Goal: Transaction & Acquisition: Purchase product/service

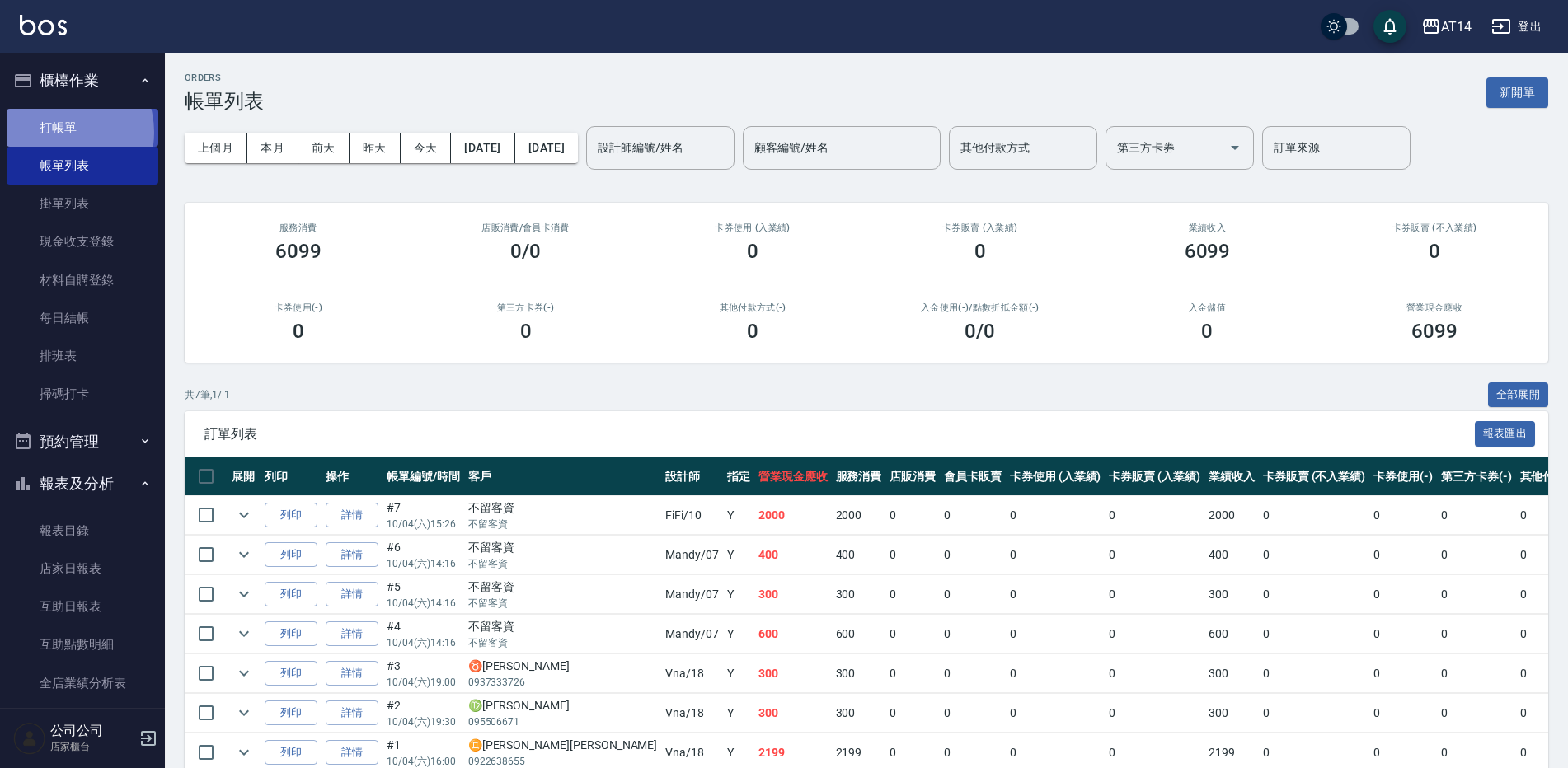
click at [56, 132] on link "打帳單" at bounding box center [82, 128] width 152 height 38
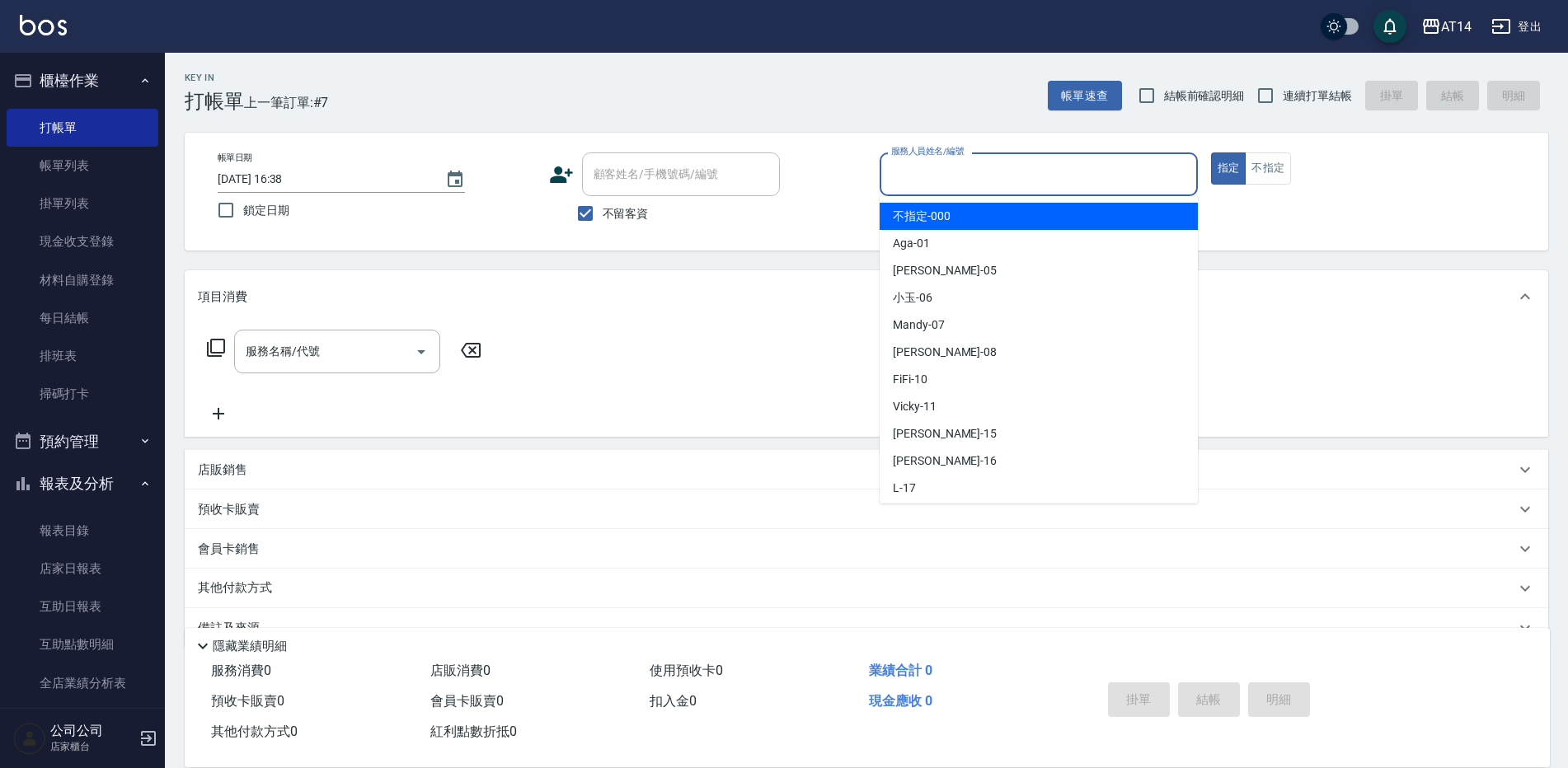
click at [979, 183] on input "服務人員姓名/編號" at bounding box center [1039, 174] width 303 height 29
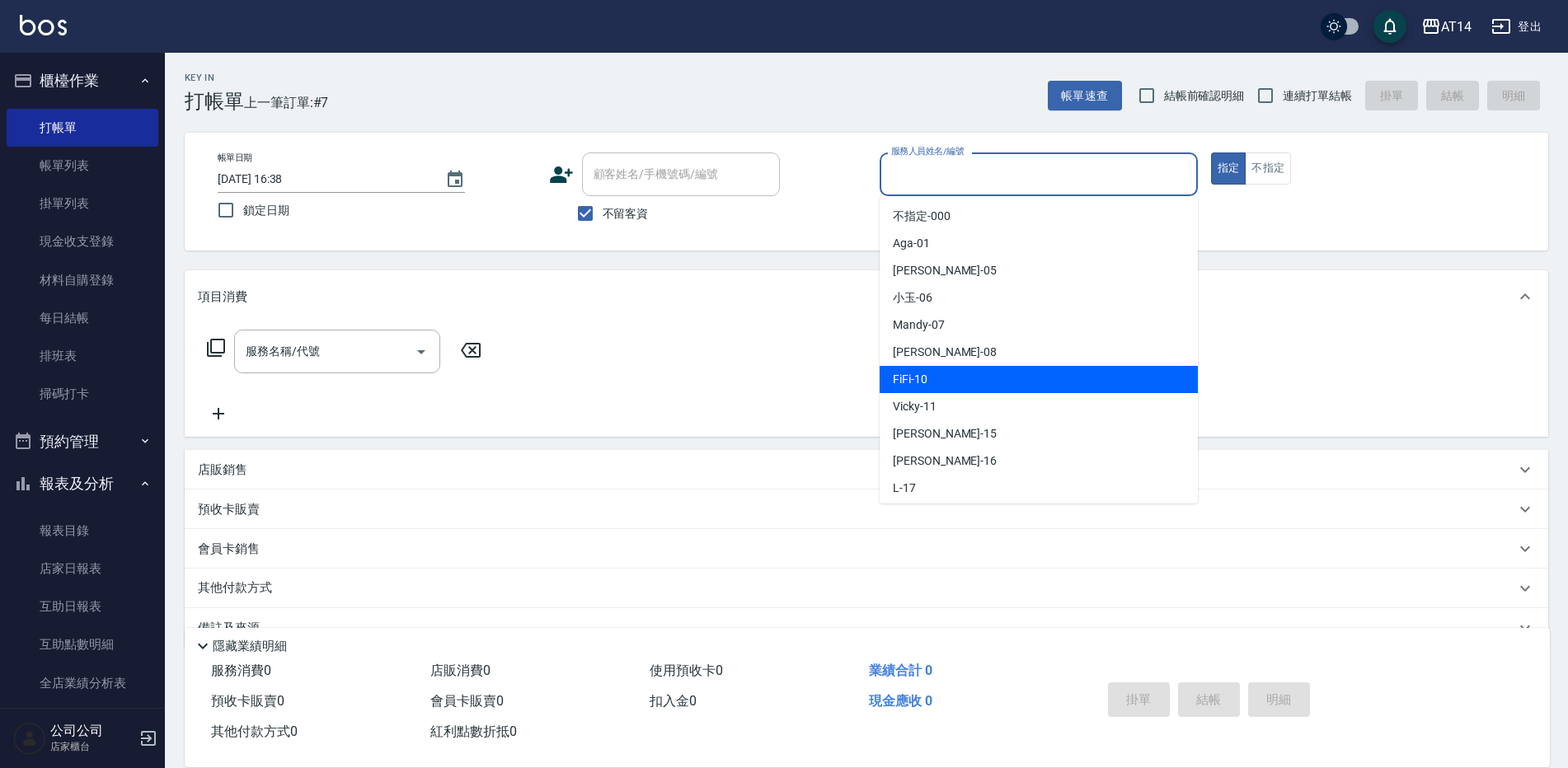
click at [968, 384] on div "FiFi -10" at bounding box center [1039, 379] width 318 height 27
type input "FiFi-10"
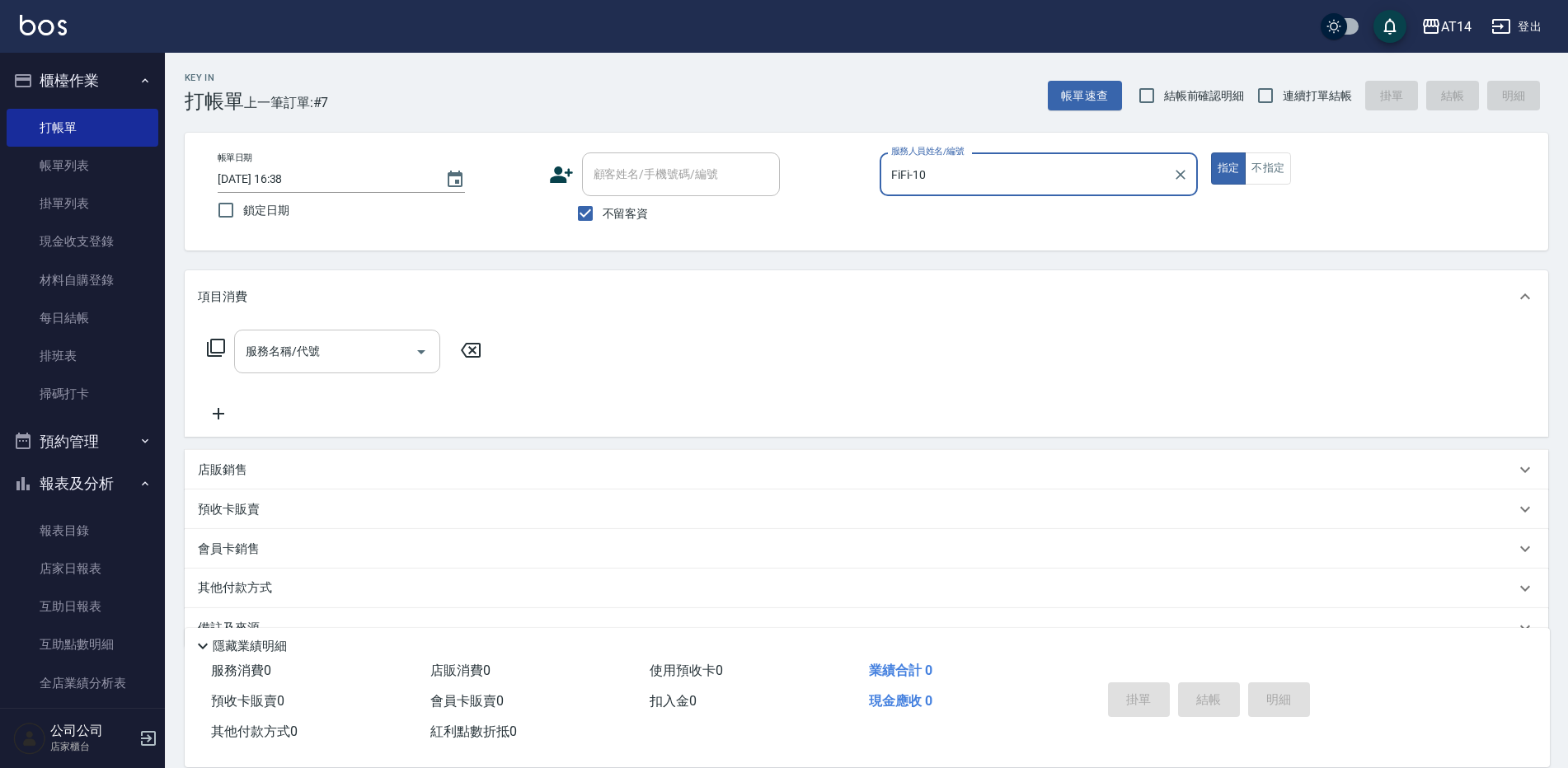
click at [370, 363] on input "服務名稱/代號" at bounding box center [324, 351] width 166 height 29
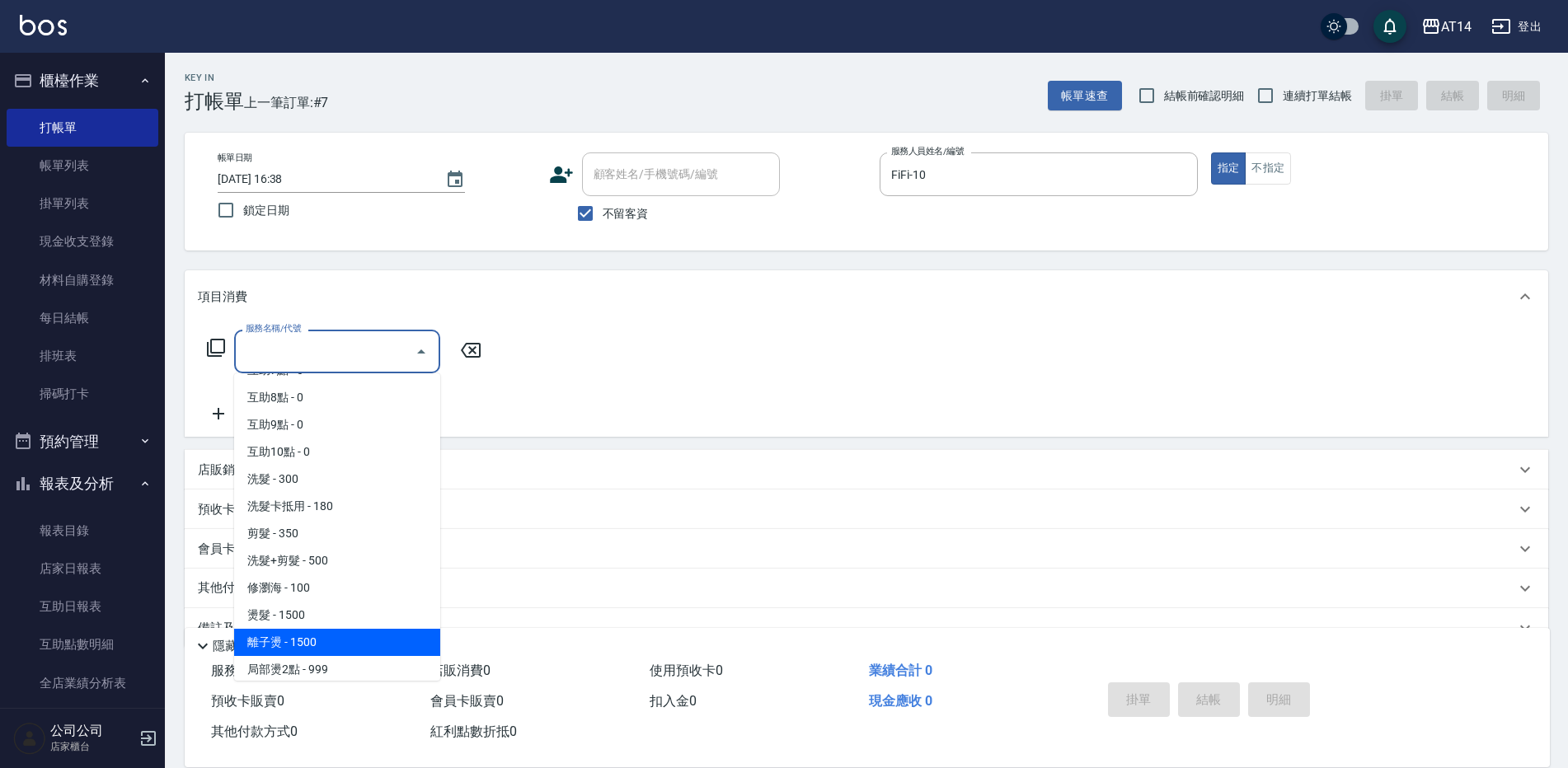
scroll to position [248, 0]
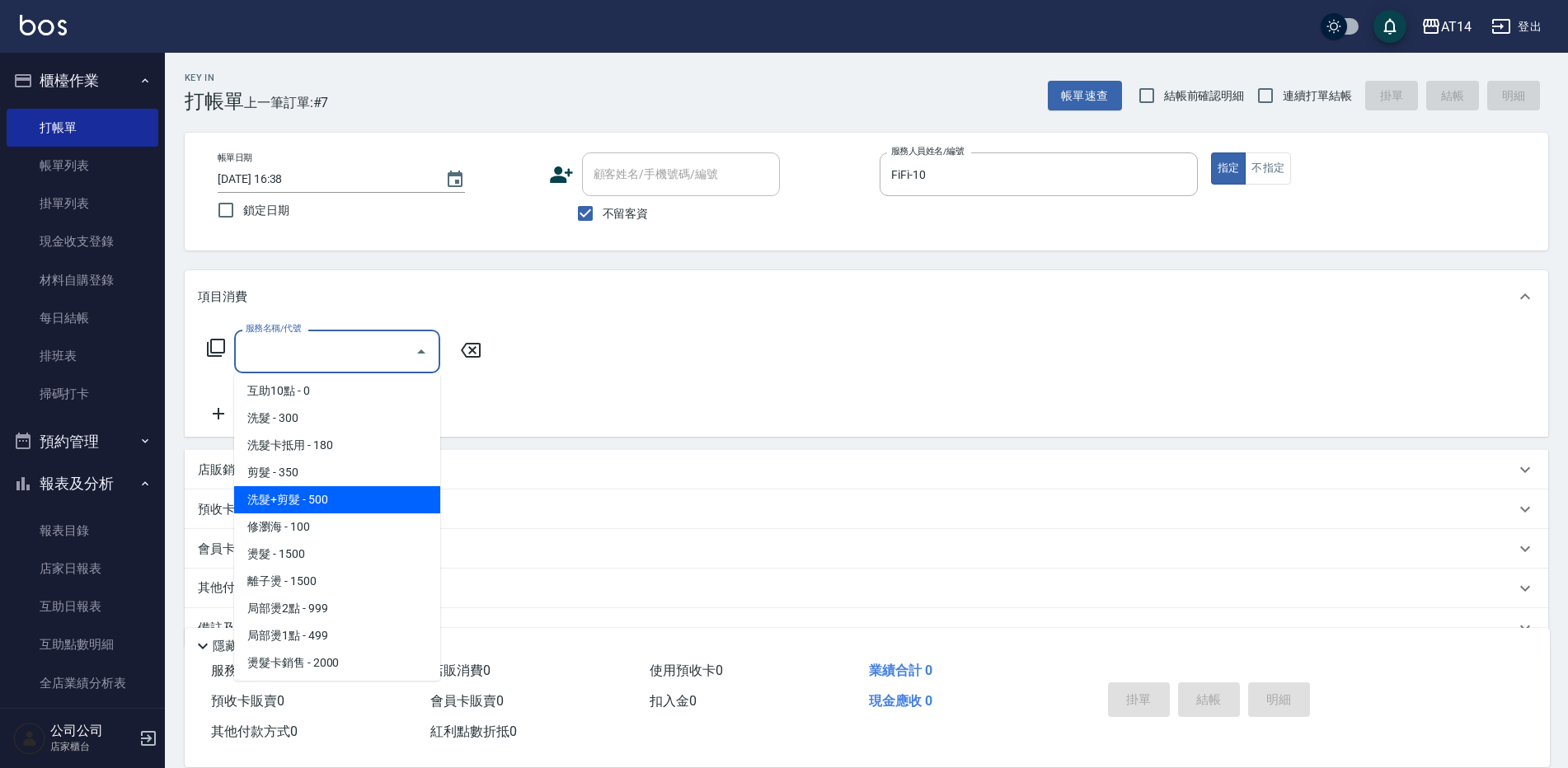
click at [310, 498] on span "洗髮+剪髮 - 500" at bounding box center [336, 499] width 206 height 27
type input "洗髮+剪髮(022)"
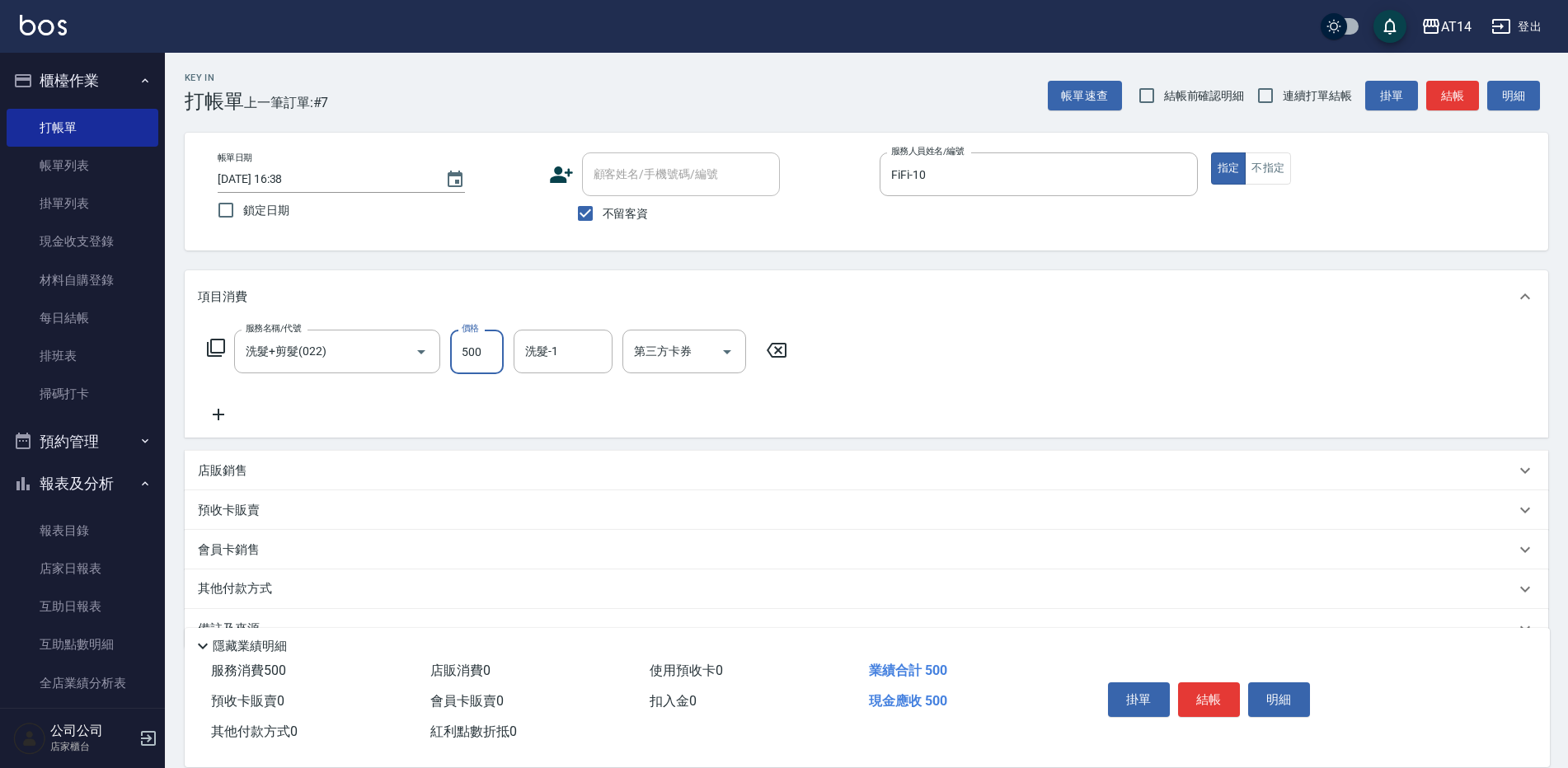
click at [492, 343] on input "500" at bounding box center [477, 352] width 54 height 44
type input "600"
click at [570, 355] on input "洗髮-1" at bounding box center [563, 351] width 84 height 29
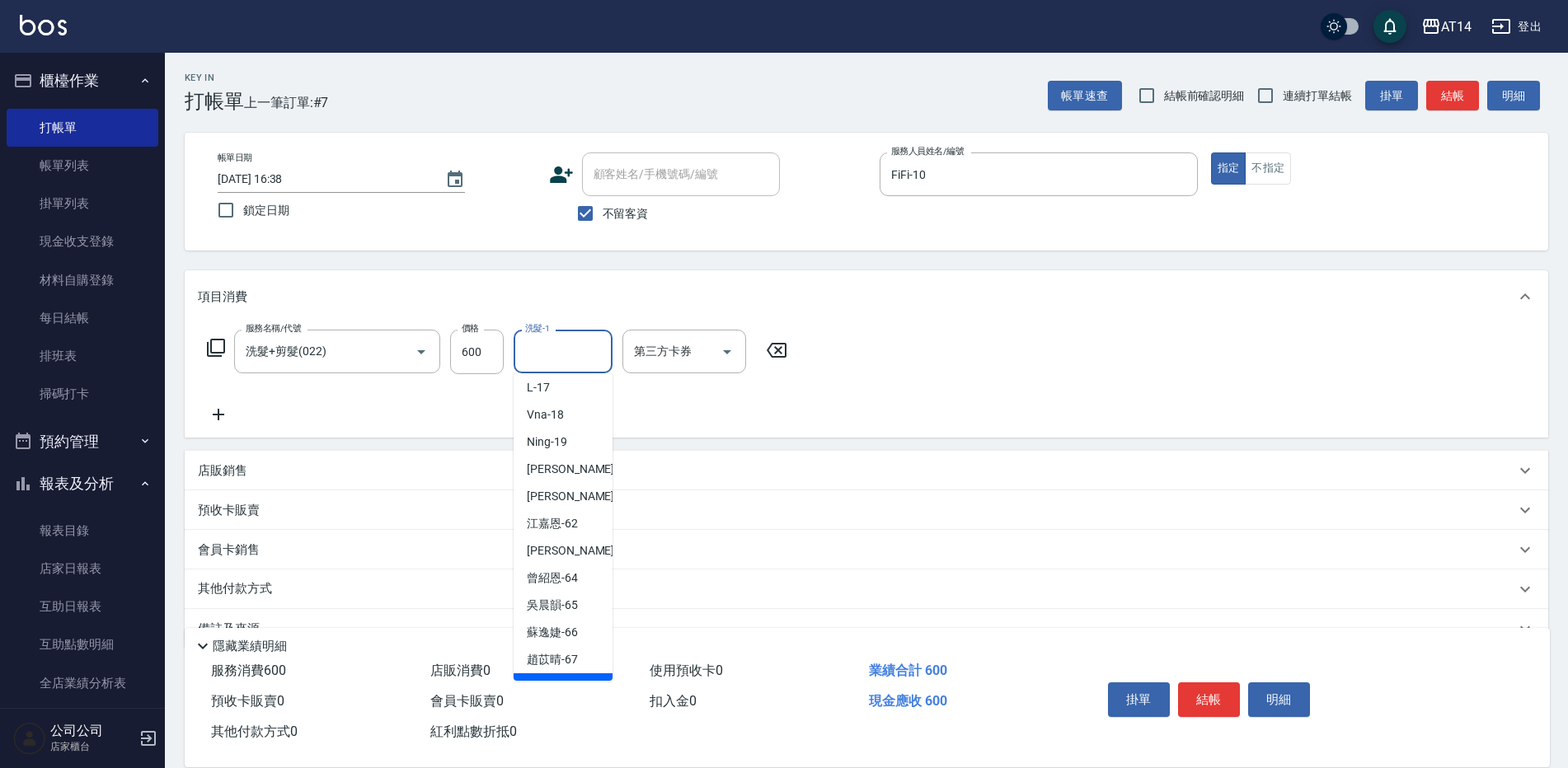
scroll to position [304, 0]
click at [579, 612] on div "蘇逸婕 -66" at bounding box center [563, 605] width 99 height 27
type input "蘇逸婕-66"
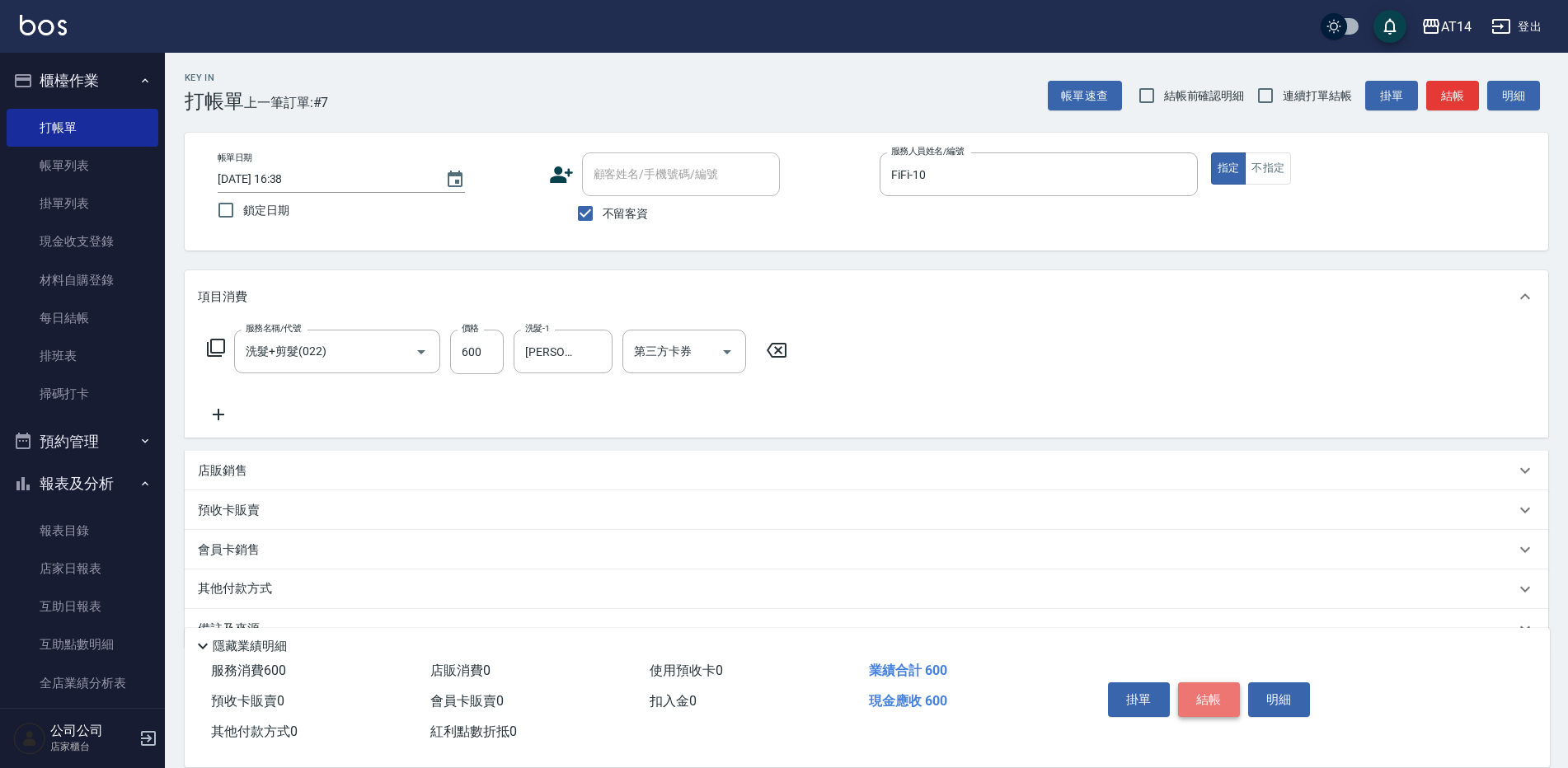
click at [1209, 695] on button "結帳" at bounding box center [1209, 700] width 62 height 34
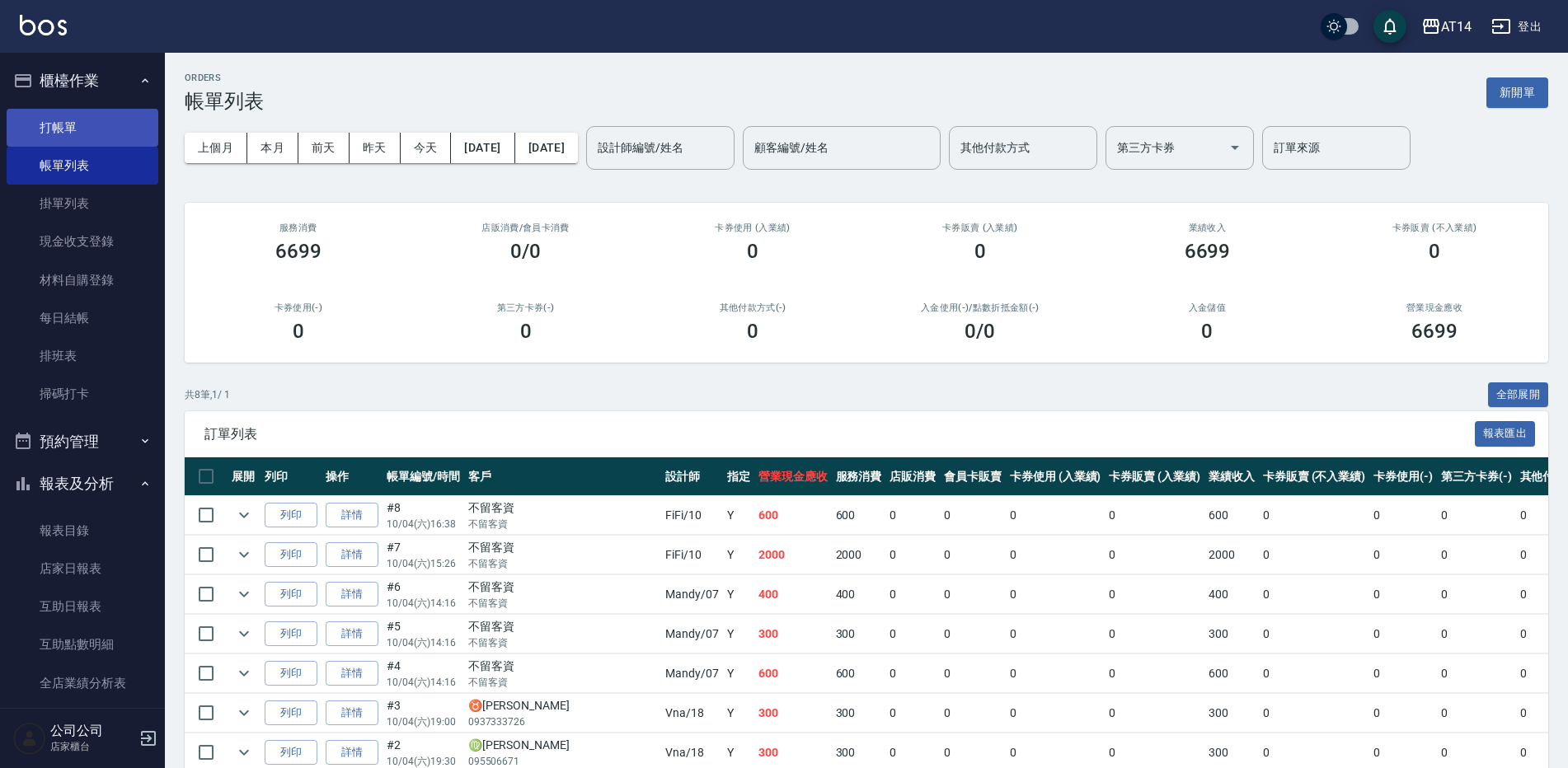
click at [95, 123] on link "打帳單" at bounding box center [82, 128] width 152 height 38
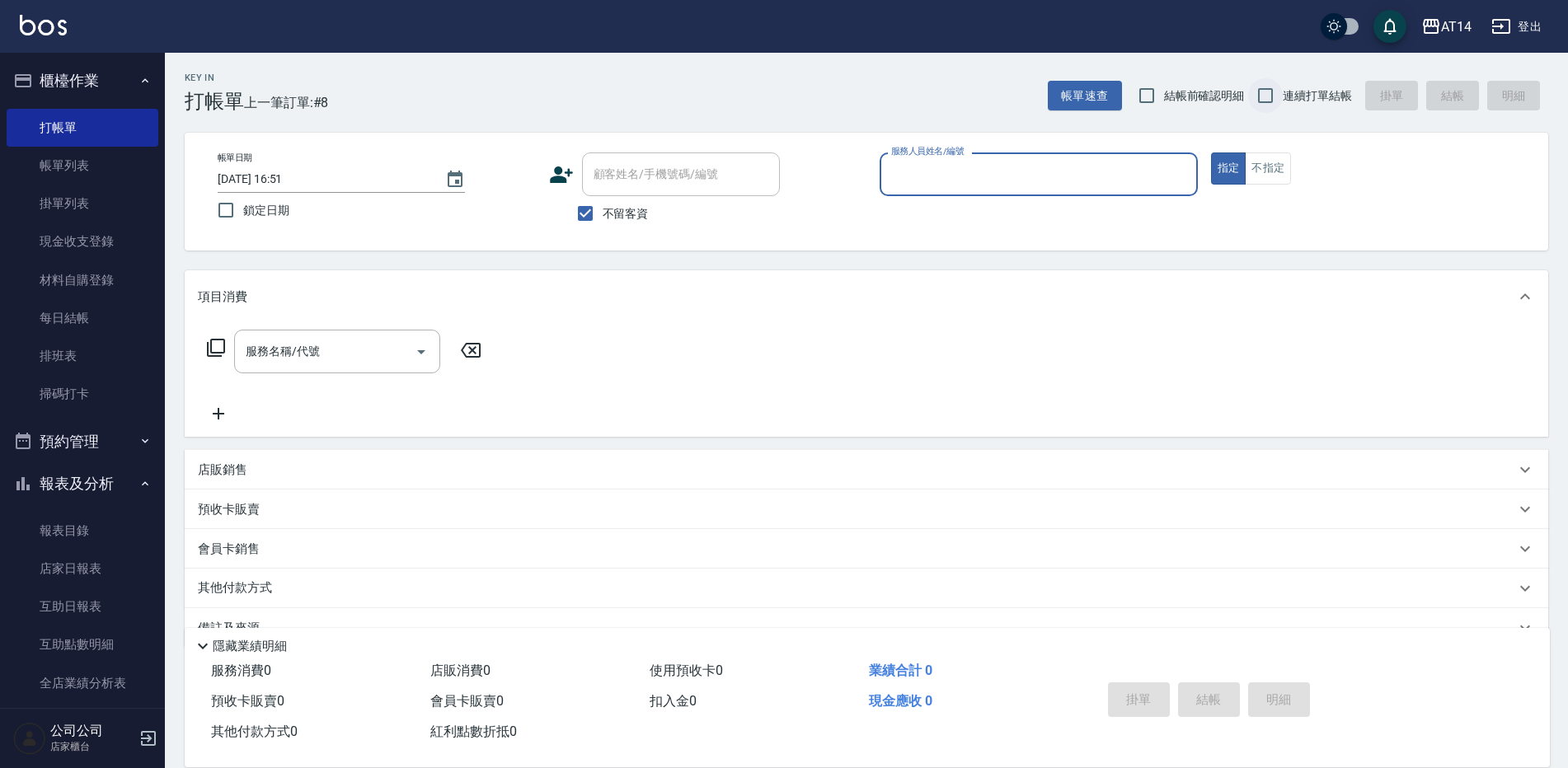
click at [1279, 101] on input "連續打單結帳" at bounding box center [1265, 95] width 34 height 34
checkbox input "true"
click at [954, 173] on input "服務人員姓名/編號" at bounding box center [1039, 174] width 303 height 29
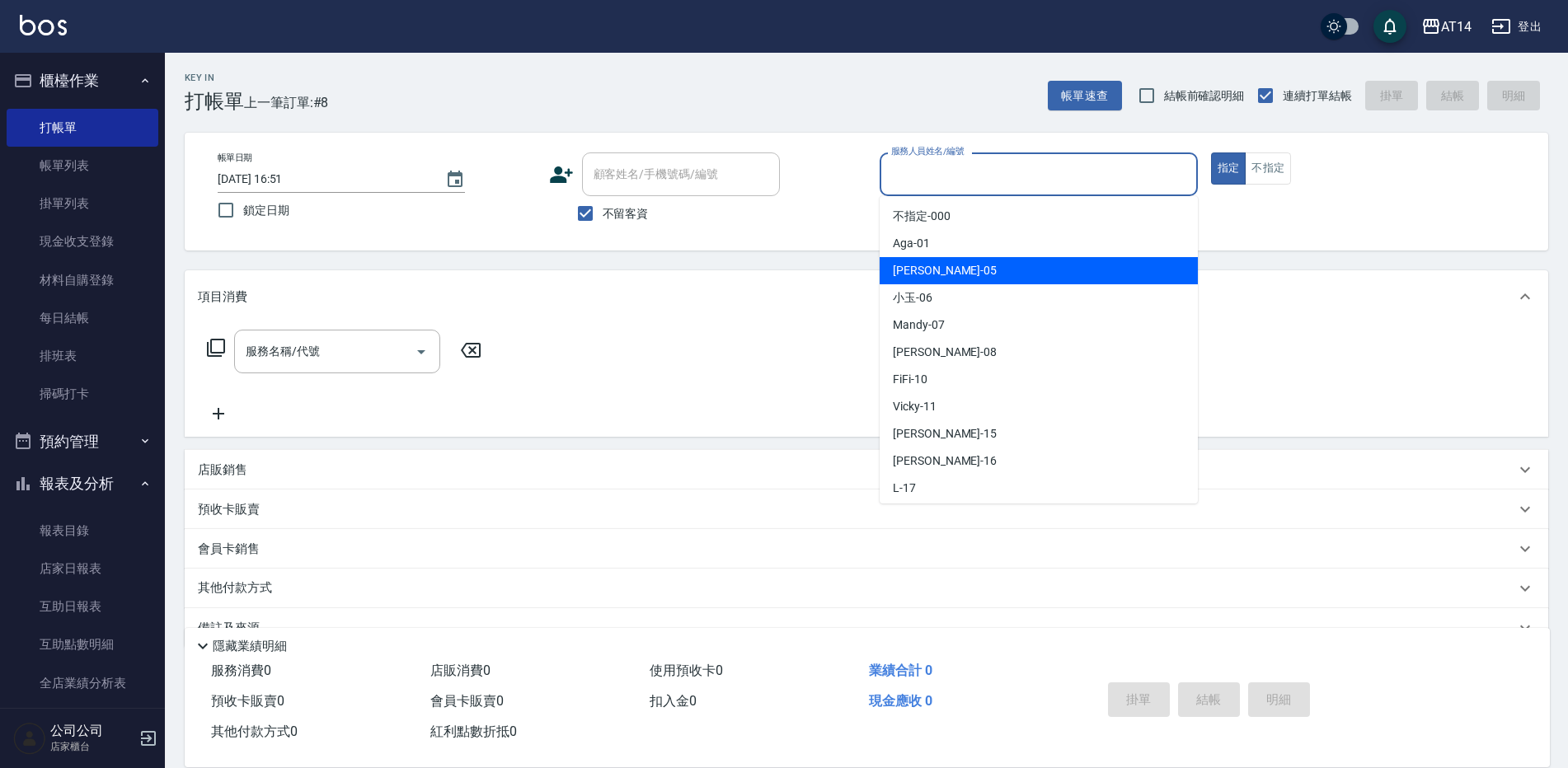
click at [930, 271] on span "Patty -05" at bounding box center [944, 271] width 103 height 18
type input "Patty-05"
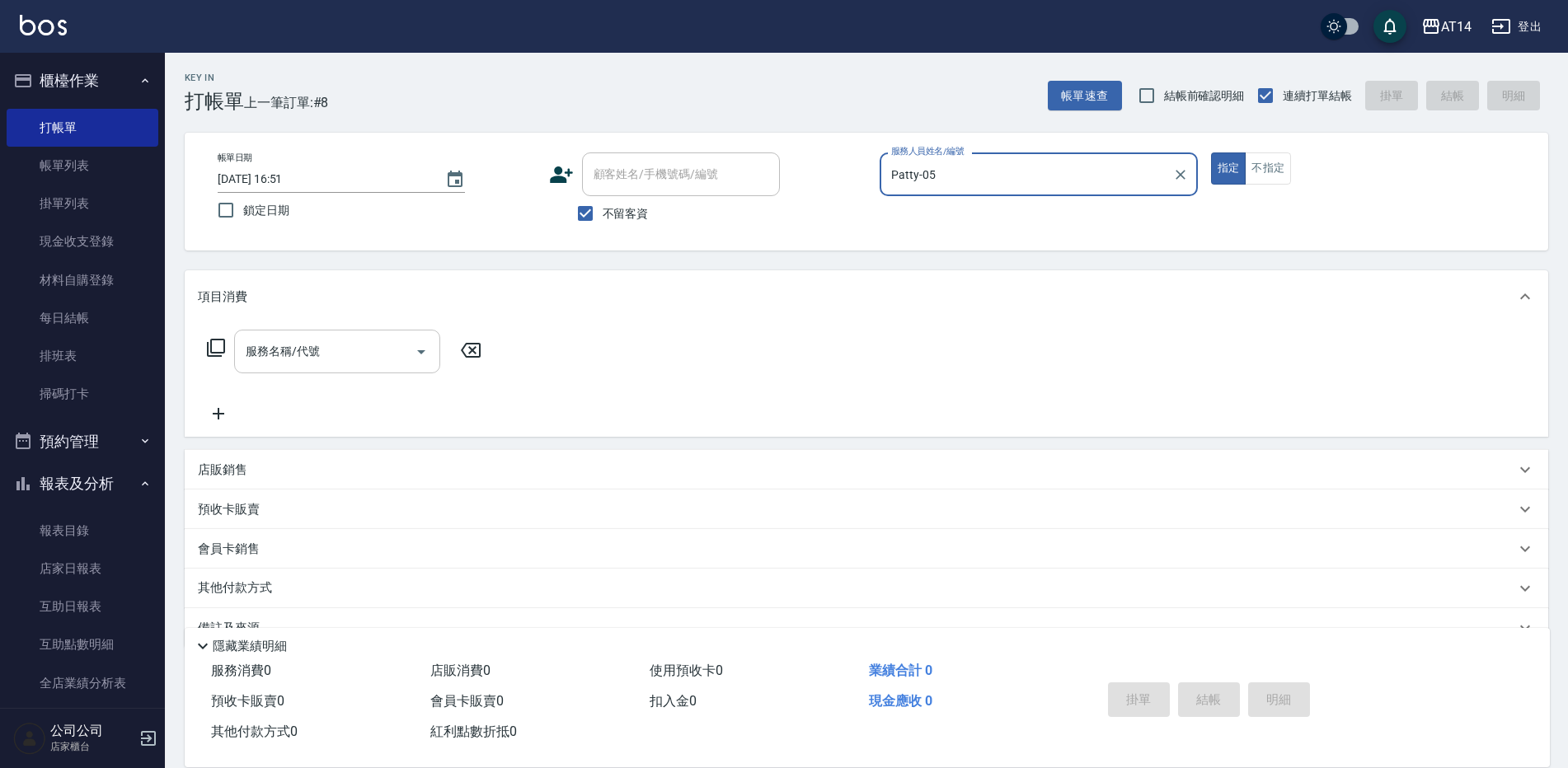
click at [285, 364] on input "服務名稱/代號" at bounding box center [324, 351] width 166 height 29
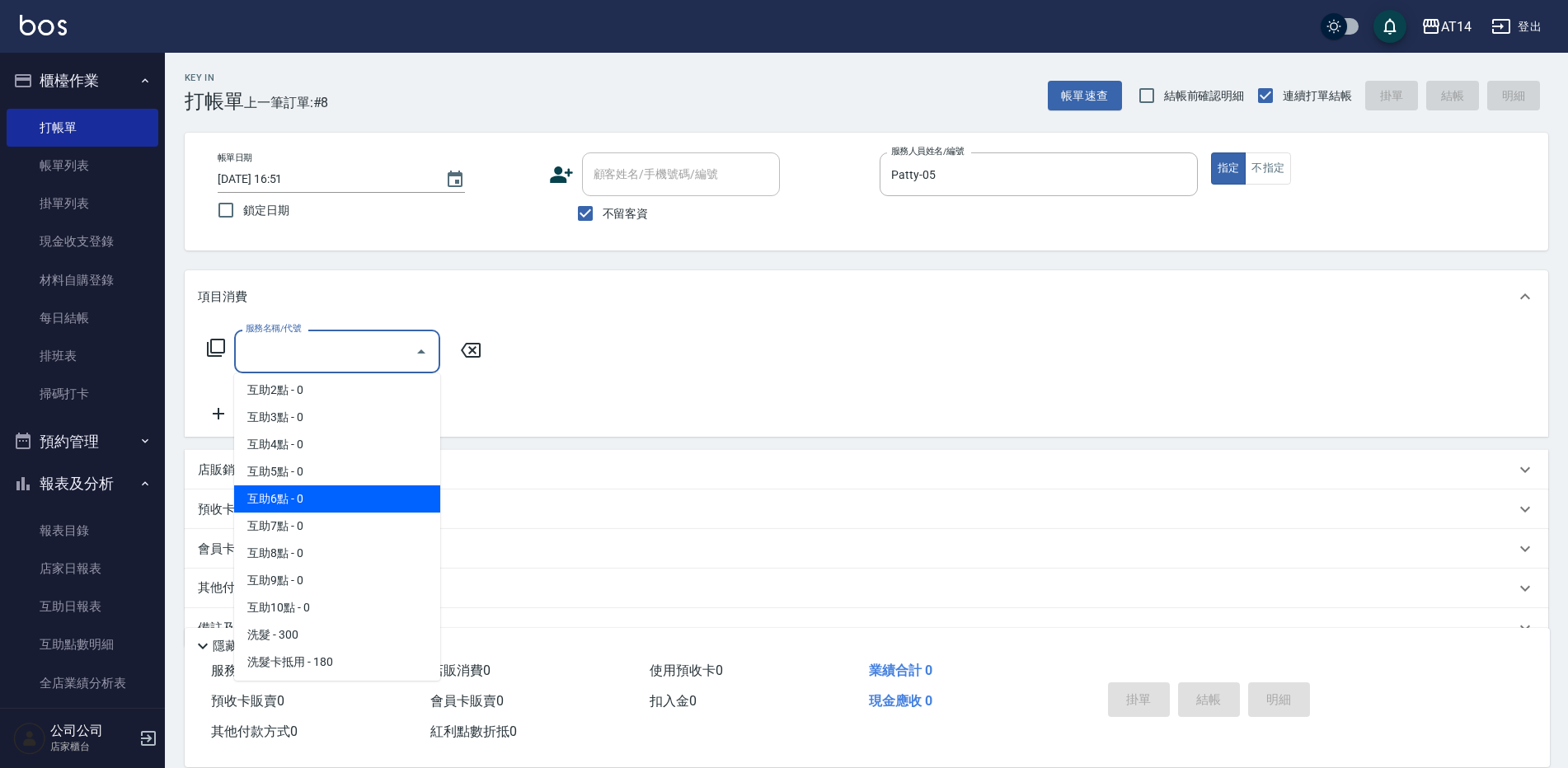
scroll to position [82, 0]
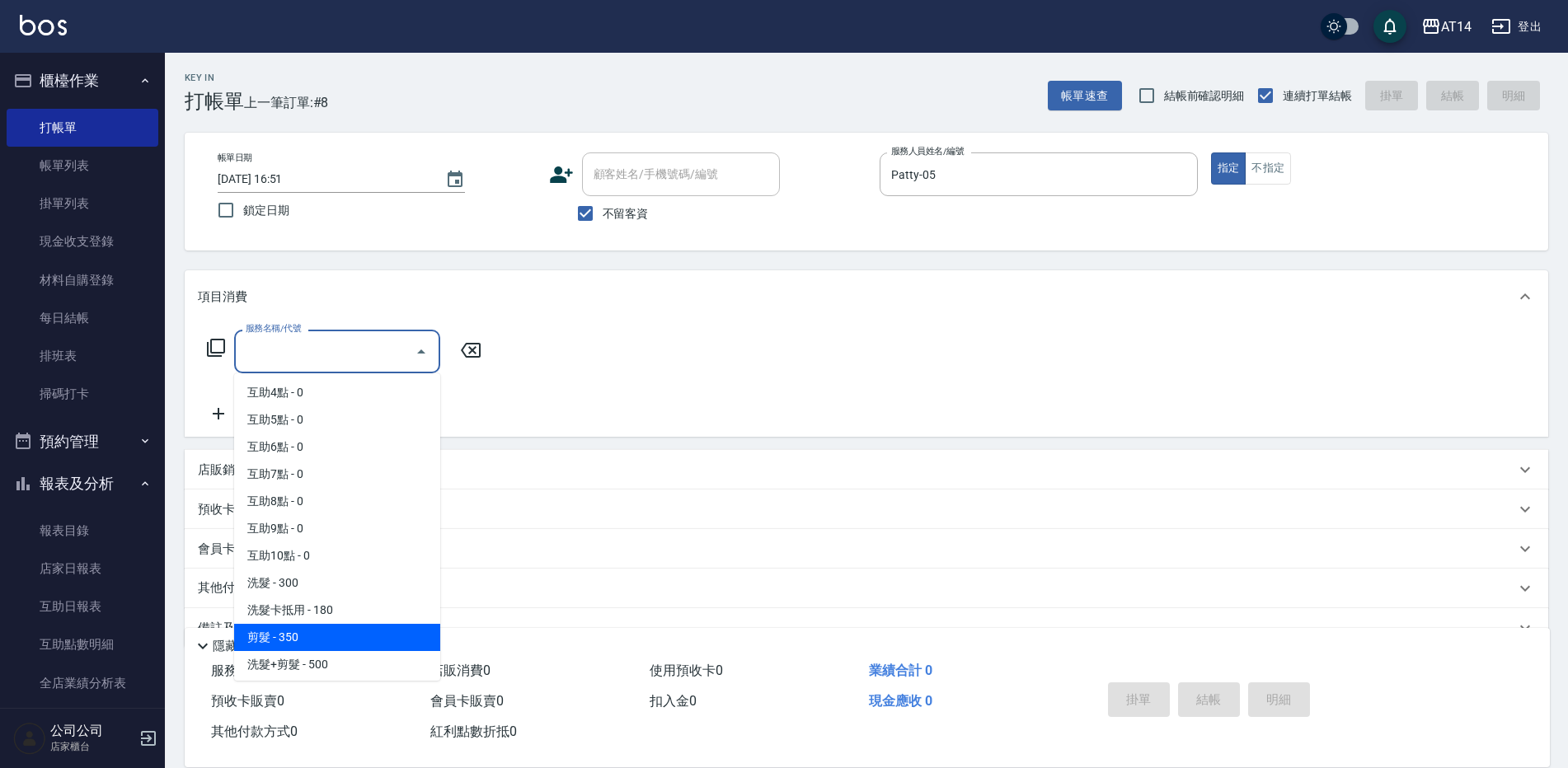
click at [299, 640] on span "剪髮 - 350" at bounding box center [336, 637] width 206 height 27
type input "剪髮(021)"
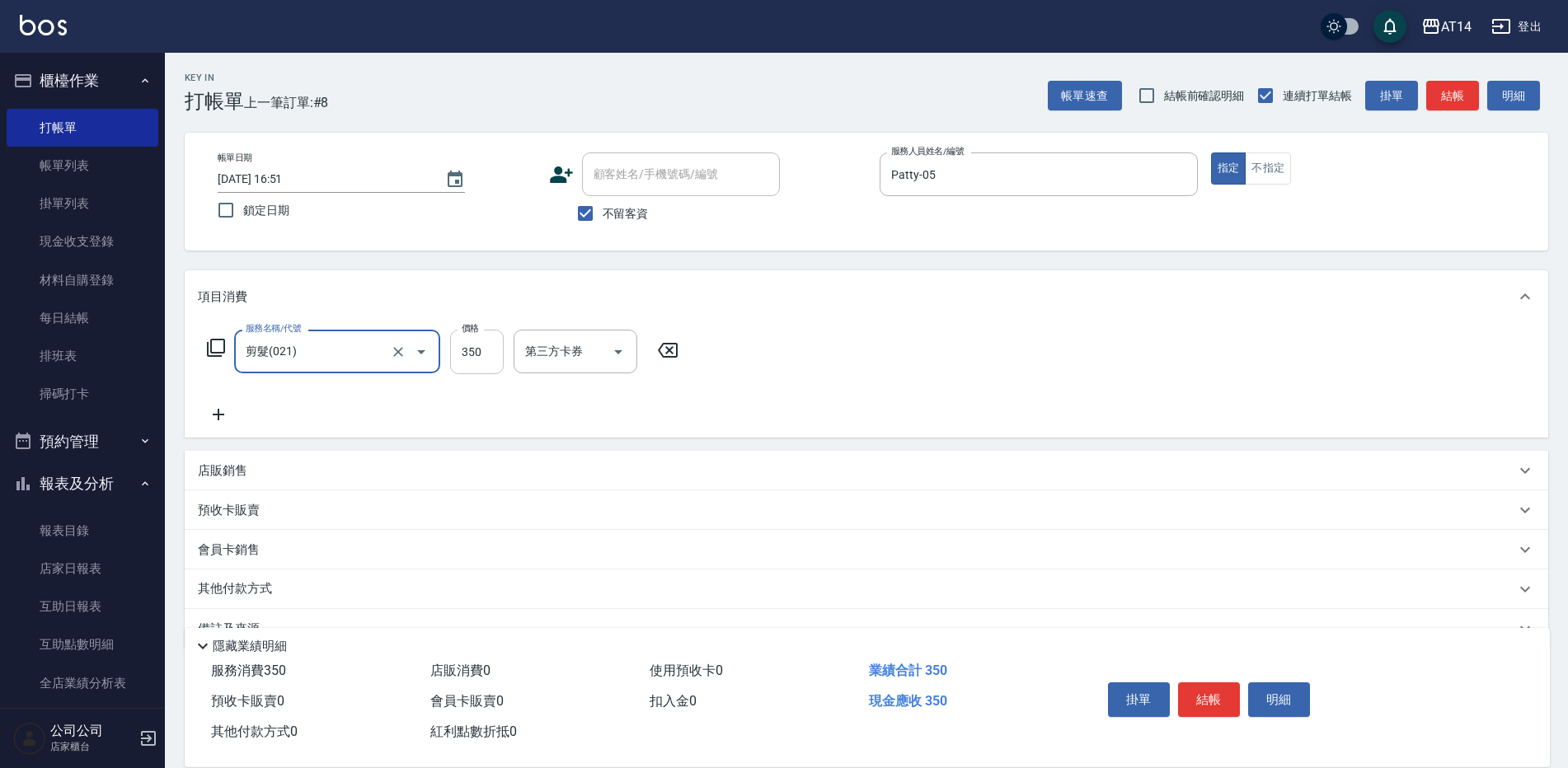
click at [491, 355] on input "350" at bounding box center [477, 352] width 54 height 44
type input "400"
click at [1217, 692] on button "結帳" at bounding box center [1209, 700] width 62 height 34
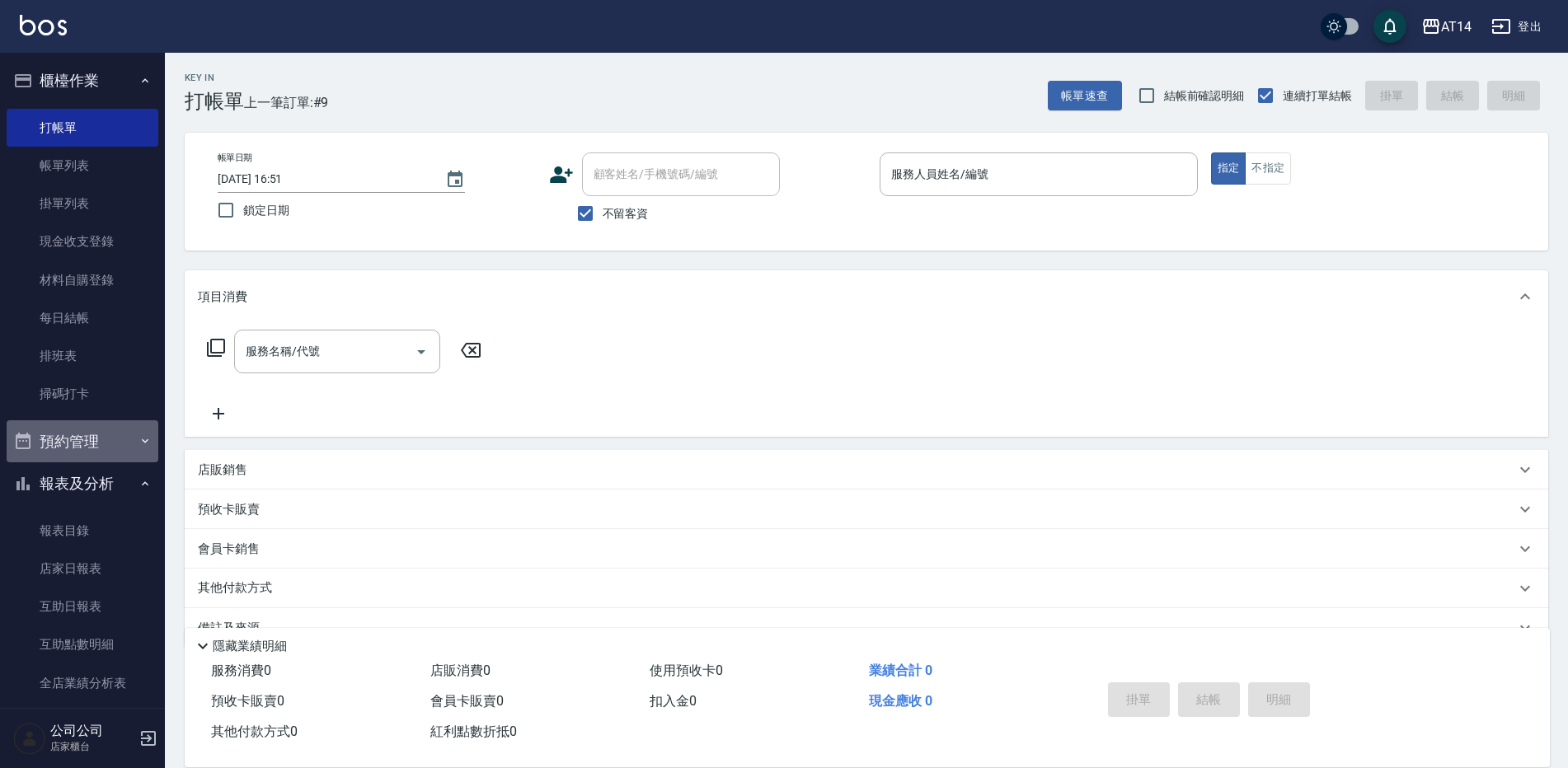
click at [102, 442] on button "預約管理" at bounding box center [82, 442] width 152 height 43
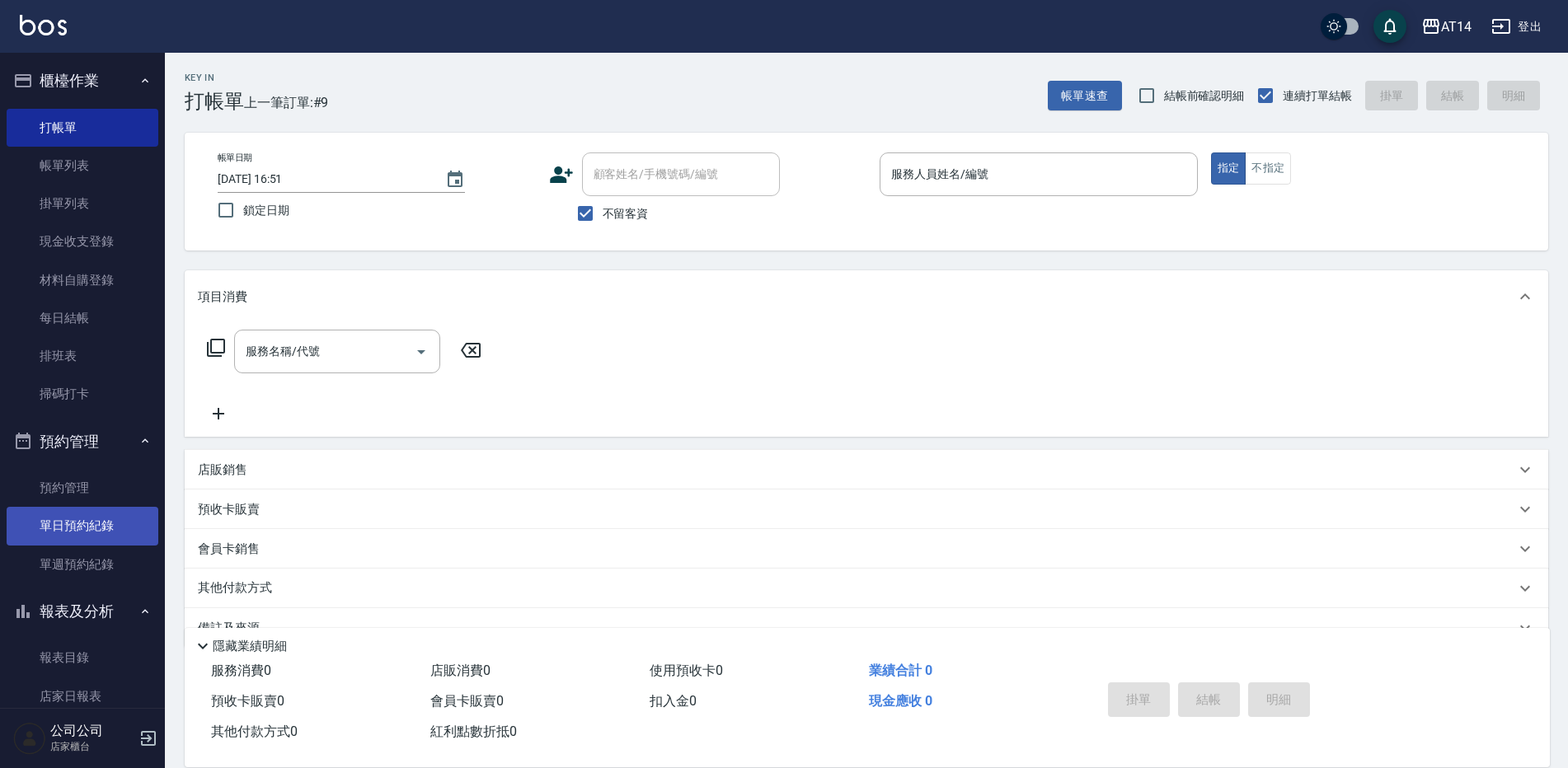
click at [107, 522] on link "單日預約紀錄" at bounding box center [82, 526] width 152 height 38
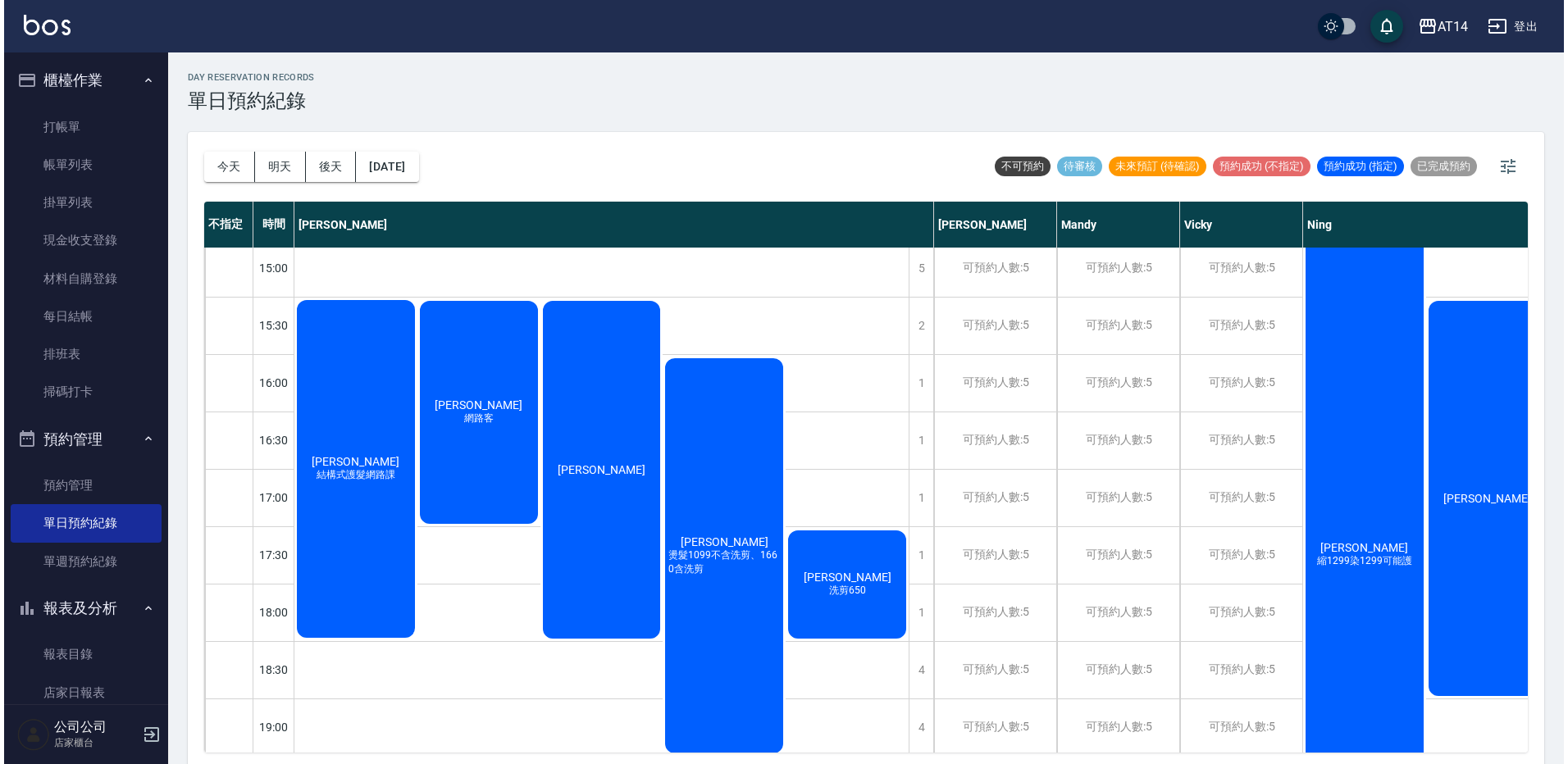
scroll to position [492, 0]
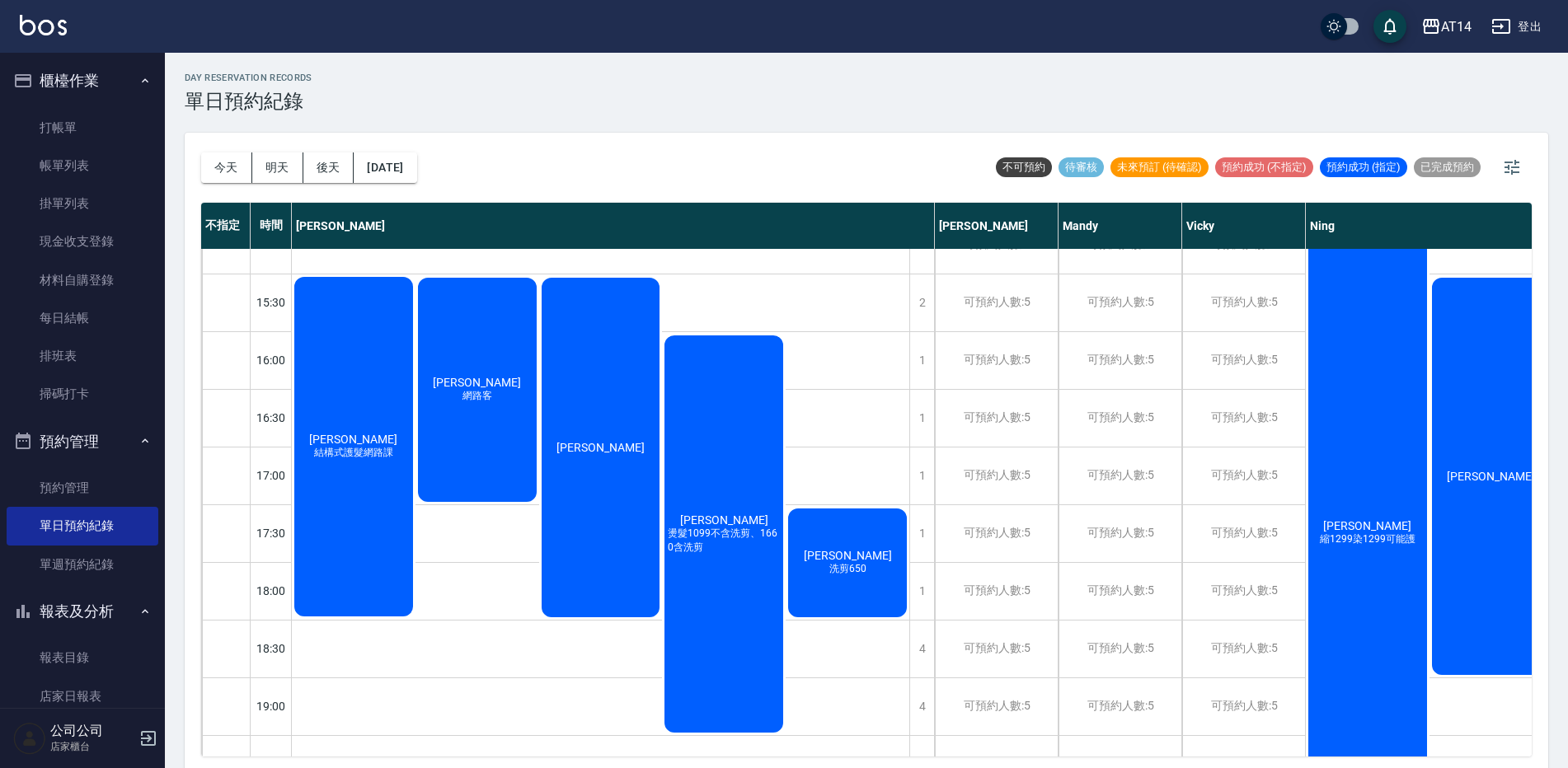
click at [1351, 549] on div "江山牧 縮1299染1299可能護" at bounding box center [1367, 533] width 124 height 749
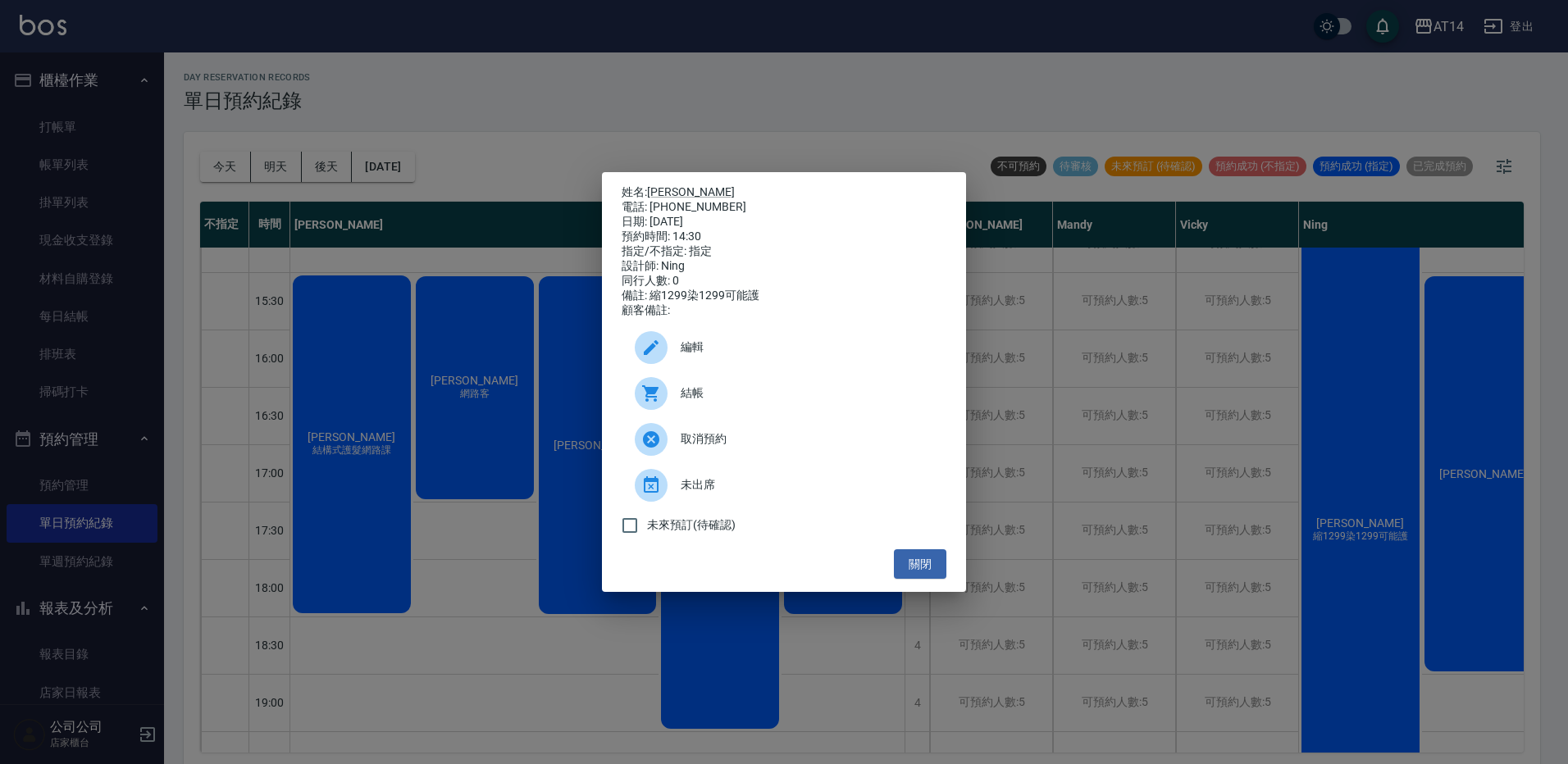
click at [756, 402] on span "結帳" at bounding box center [806, 393] width 253 height 17
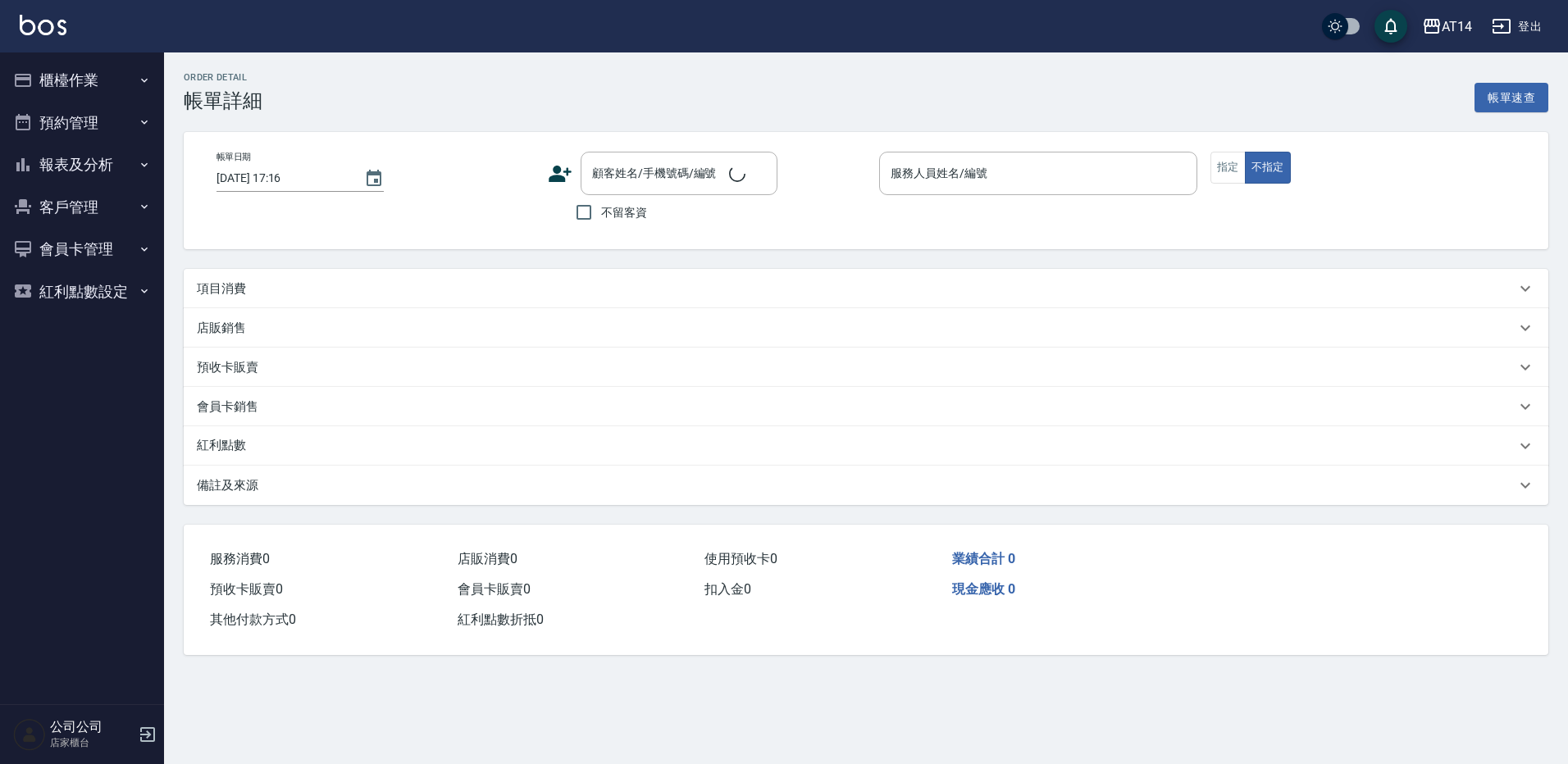
type input "[DATE] 14:30"
type input "縮1299染1299可能護"
type input "Ning-19"
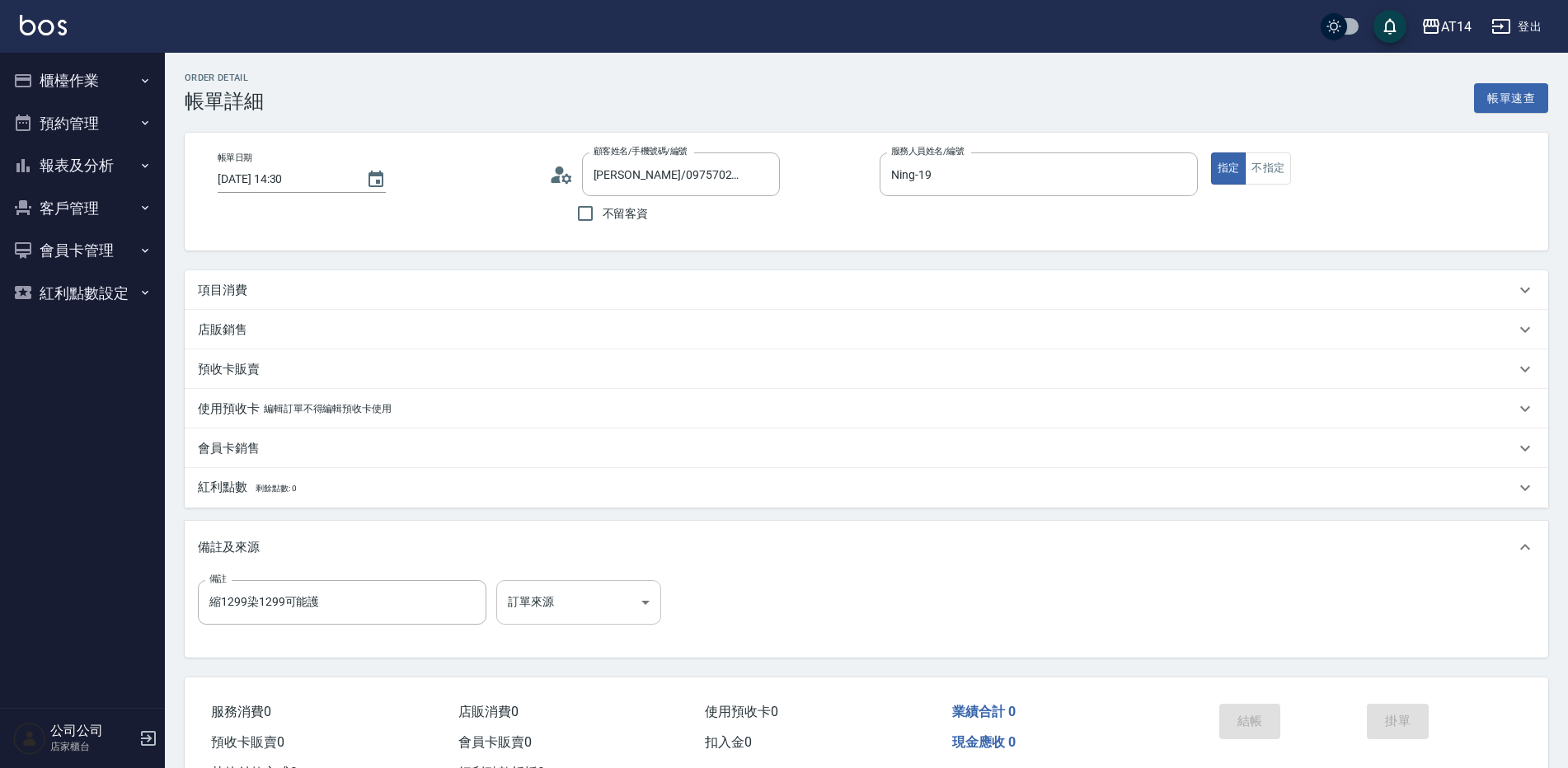
type input "江山牧/0975702357/null"
click at [586, 594] on body "AT14 登出 櫃檯作業 打帳單 帳單列表 掛單列表 現金收支登錄 材料自購登錄 每日結帳 排班表 掃碼打卡 預約管理 預約管理 單日預約紀錄 單週預約紀錄 …" at bounding box center [784, 414] width 1568 height 829
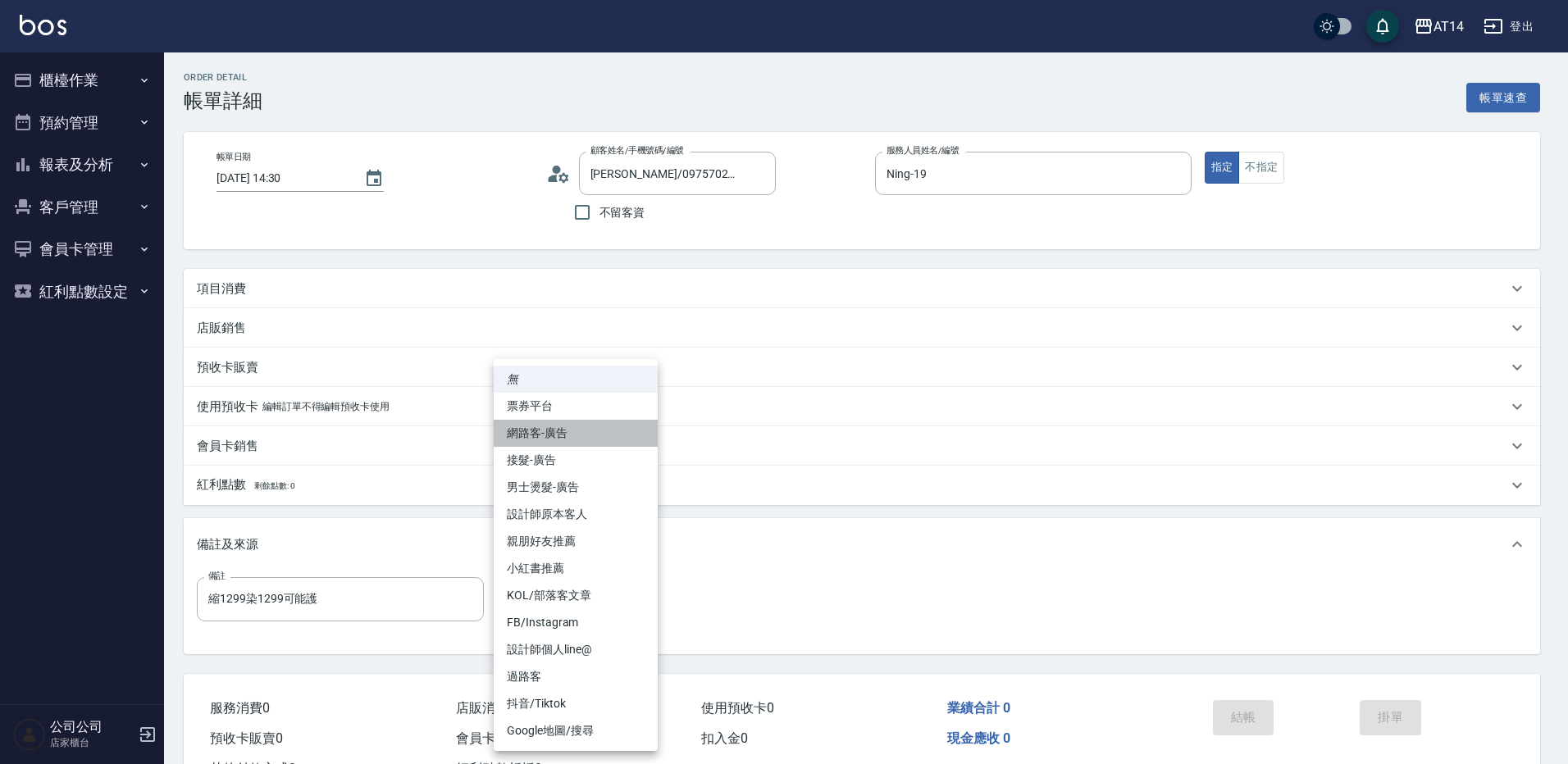
click at [559, 437] on li "網路客-廣告" at bounding box center [575, 433] width 164 height 27
type input "網路客-廣告"
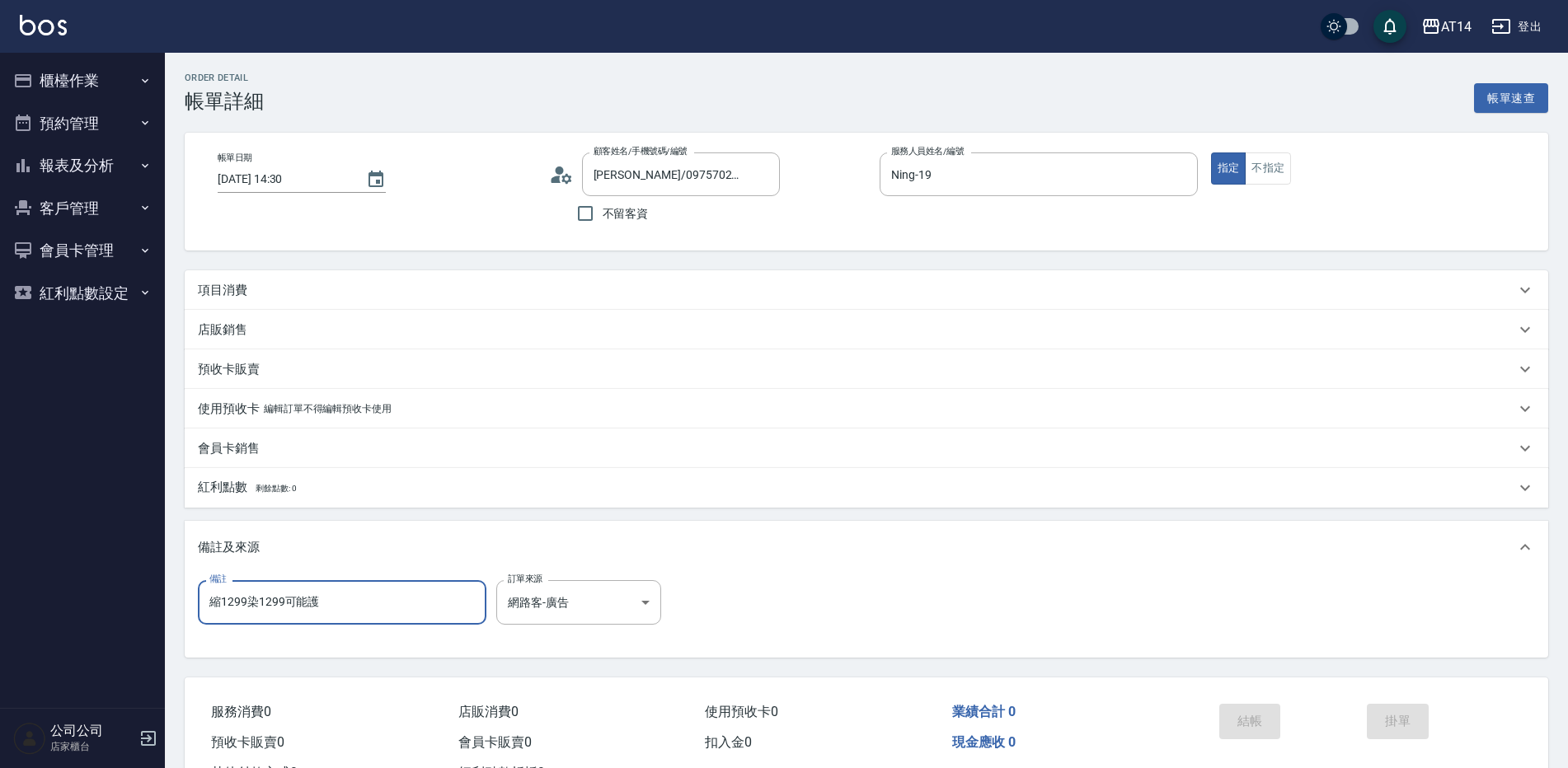
drag, startPoint x: 371, startPoint y: 607, endPoint x: 0, endPoint y: 609, distance: 371.0
click at [0, 614] on html "AT14 登出 櫃檯作業 打帳單 帳單列表 掛單列表 現金收支登錄 材料自購登錄 每日結帳 排班表 掃碼打卡 預約管理 預約管理 單日預約紀錄 單週預約紀錄 …" at bounding box center [784, 414] width 1568 height 829
click at [389, 297] on div "項目消費" at bounding box center [857, 290] width 1318 height 18
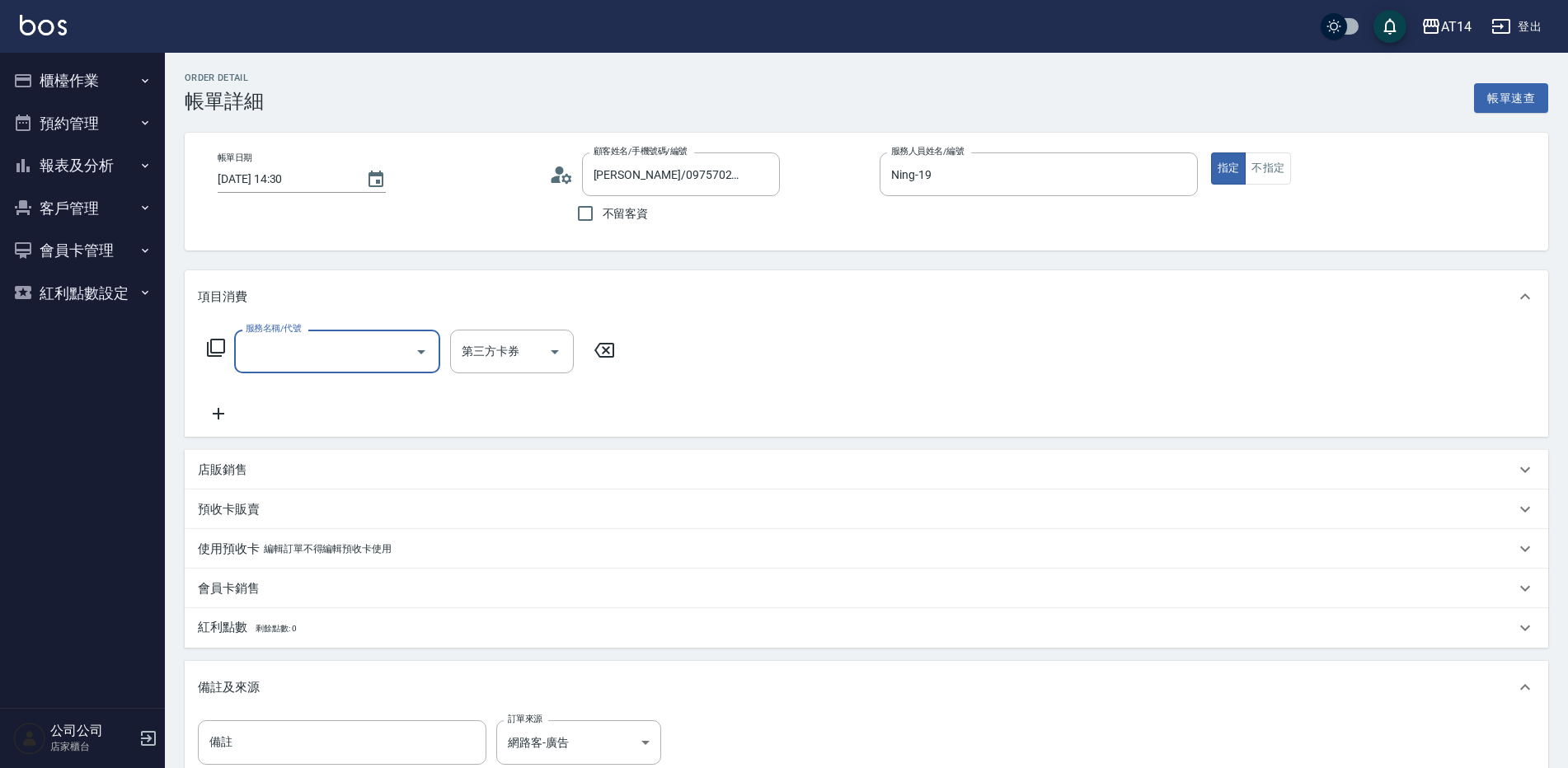
click at [365, 342] on input "服務名稱/代號" at bounding box center [324, 351] width 166 height 29
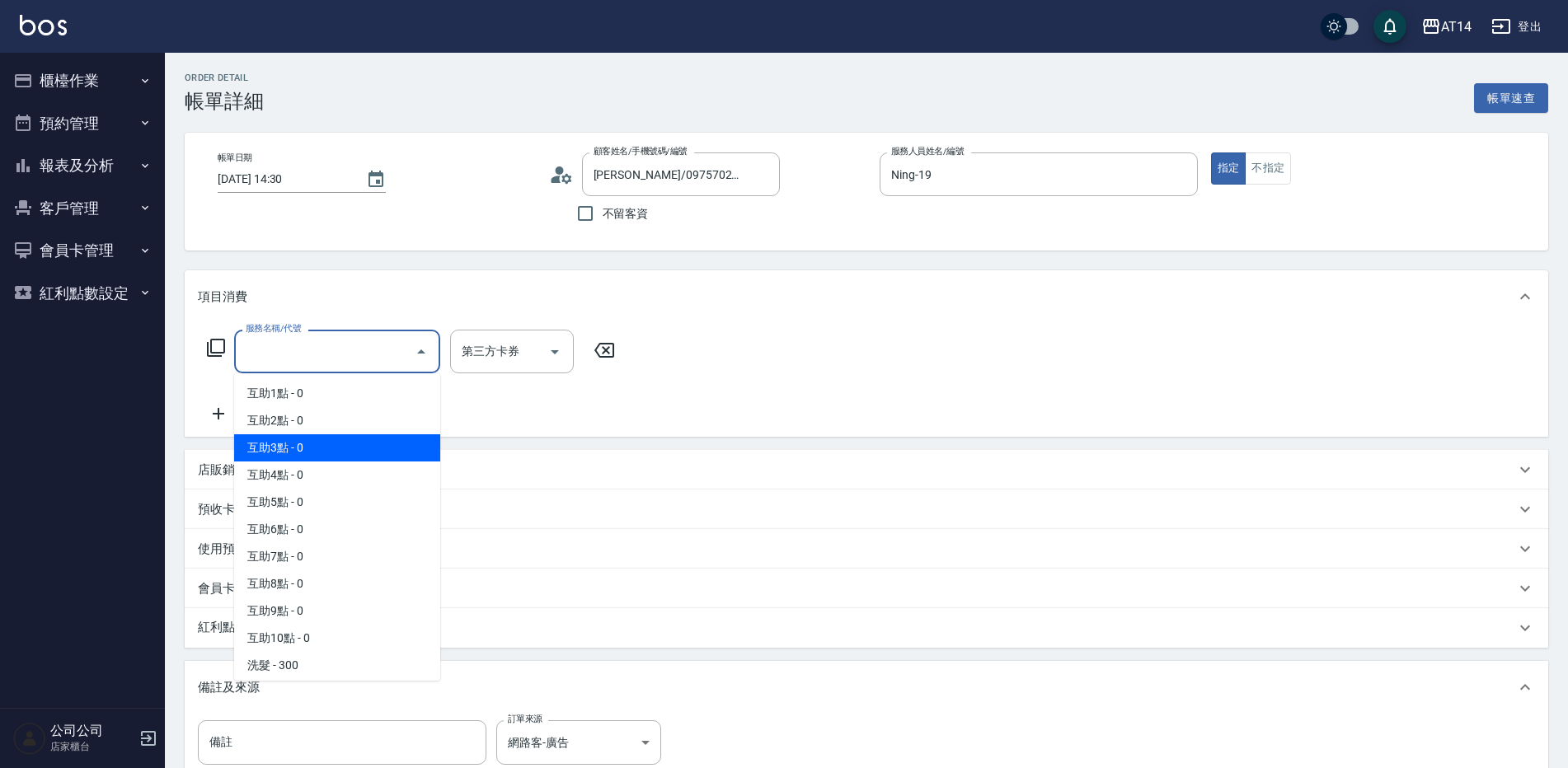
drag, startPoint x: 340, startPoint y: 439, endPoint x: 446, endPoint y: 386, distance: 118.5
click at [340, 439] on span "互助3點 - 0" at bounding box center [336, 447] width 206 height 27
type input "互助3點(003)"
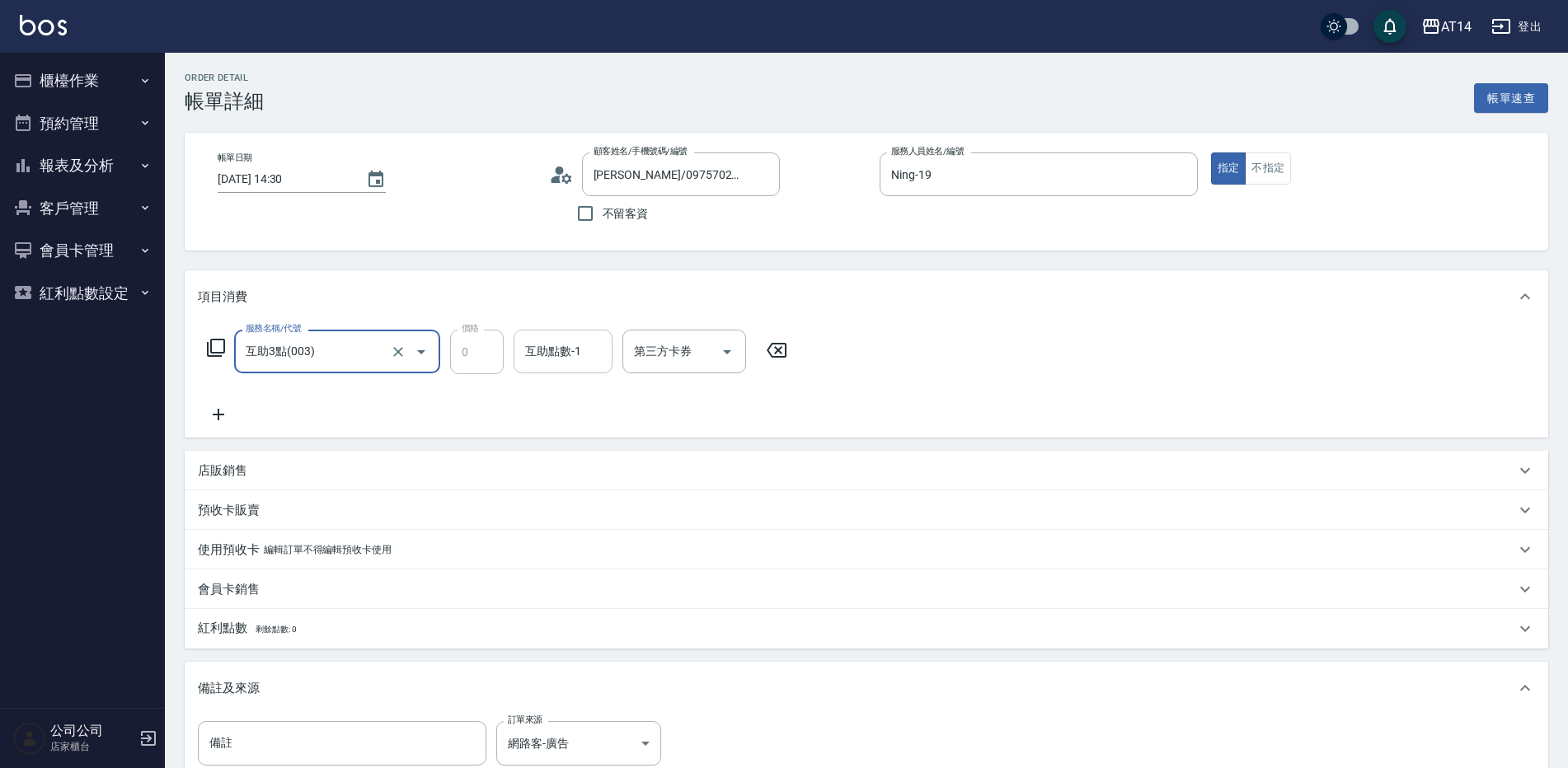
click at [529, 348] on div "互助點數-1 互助點數-1" at bounding box center [563, 351] width 99 height 43
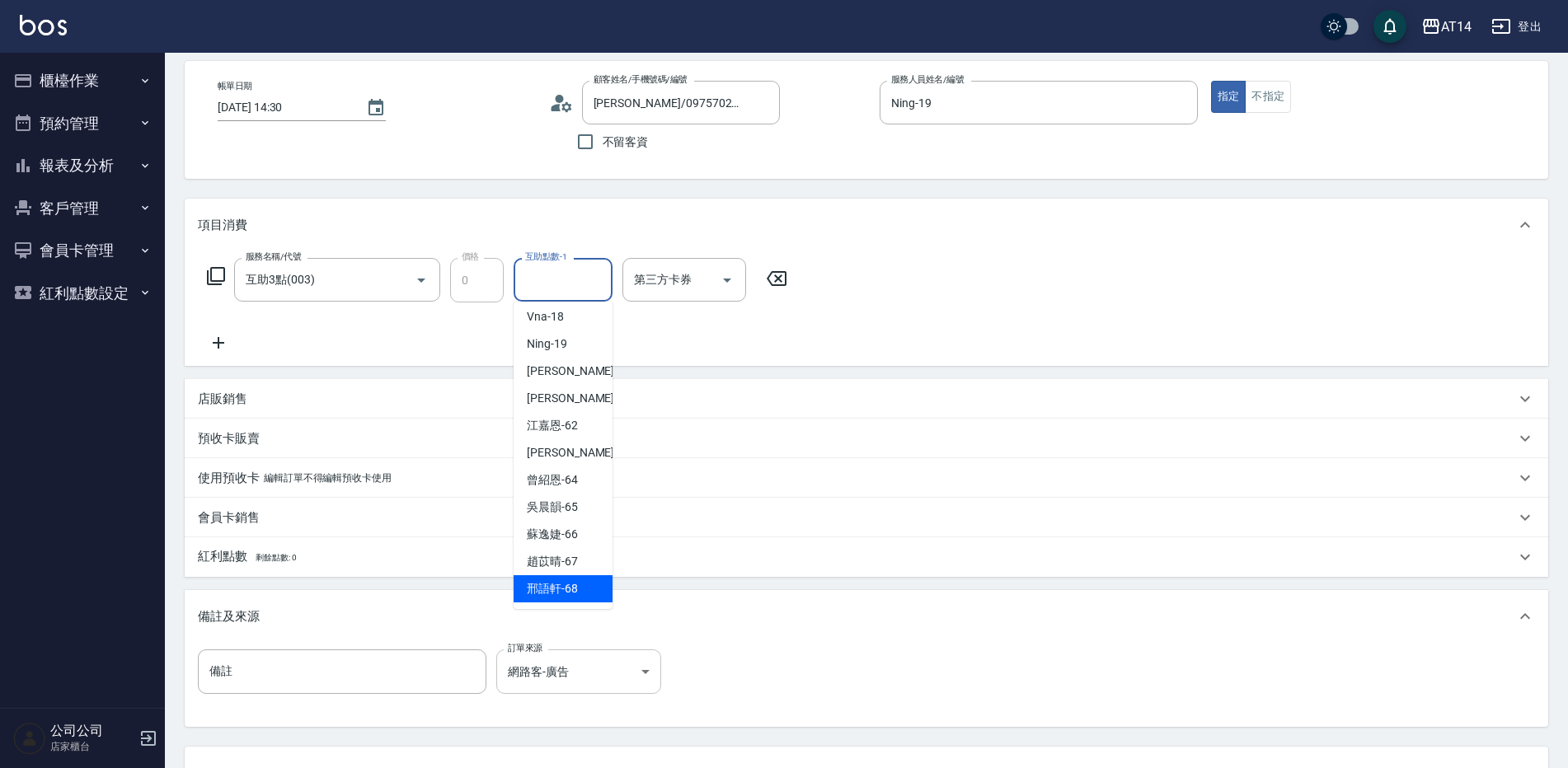
scroll to position [165, 0]
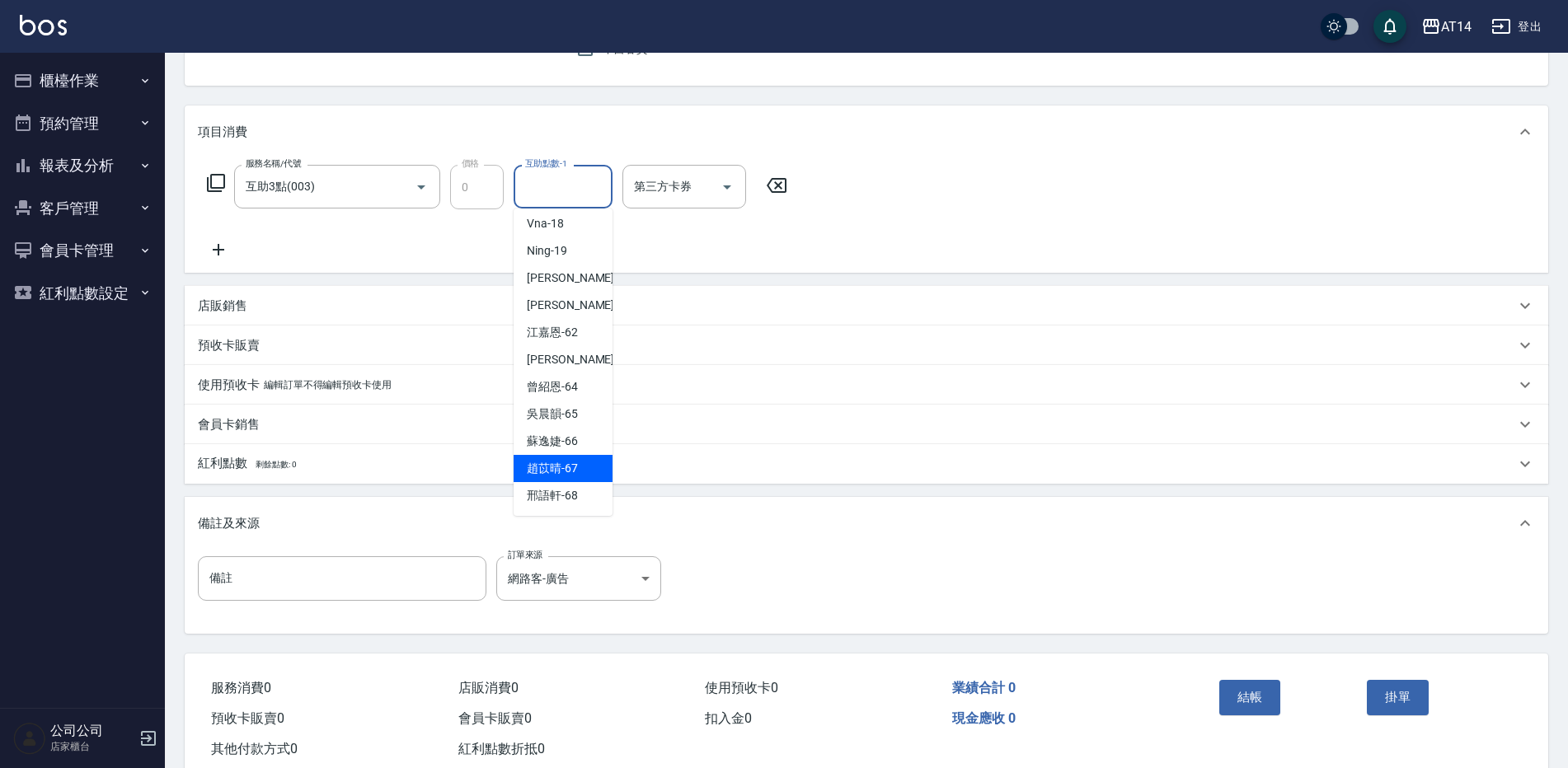
click at [574, 467] on span "趙苡晴 -67" at bounding box center [552, 469] width 51 height 18
type input "趙苡晴-67"
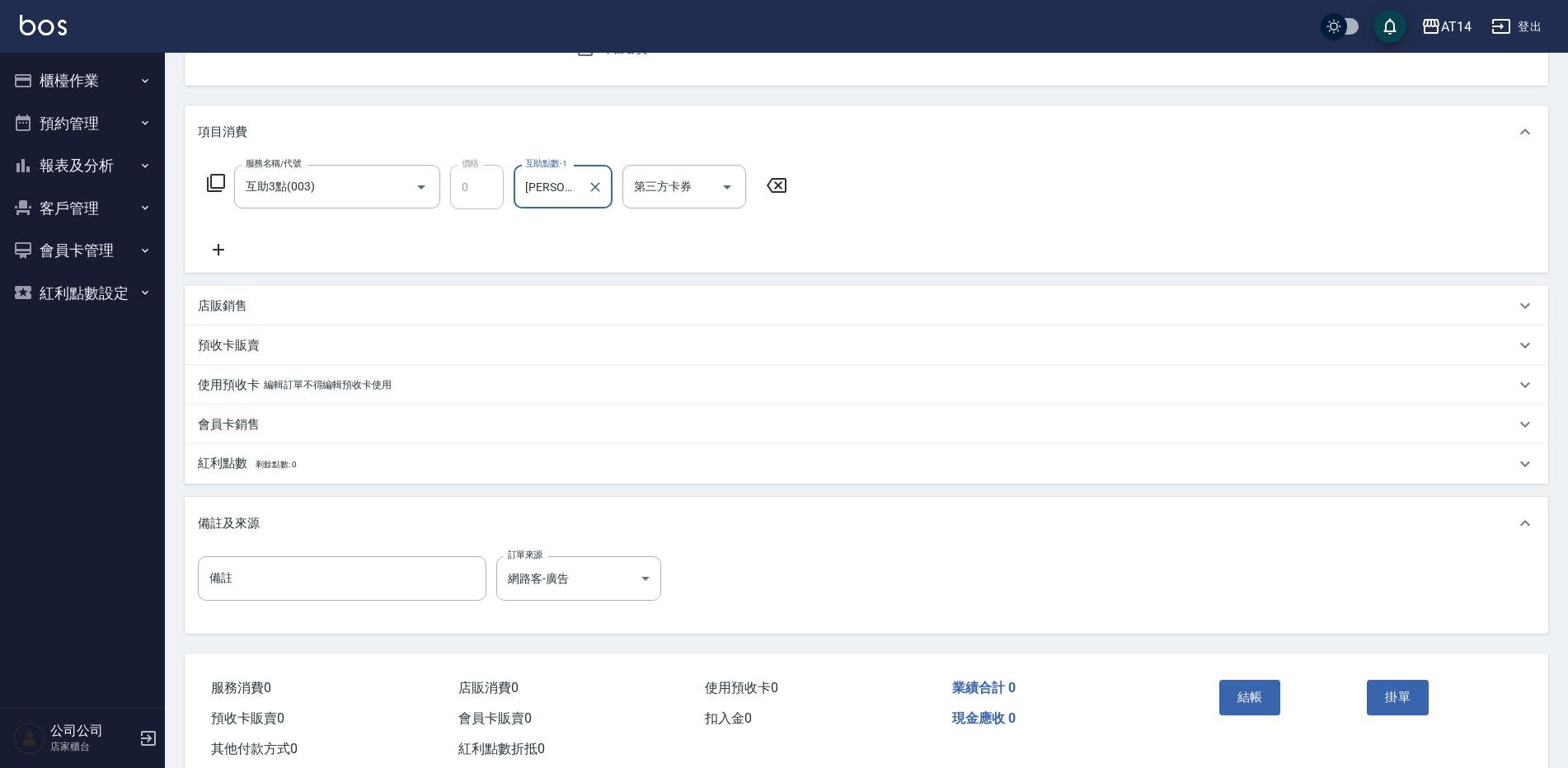
click at [219, 244] on icon at bounding box center [218, 250] width 42 height 19
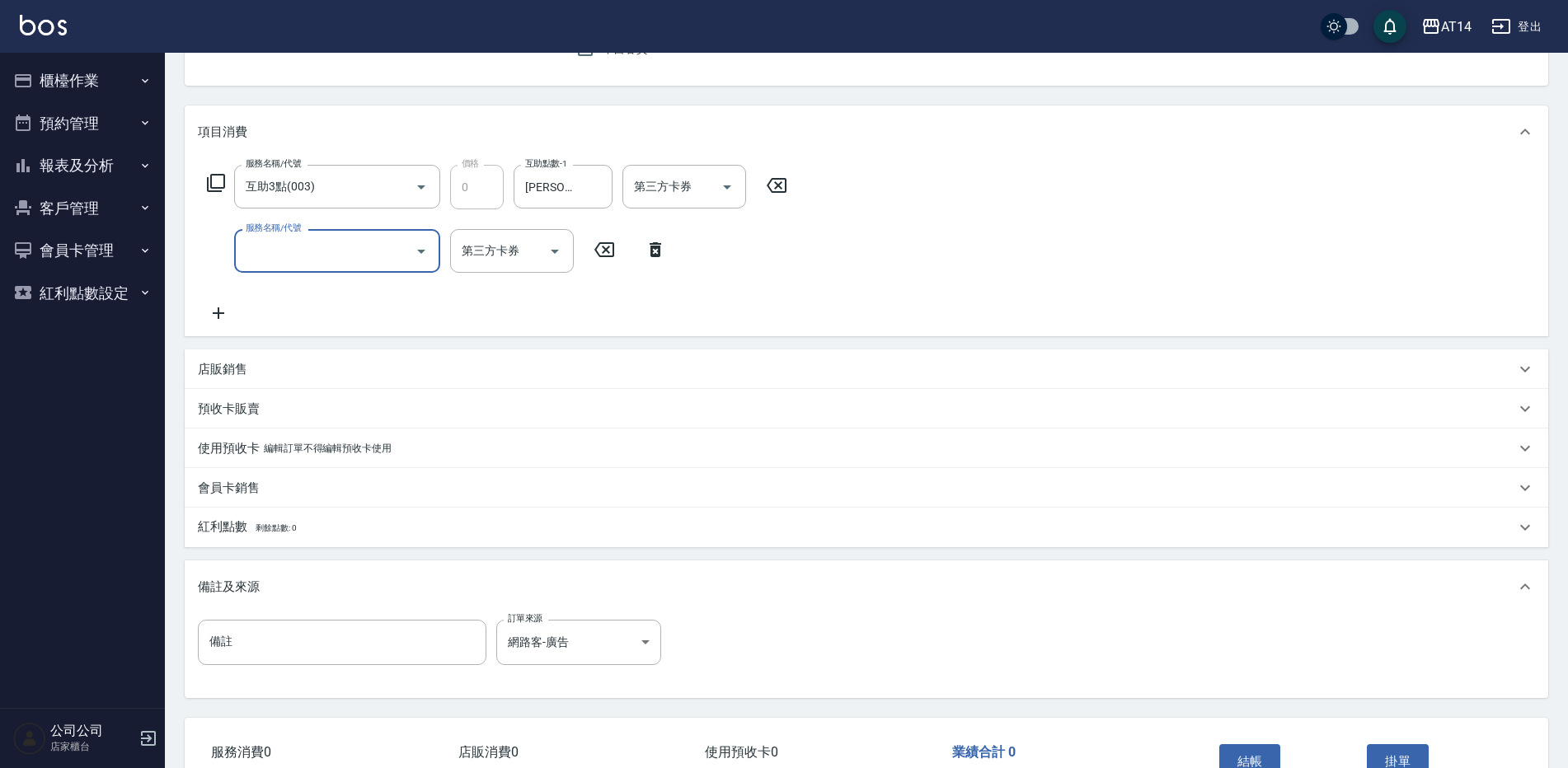
click at [272, 250] on input "服務名稱/代號" at bounding box center [324, 250] width 166 height 29
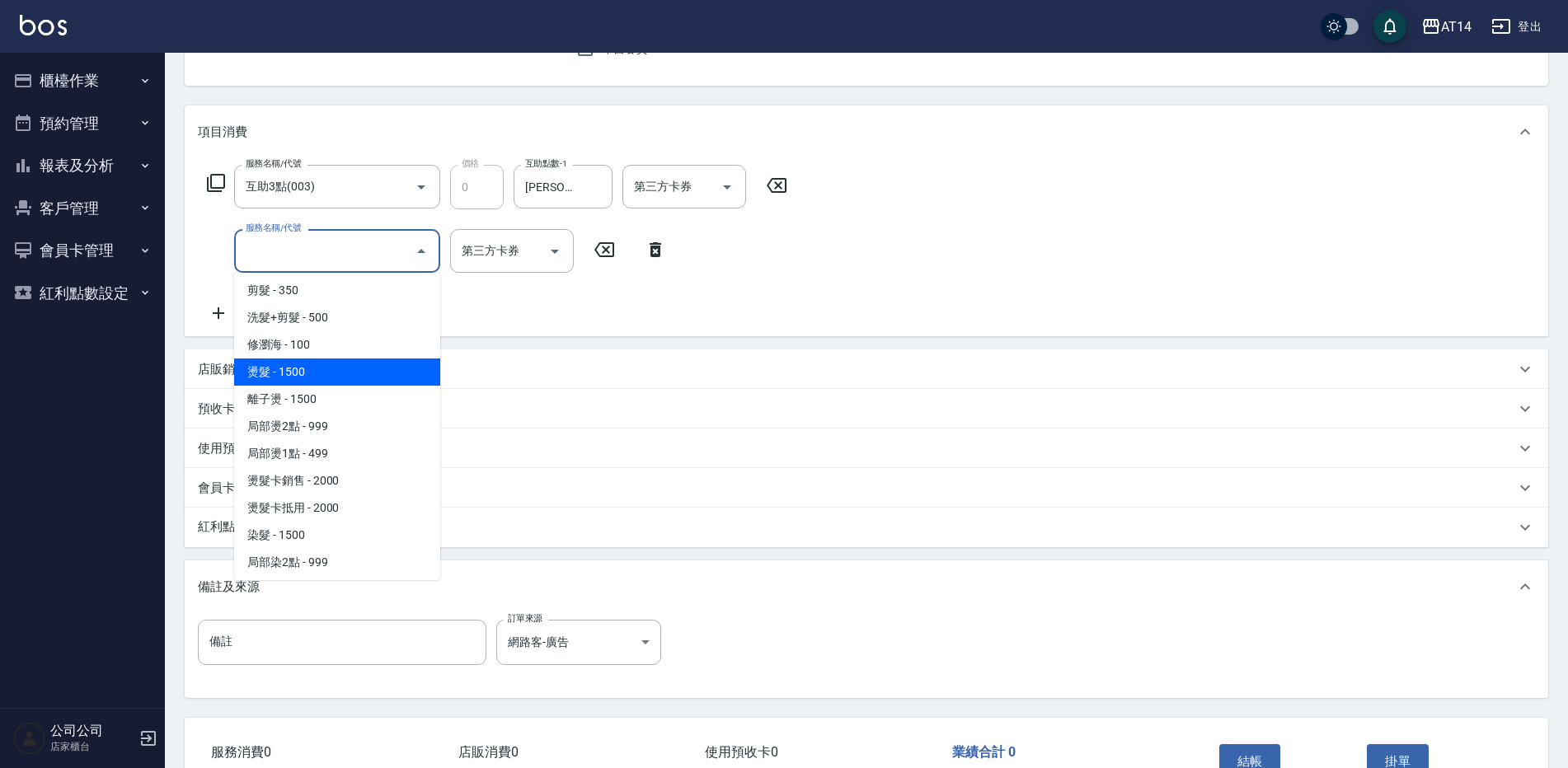
scroll to position [330, 0]
click at [310, 378] on span "燙髮 - 1500" at bounding box center [336, 371] width 206 height 27
type input "3"
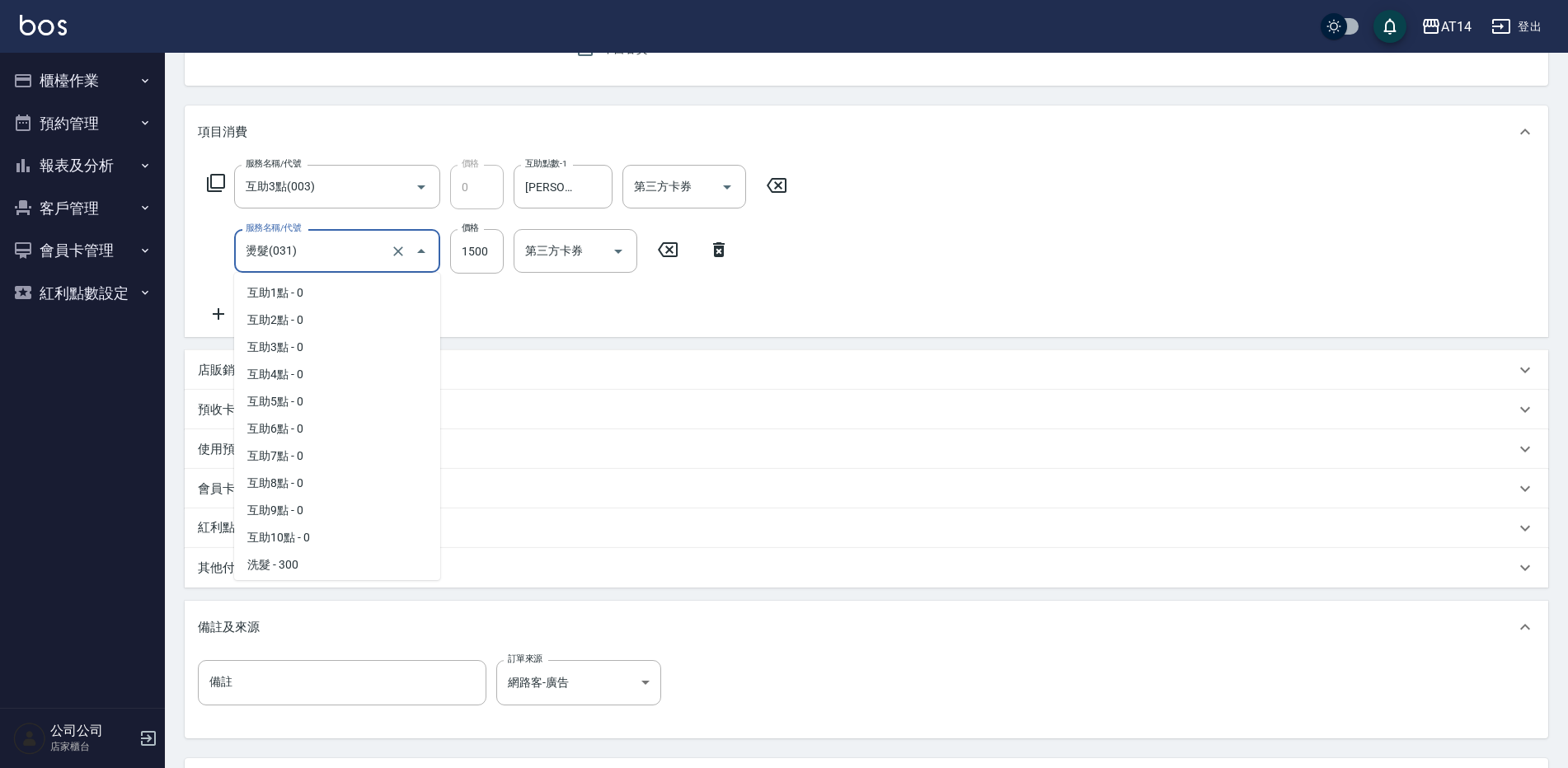
click at [320, 252] on input "燙髮(031)" at bounding box center [313, 250] width 145 height 29
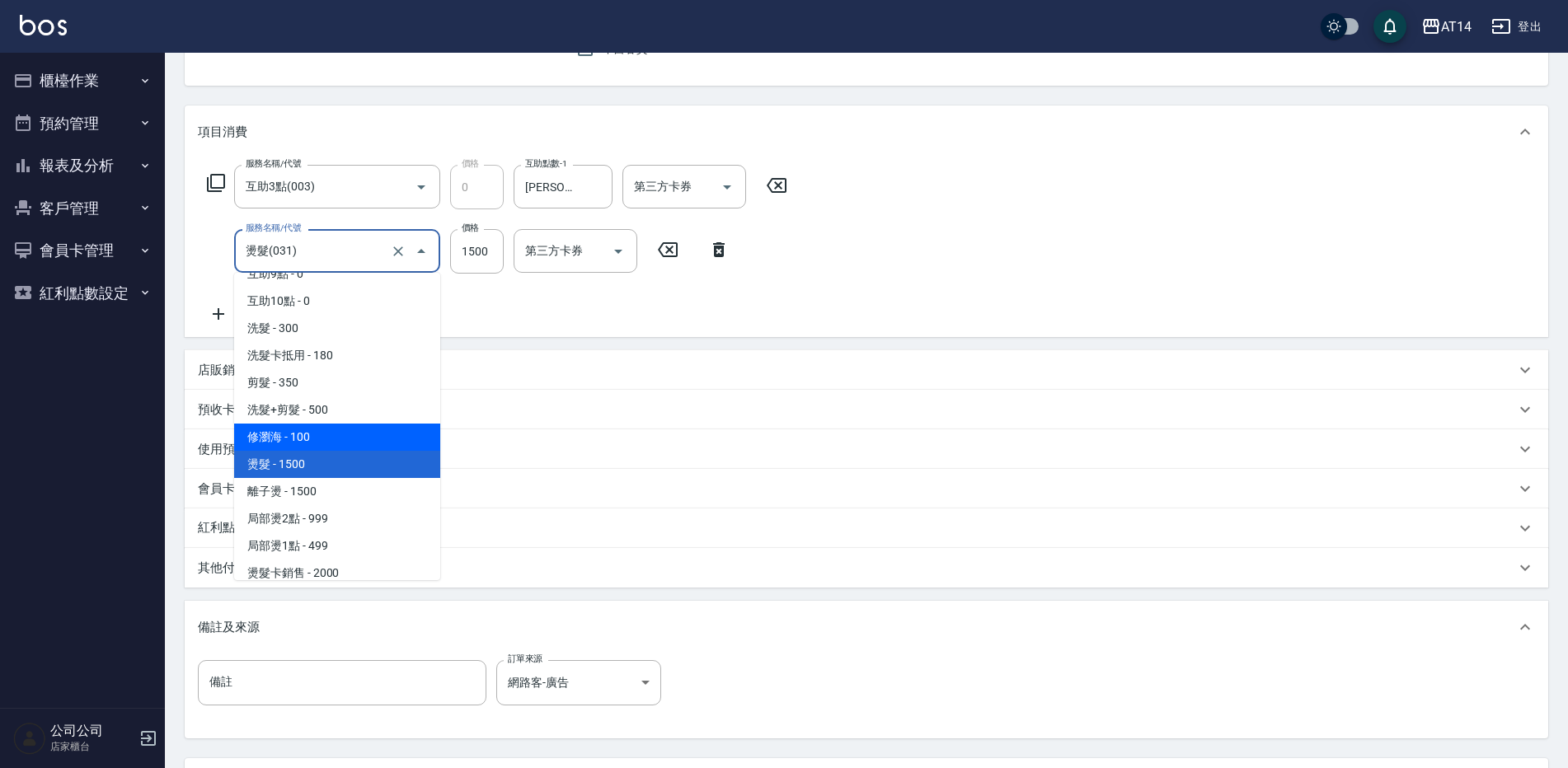
scroll to position [299, 0]
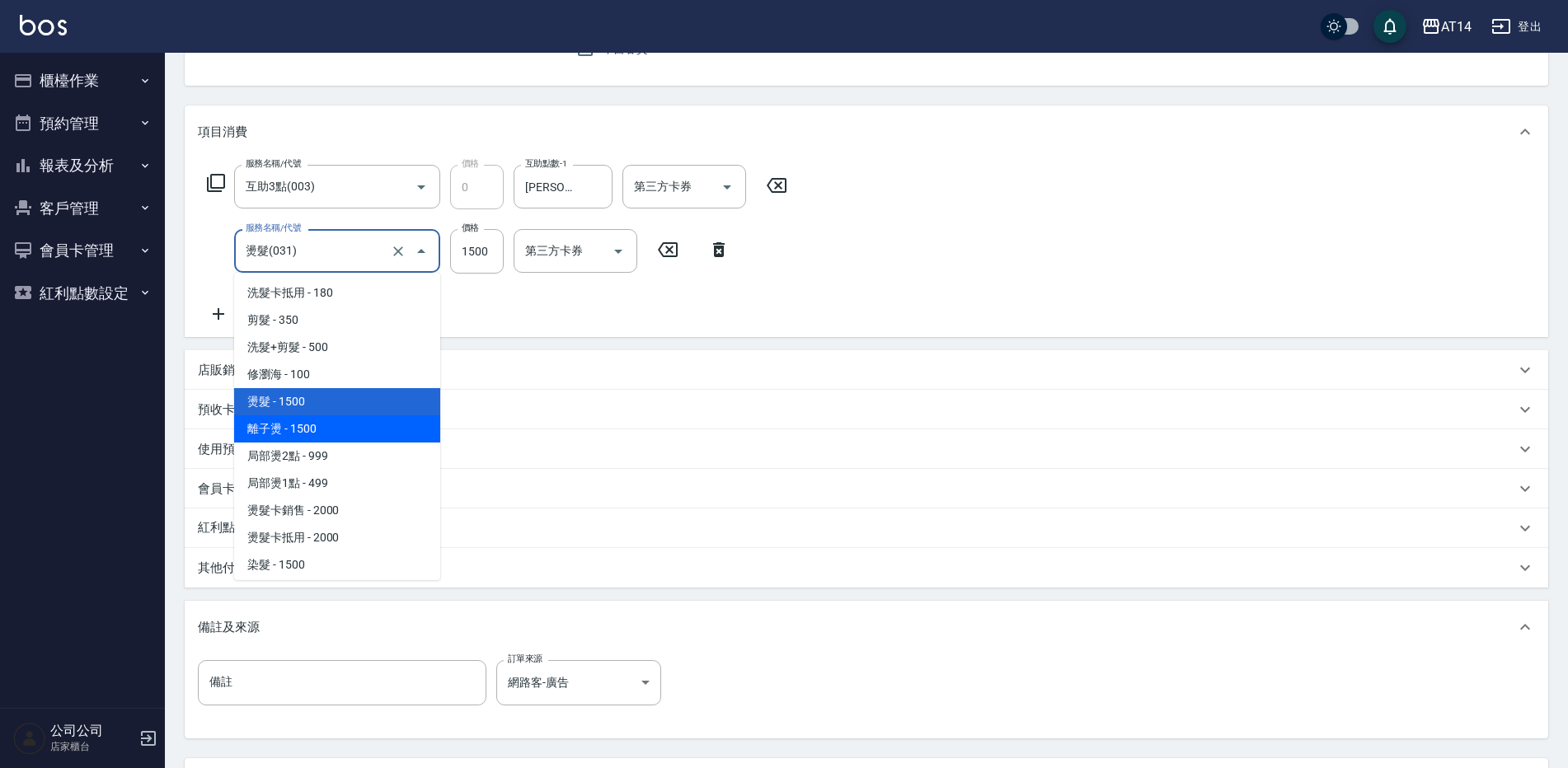
click at [331, 433] on span "離子燙 - 1500" at bounding box center [336, 429] width 206 height 27
type input "離子燙(032)"
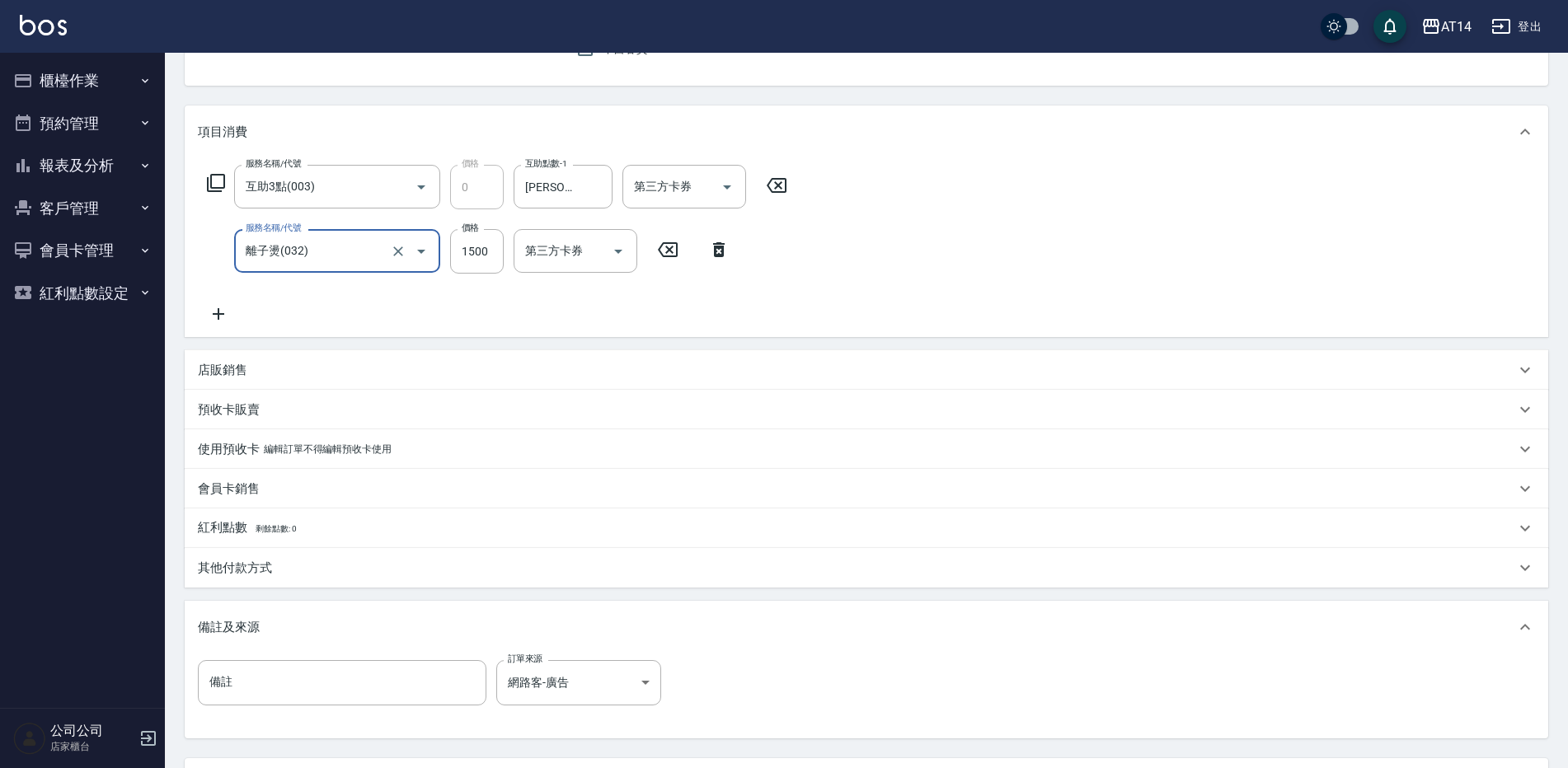
click at [215, 310] on icon at bounding box center [218, 313] width 42 height 19
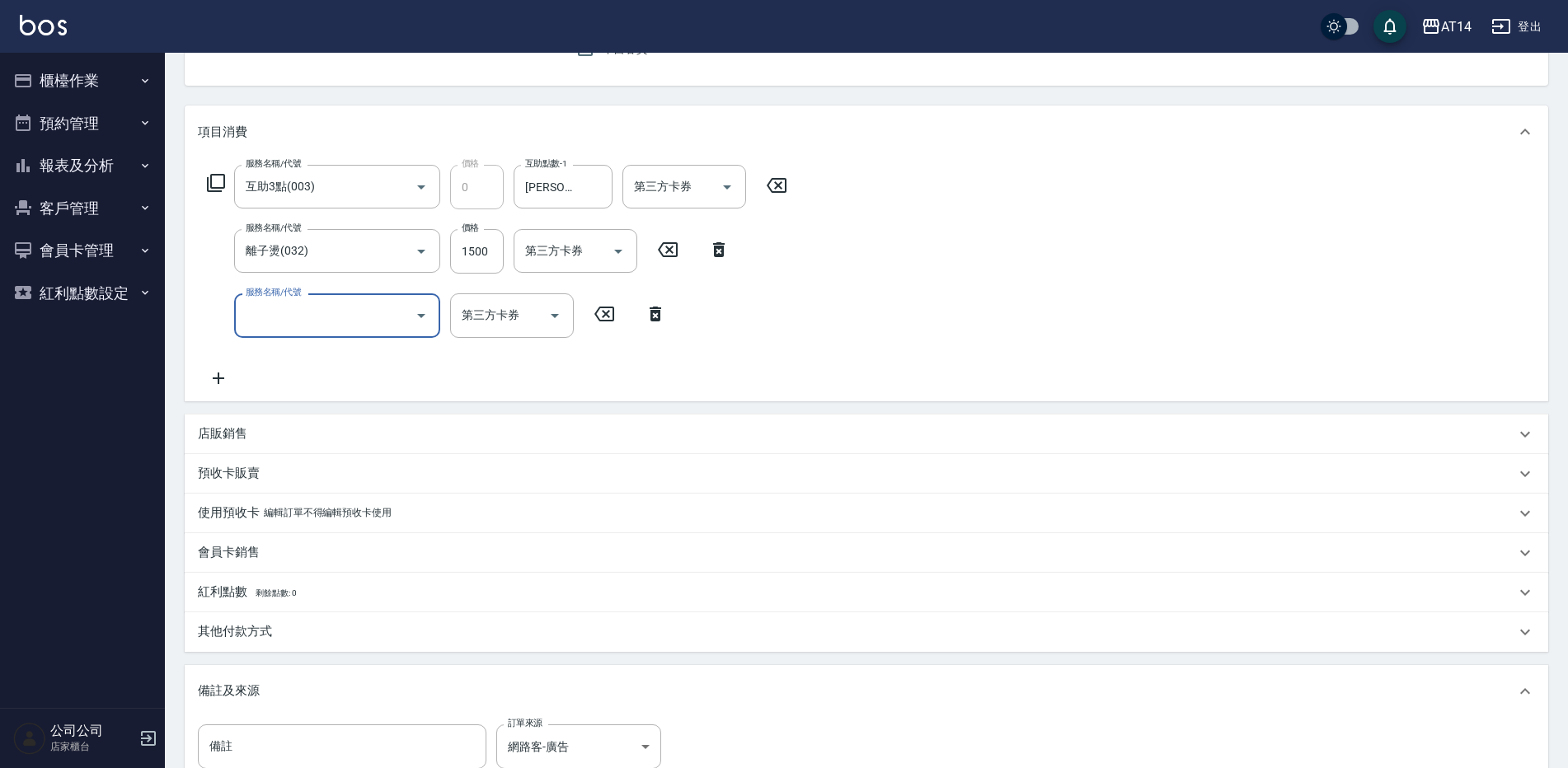
click at [286, 316] on input "服務名稱/代號" at bounding box center [324, 315] width 166 height 29
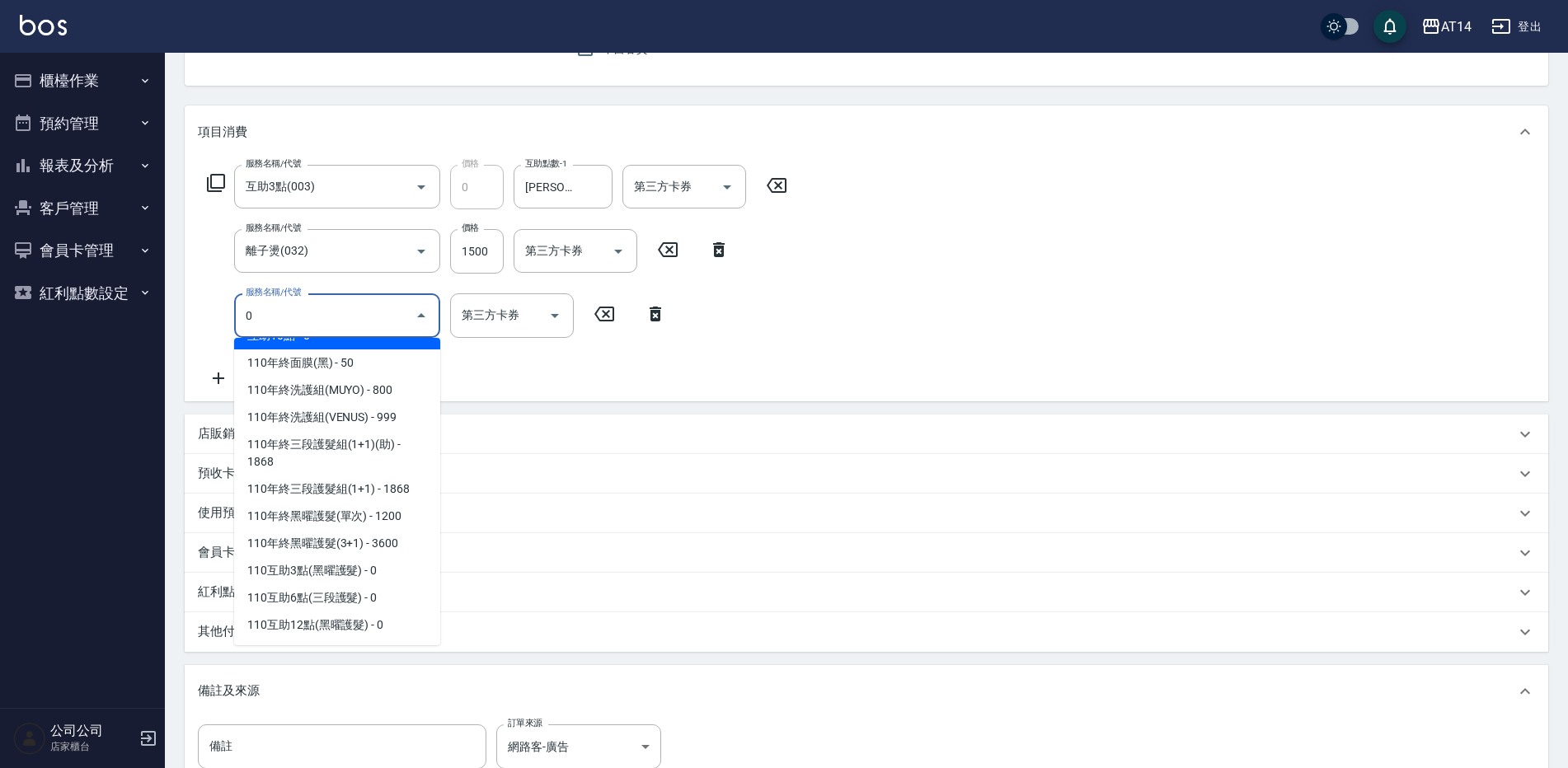
scroll to position [6, 0]
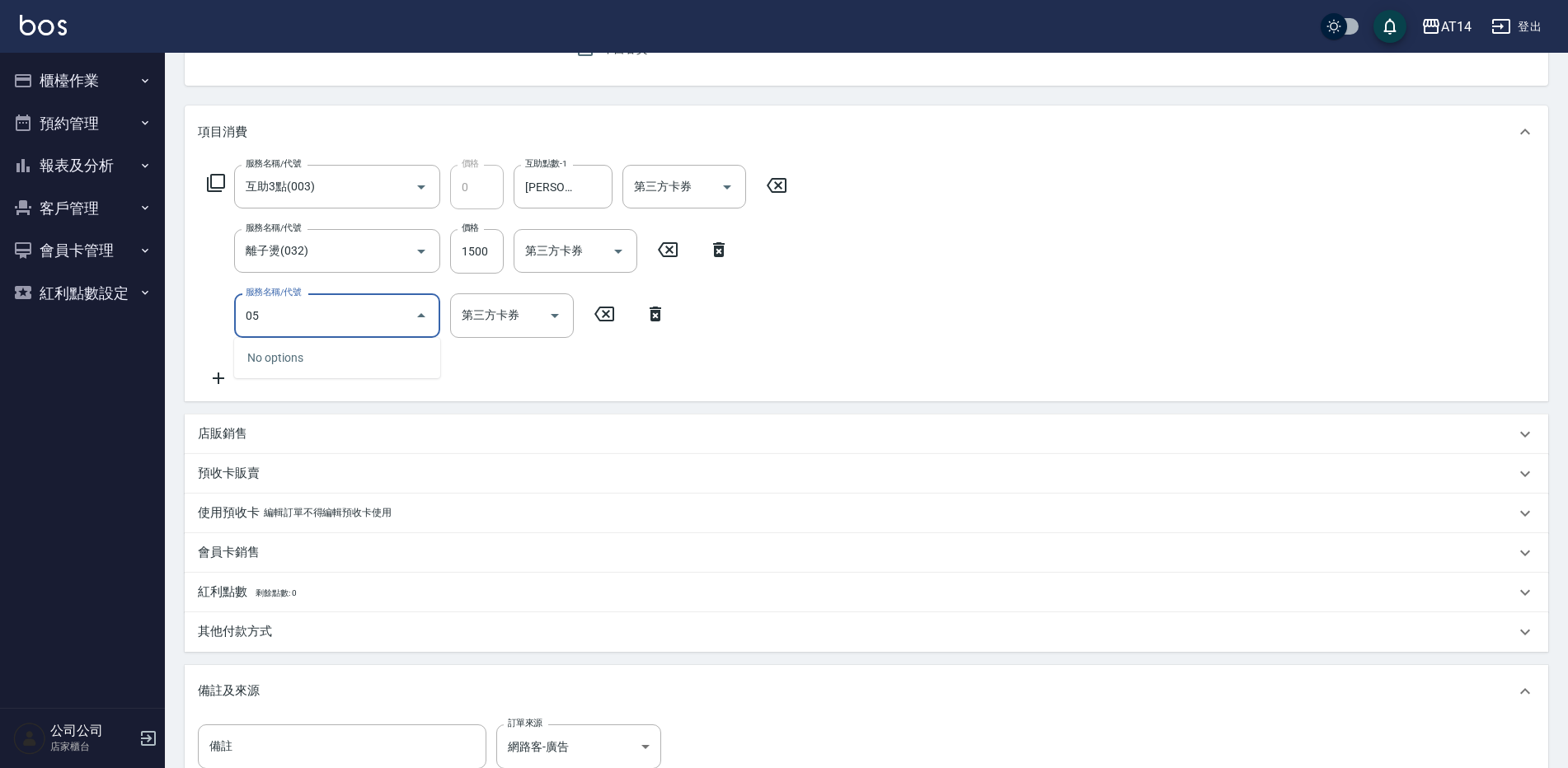
type input "051"
type input "5"
type input "護髮(051)"
click at [473, 331] on input "1000" at bounding box center [477, 316] width 54 height 44
type input "1"
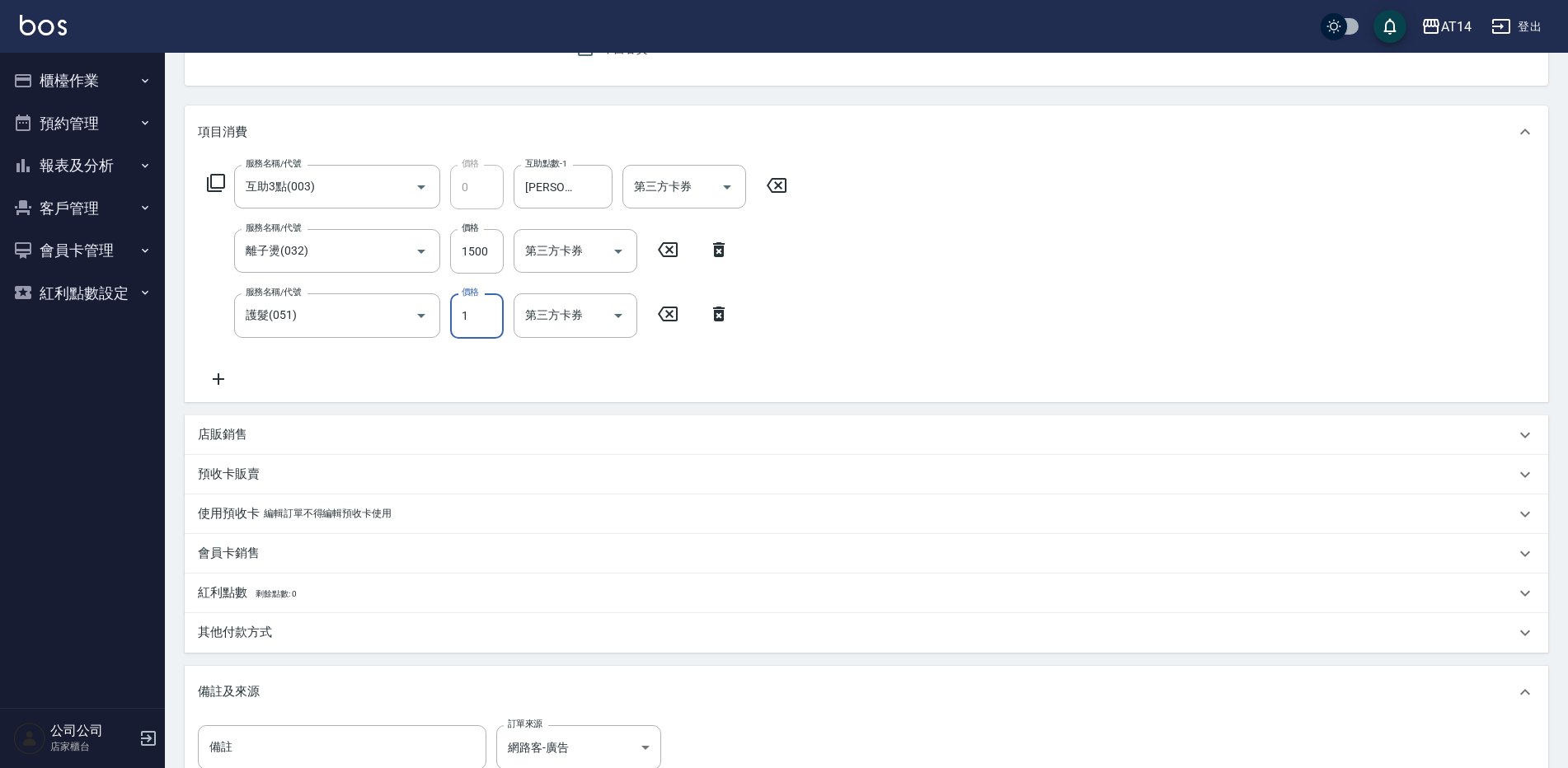
type input "3"
type input "2230"
type input "7"
type input "22300"
type input "48"
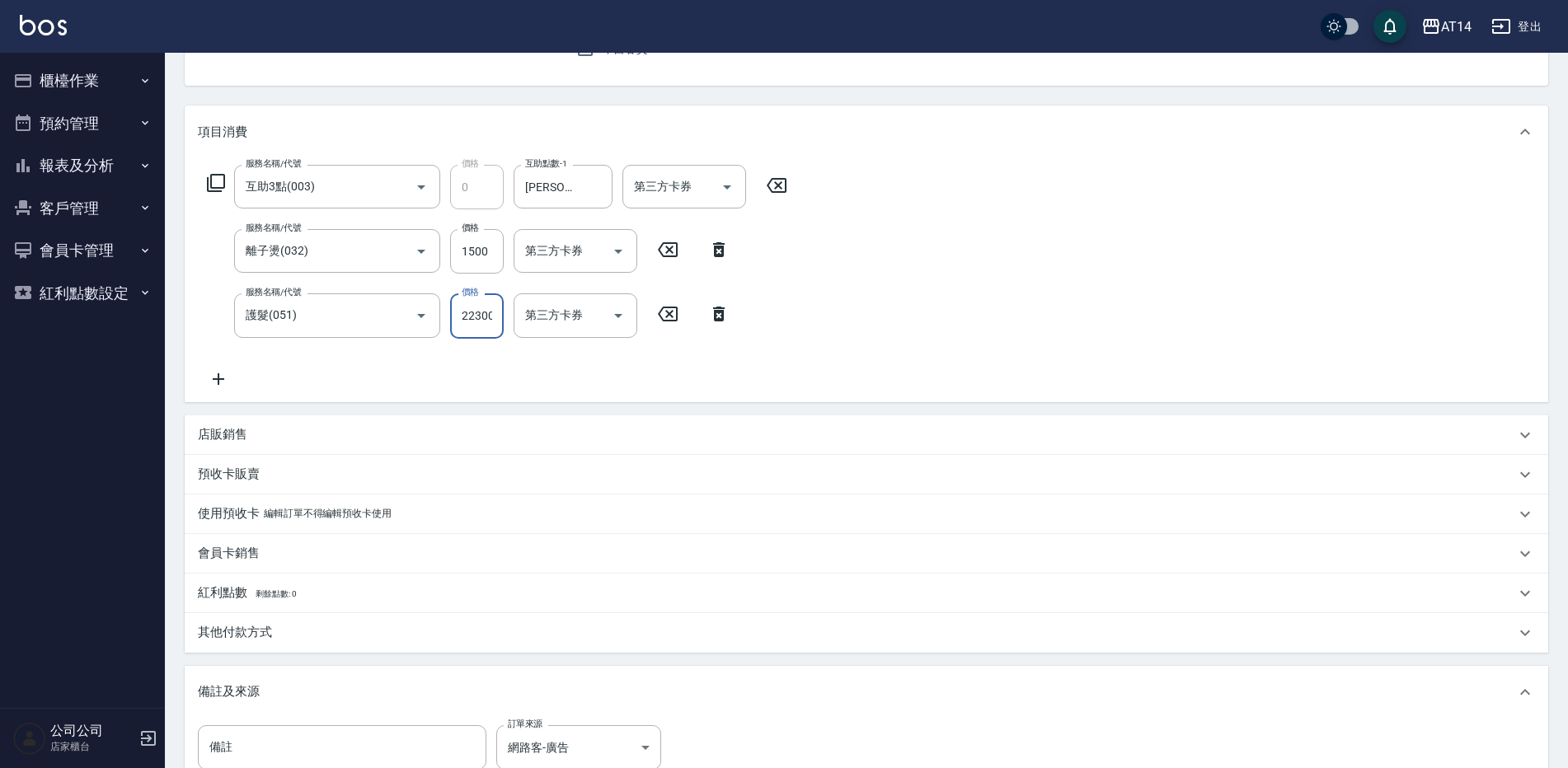
scroll to position [0, 2]
type input "2230"
type input "7"
type input "223"
type input "3"
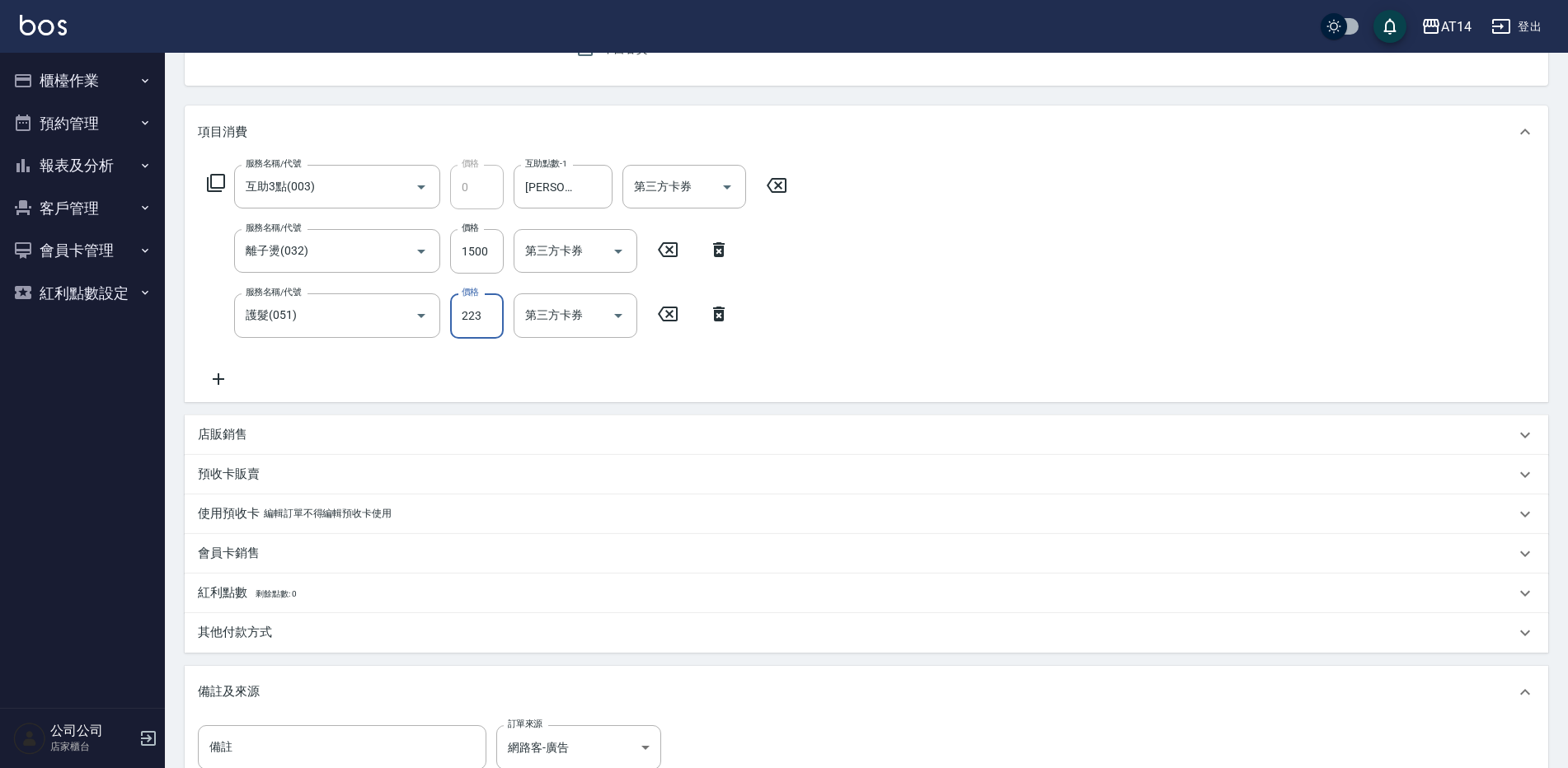
scroll to position [0, 0]
type input "2300"
type input "8"
type input "2300"
click at [492, 233] on input "1500" at bounding box center [477, 251] width 54 height 44
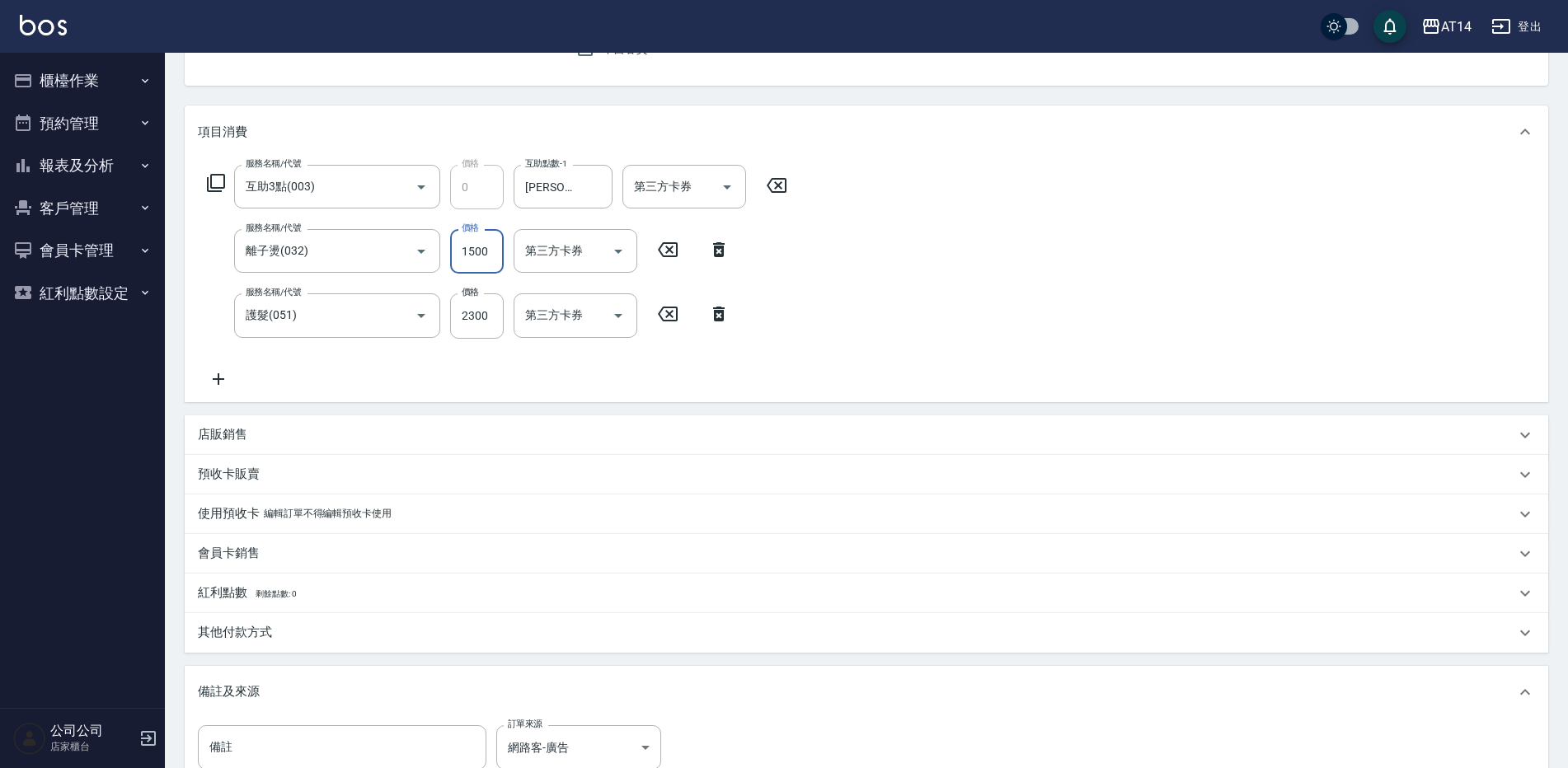
type input "1"
type input "5"
type input "1299"
type input "7"
type input "1299"
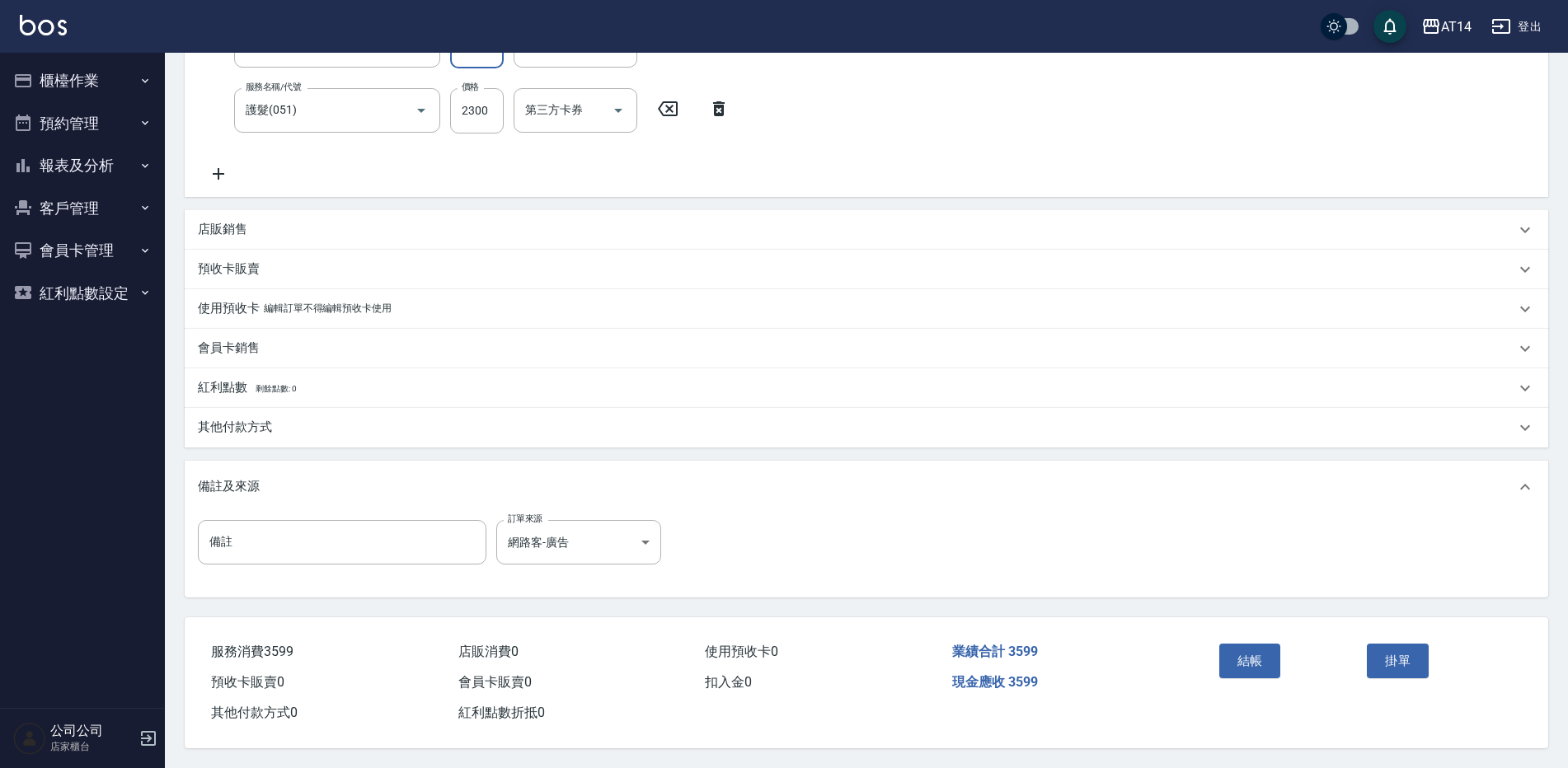
scroll to position [378, 0]
drag, startPoint x: 1246, startPoint y: 663, endPoint x: 1257, endPoint y: 664, distance: 11.0
click at [1249, 663] on button "結帳" at bounding box center [1249, 661] width 62 height 34
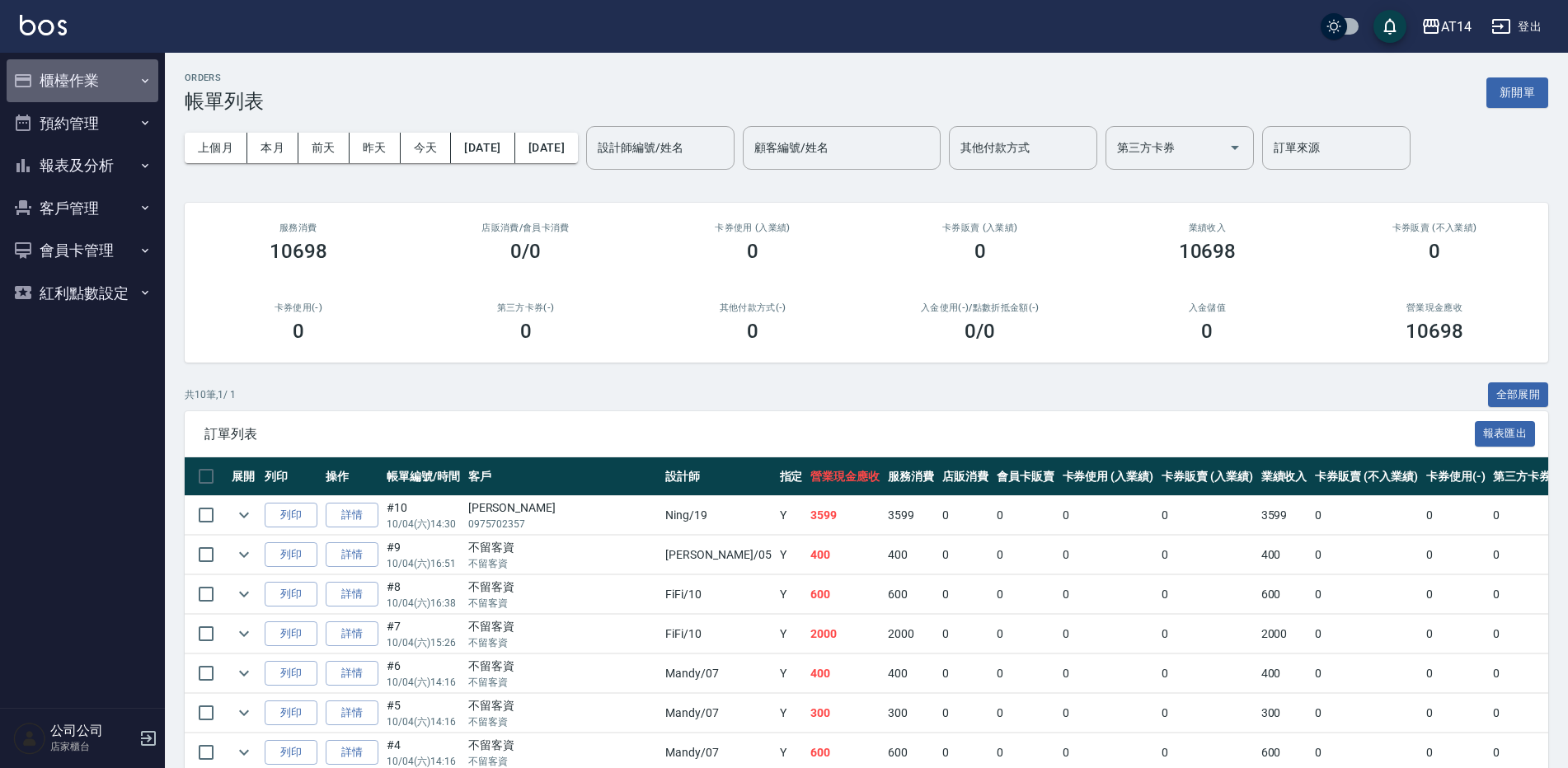
click at [53, 72] on button "櫃檯作業" at bounding box center [82, 80] width 152 height 43
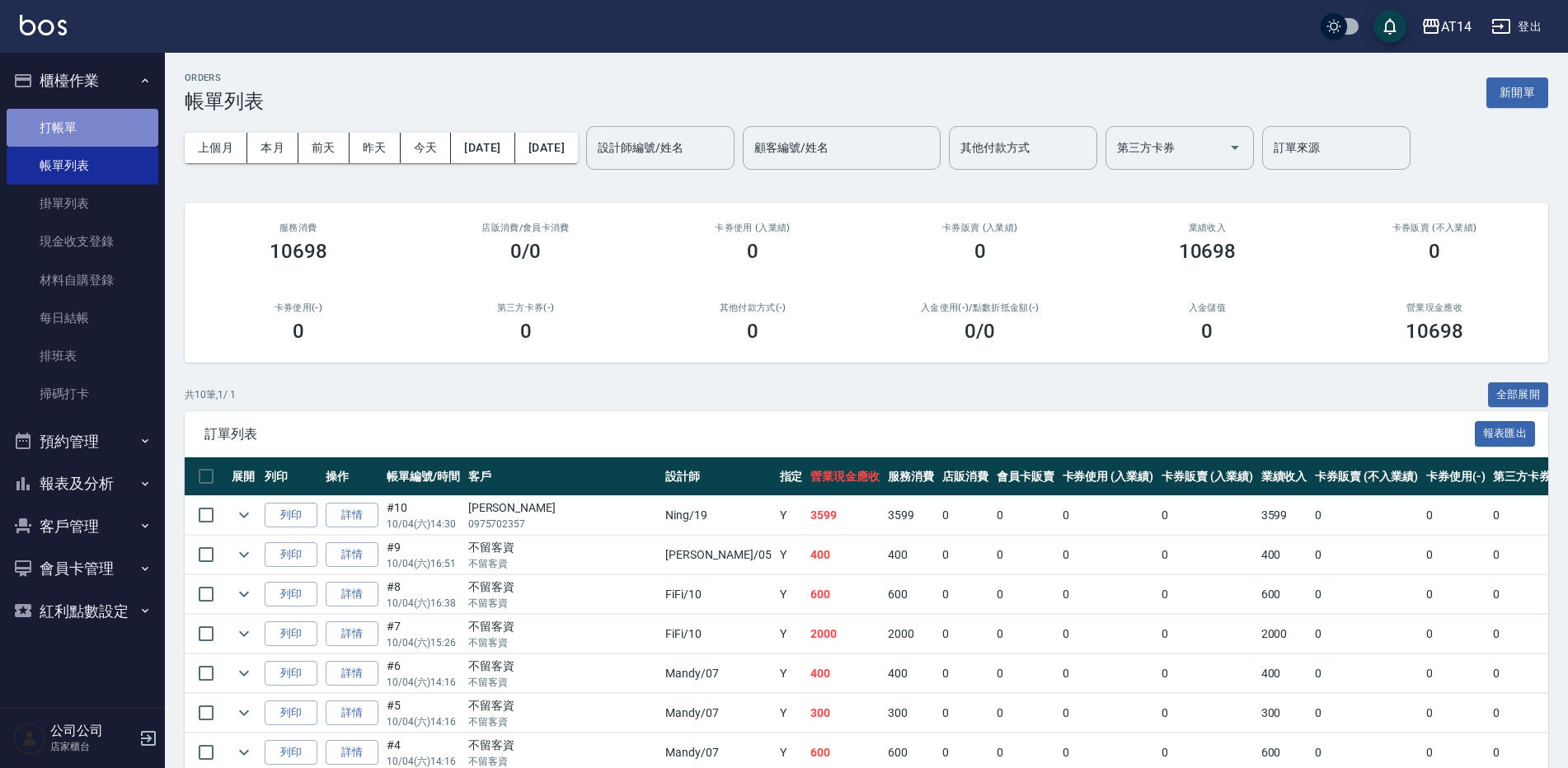
click at [65, 112] on link "打帳單" at bounding box center [82, 128] width 152 height 38
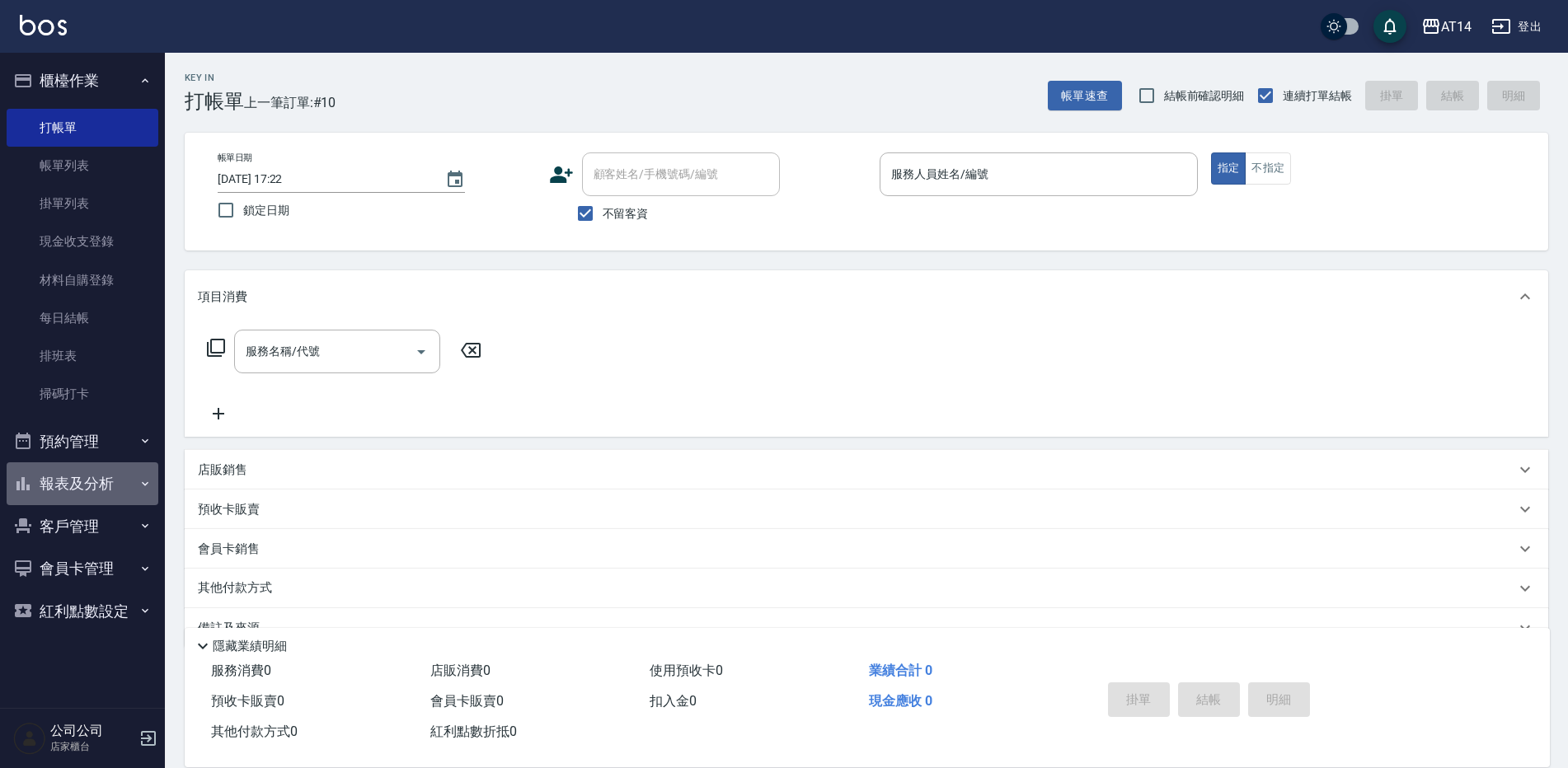
click at [94, 482] on button "報表及分析" at bounding box center [82, 483] width 152 height 43
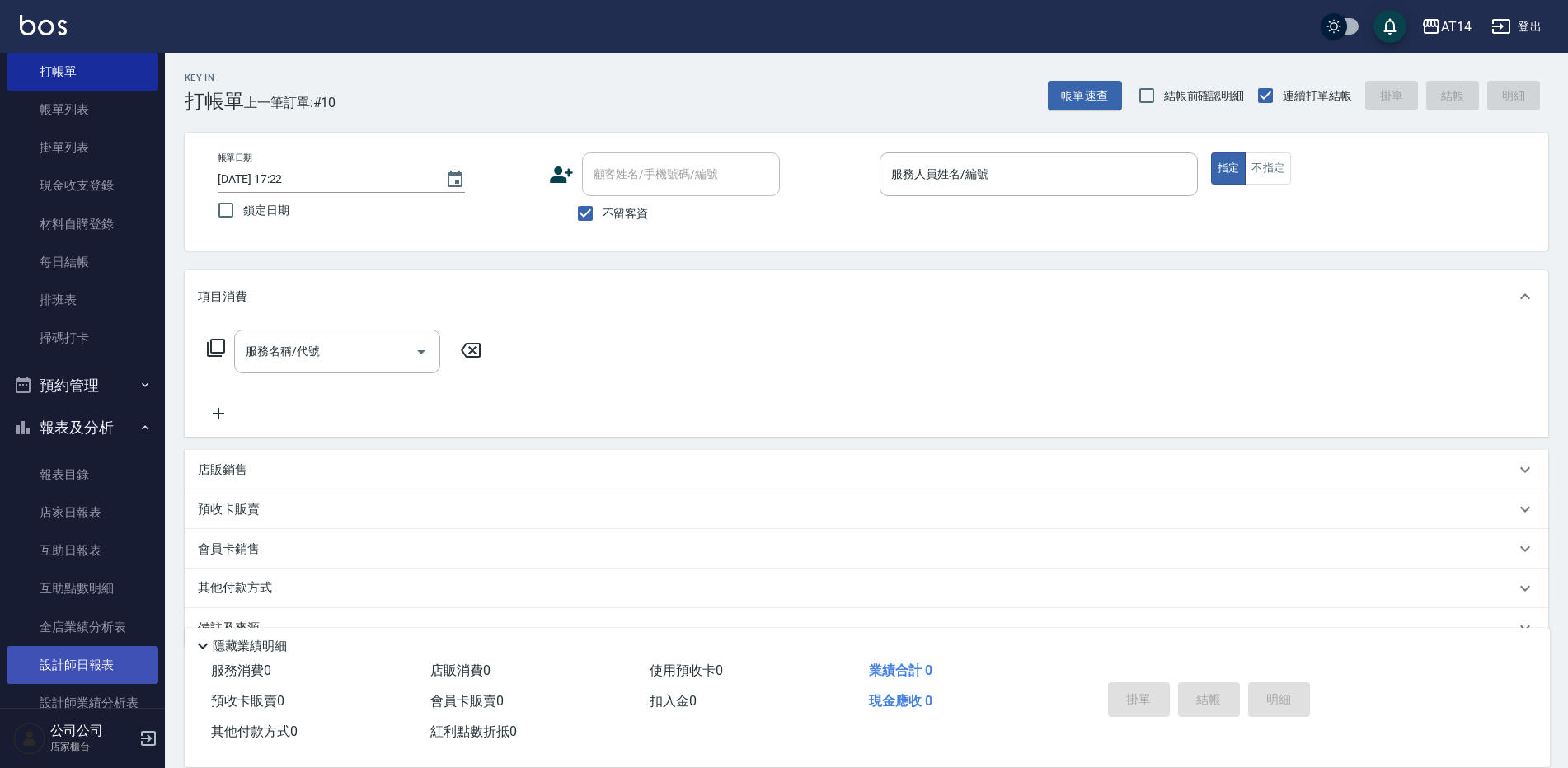
scroll to position [82, 0]
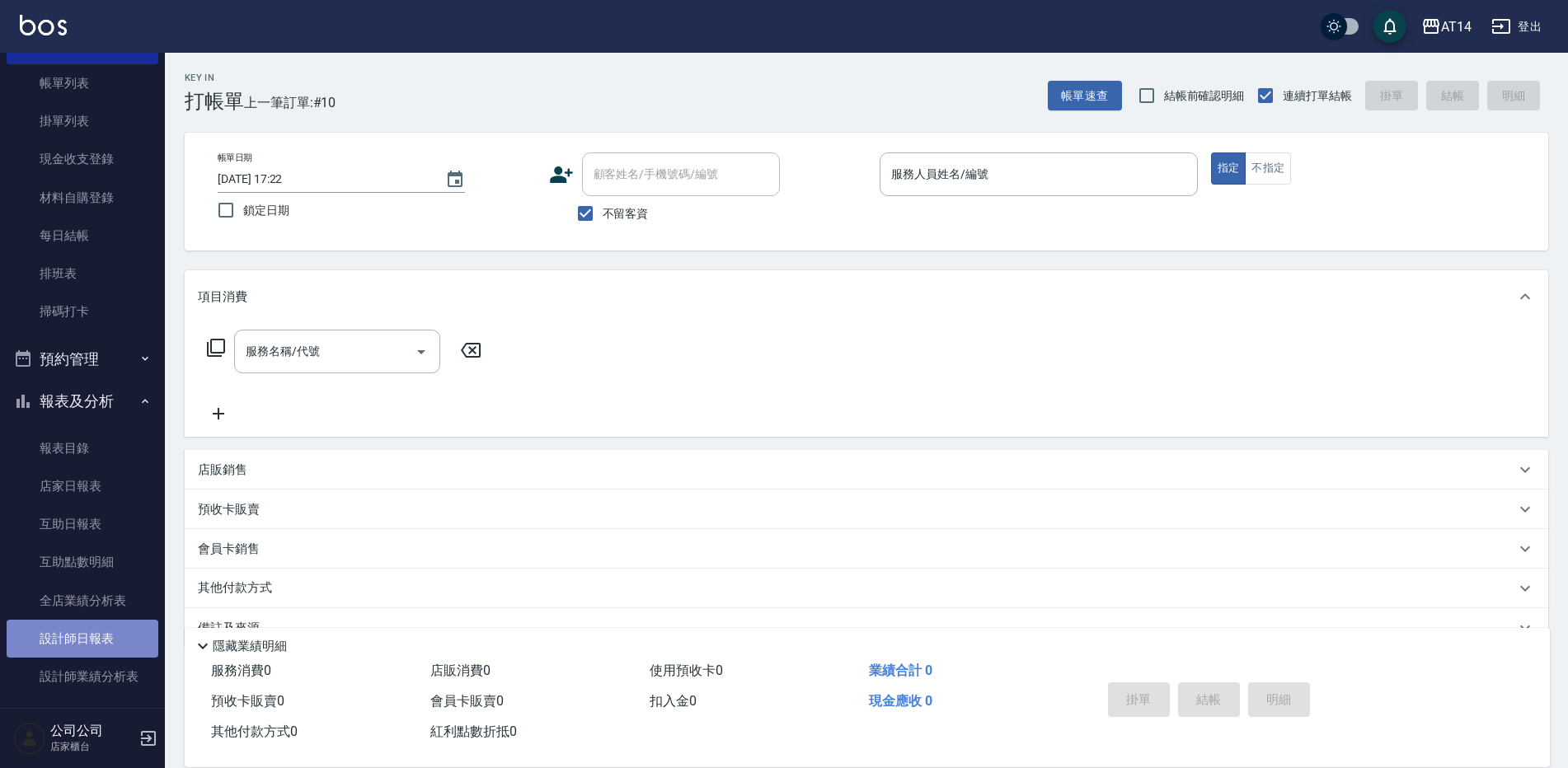
click at [97, 649] on link "設計師日報表" at bounding box center [82, 639] width 152 height 38
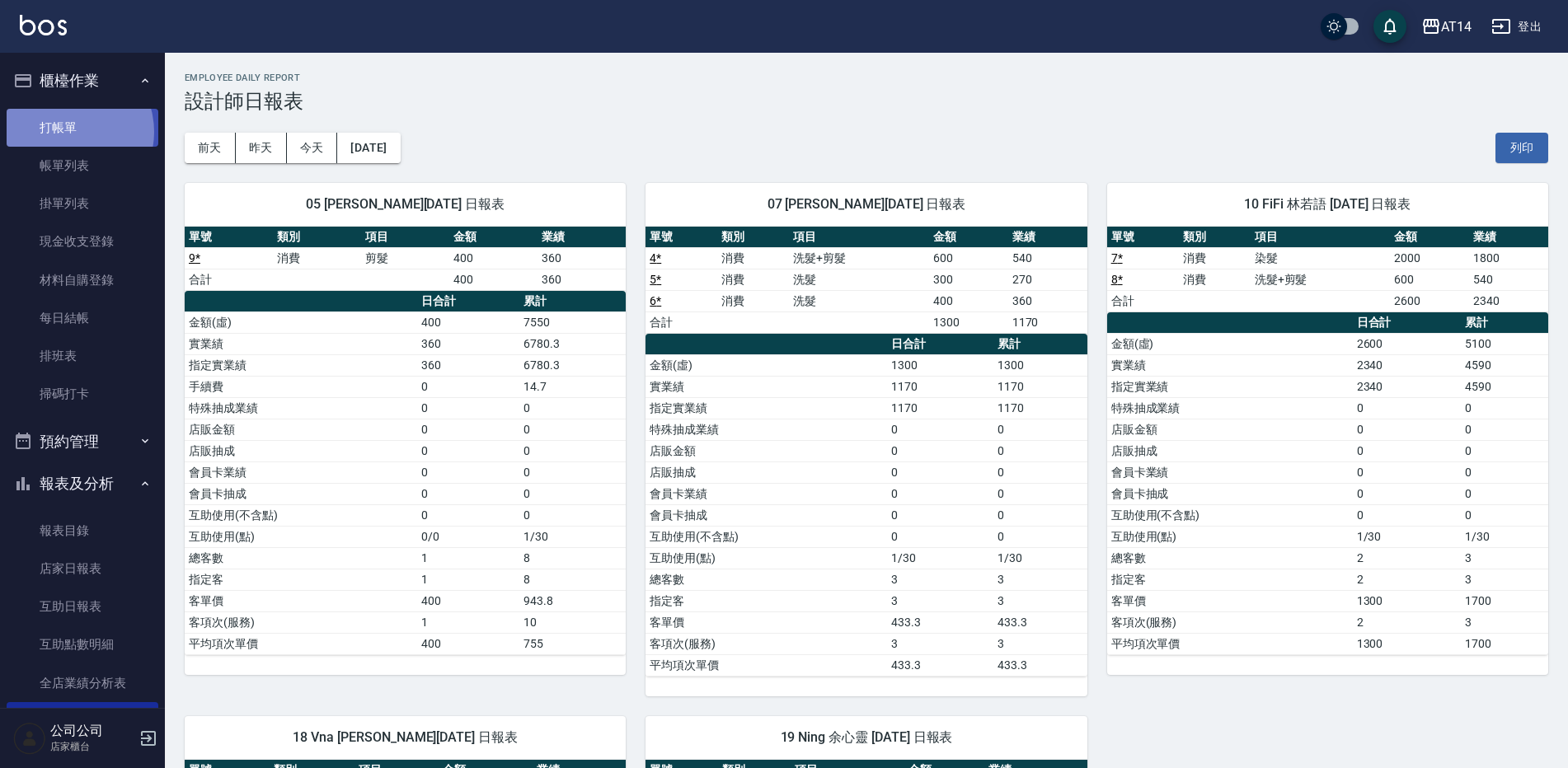
click at [66, 131] on link "打帳單" at bounding box center [82, 128] width 152 height 38
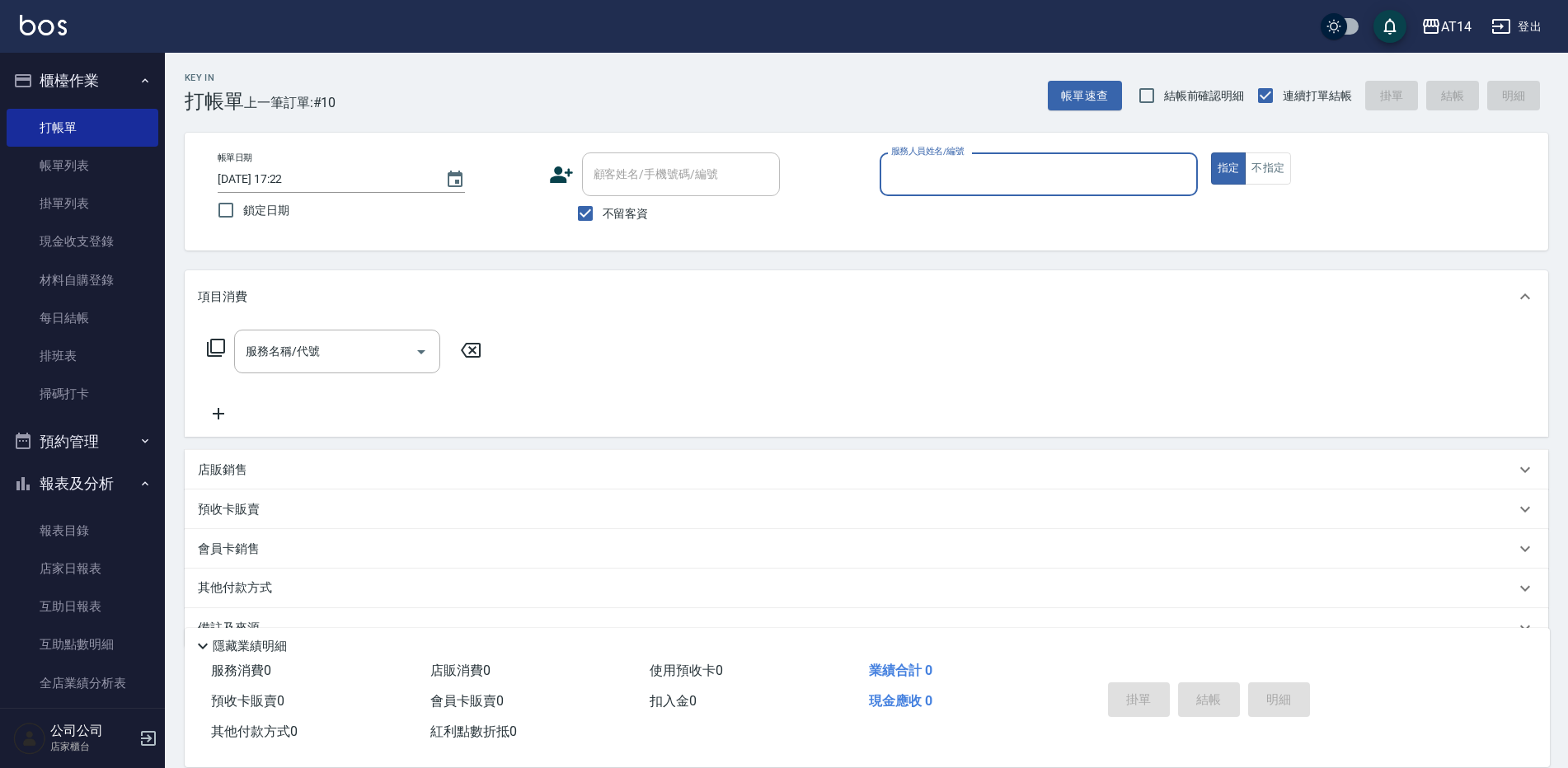
click at [965, 170] on input "服務人員姓名/編號" at bounding box center [1039, 174] width 303 height 29
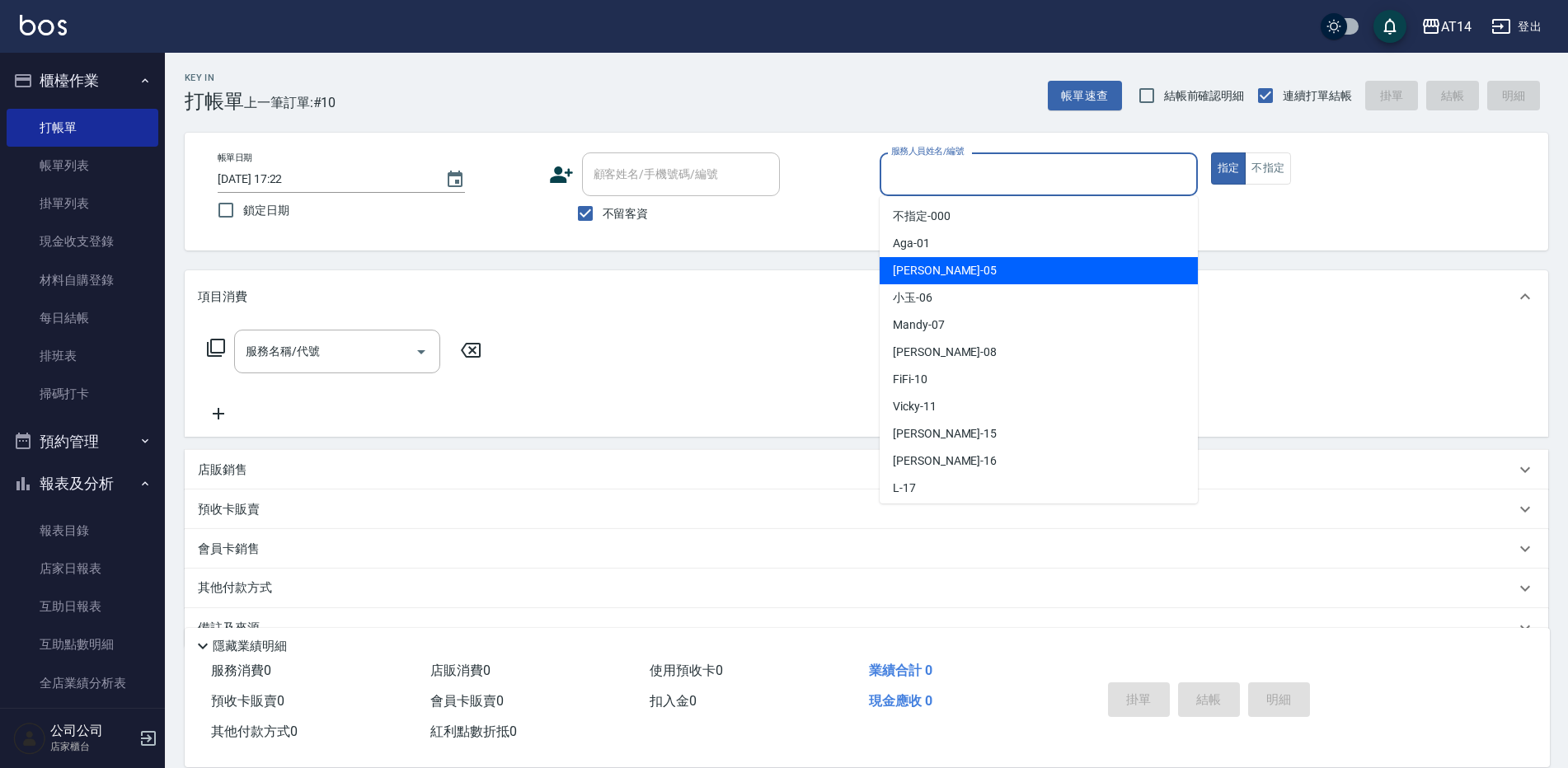
click at [903, 279] on span "Patty -05" at bounding box center [944, 271] width 103 height 18
type input "Patty-05"
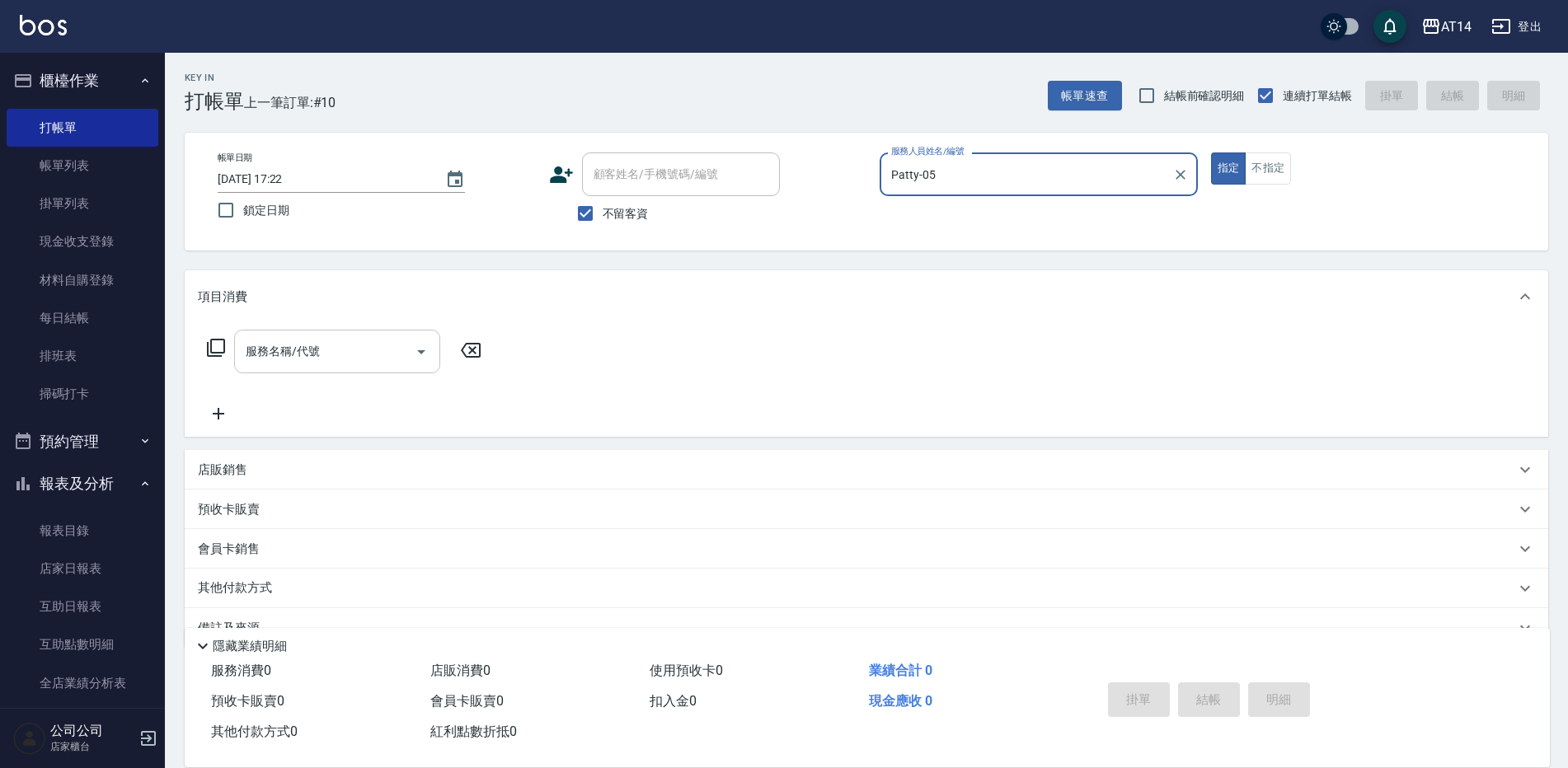
click at [288, 357] on div "服務名稱/代號 服務名稱/代號" at bounding box center [336, 351] width 206 height 43
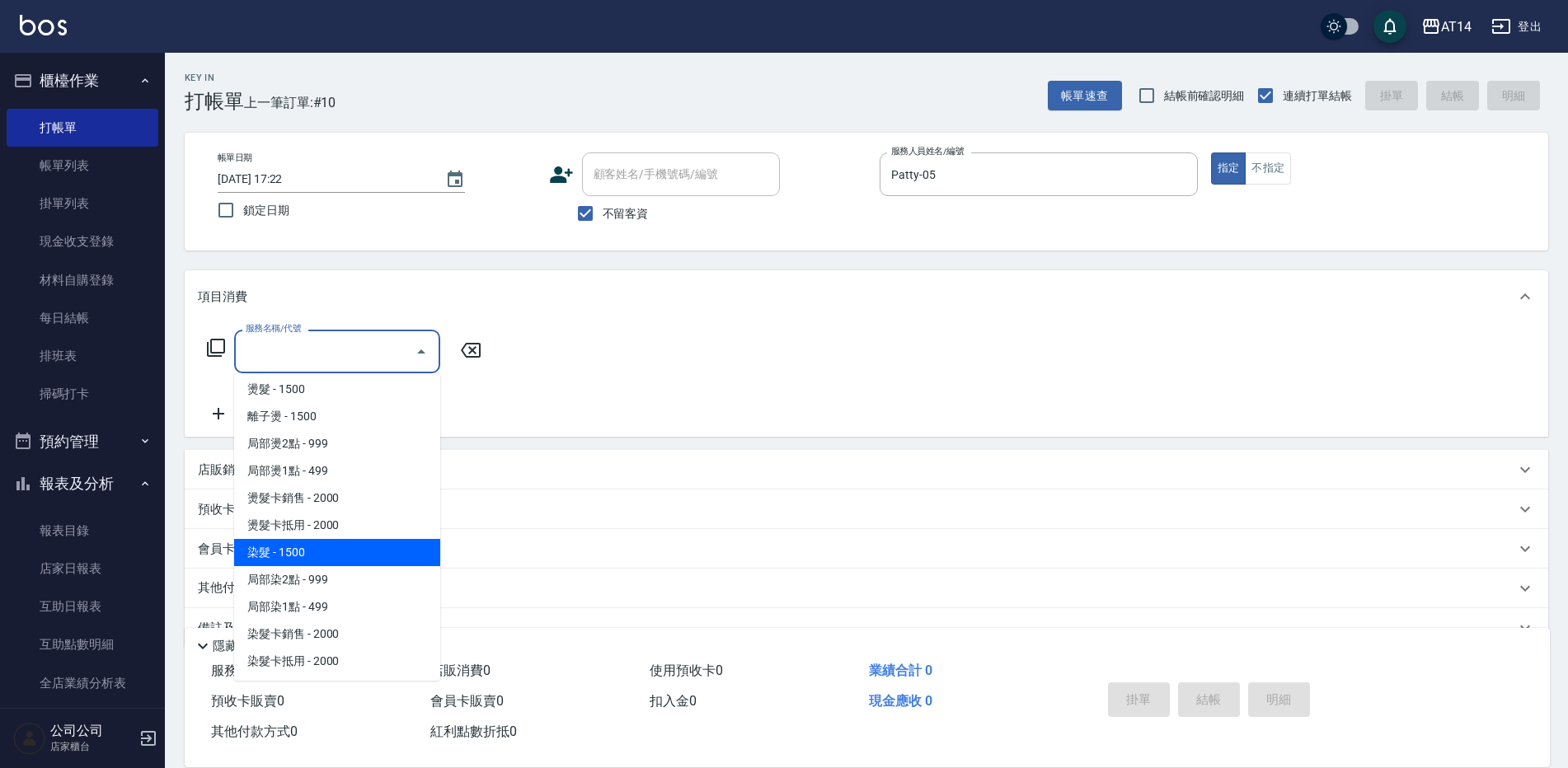
scroll to position [494, 0]
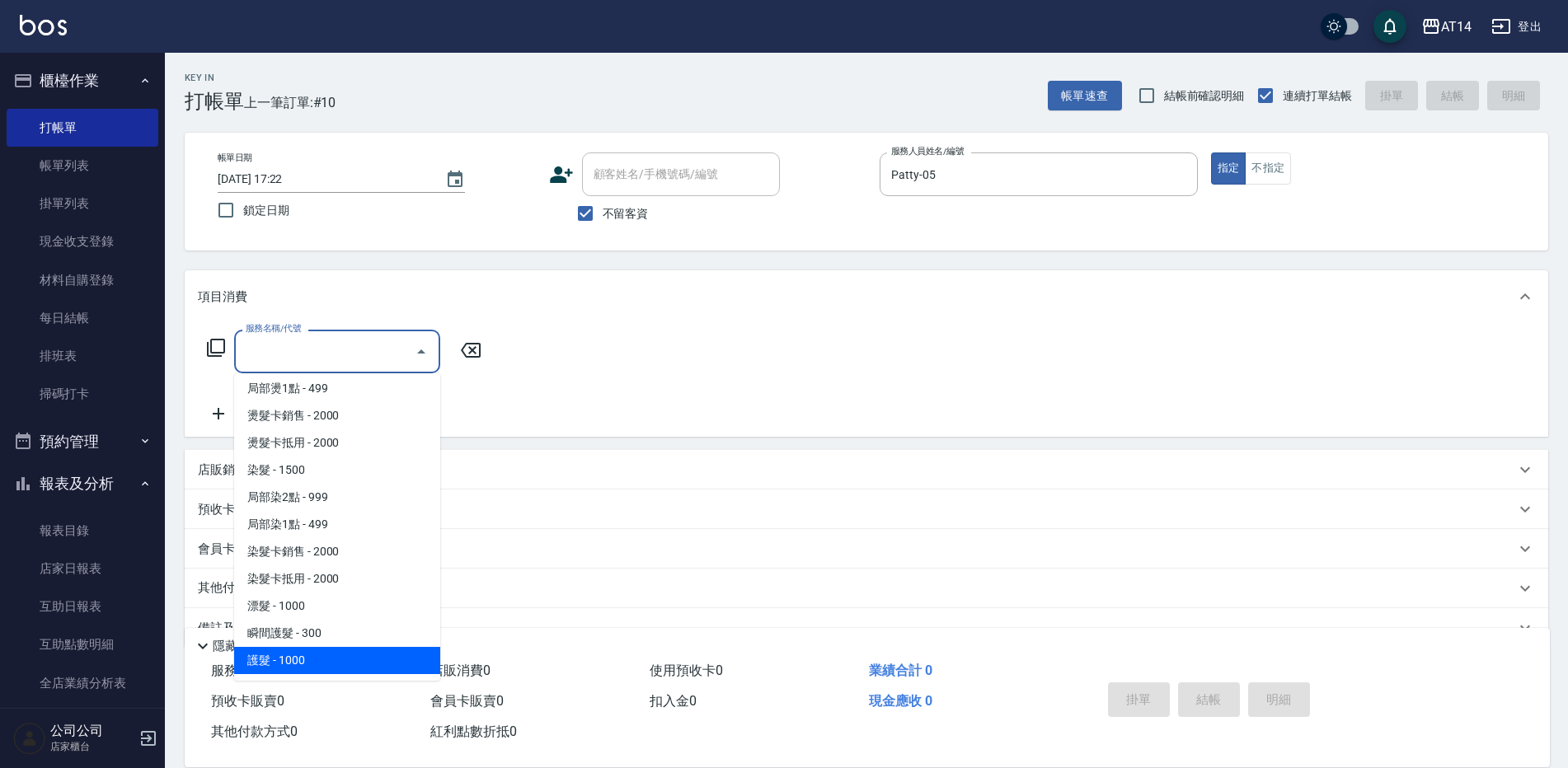
click at [291, 661] on span "護髮 - 1000" at bounding box center [336, 660] width 206 height 27
type input "護髮(051)"
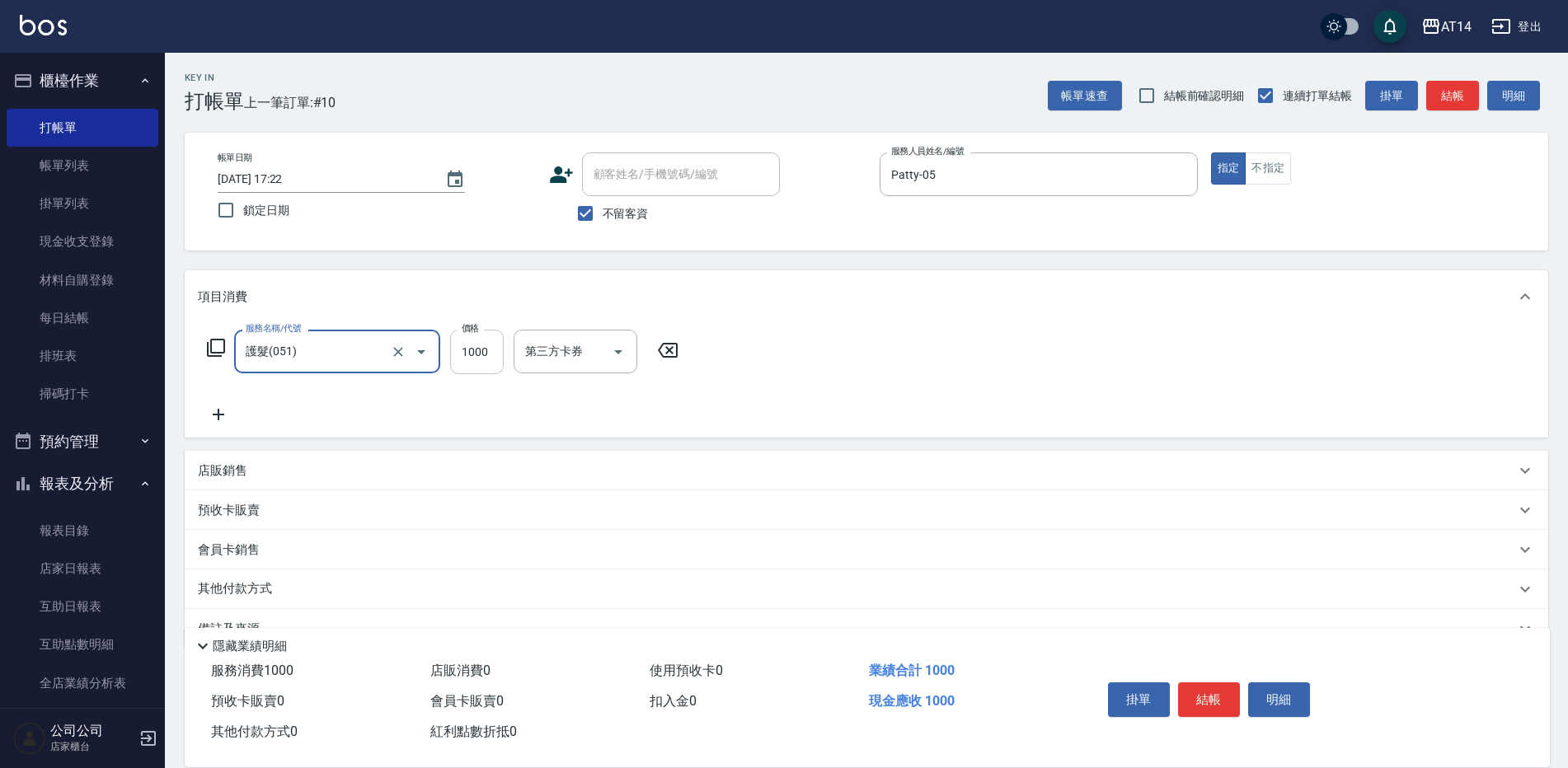
click at [479, 351] on input "1000" at bounding box center [477, 352] width 54 height 44
type input "1500"
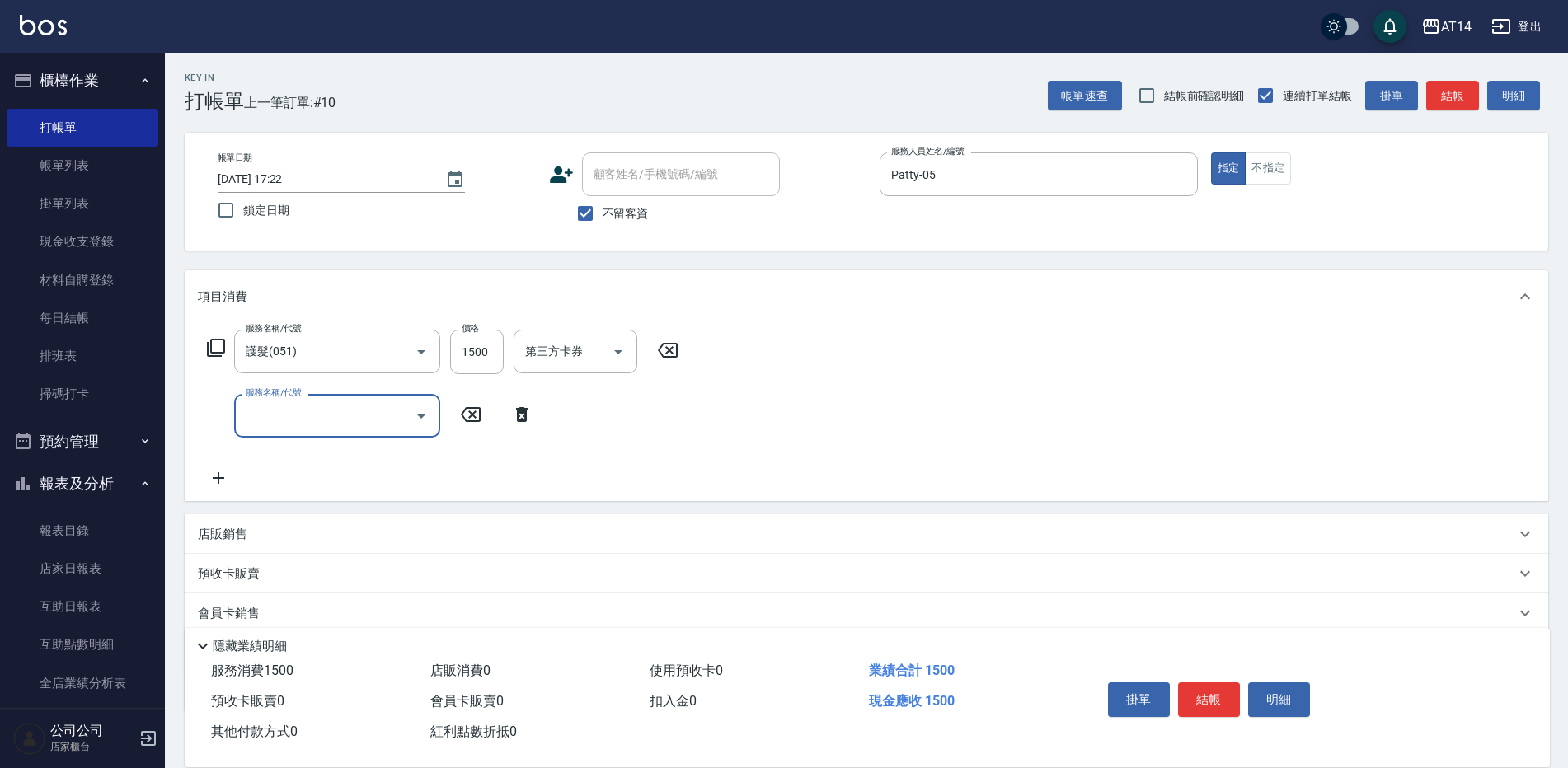
click at [276, 409] on input "服務名稱/代號" at bounding box center [324, 415] width 166 height 29
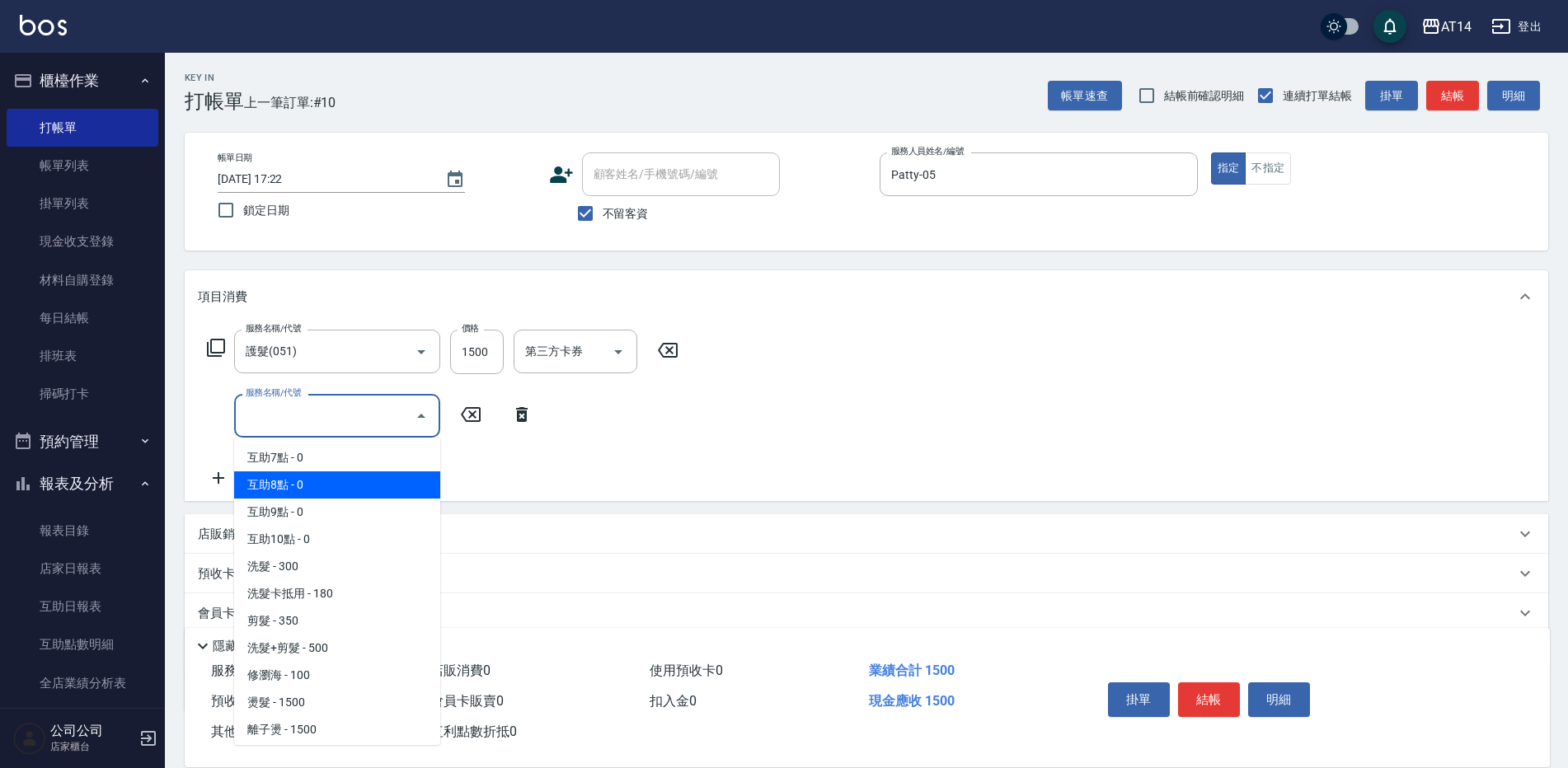
scroll to position [165, 0]
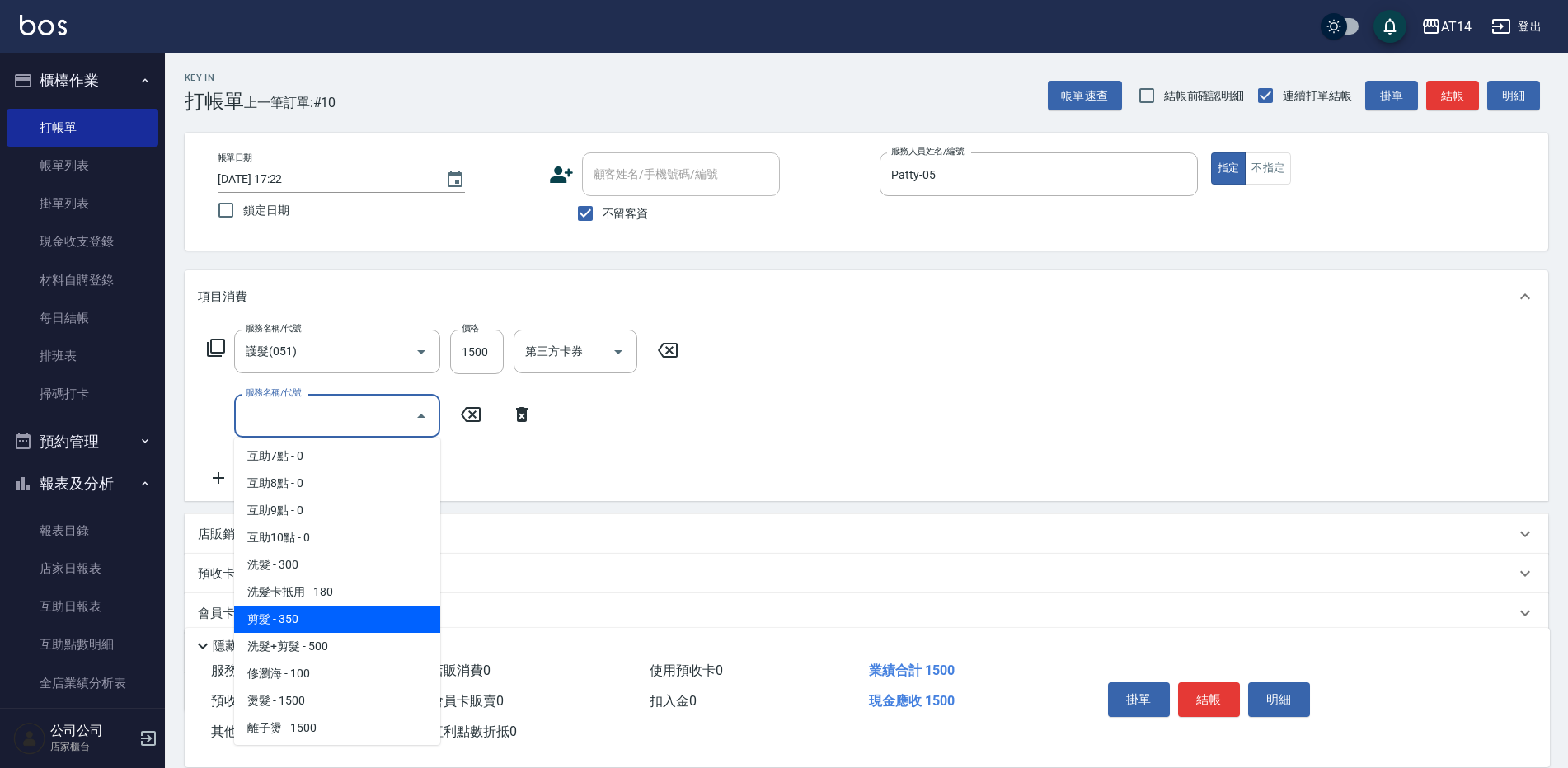
click at [306, 612] on span "剪髮 - 350" at bounding box center [336, 619] width 206 height 27
type input "剪髮(021)"
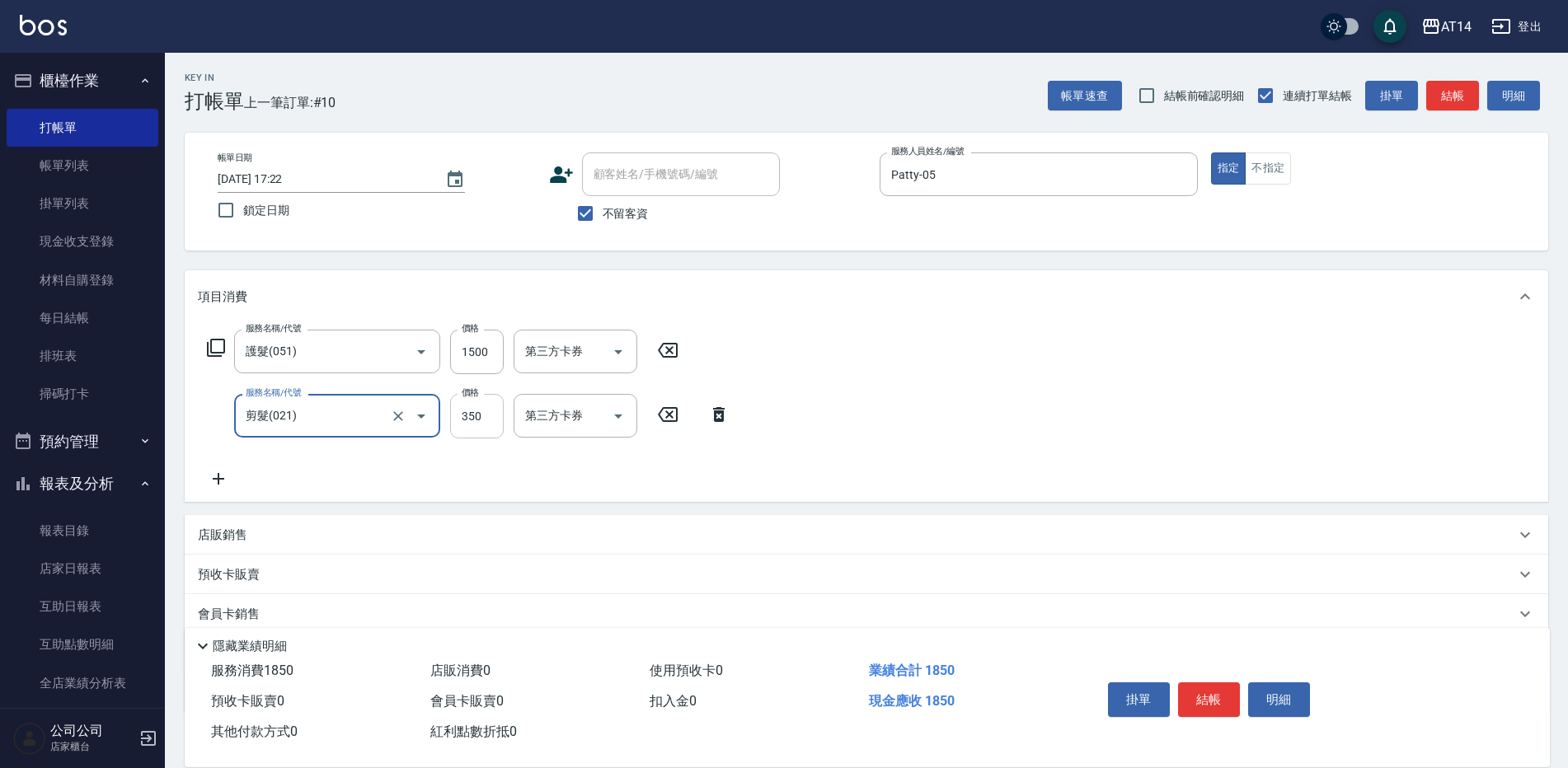
click at [477, 417] on input "350" at bounding box center [477, 416] width 54 height 44
type input "450"
click at [1210, 697] on button "結帳" at bounding box center [1209, 700] width 62 height 34
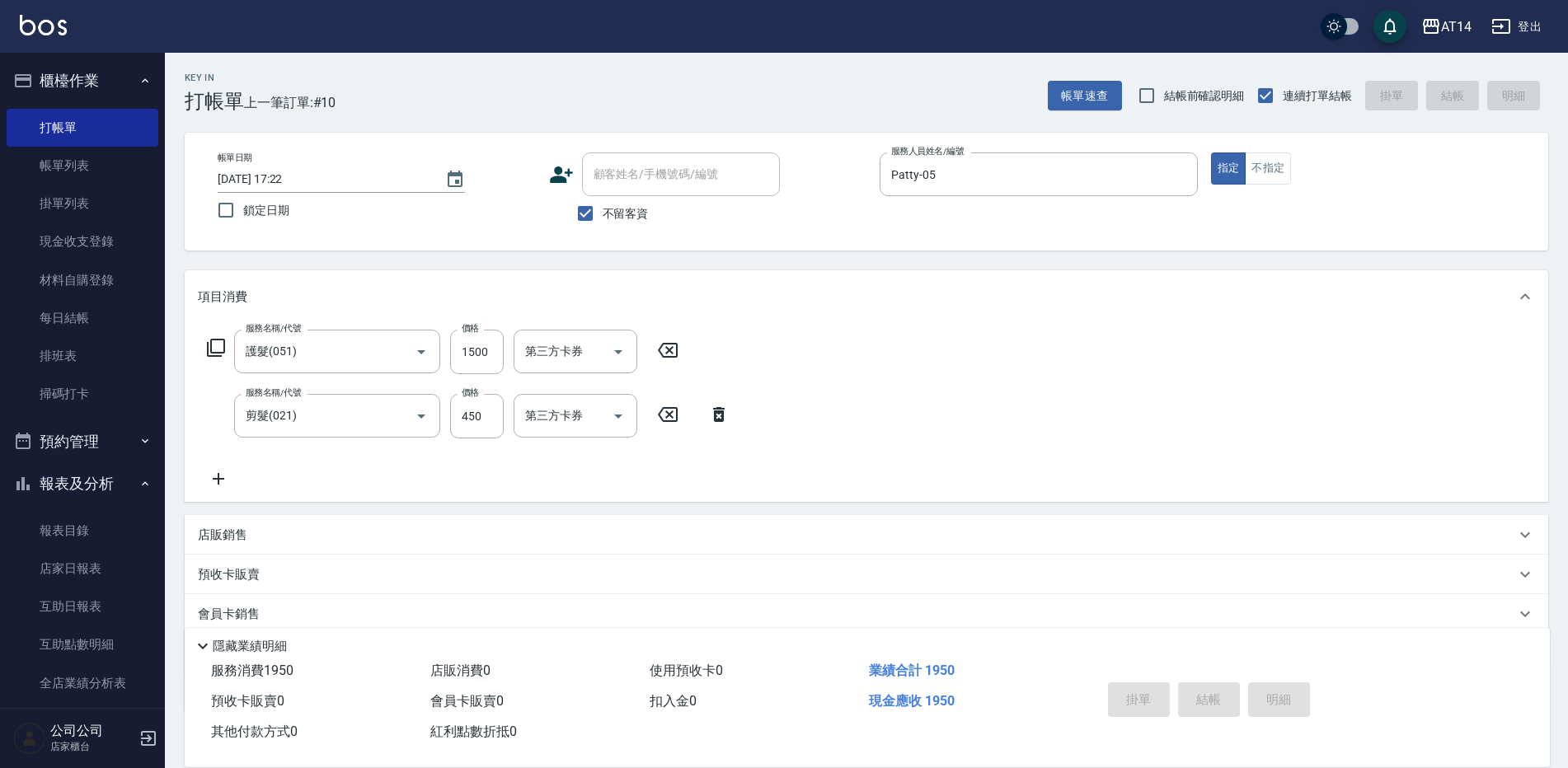
type input "2025/10/04 17:23"
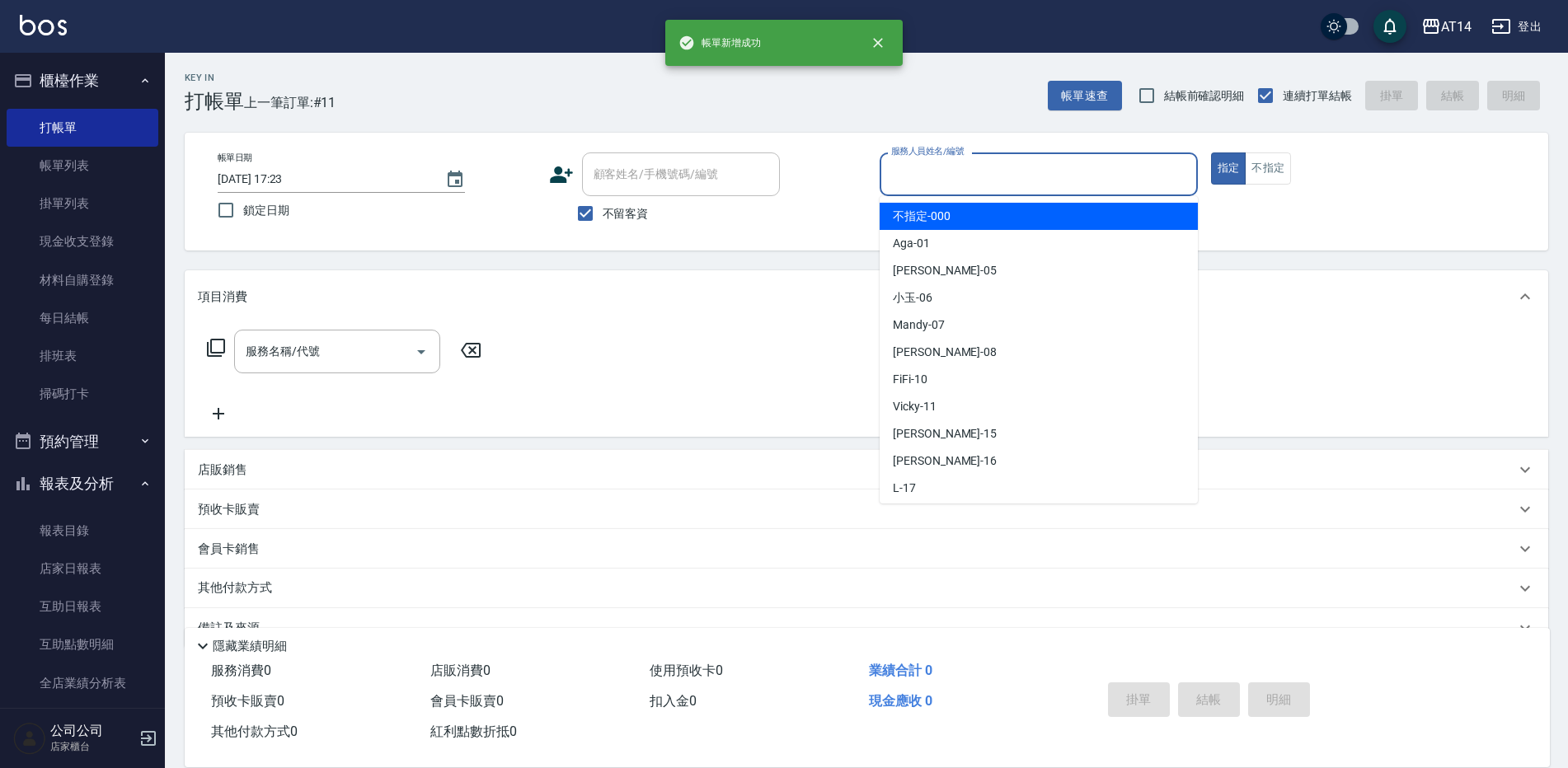
click at [953, 165] on input "服務人員姓名/編號" at bounding box center [1039, 174] width 303 height 29
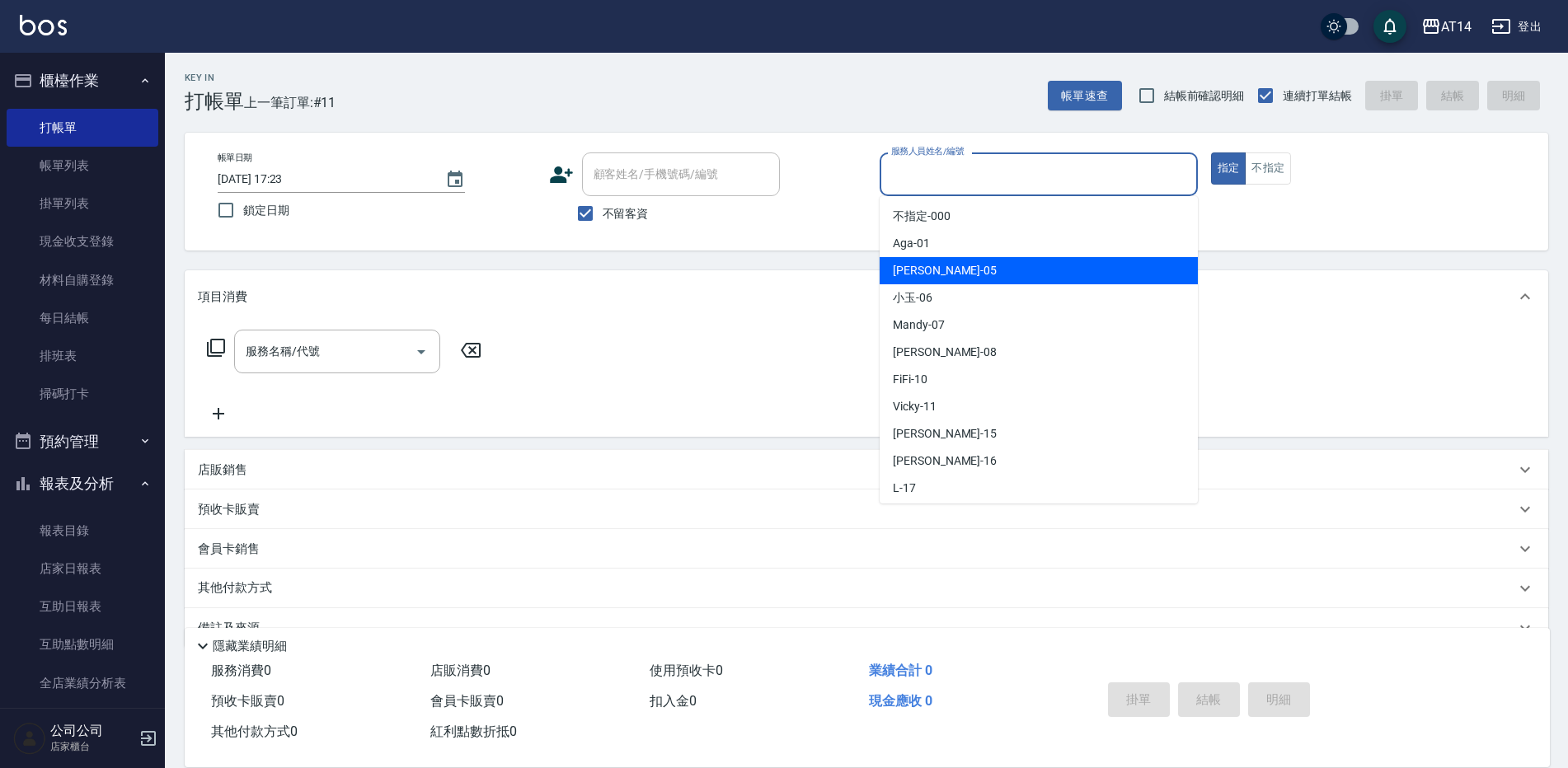
click at [898, 275] on span "Patty -05" at bounding box center [944, 271] width 103 height 18
type input "Patty-05"
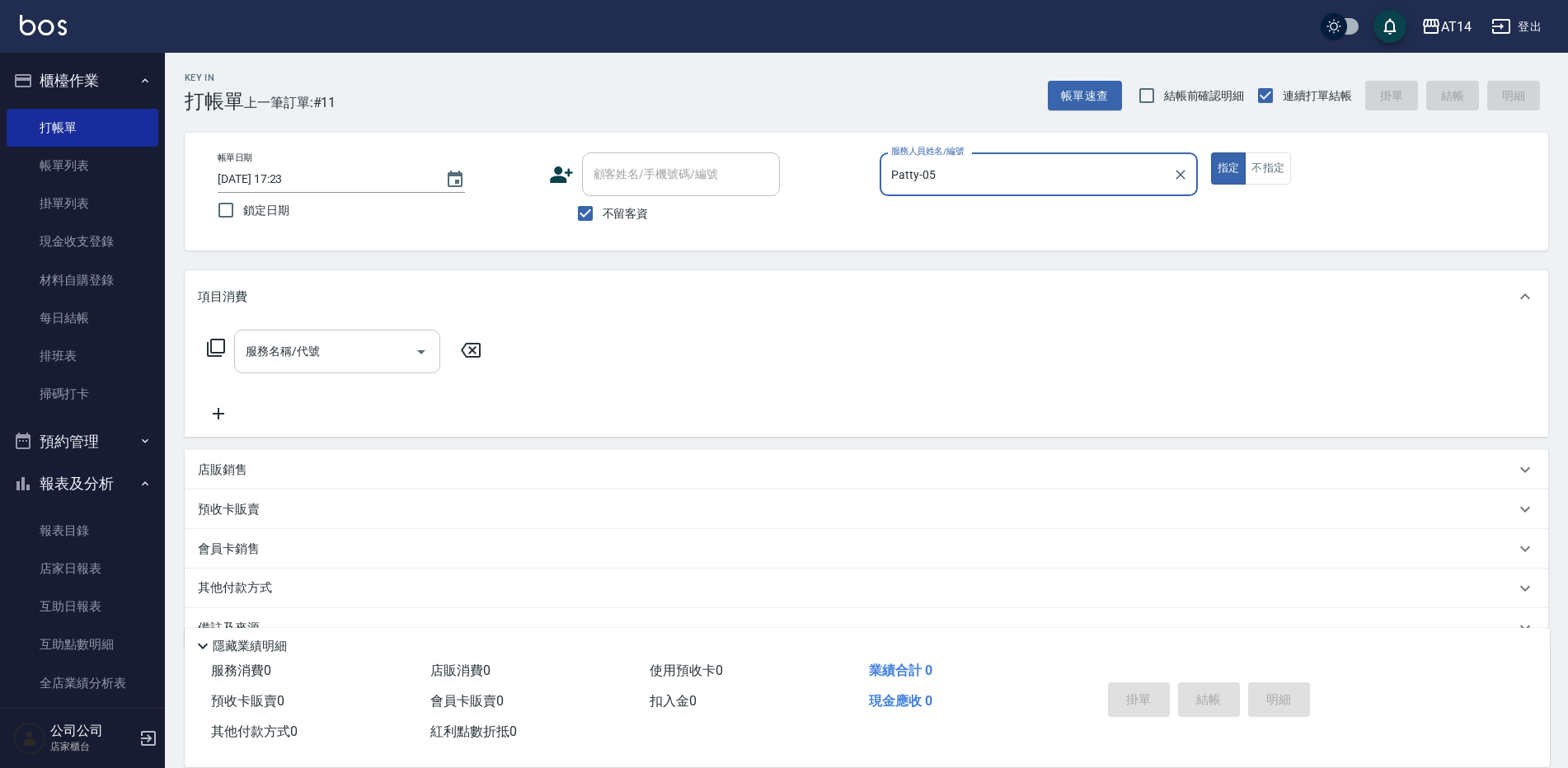
click at [352, 350] on input "服務名稱/代號" at bounding box center [324, 351] width 166 height 29
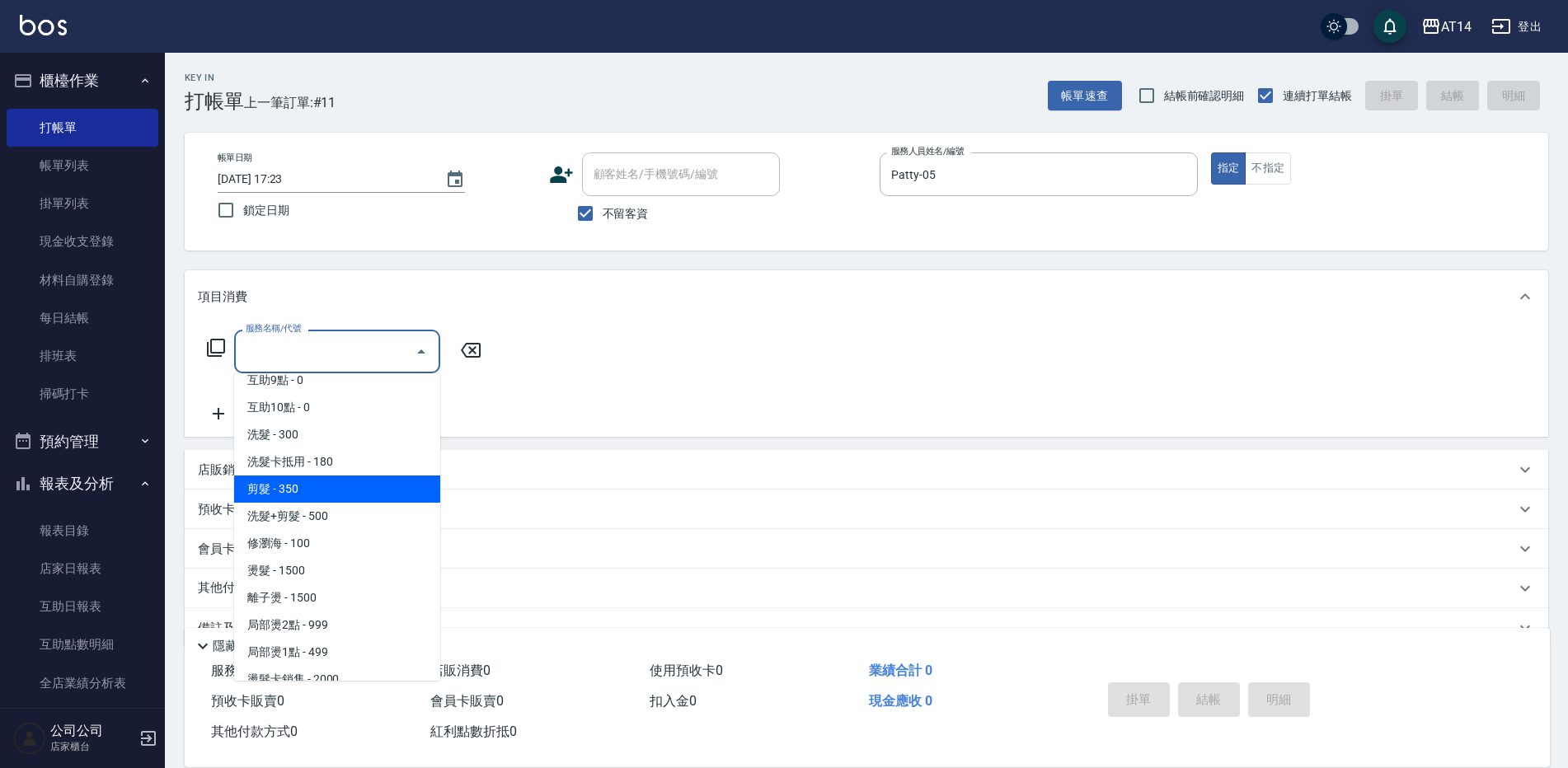
scroll to position [248, 0]
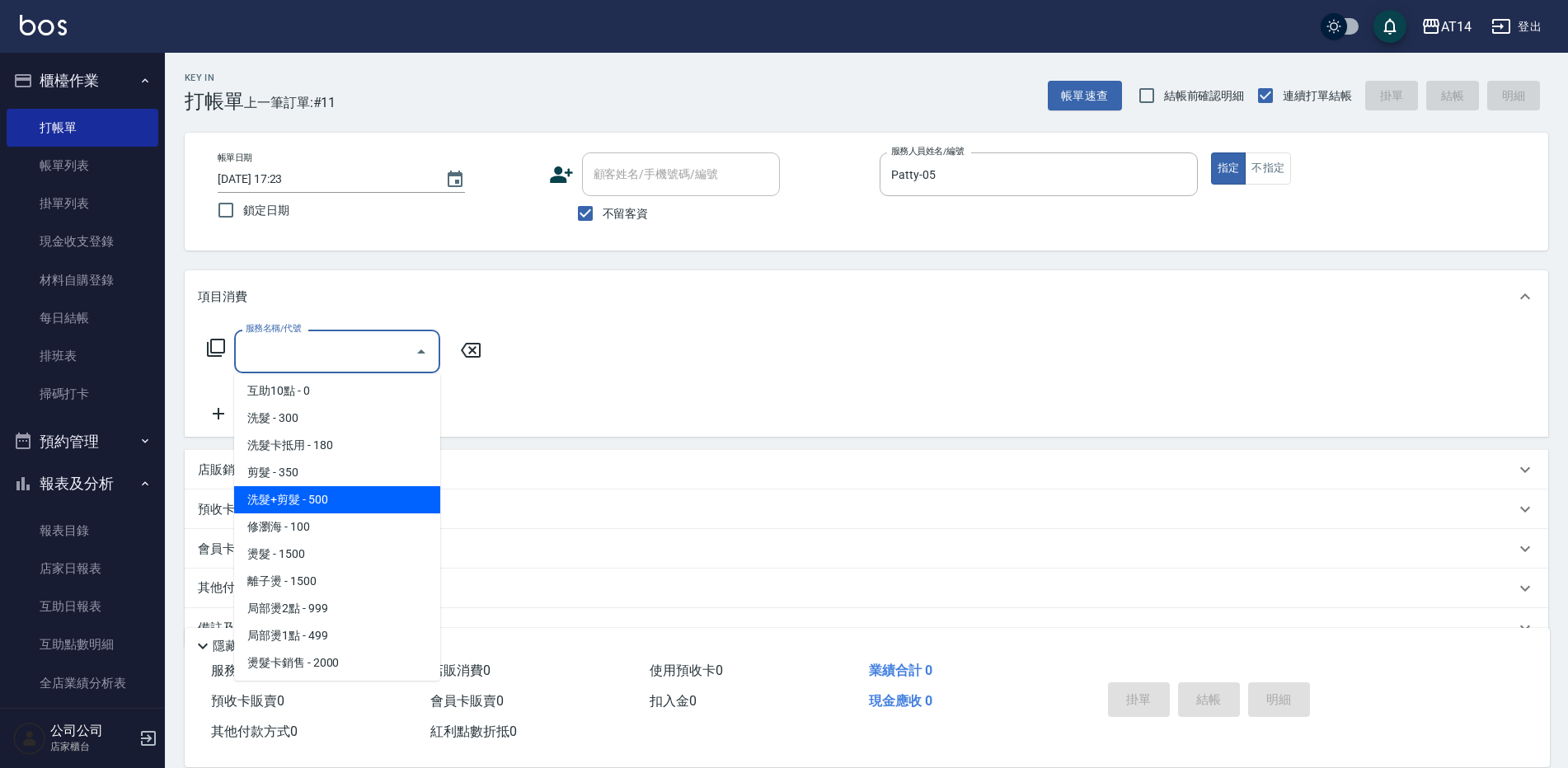
click at [322, 491] on span "洗髮+剪髮 - 500" at bounding box center [336, 499] width 206 height 27
type input "洗髮+剪髮(022)"
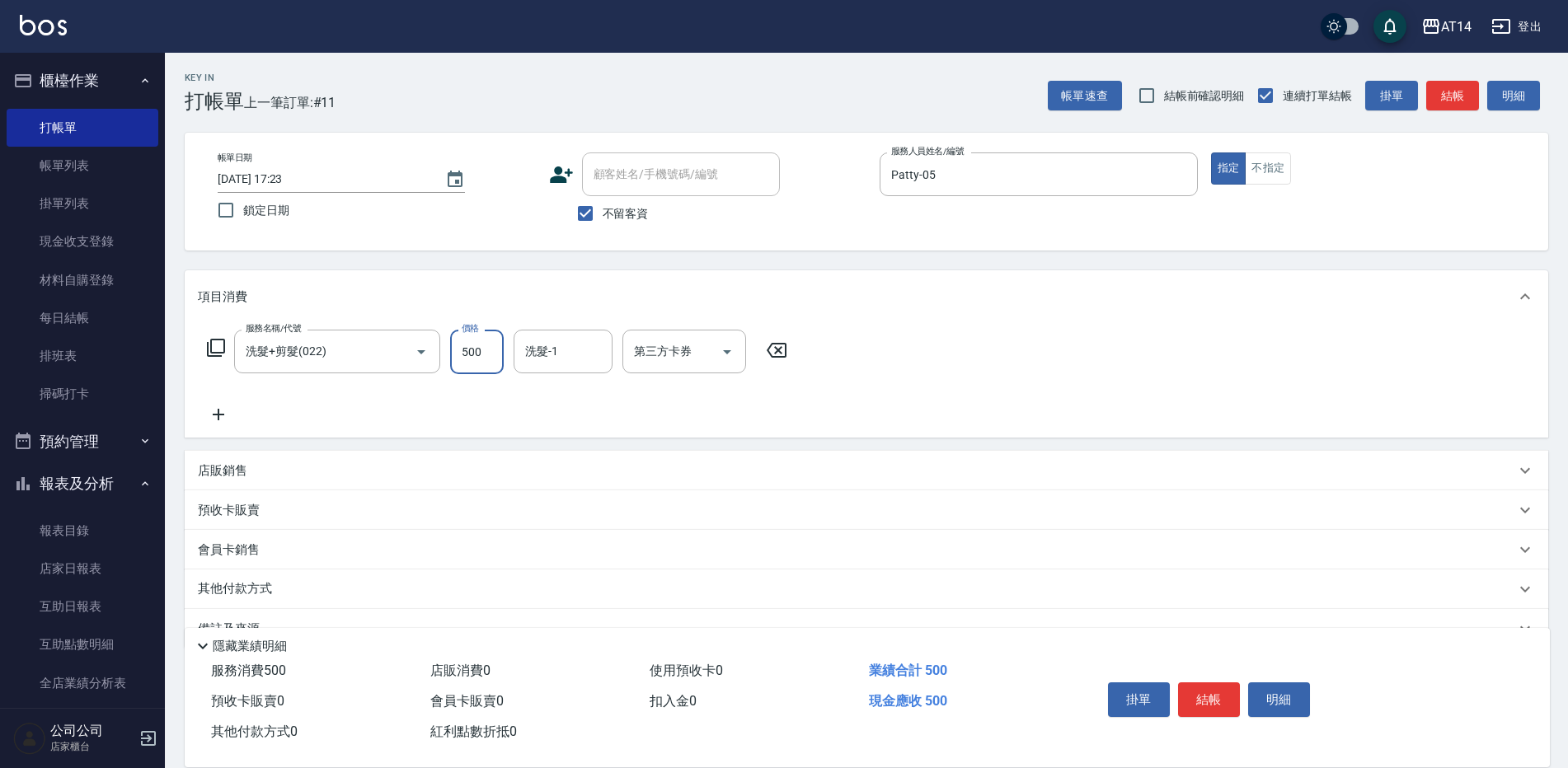
click at [483, 349] on input "500" at bounding box center [477, 352] width 54 height 44
type input "600"
click at [225, 418] on icon at bounding box center [218, 414] width 42 height 19
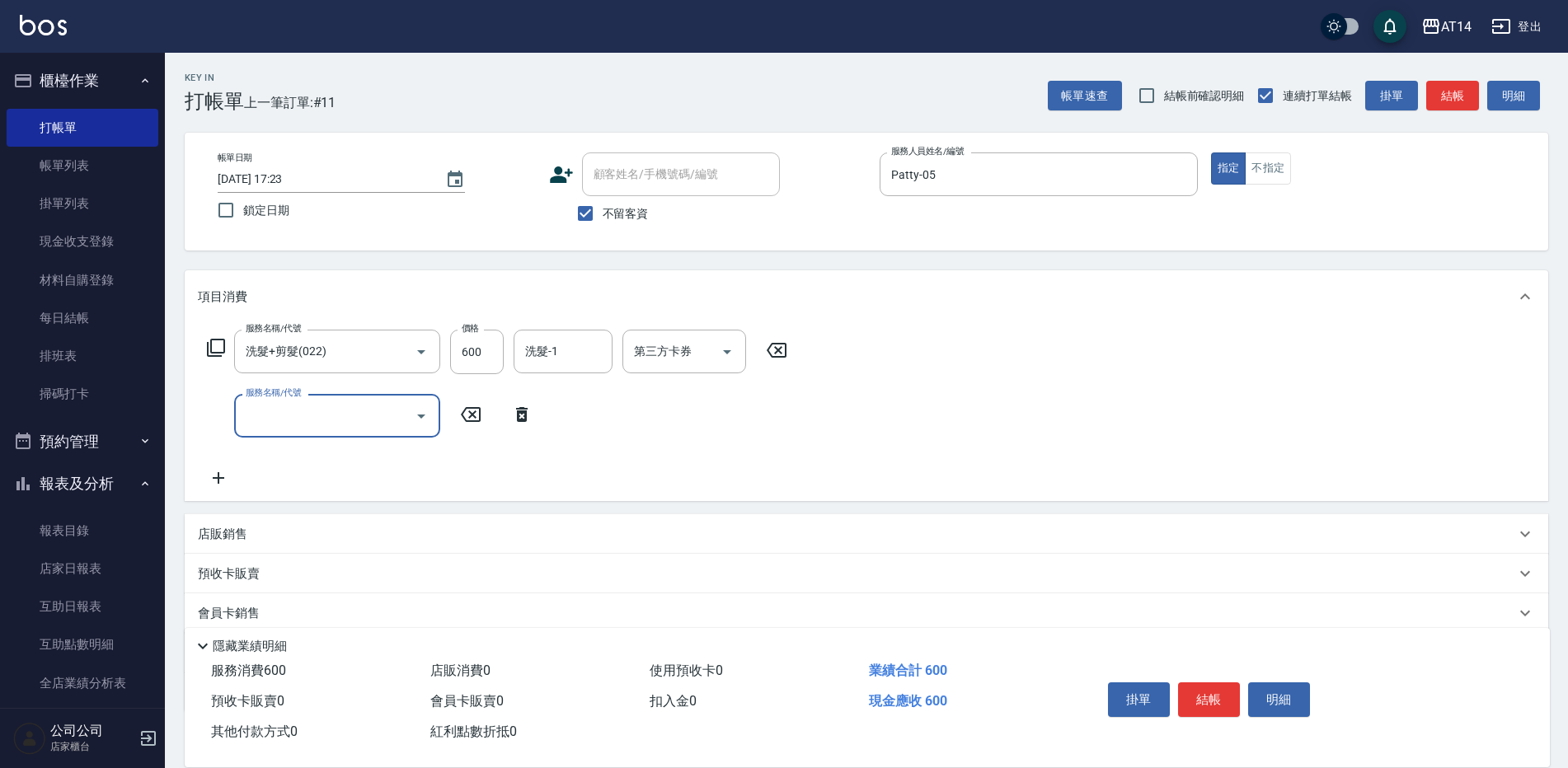
click at [253, 416] on input "服務名稱/代號" at bounding box center [324, 415] width 166 height 29
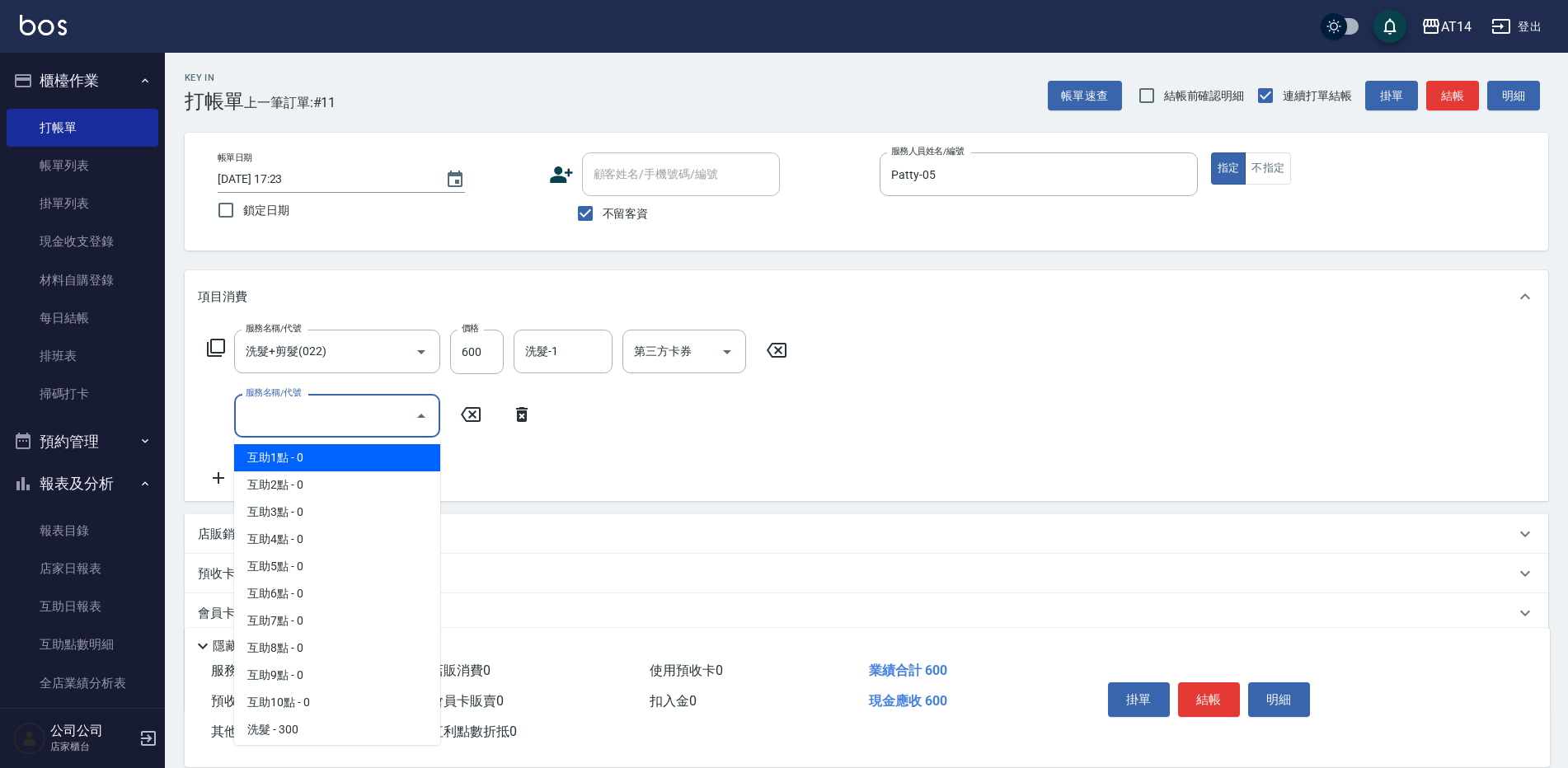
click at [272, 445] on span "互助1點 - 0" at bounding box center [336, 457] width 206 height 27
type input "互助1點(001)"
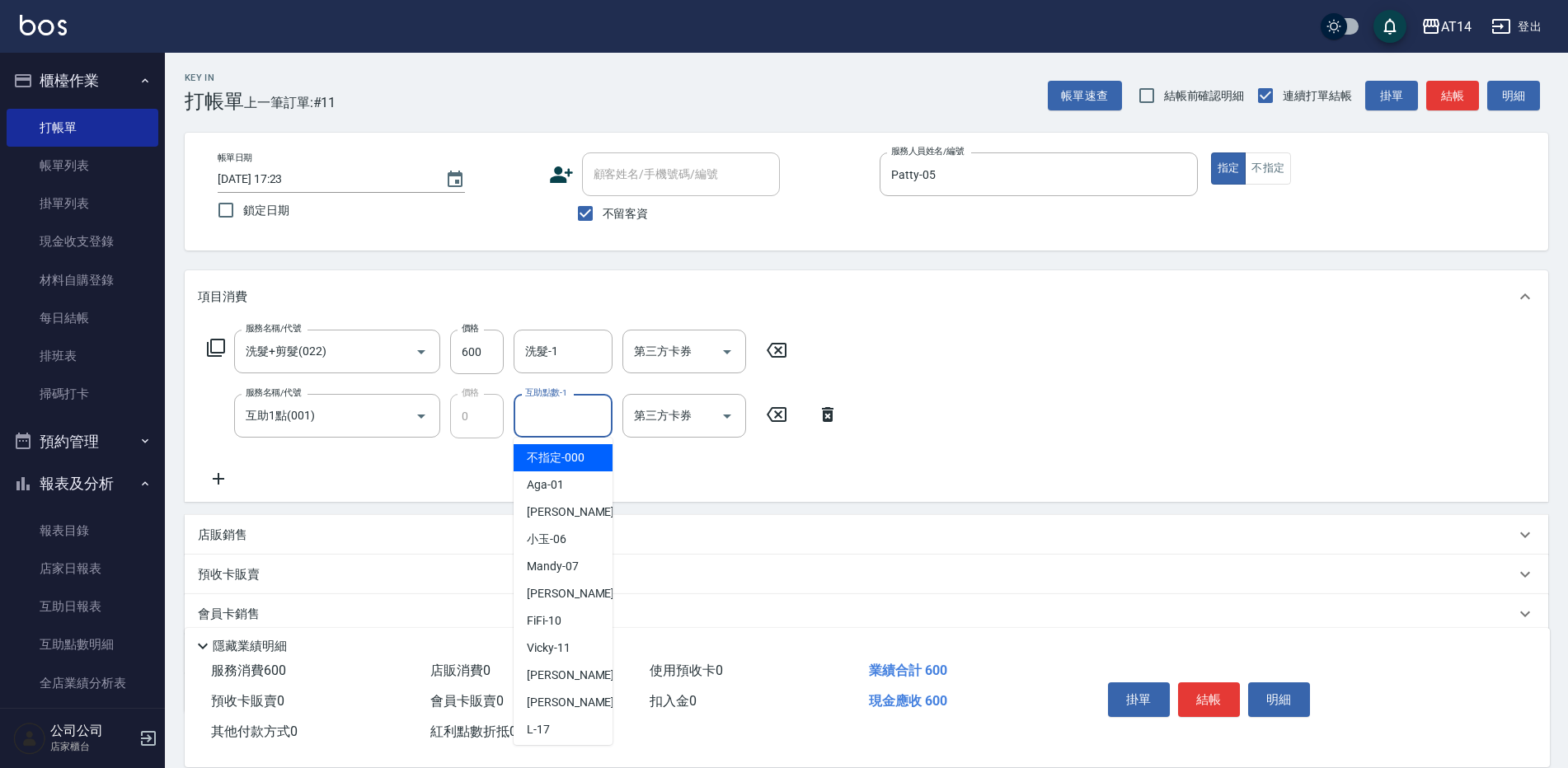
click at [529, 413] on div "互助點數-1 互助點數-1" at bounding box center [563, 415] width 99 height 43
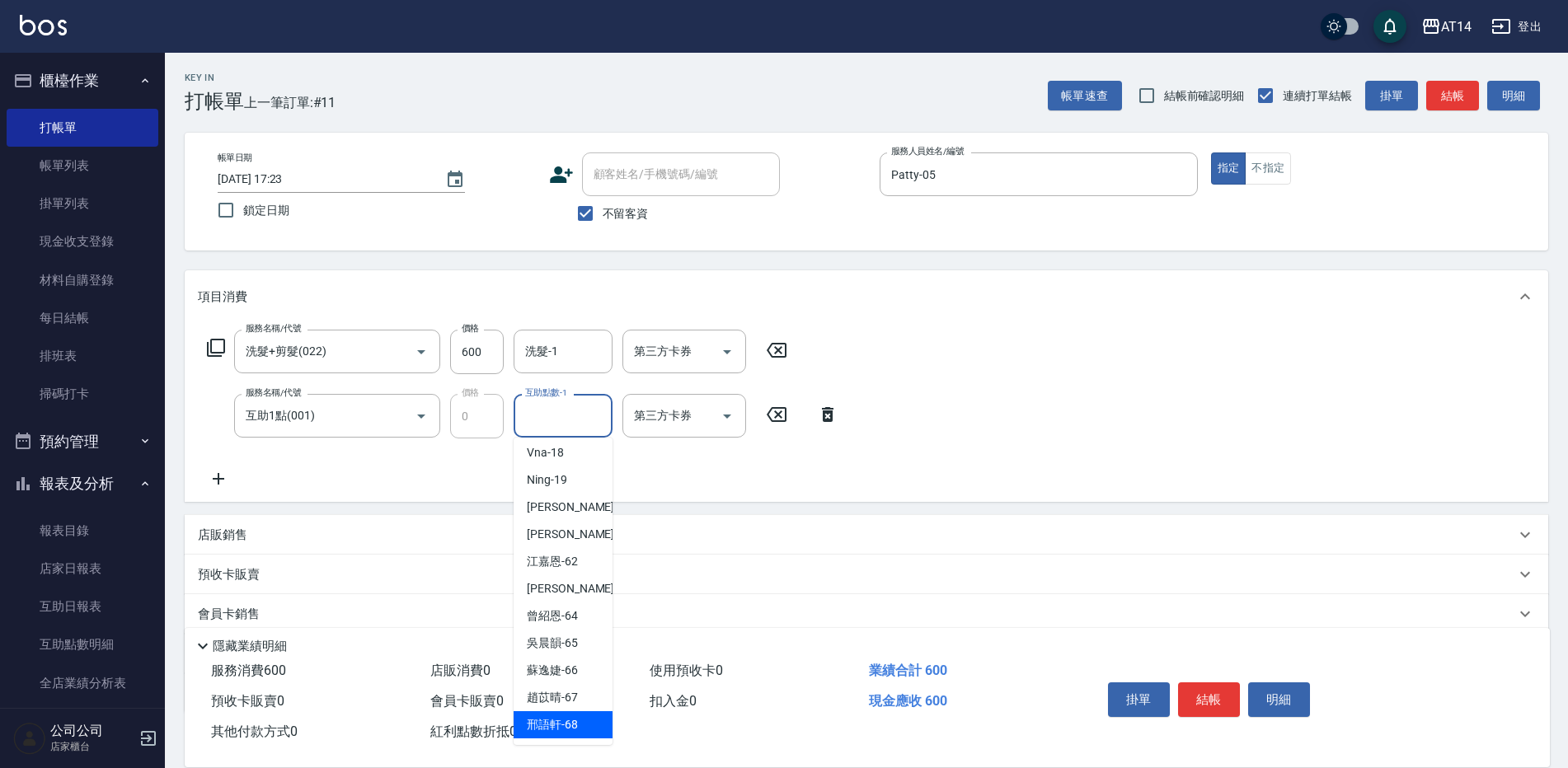
click at [552, 714] on div "邢語軒 -68" at bounding box center [563, 725] width 99 height 27
type input "邢語軒-68"
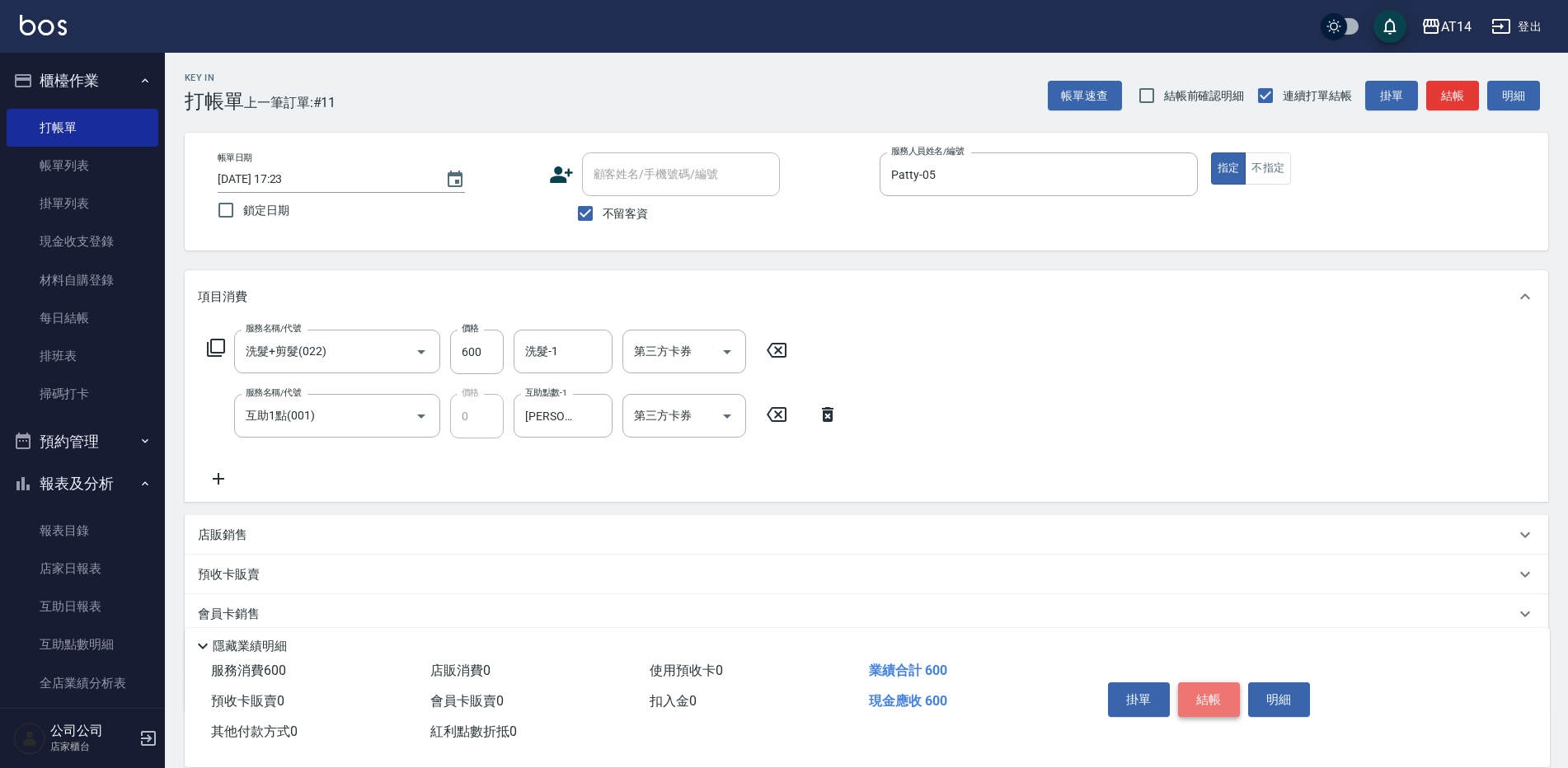
click at [1200, 691] on button "結帳" at bounding box center [1209, 700] width 62 height 34
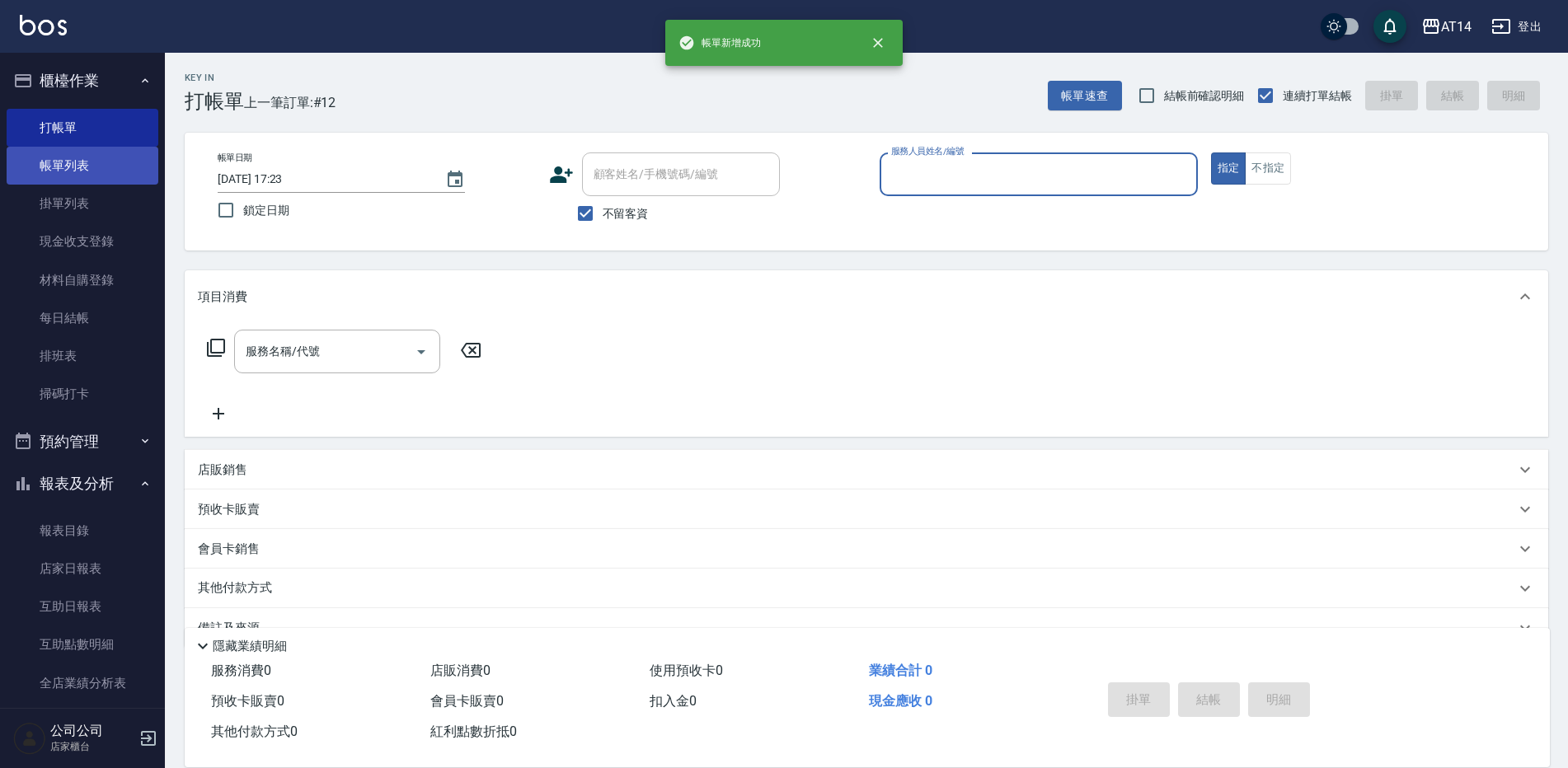
click at [45, 157] on link "帳單列表" at bounding box center [82, 165] width 152 height 38
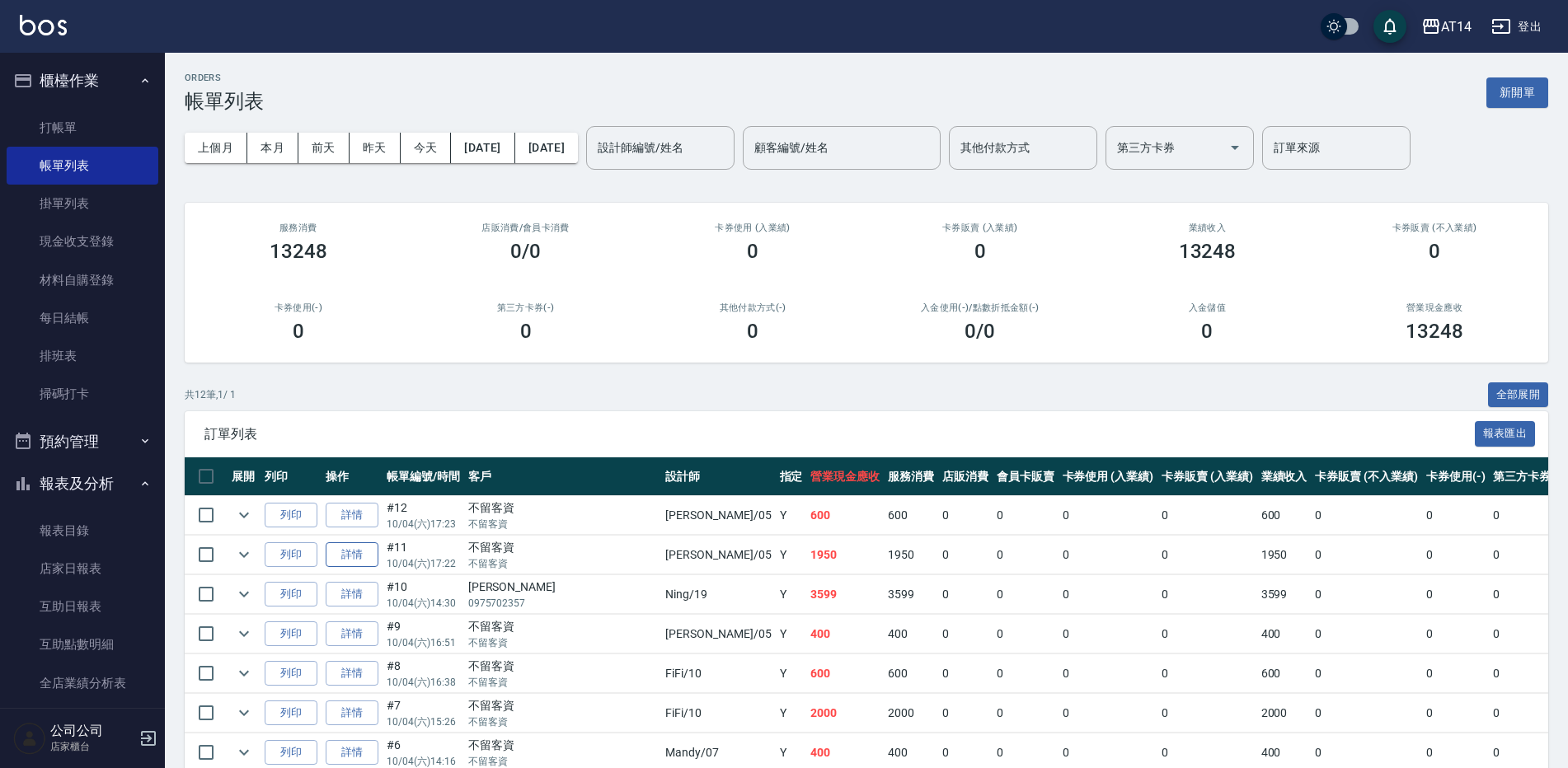
click at [372, 557] on link "詳情" at bounding box center [351, 555] width 53 height 26
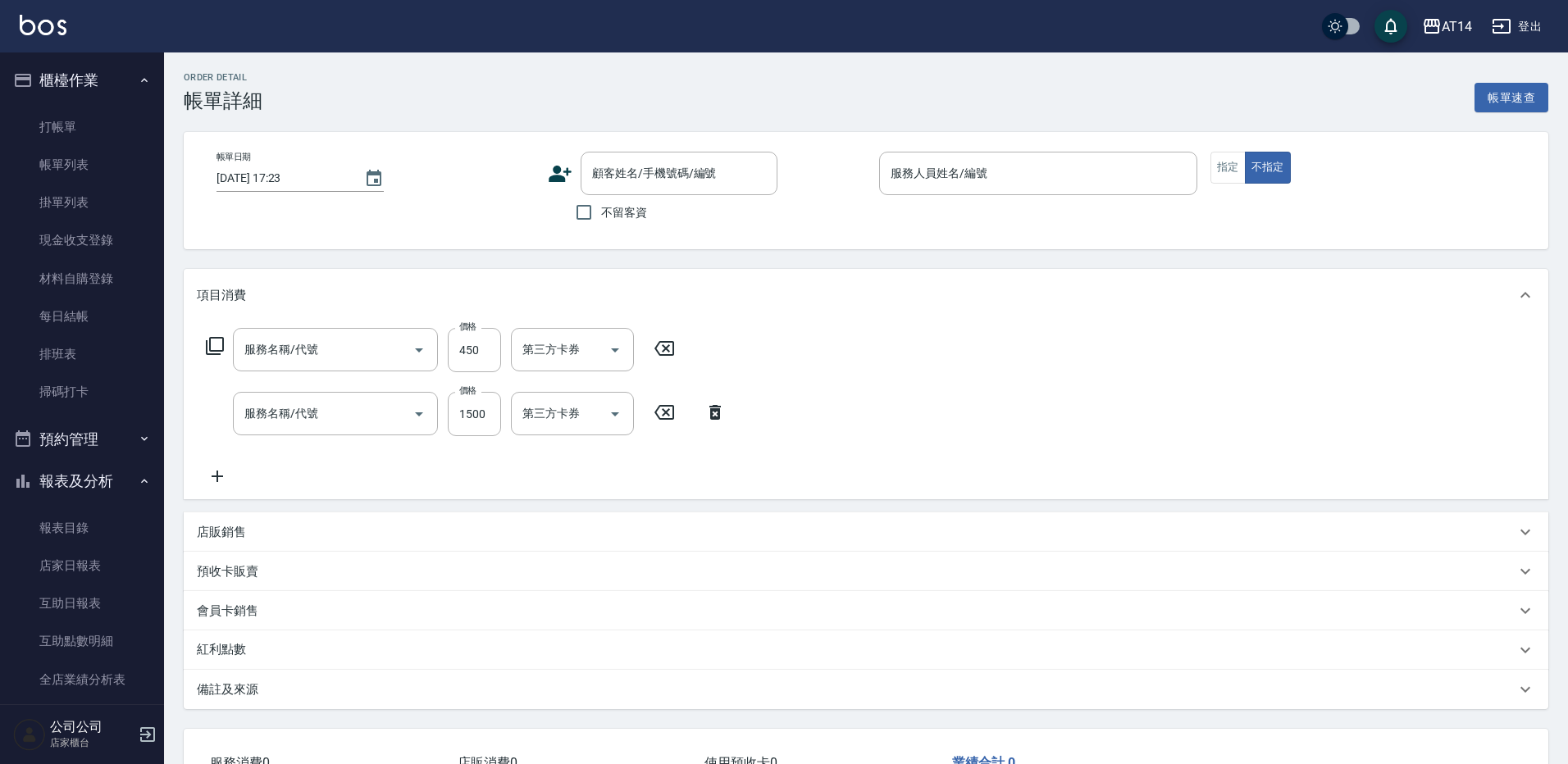
type input "2025/10/04 17:22"
checkbox input "true"
type input "Patty-05"
type input "剪髮(021)"
type input "護髮(051)"
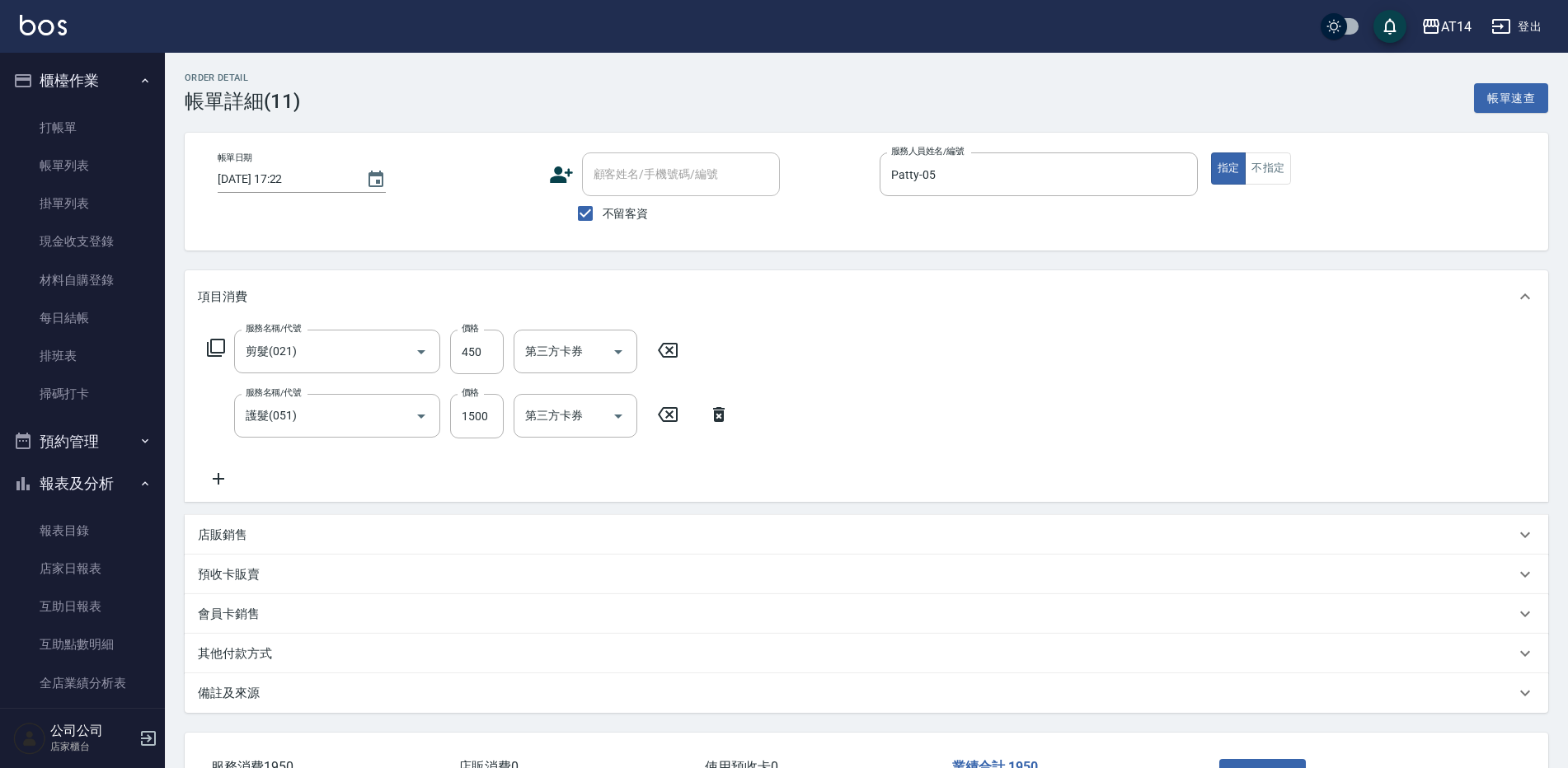
click at [218, 479] on icon at bounding box center [218, 479] width 11 height 11
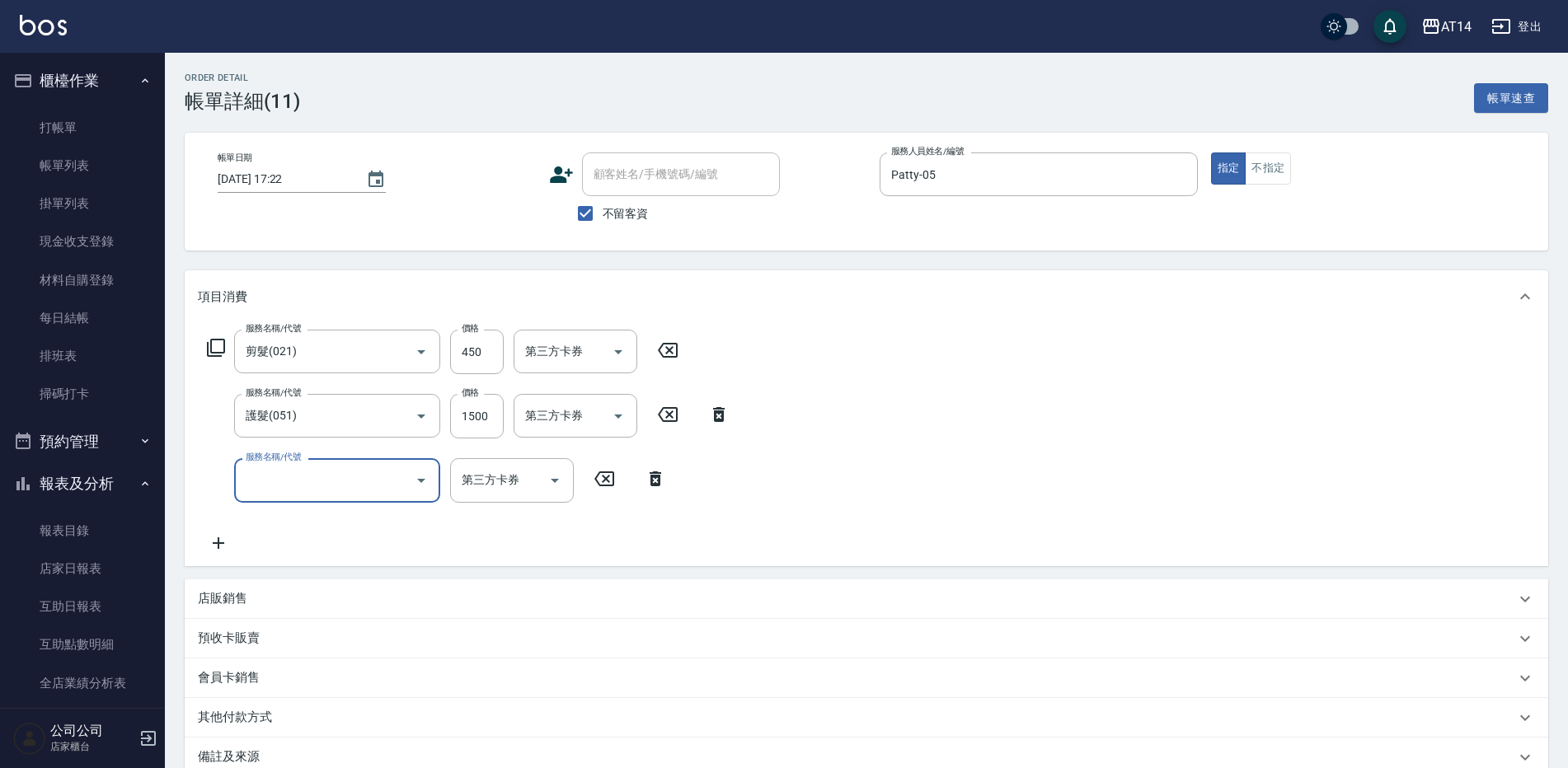
click at [267, 485] on input "服務名稱/代號" at bounding box center [324, 480] width 166 height 29
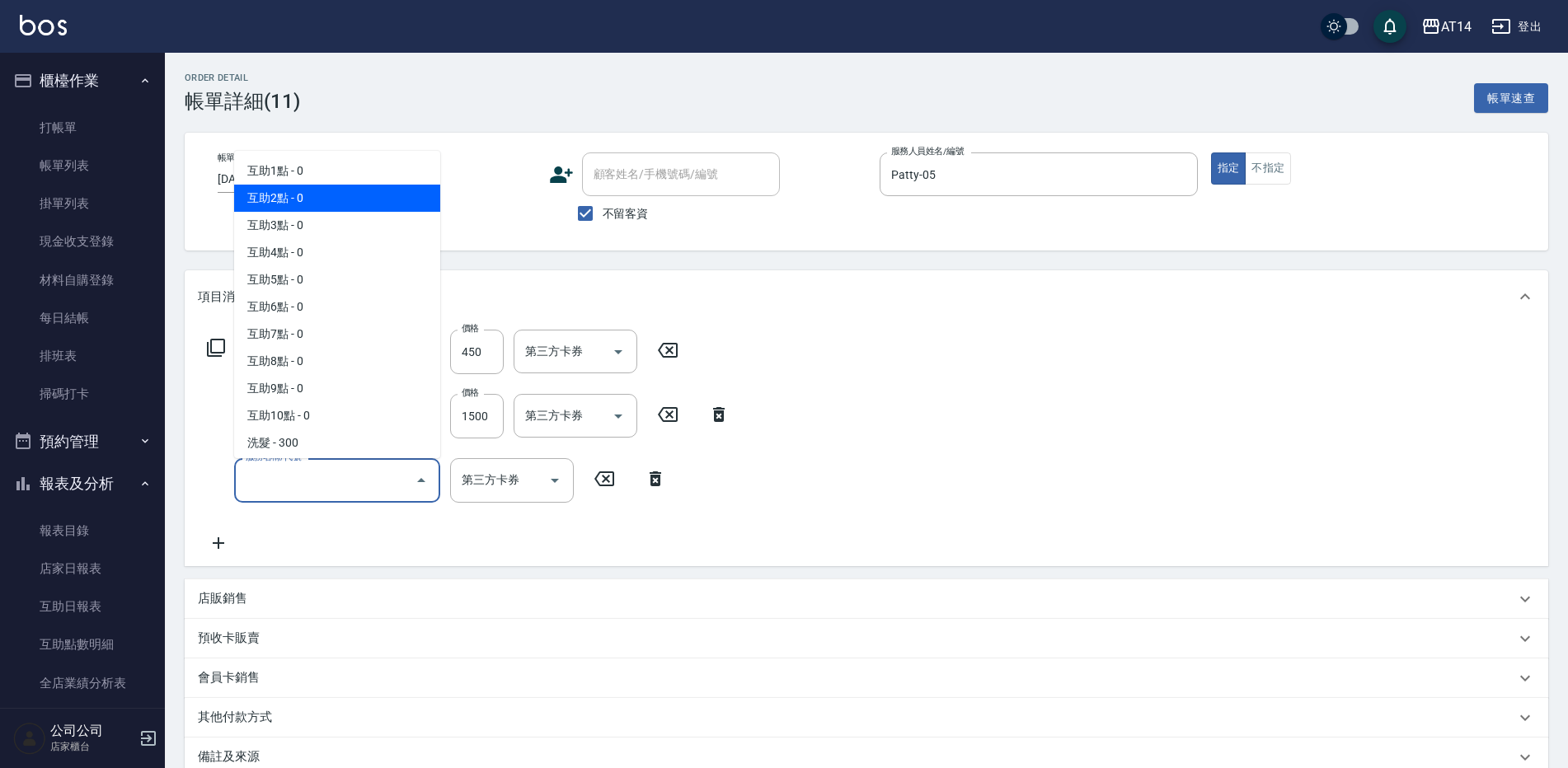
click at [296, 207] on span "互助2點 - 0" at bounding box center [336, 198] width 206 height 27
type input "互助2點(002)"
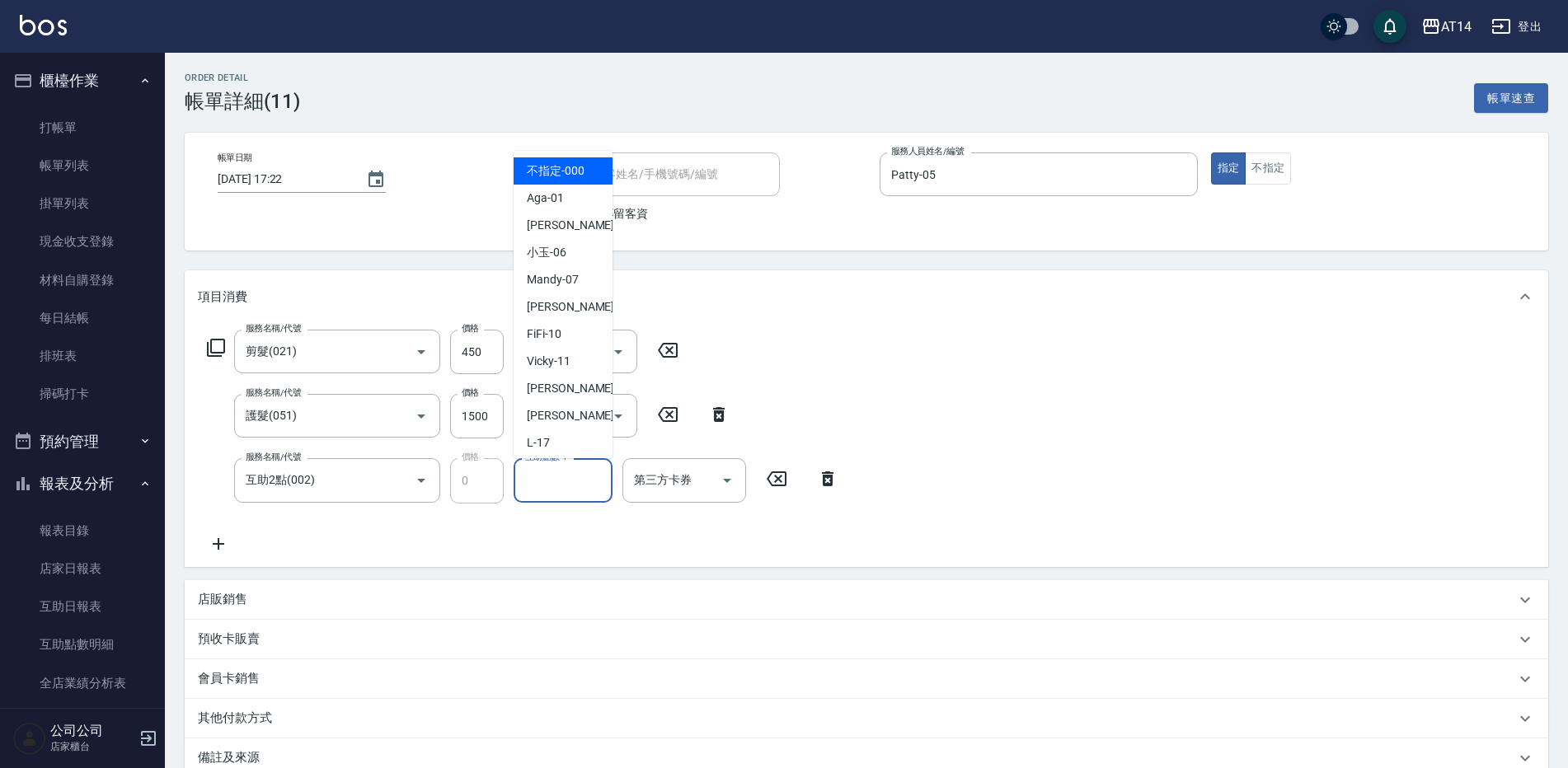
click at [583, 491] on input "互助點數-1" at bounding box center [563, 480] width 84 height 29
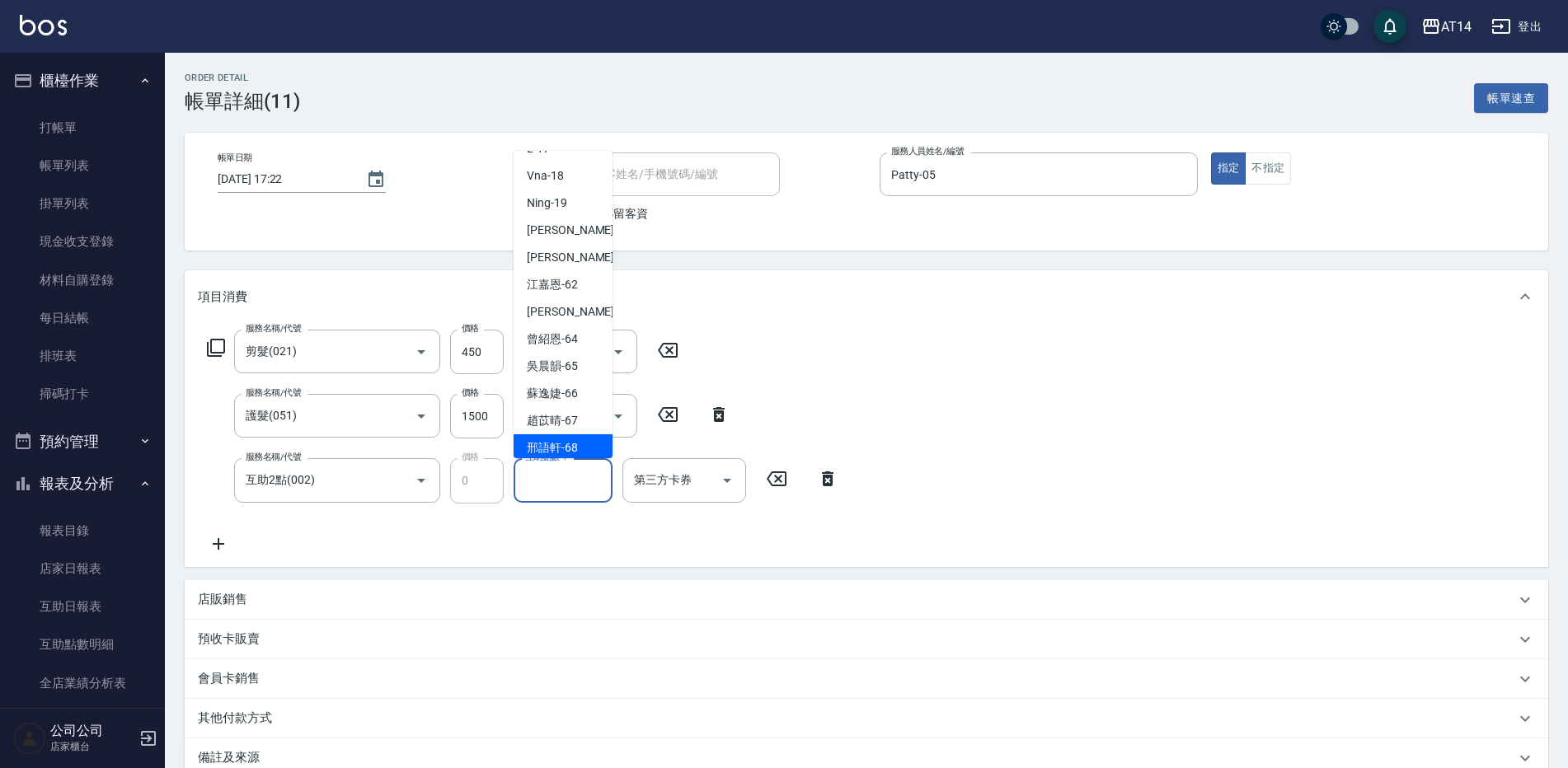
scroll to position [304, 0]
click at [577, 432] on span "邢語軒 -68" at bounding box center [552, 438] width 51 height 18
type input "邢語軒-68"
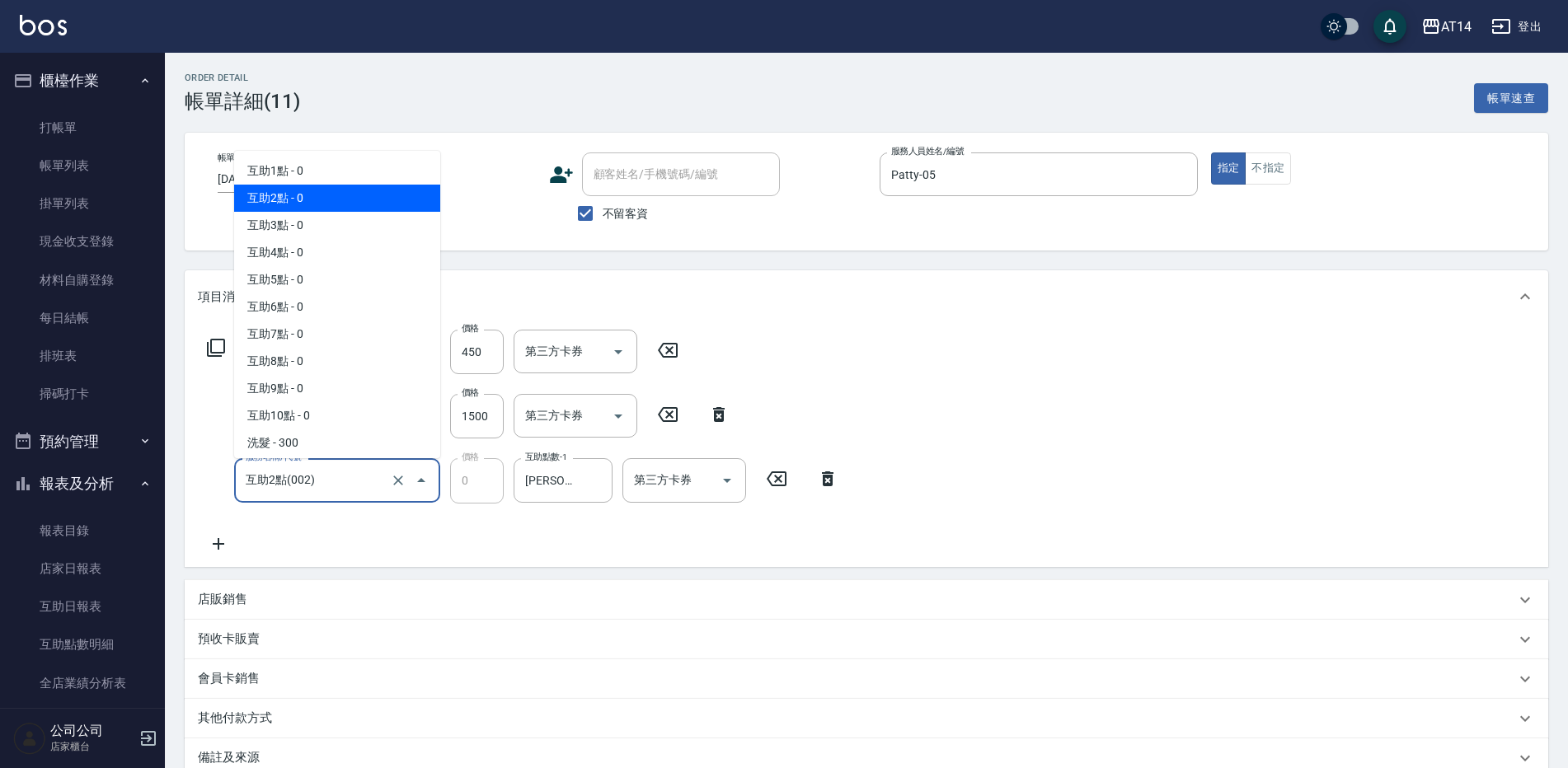
click at [359, 494] on input "互助2點(002)" at bounding box center [313, 480] width 145 height 29
click at [286, 229] on span "互助3點 - 0" at bounding box center [336, 225] width 206 height 27
type input "互助3點(003)"
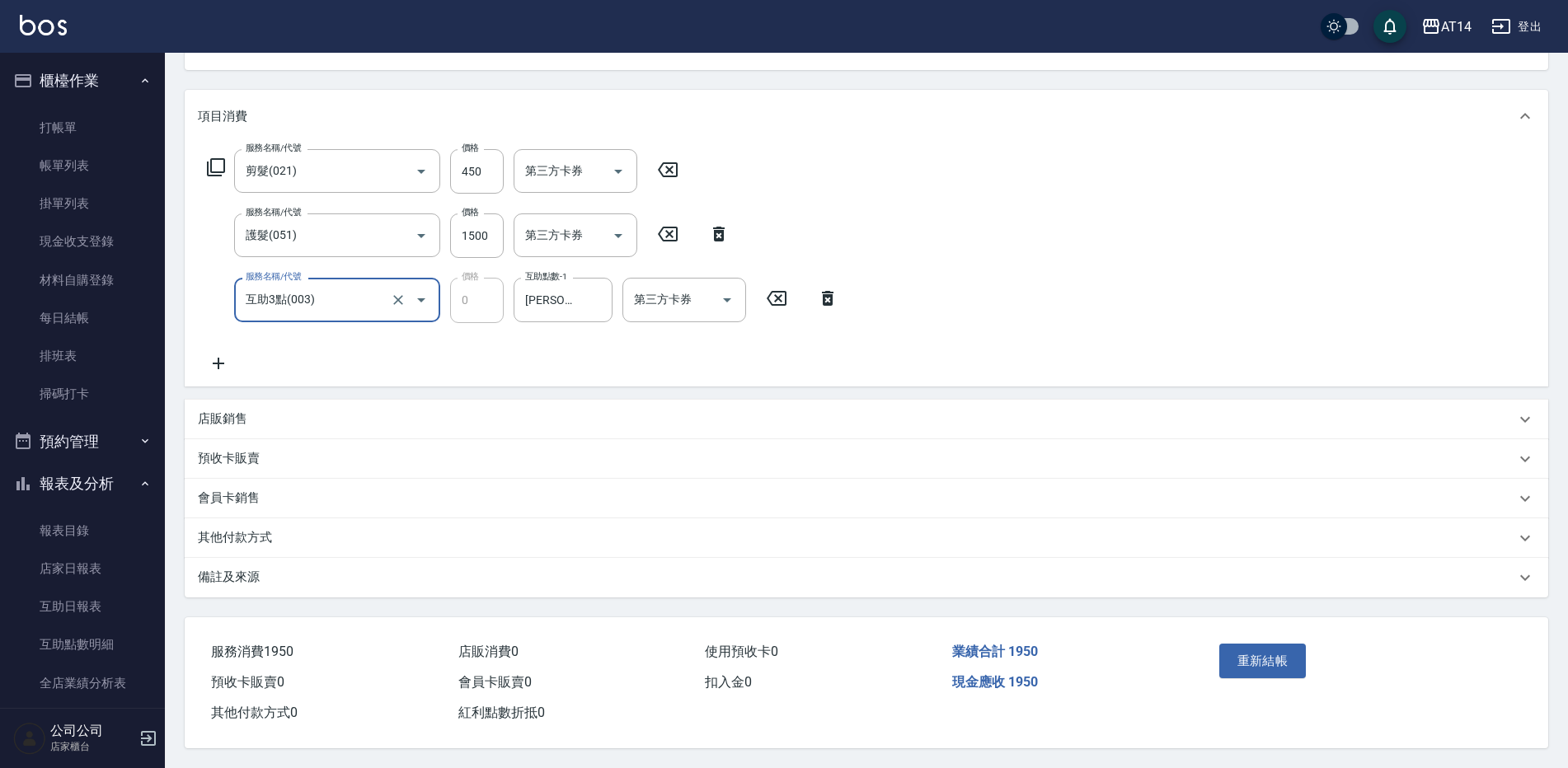
scroll to position [188, 0]
click at [1269, 657] on button "重新結帳" at bounding box center [1262, 661] width 88 height 34
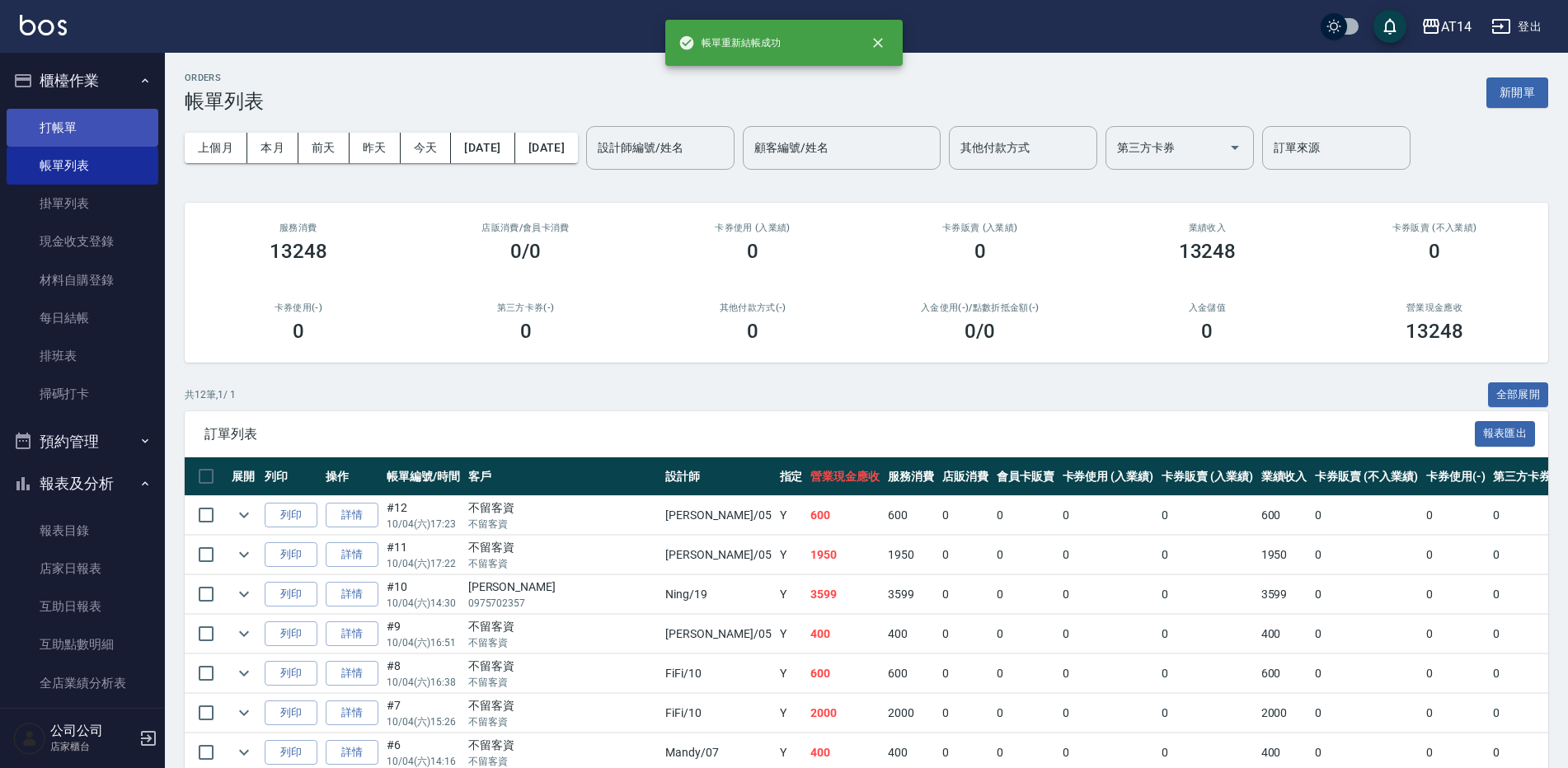
click at [74, 123] on link "打帳單" at bounding box center [82, 128] width 152 height 38
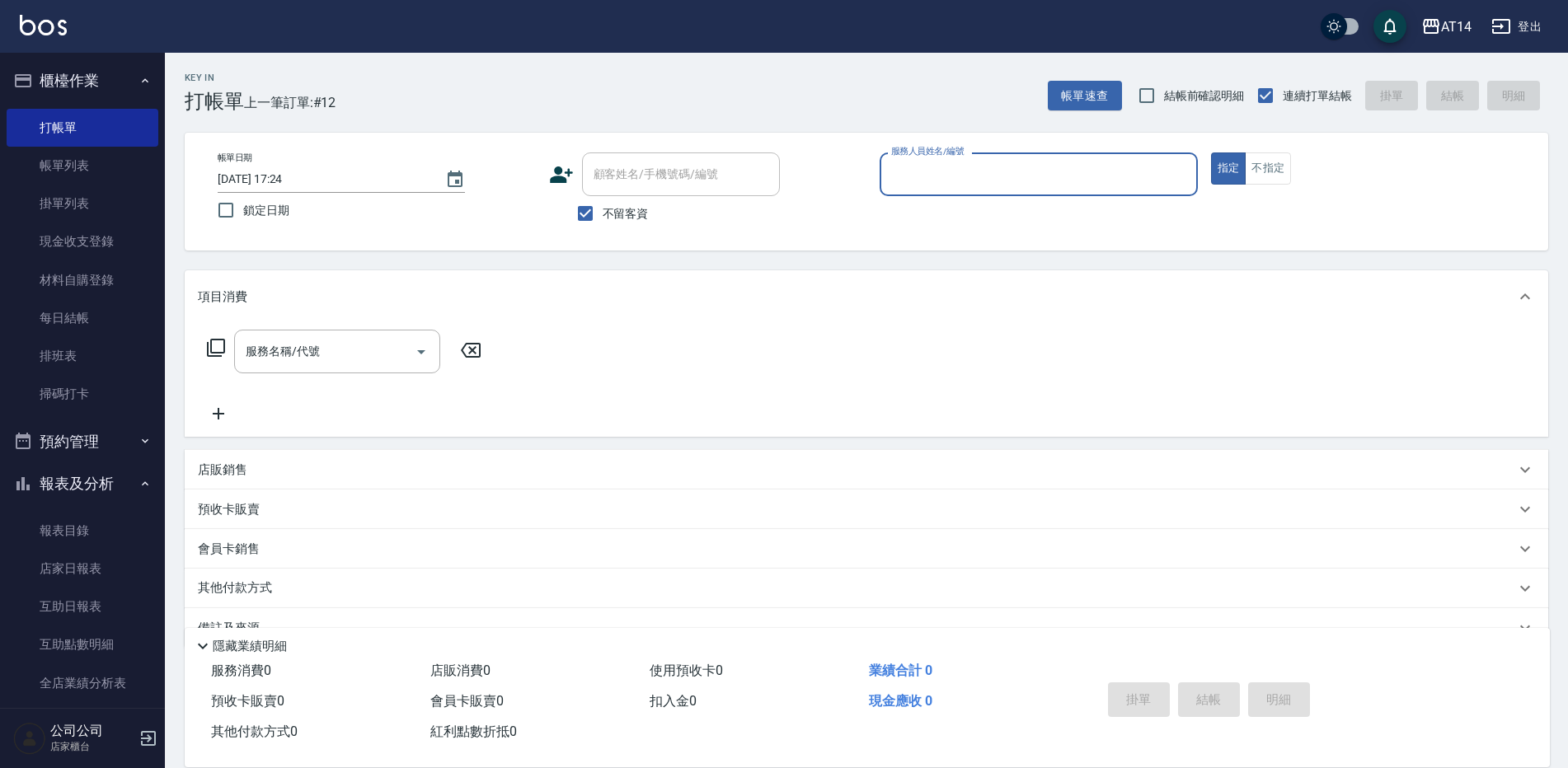
click at [942, 179] on input "服務人員姓名/編號" at bounding box center [1039, 174] width 303 height 29
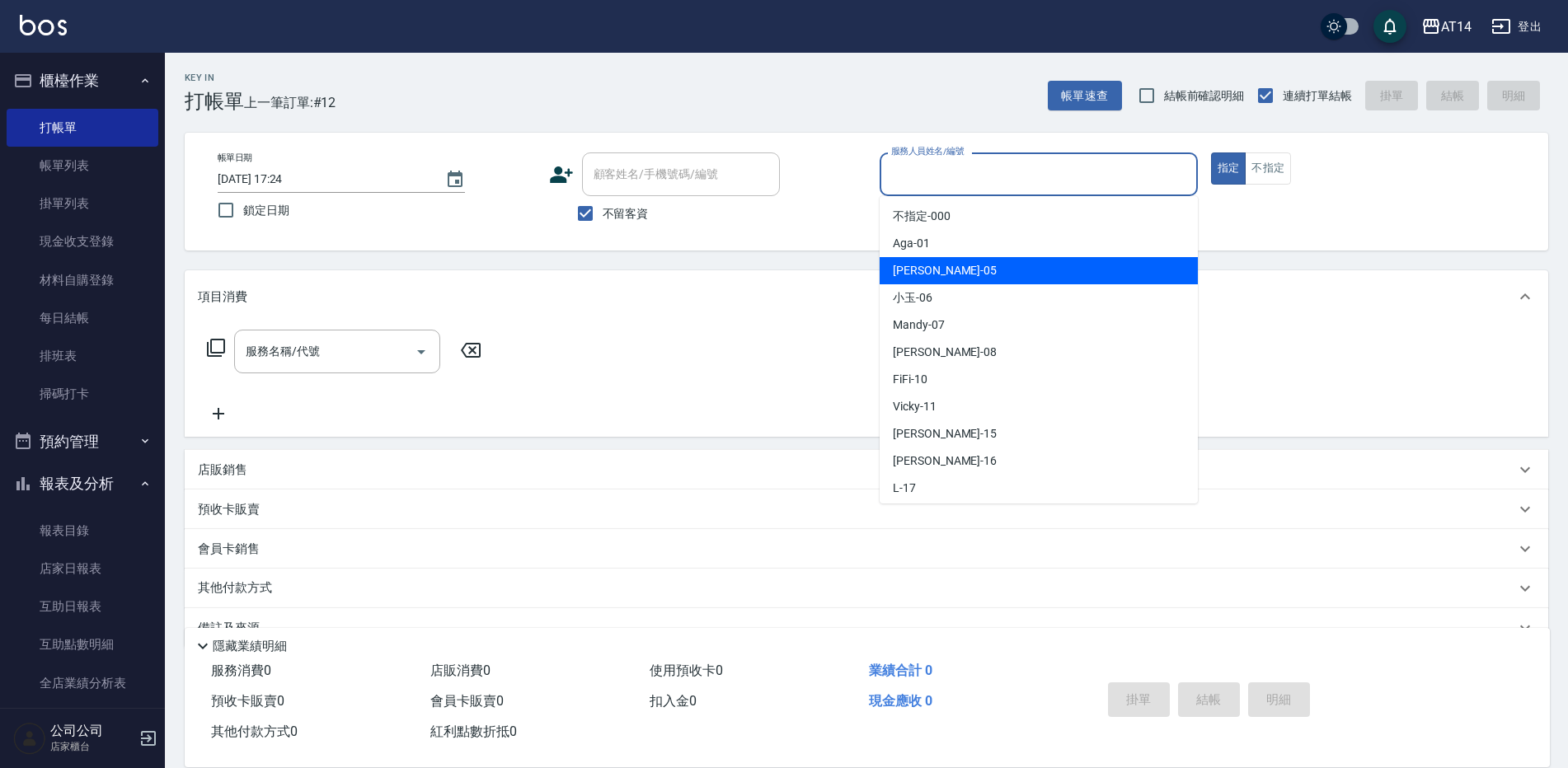
click at [918, 263] on span "Patty -05" at bounding box center [944, 271] width 103 height 18
type input "Patty-05"
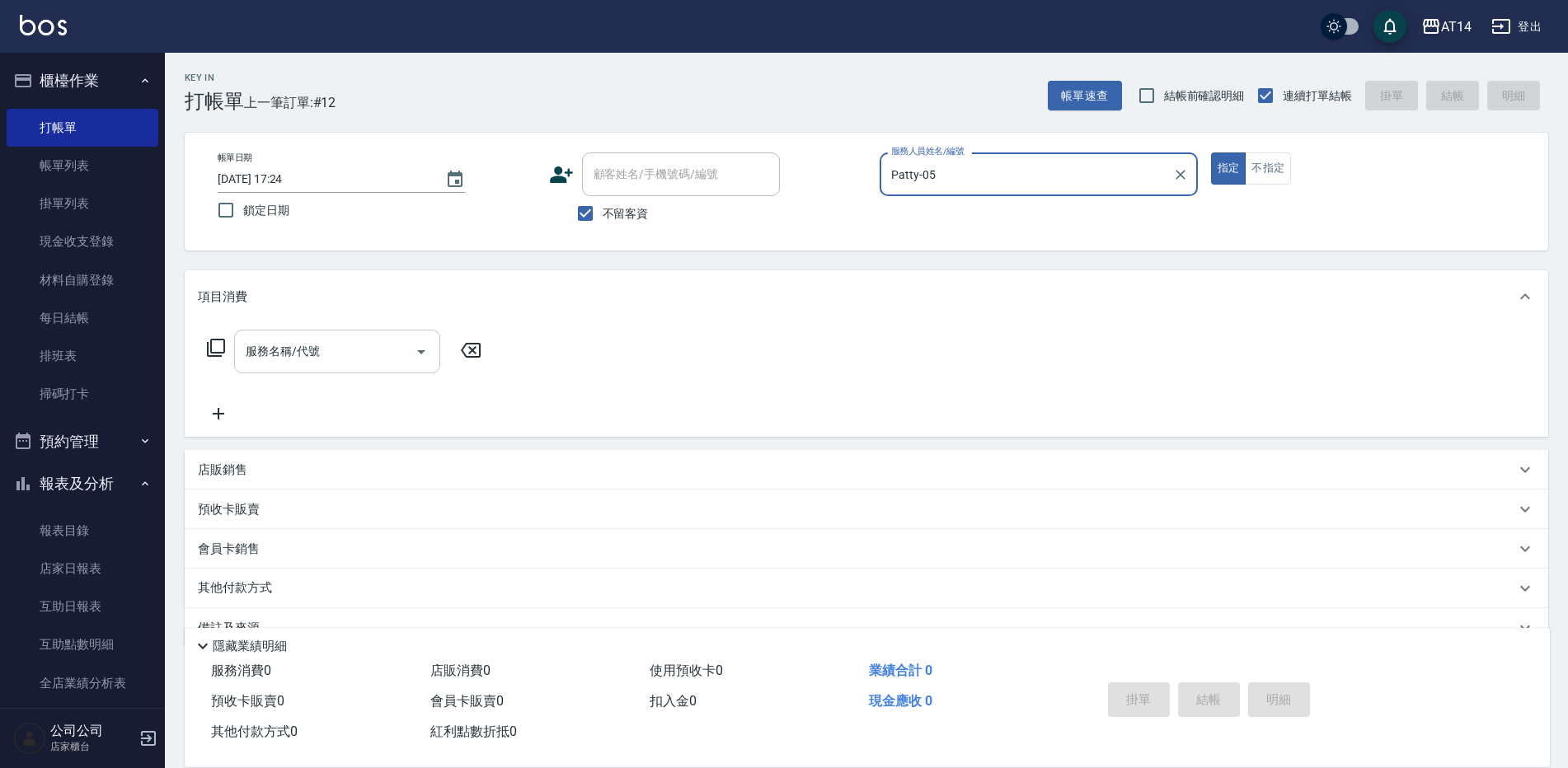
click at [355, 347] on input "服務名稱/代號" at bounding box center [324, 351] width 166 height 29
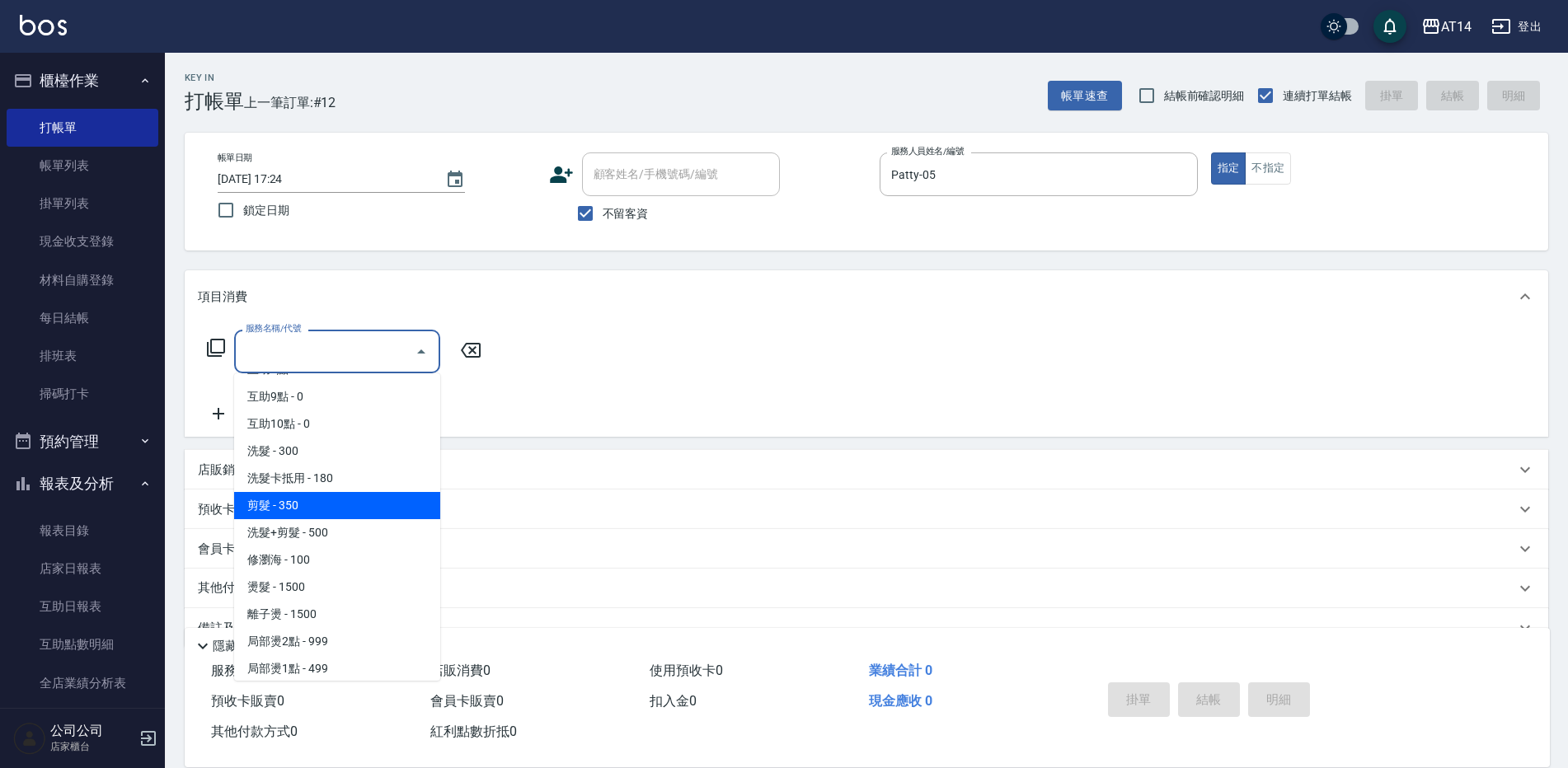
scroll to position [248, 0]
click at [344, 497] on span "洗髮+剪髮 - 500" at bounding box center [336, 499] width 206 height 27
type input "洗髮+剪髮(022)"
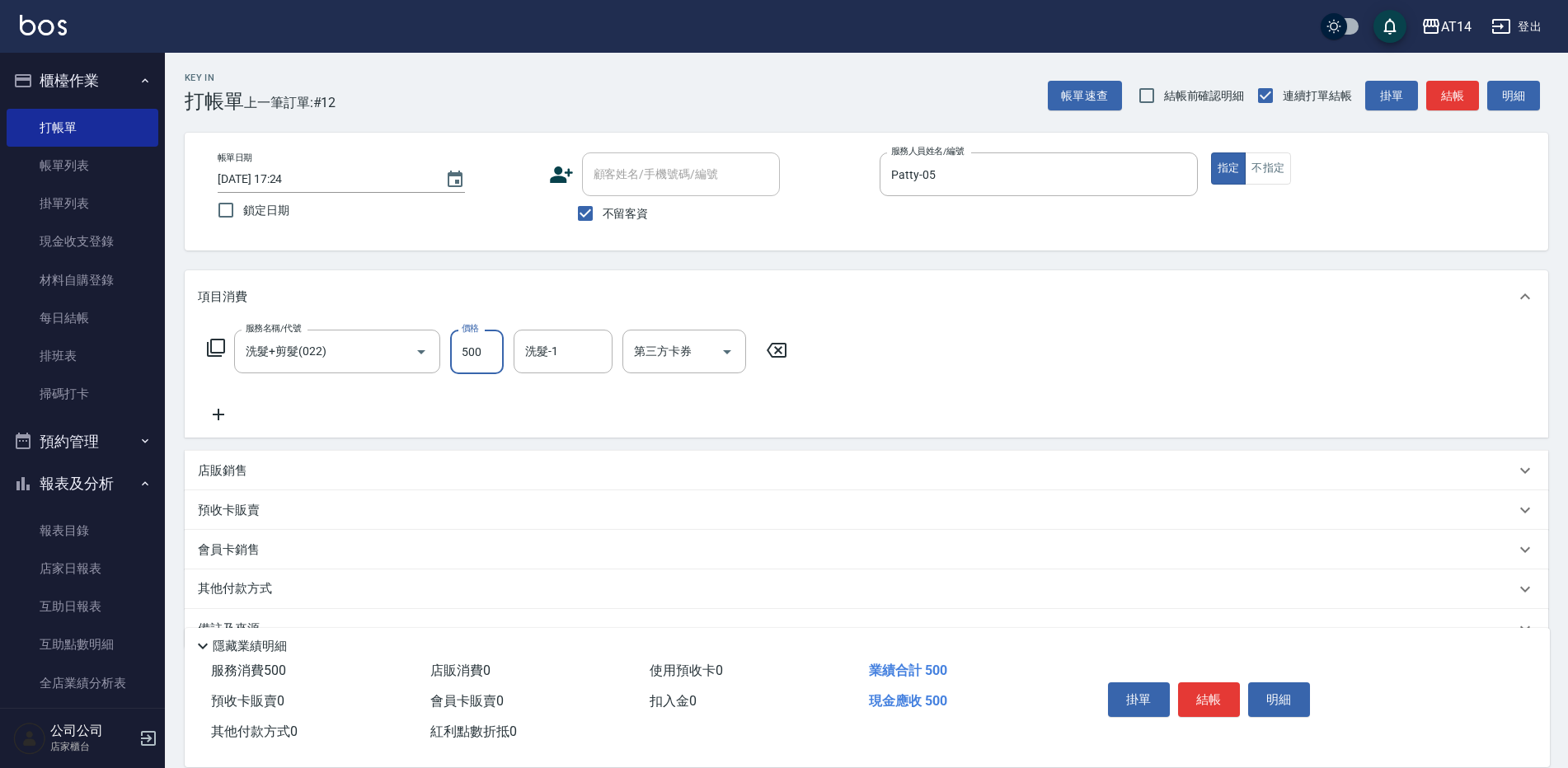
click at [500, 356] on input "500" at bounding box center [477, 352] width 54 height 44
type input "600"
click at [1232, 684] on button "結帳" at bounding box center [1209, 700] width 62 height 34
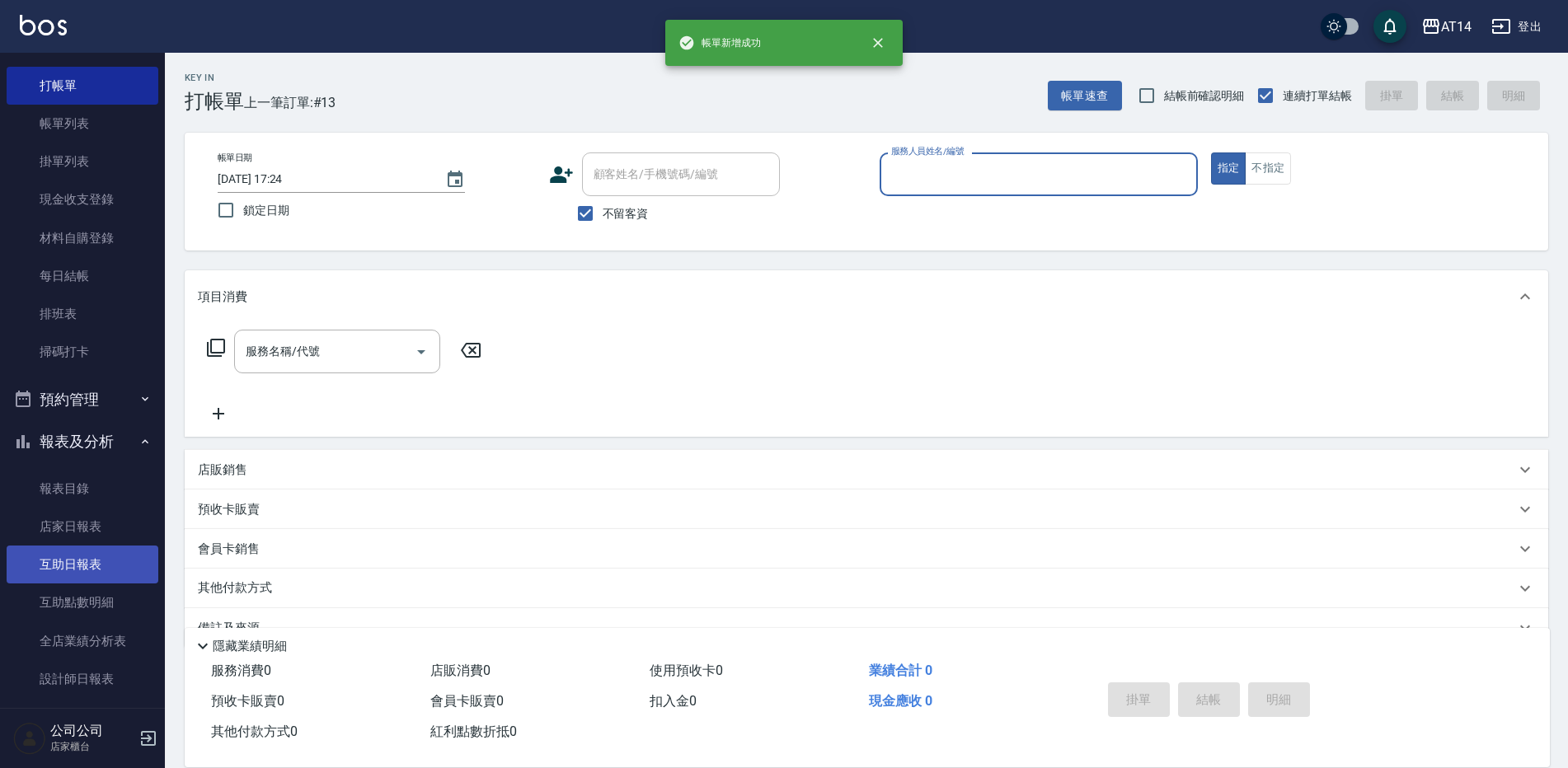
scroll to position [82, 0]
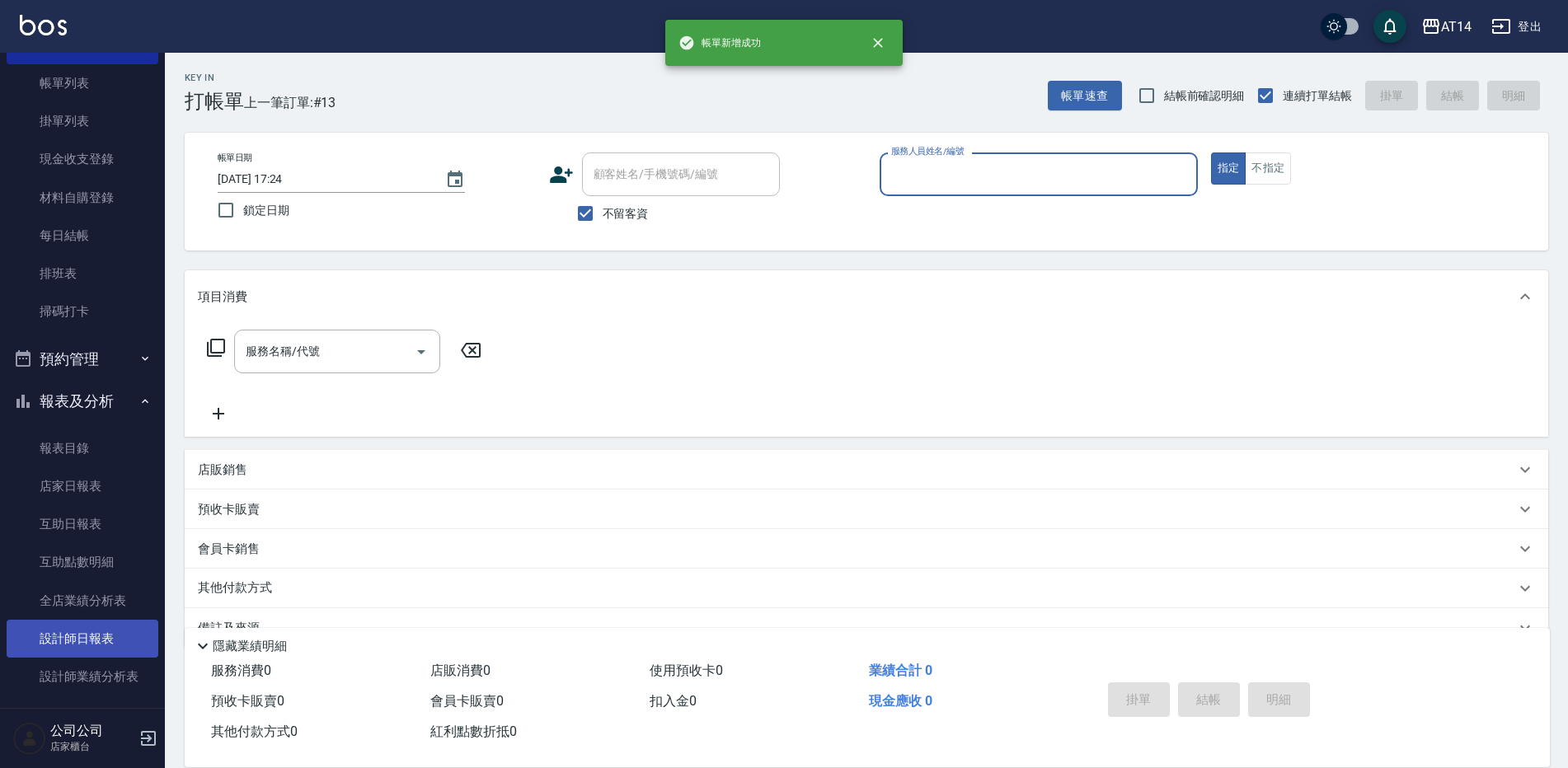
click at [91, 641] on link "設計師日報表" at bounding box center [82, 639] width 152 height 38
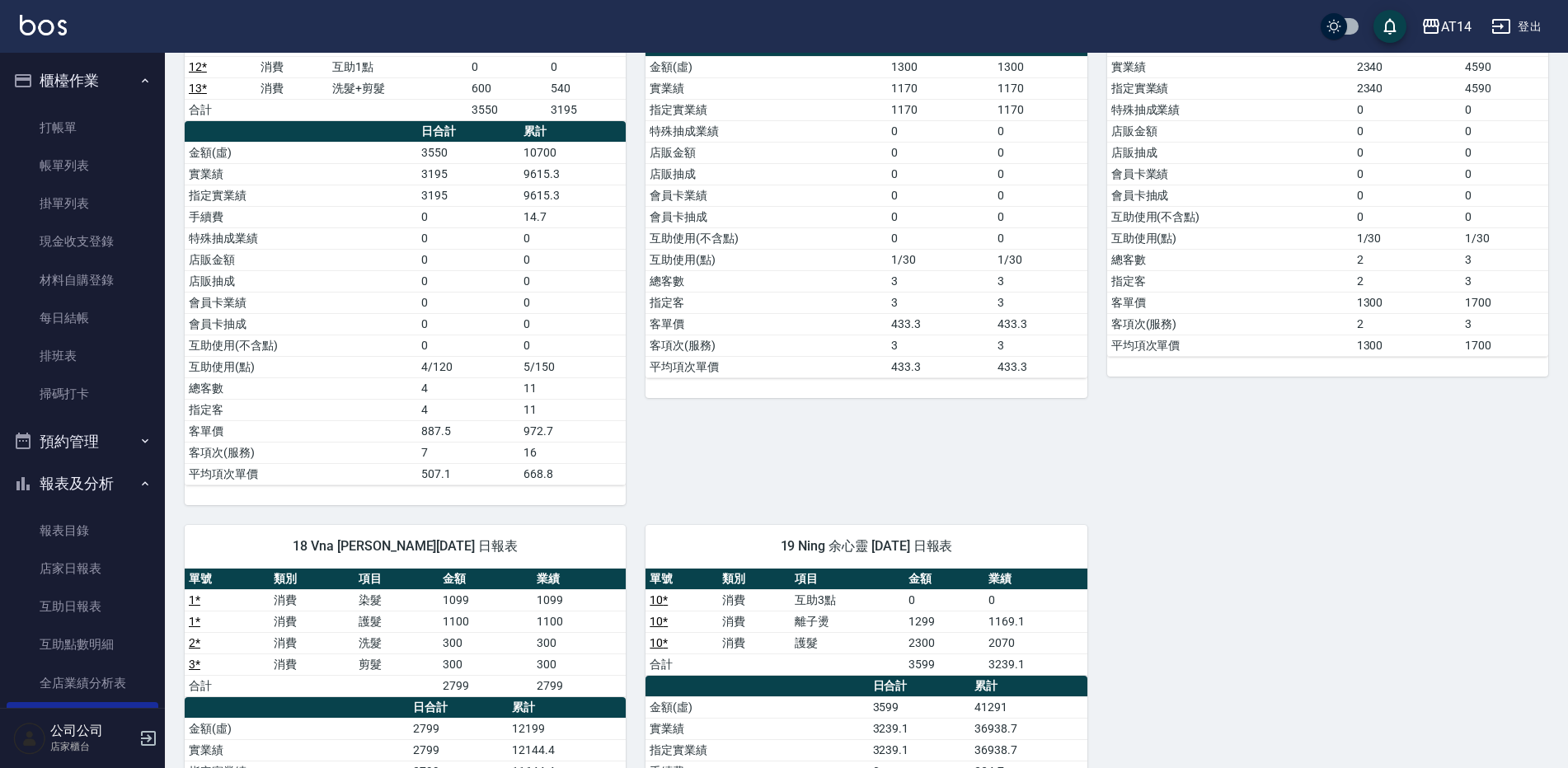
scroll to position [165, 0]
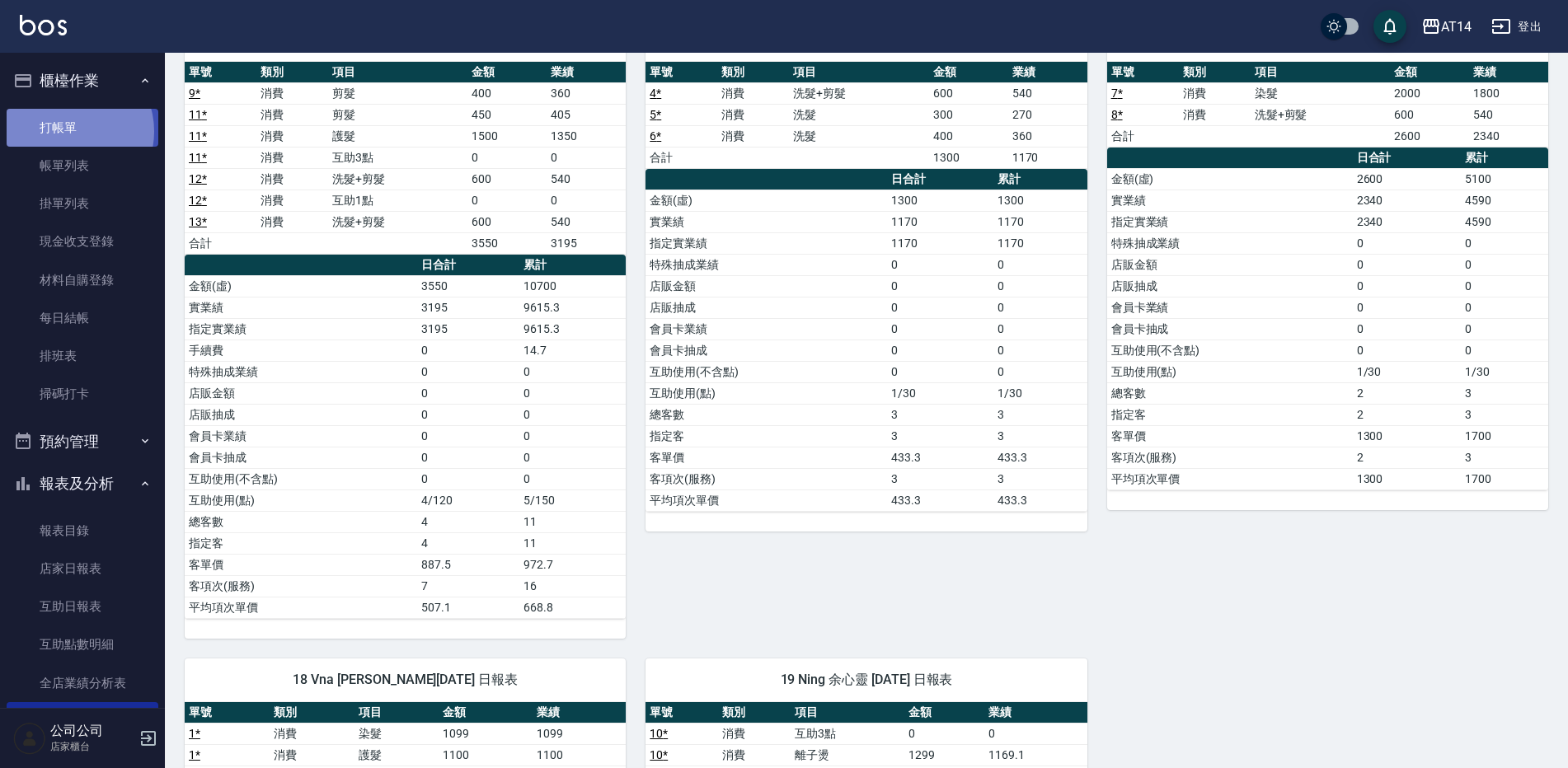
click at [70, 131] on link "打帳單" at bounding box center [82, 128] width 152 height 38
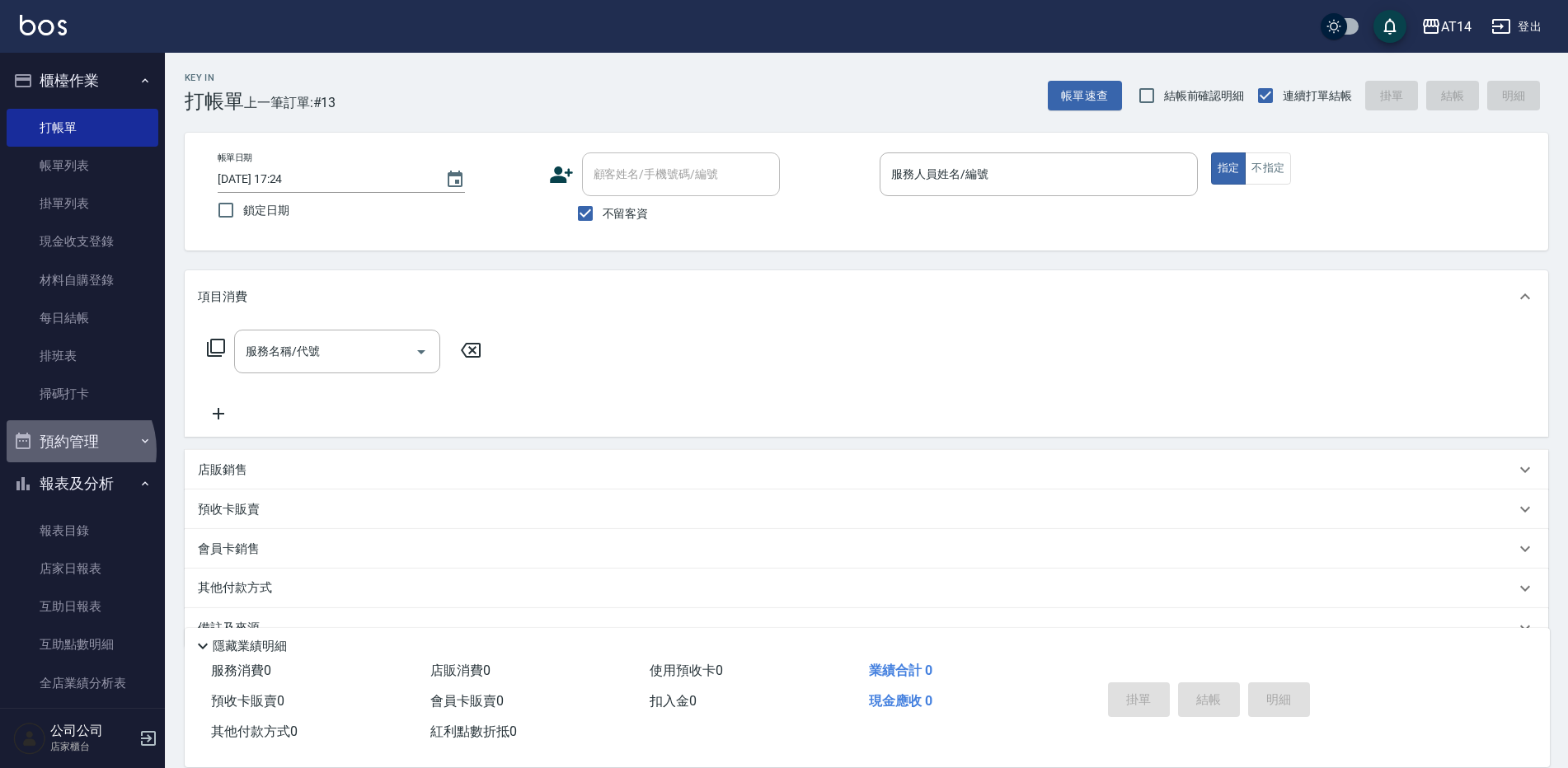
click at [64, 450] on button "預約管理" at bounding box center [82, 442] width 152 height 43
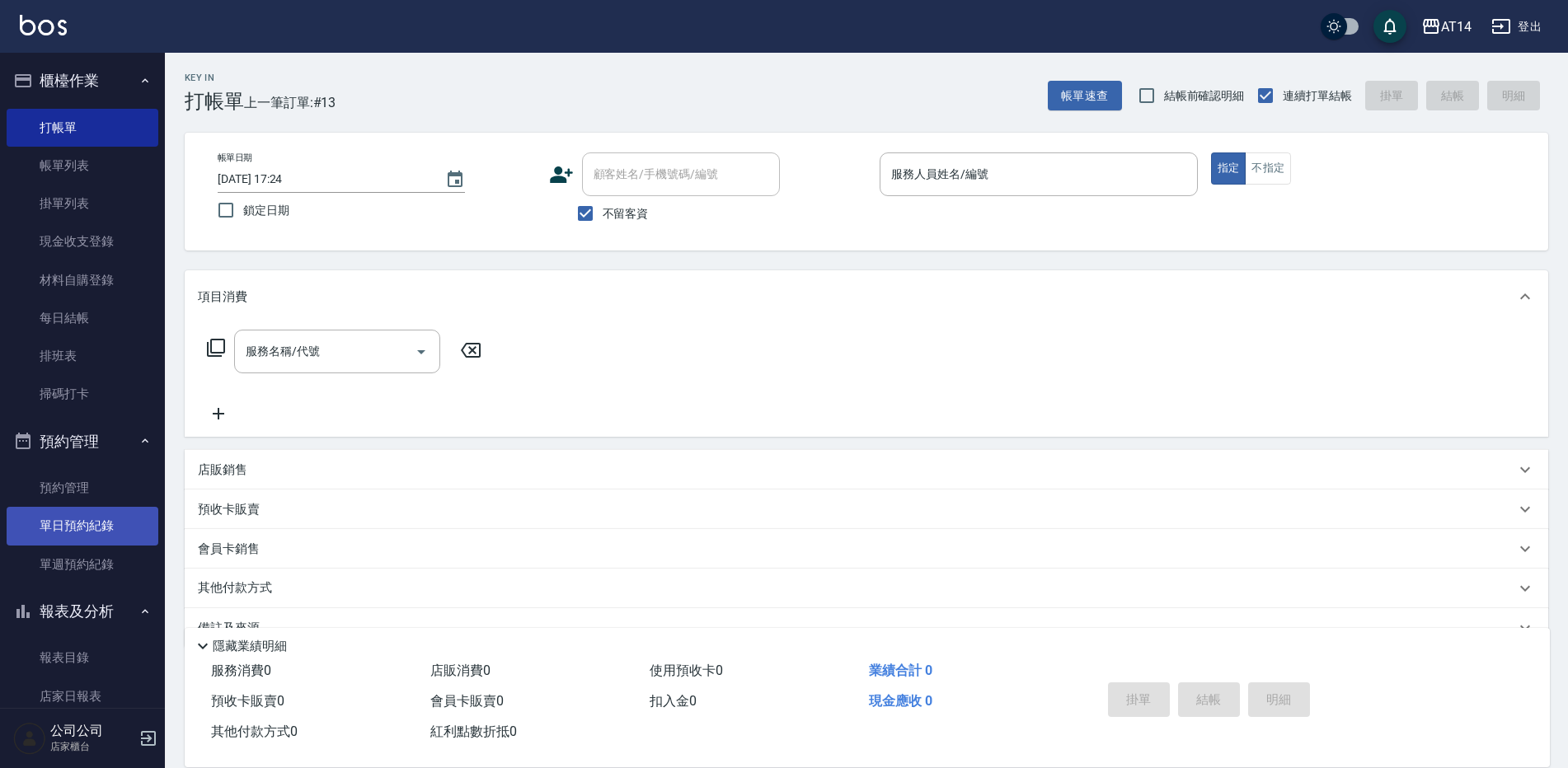
click at [111, 524] on link "單日預約紀錄" at bounding box center [82, 526] width 152 height 38
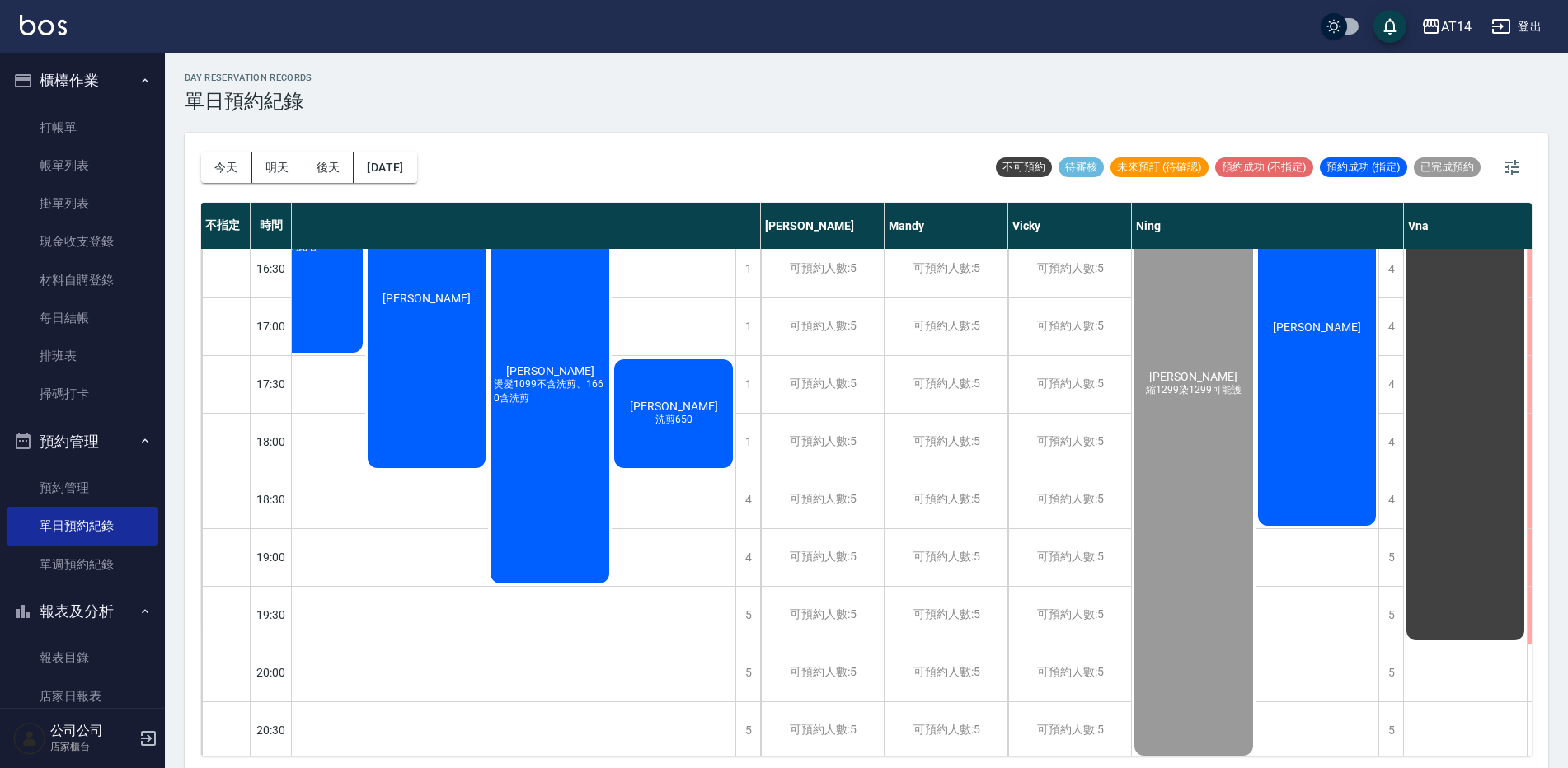
scroll to position [660, 174]
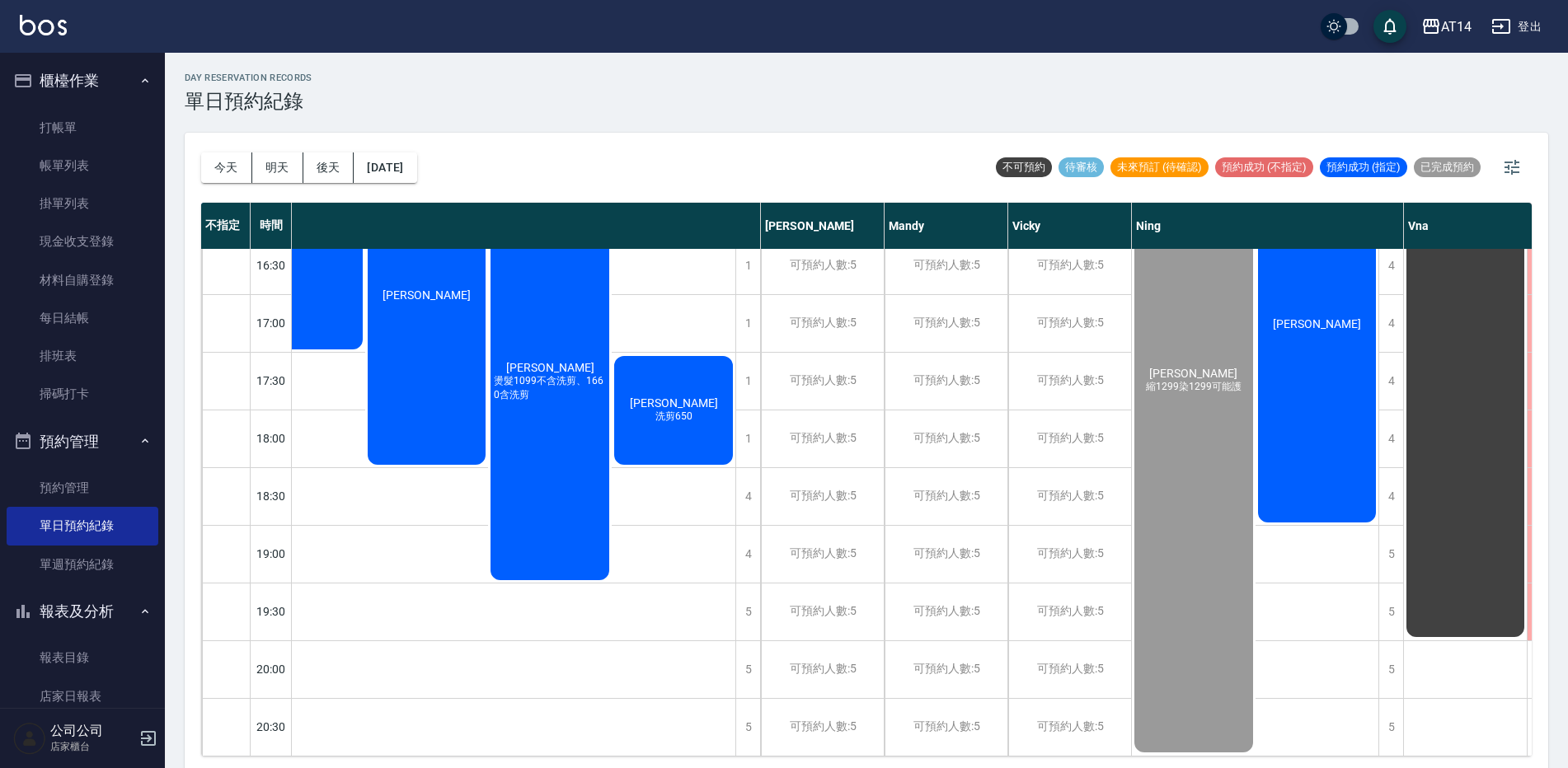
click at [1214, 583] on div "江山牧 縮1299染1299可能護" at bounding box center [1194, 381] width 124 height 749
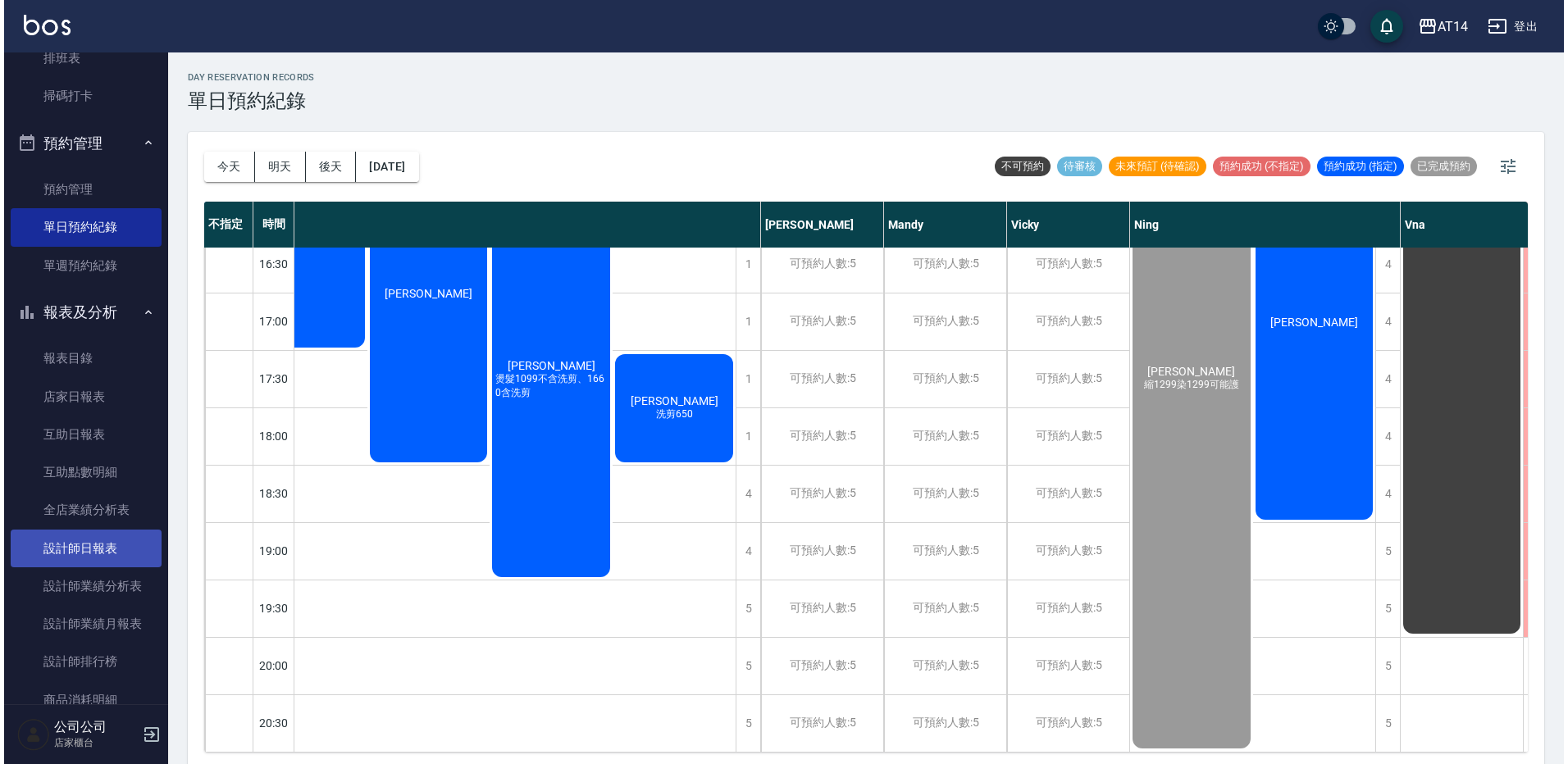
scroll to position [328, 0]
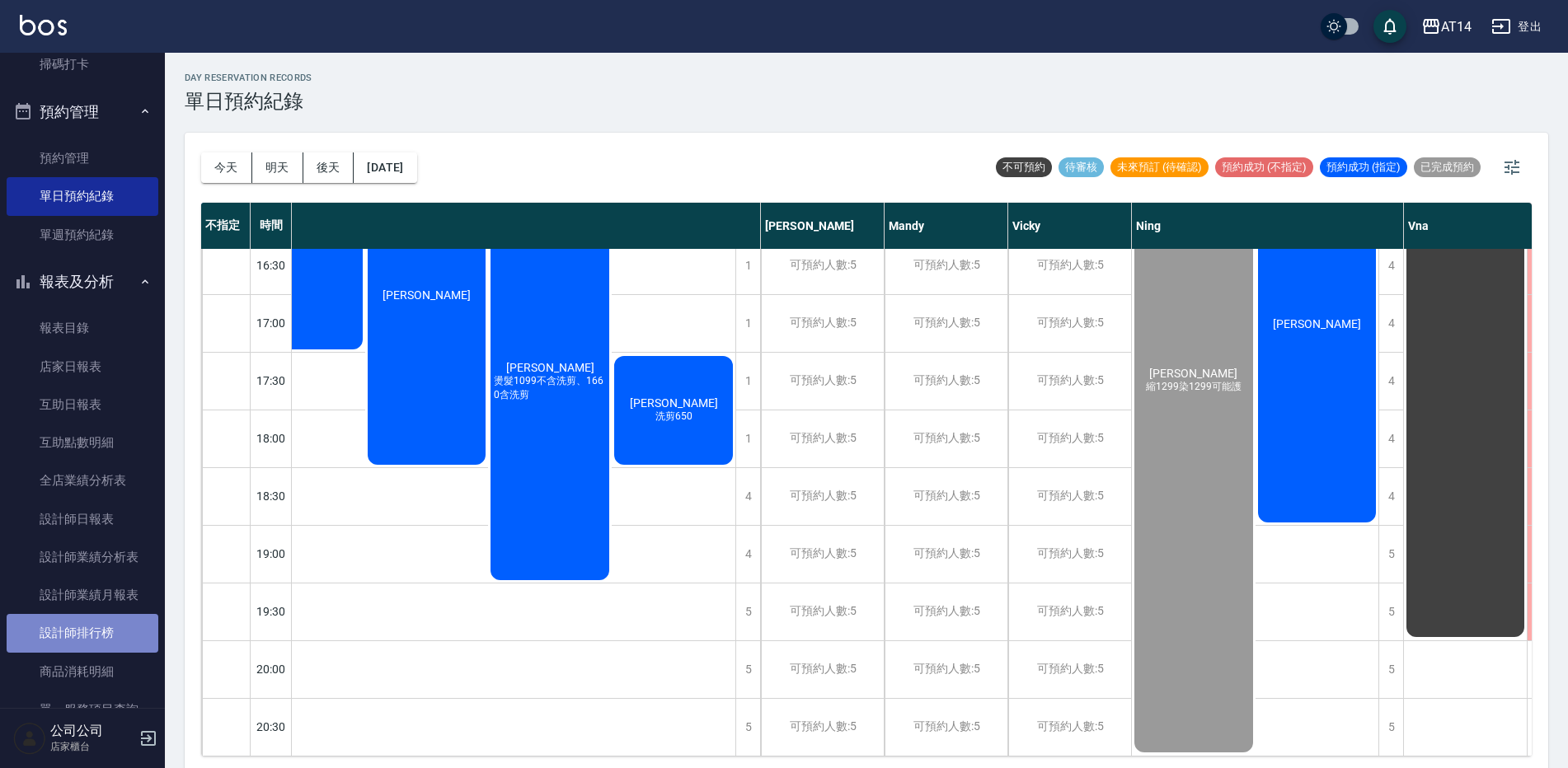
click at [114, 623] on link "設計師排行榜" at bounding box center [82, 633] width 152 height 38
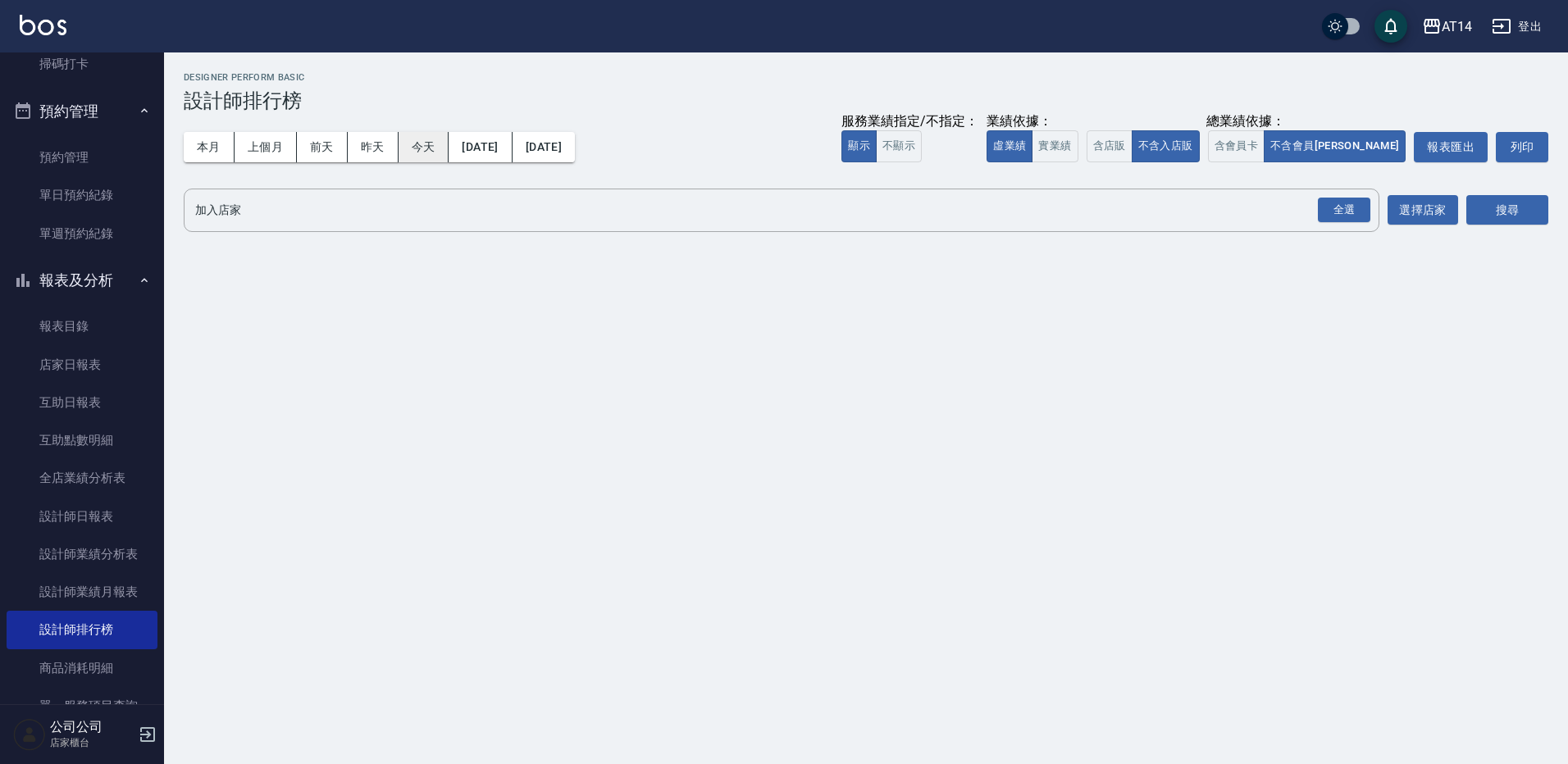
click at [425, 154] on button "今天" at bounding box center [424, 147] width 51 height 30
click at [1346, 212] on div "全選" at bounding box center [1344, 211] width 52 height 26
click at [1549, 217] on div "AT14 2025-10-04 - 2025-10-04 設計師排行榜 列印時間： 2025-10-04-17:49 Designer Perform Bas…" at bounding box center [865, 156] width 1403 height 209
click at [1501, 211] on button "搜尋" at bounding box center [1506, 211] width 82 height 30
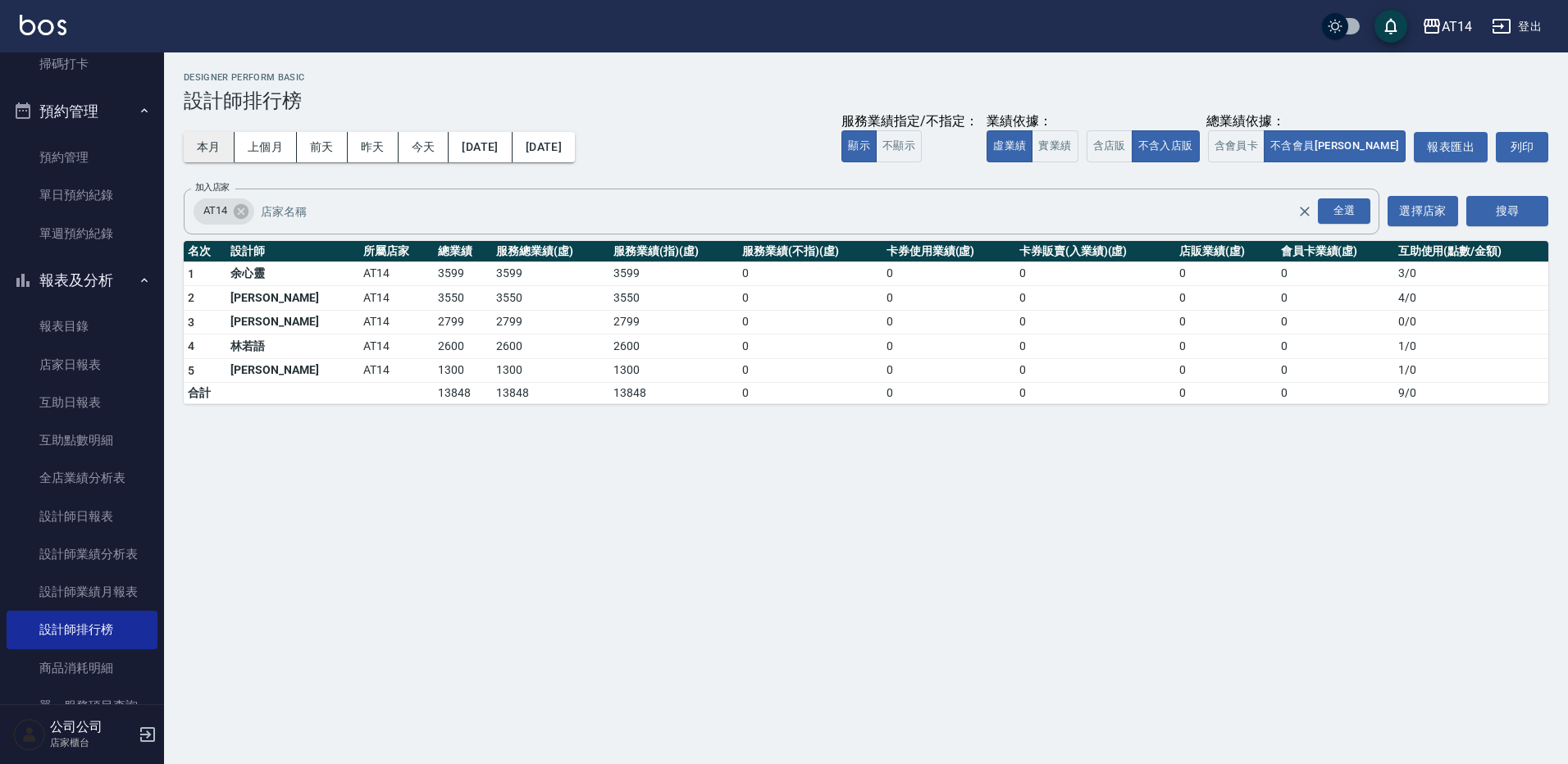
click at [217, 153] on button "本月" at bounding box center [209, 147] width 51 height 30
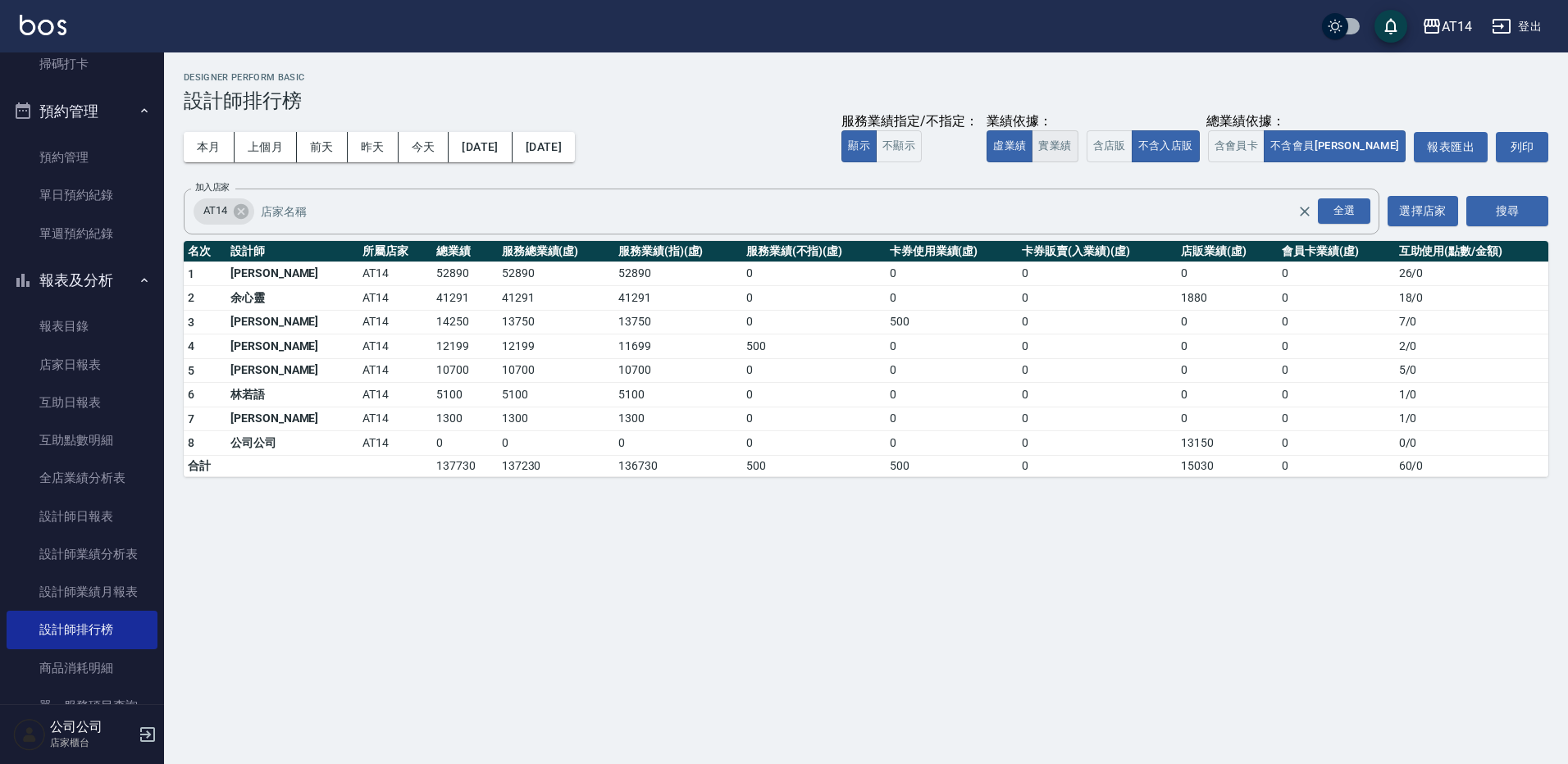
click at [1077, 145] on button "實業績" at bounding box center [1054, 146] width 46 height 32
click at [1032, 142] on button "虛業績" at bounding box center [1009, 146] width 46 height 32
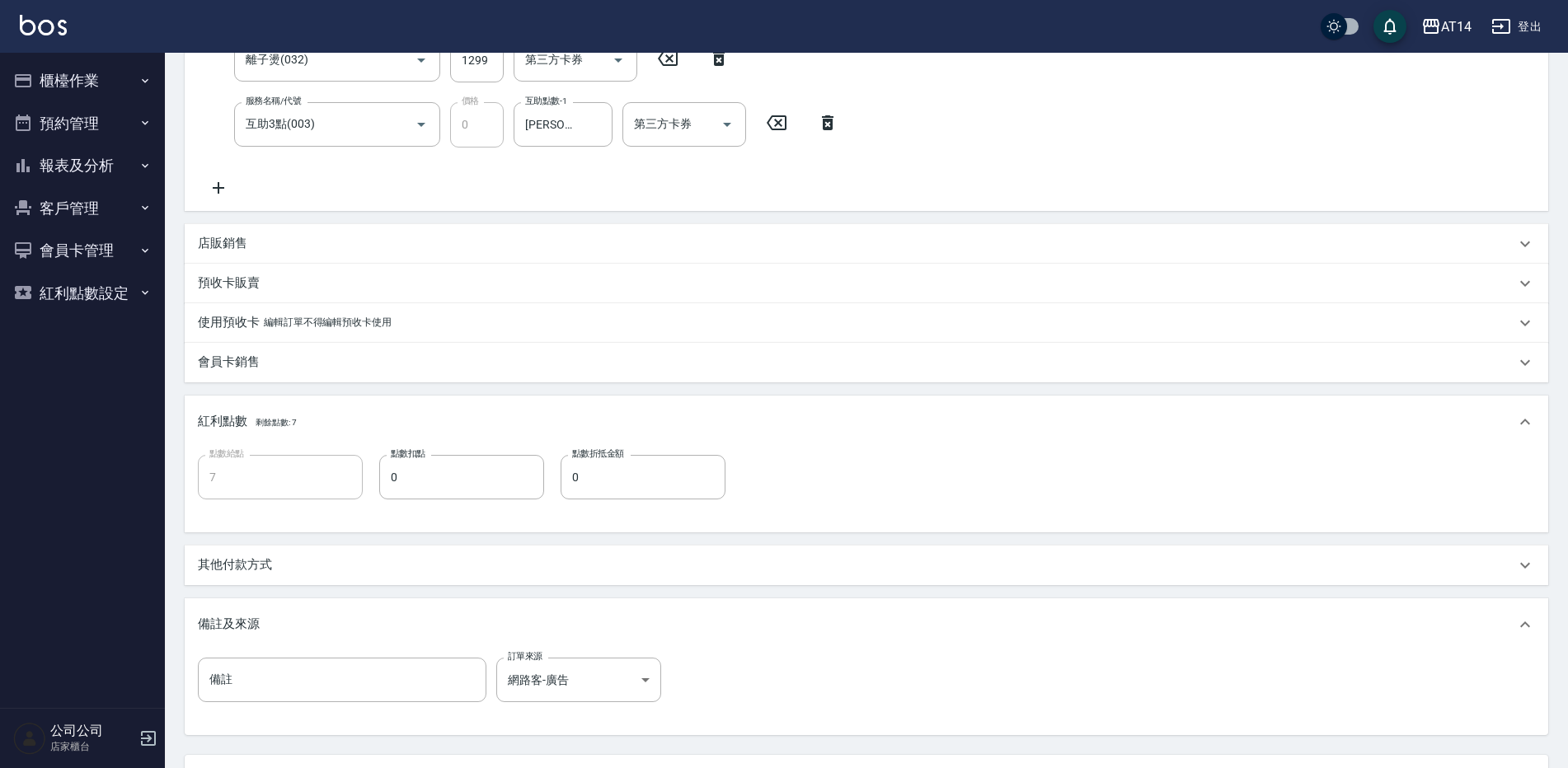
scroll to position [501, 0]
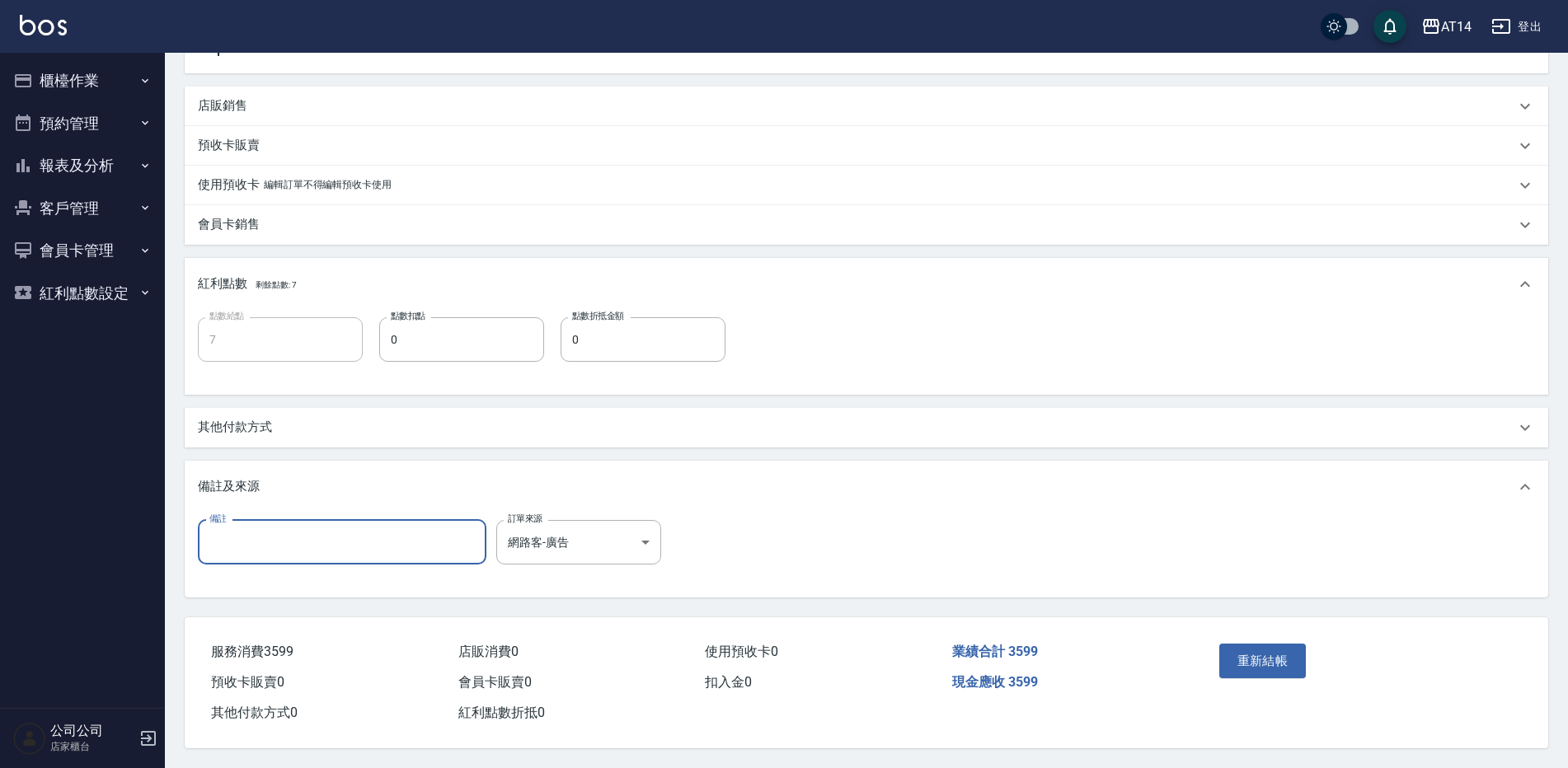
click at [370, 528] on input "備註" at bounding box center [342, 542] width 288 height 44
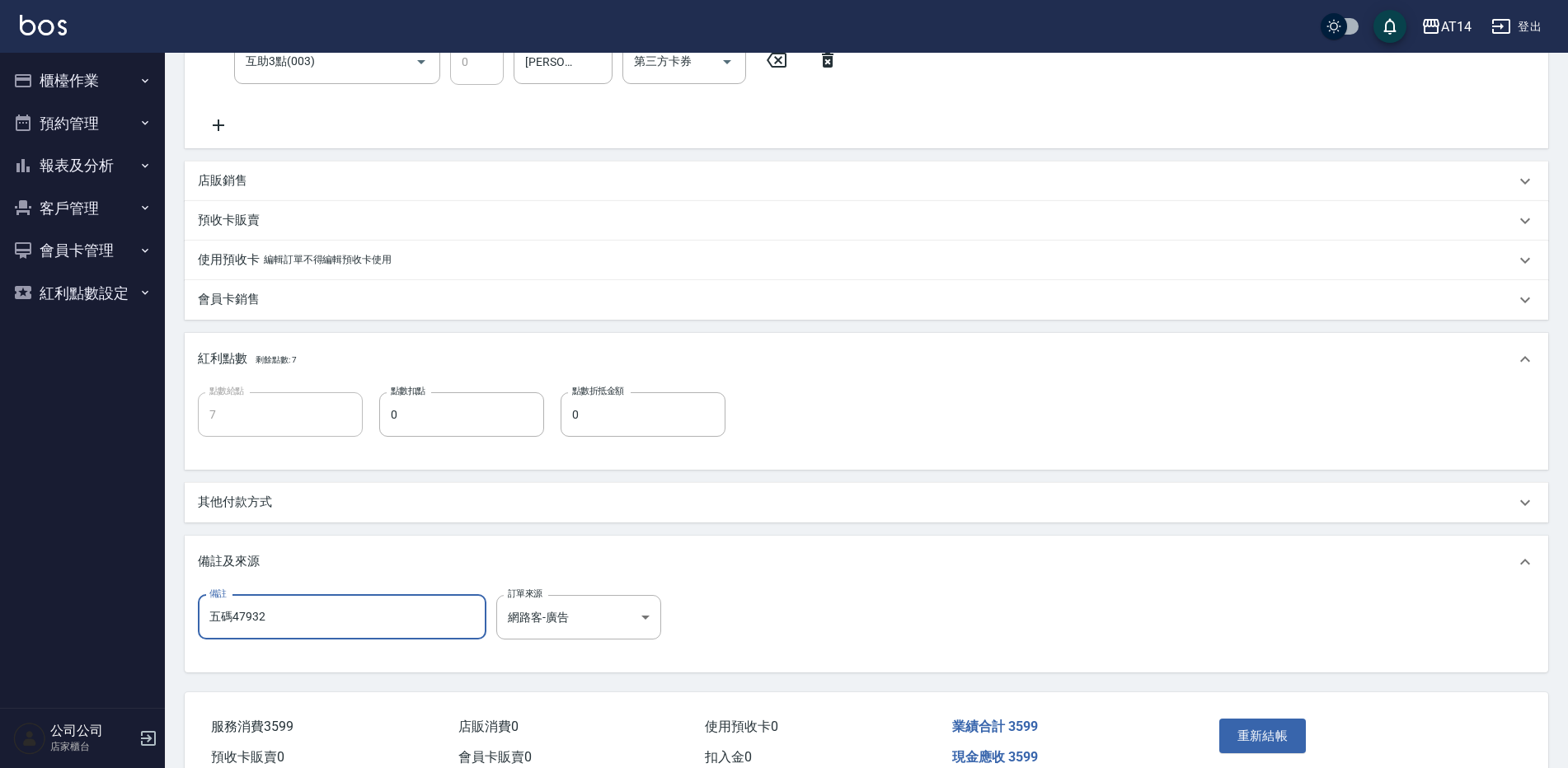
type input "五碼47932"
click at [294, 502] on div "其他付款方式" at bounding box center [857, 502] width 1318 height 18
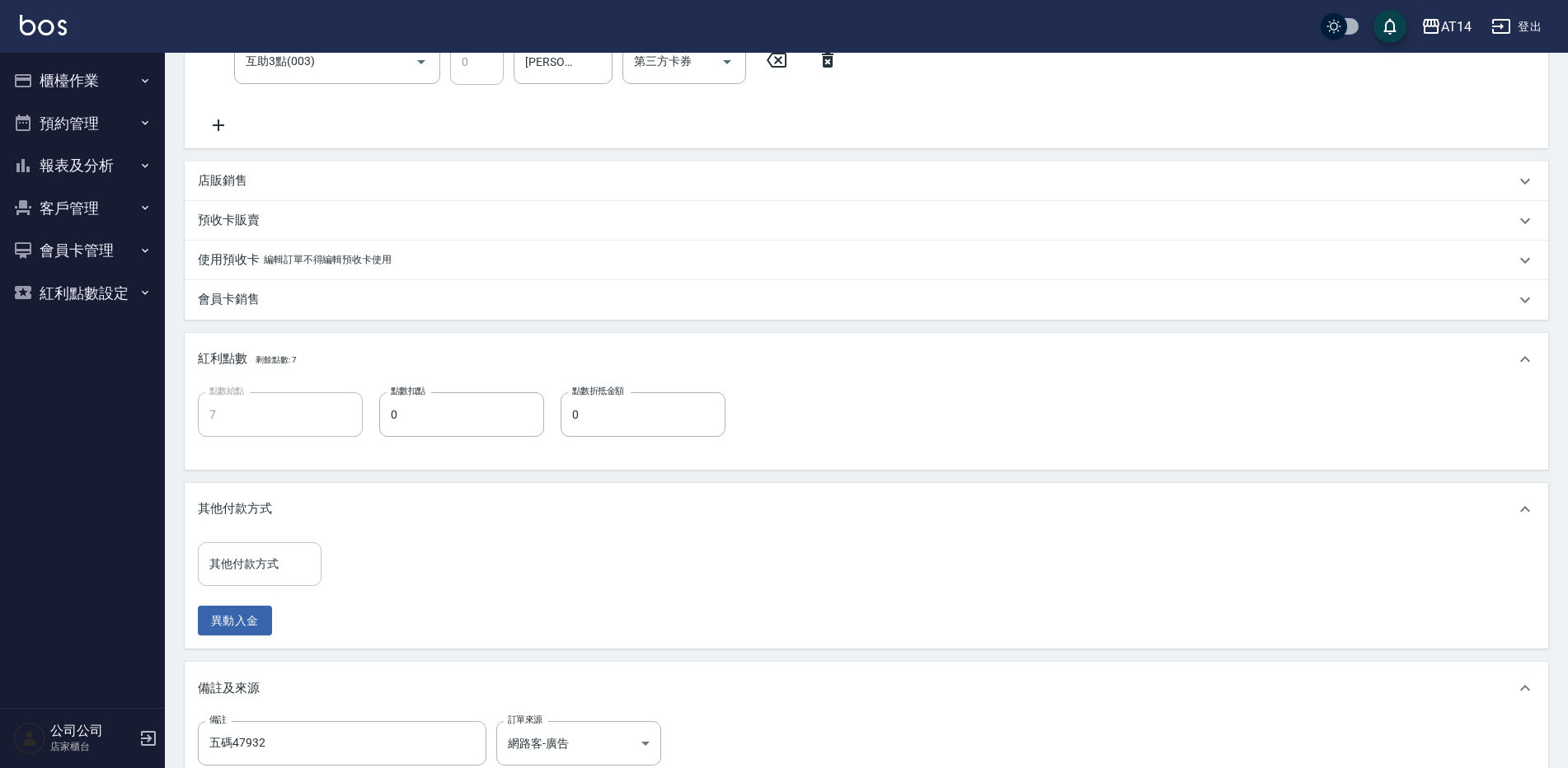
click at [288, 554] on input "其他付款方式" at bounding box center [260, 564] width 109 height 29
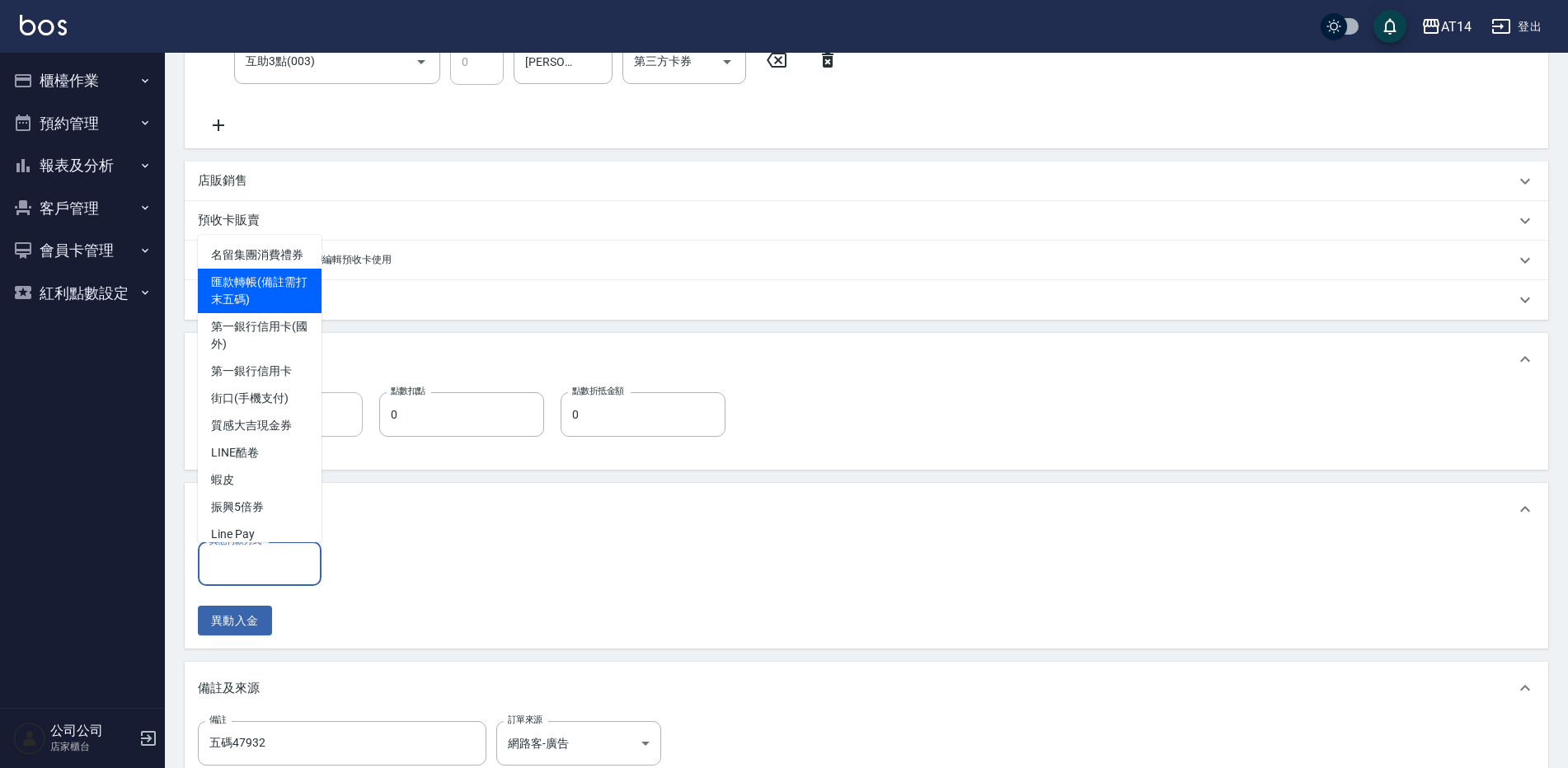
click at [271, 312] on span "匯款轉帳(備註需打末五碼)" at bounding box center [260, 291] width 124 height 44
type input "匯款轉帳(備註需打末五碼)"
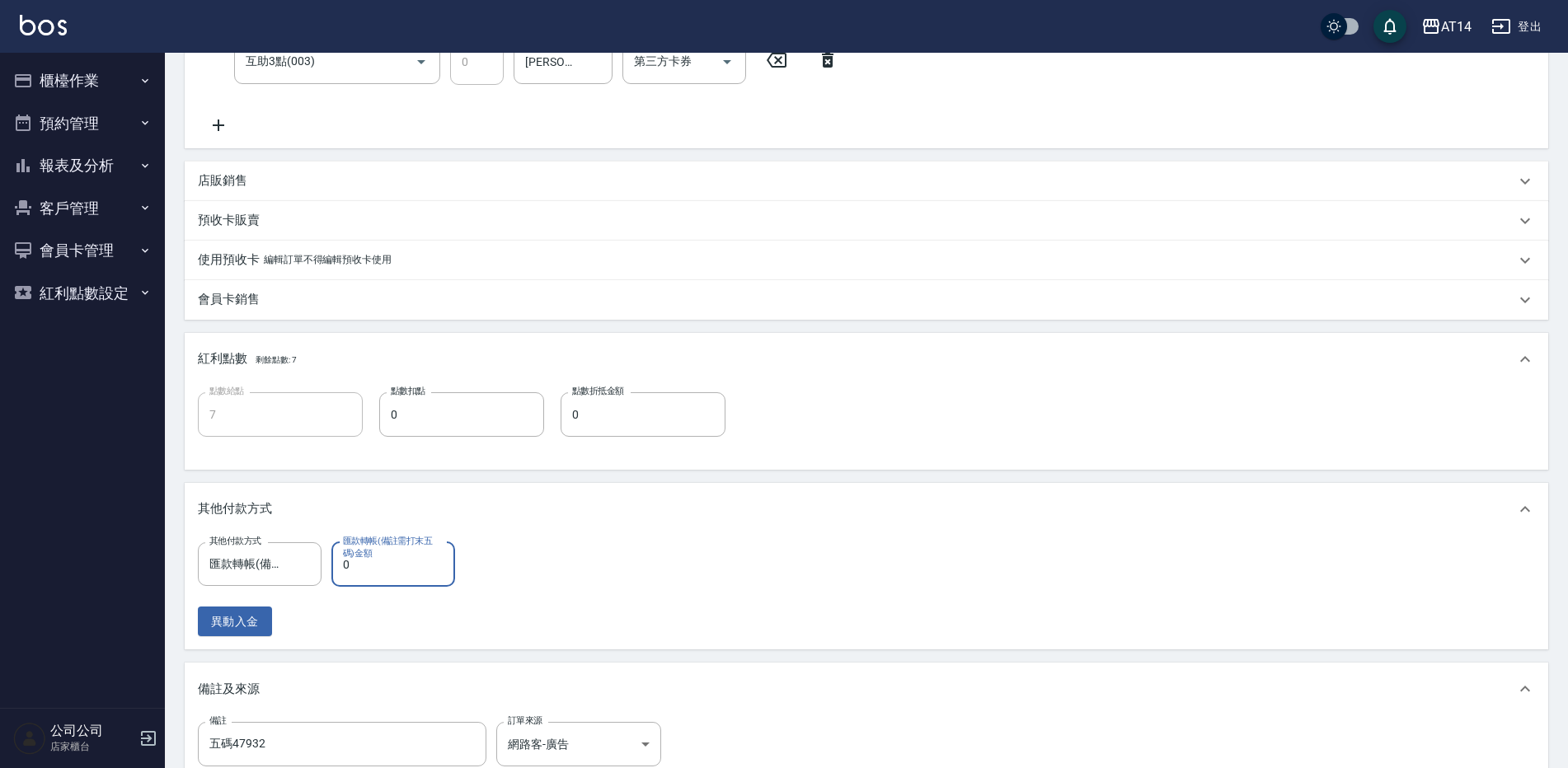
click at [387, 576] on input "0" at bounding box center [394, 565] width 124 height 44
type input "359"
type input "6"
type input "3599"
type input "0"
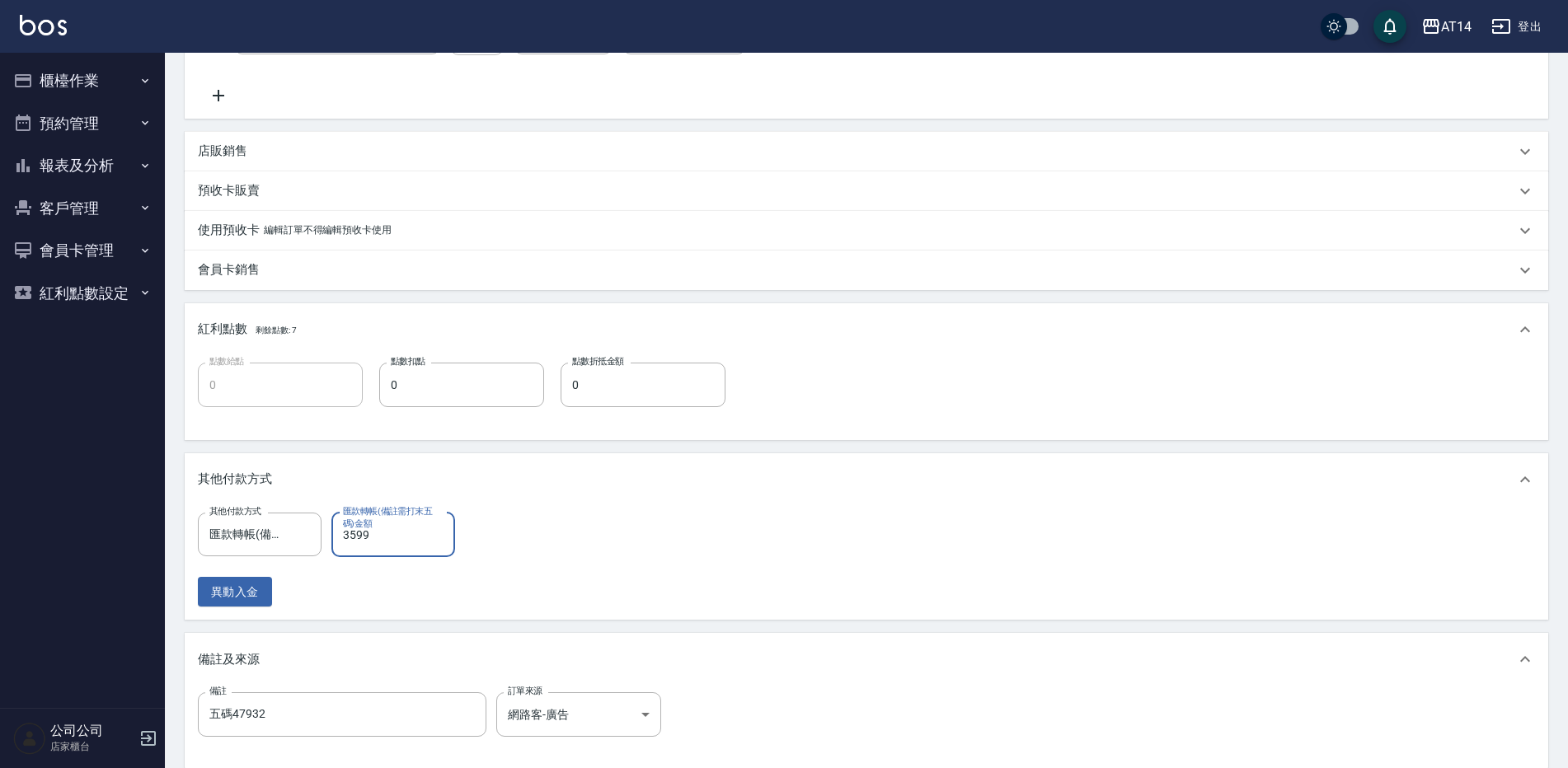
scroll to position [628, 0]
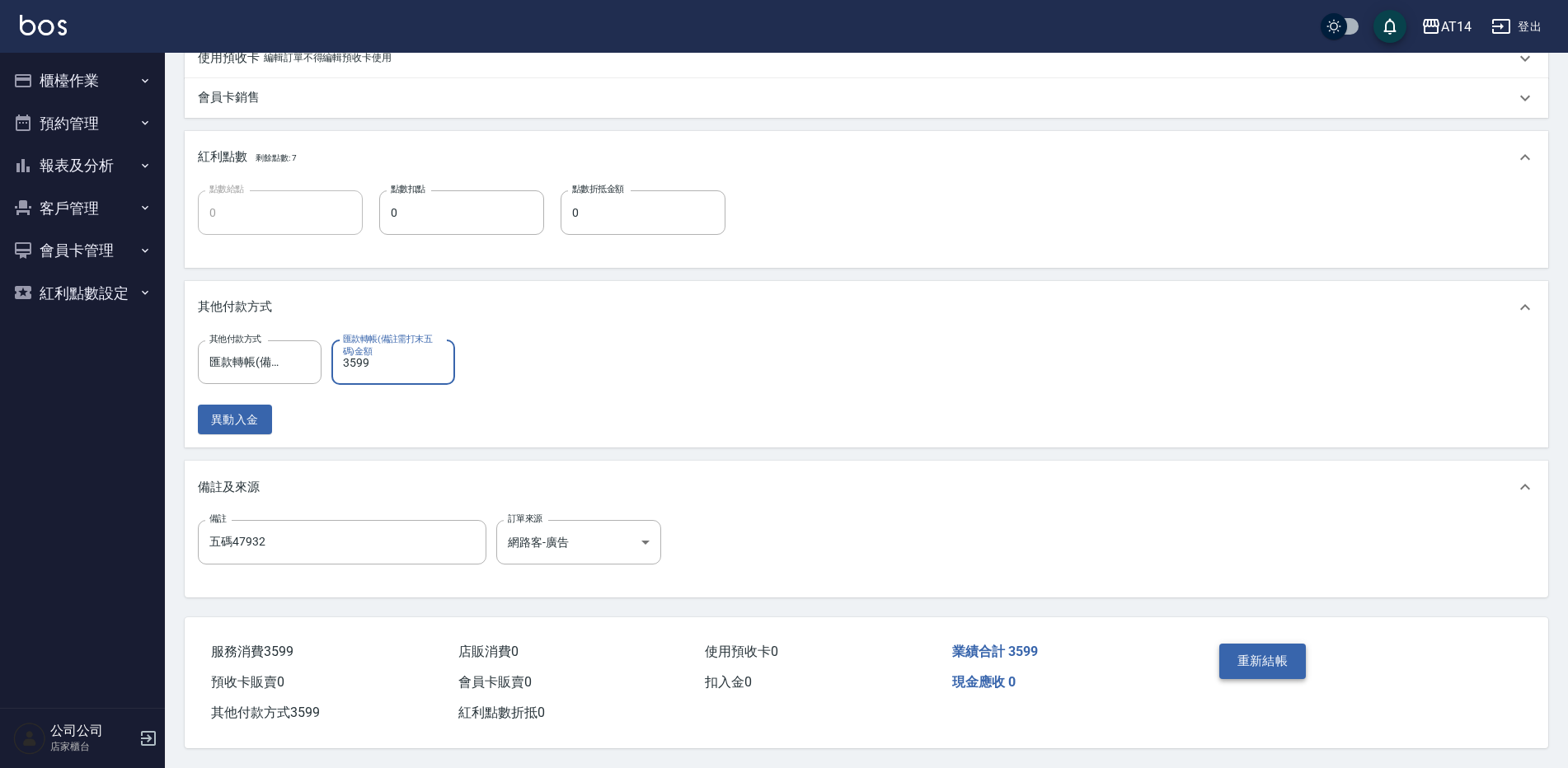
type input "3599"
click at [1278, 655] on button "重新結帳" at bounding box center [1262, 661] width 88 height 34
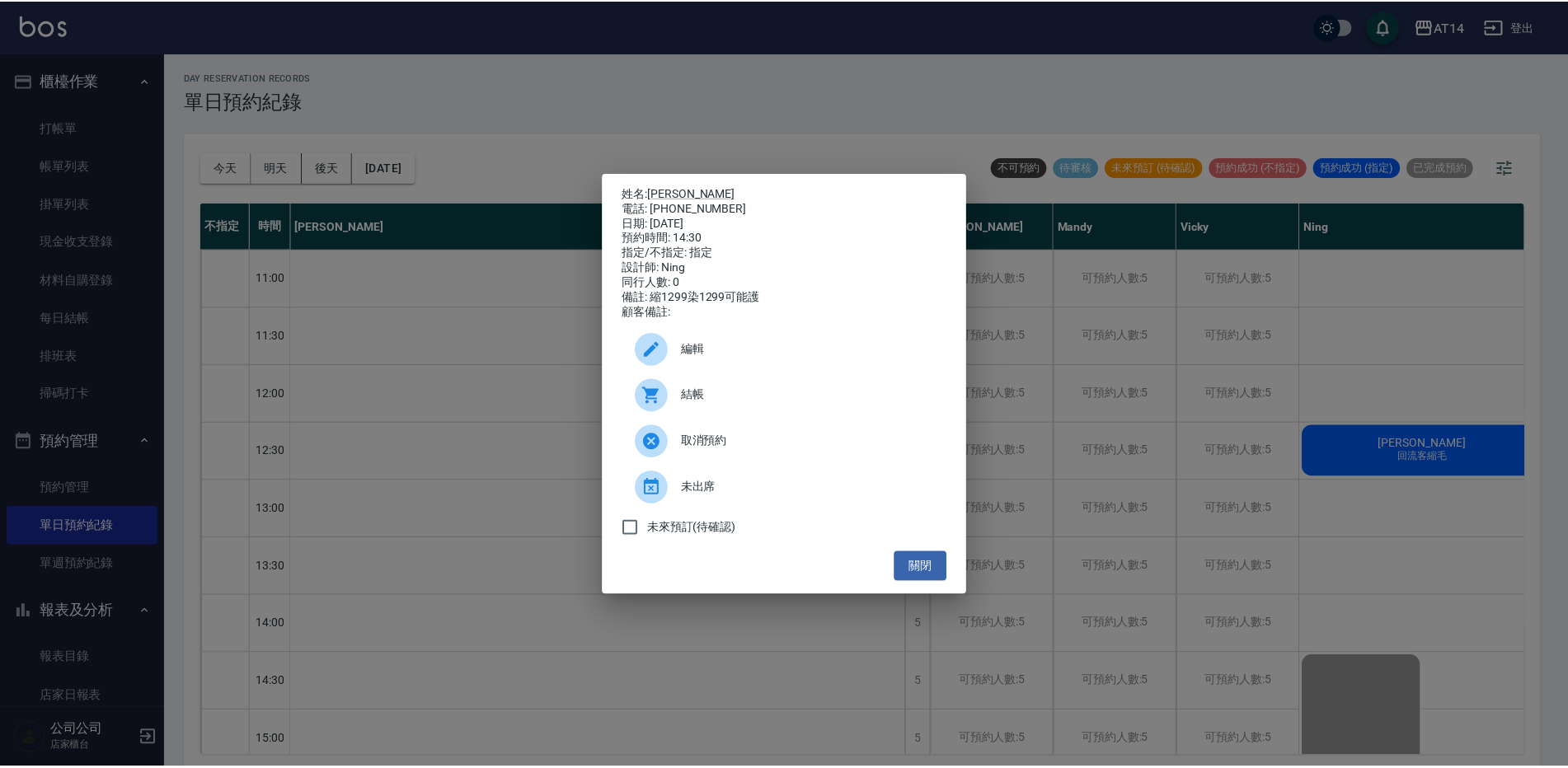
scroll to position [494, 0]
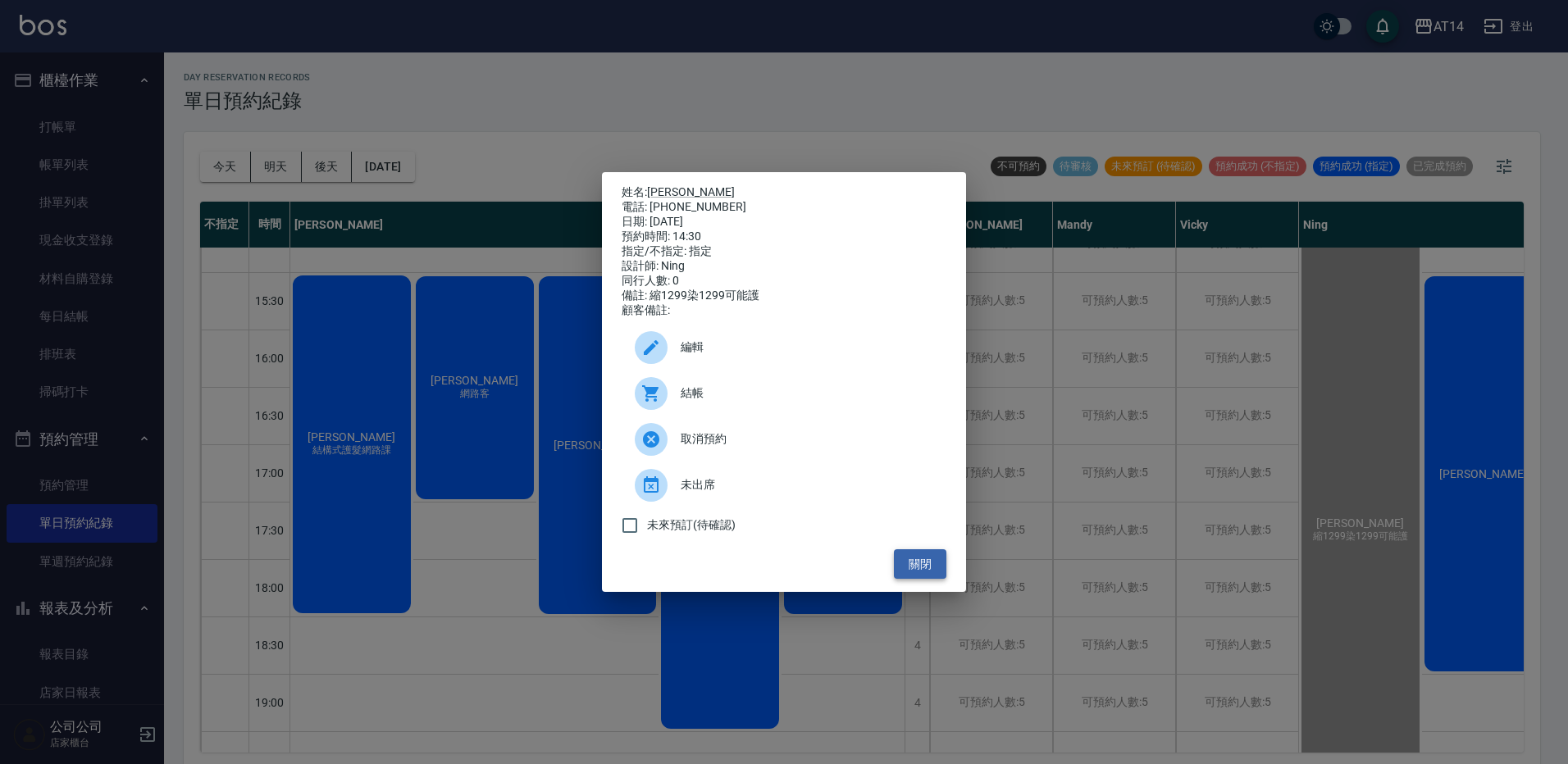
click at [926, 579] on button "關閉" at bounding box center [919, 564] width 52 height 30
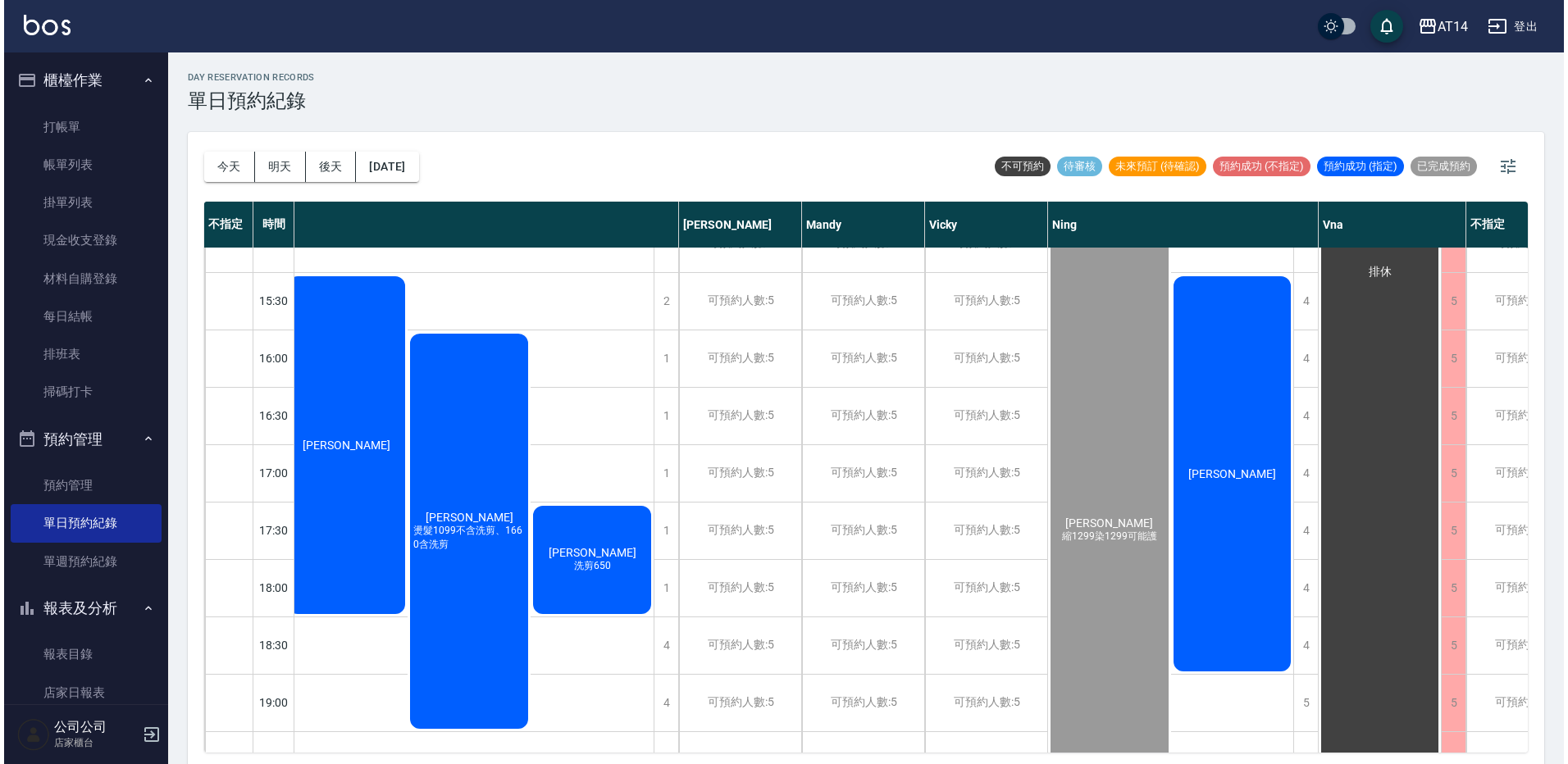
scroll to position [492, 315]
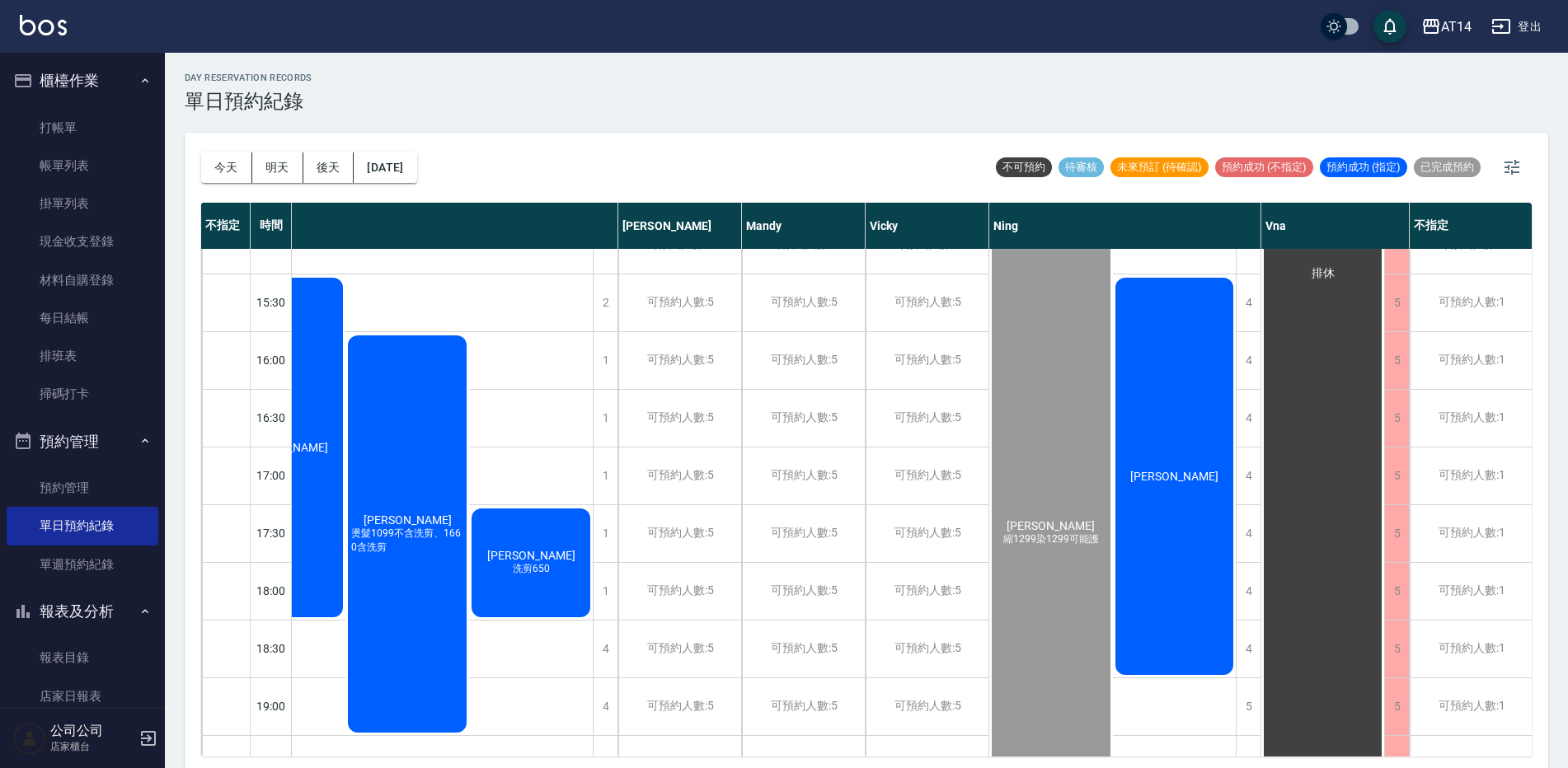
click at [1200, 520] on div "[PERSON_NAME]" at bounding box center [1174, 476] width 124 height 402
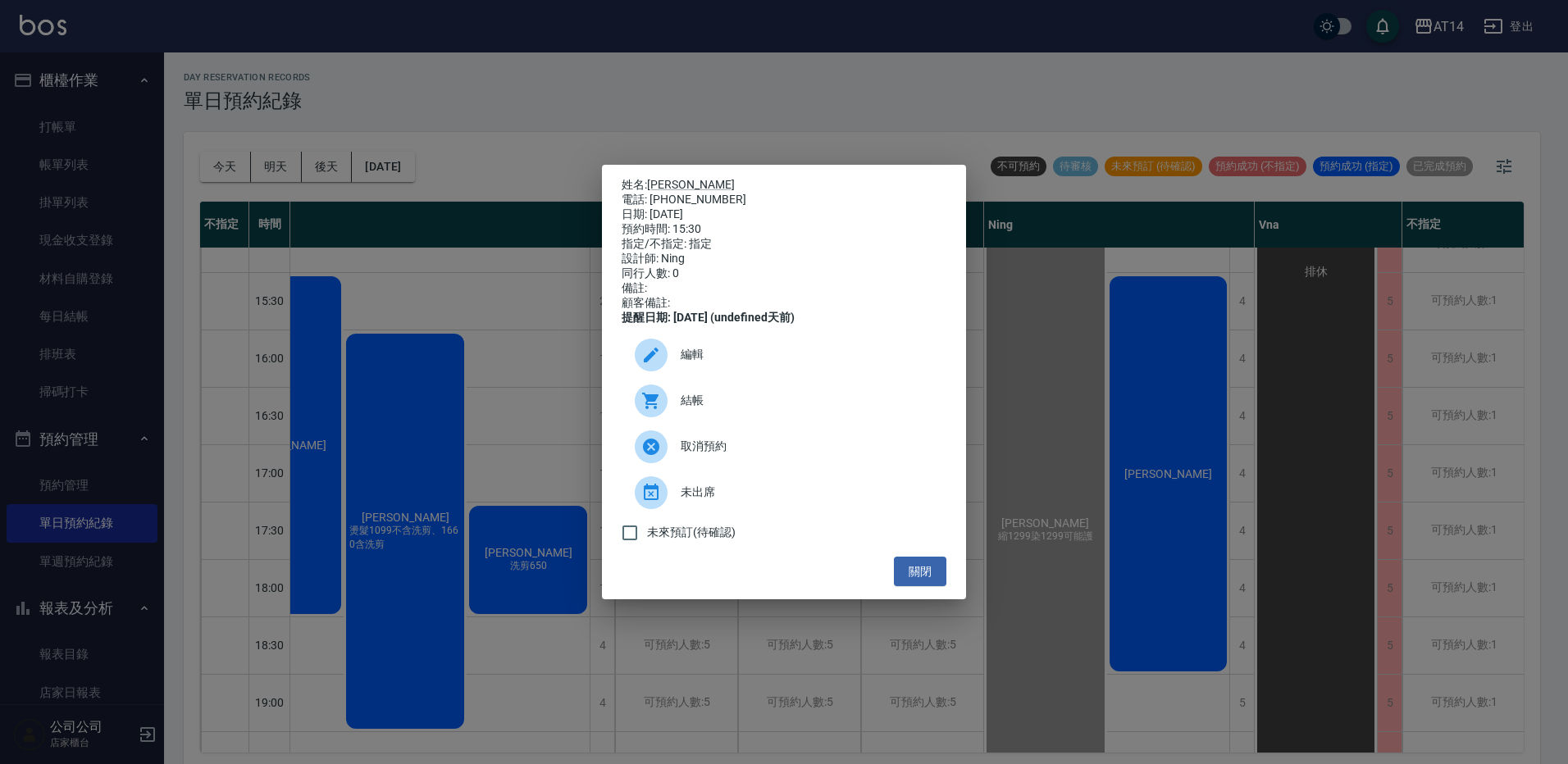
click at [789, 409] on span "結帳" at bounding box center [806, 400] width 253 height 17
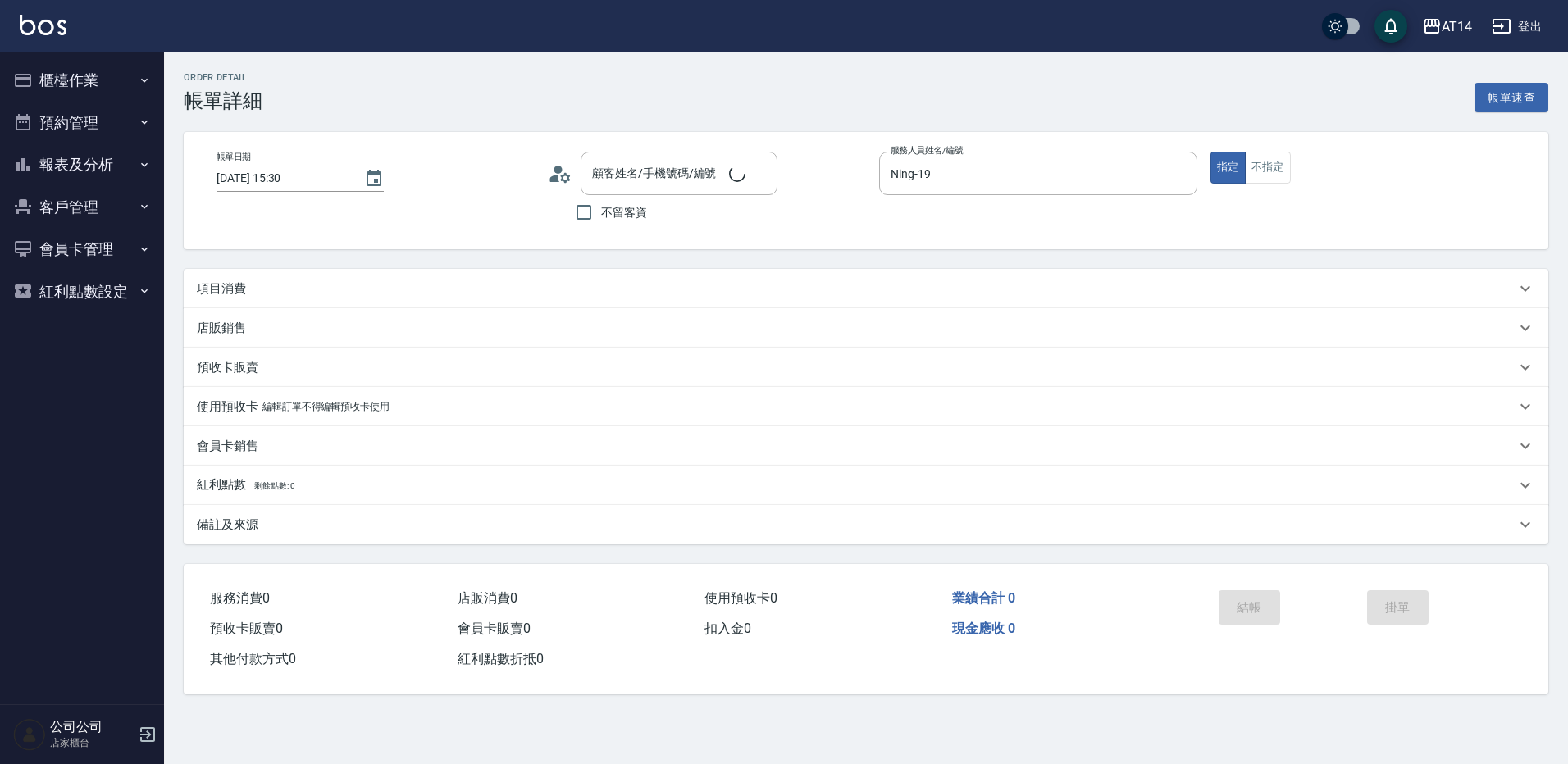
type input "[DATE] 15:30"
type input "Ning-19"
type input "陳妤婕/0907676669/null"
click at [477, 291] on div "項目消費" at bounding box center [856, 289] width 1318 height 17
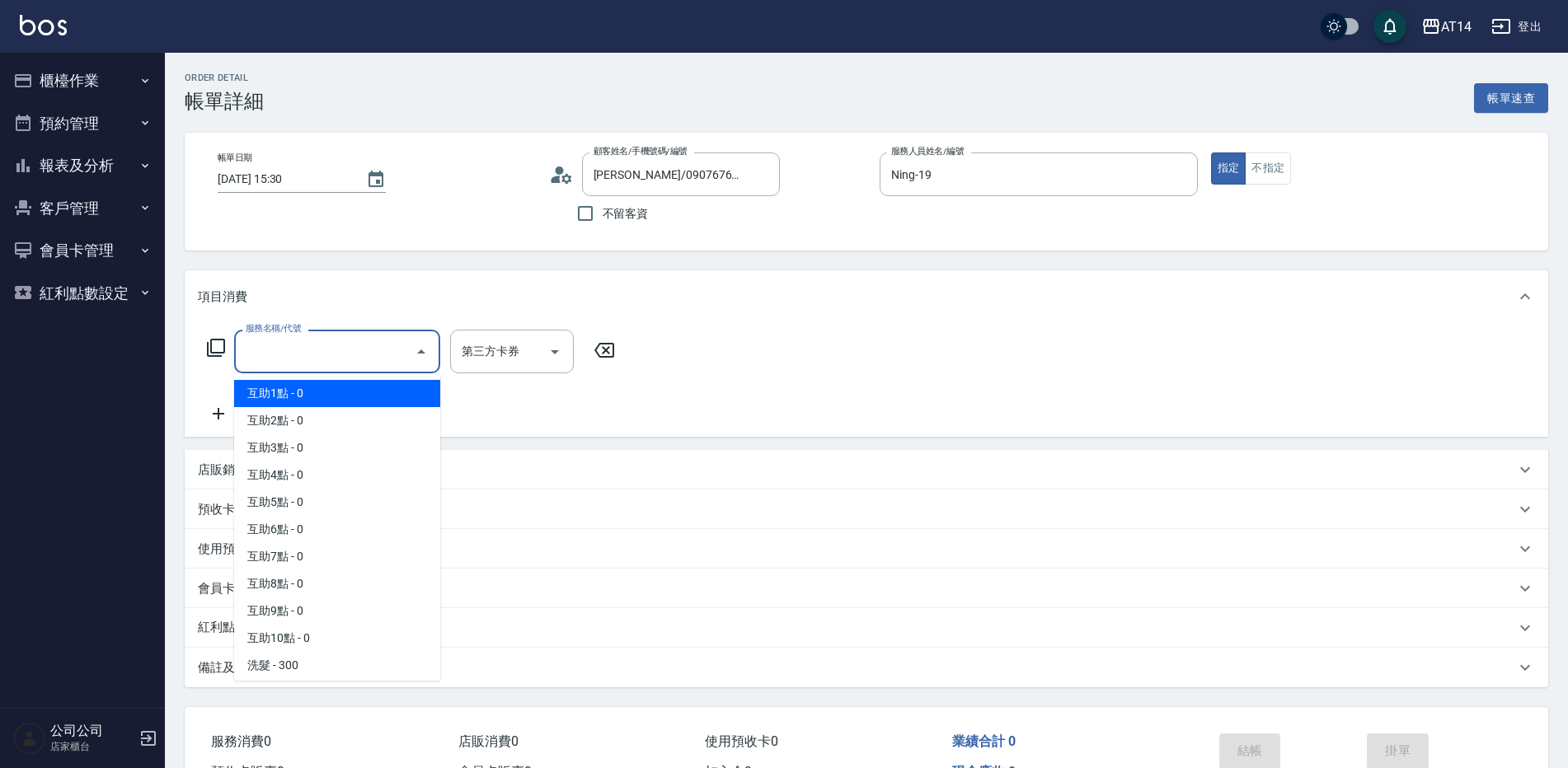
click at [391, 352] on input "服務名稱/代號" at bounding box center [324, 351] width 166 height 29
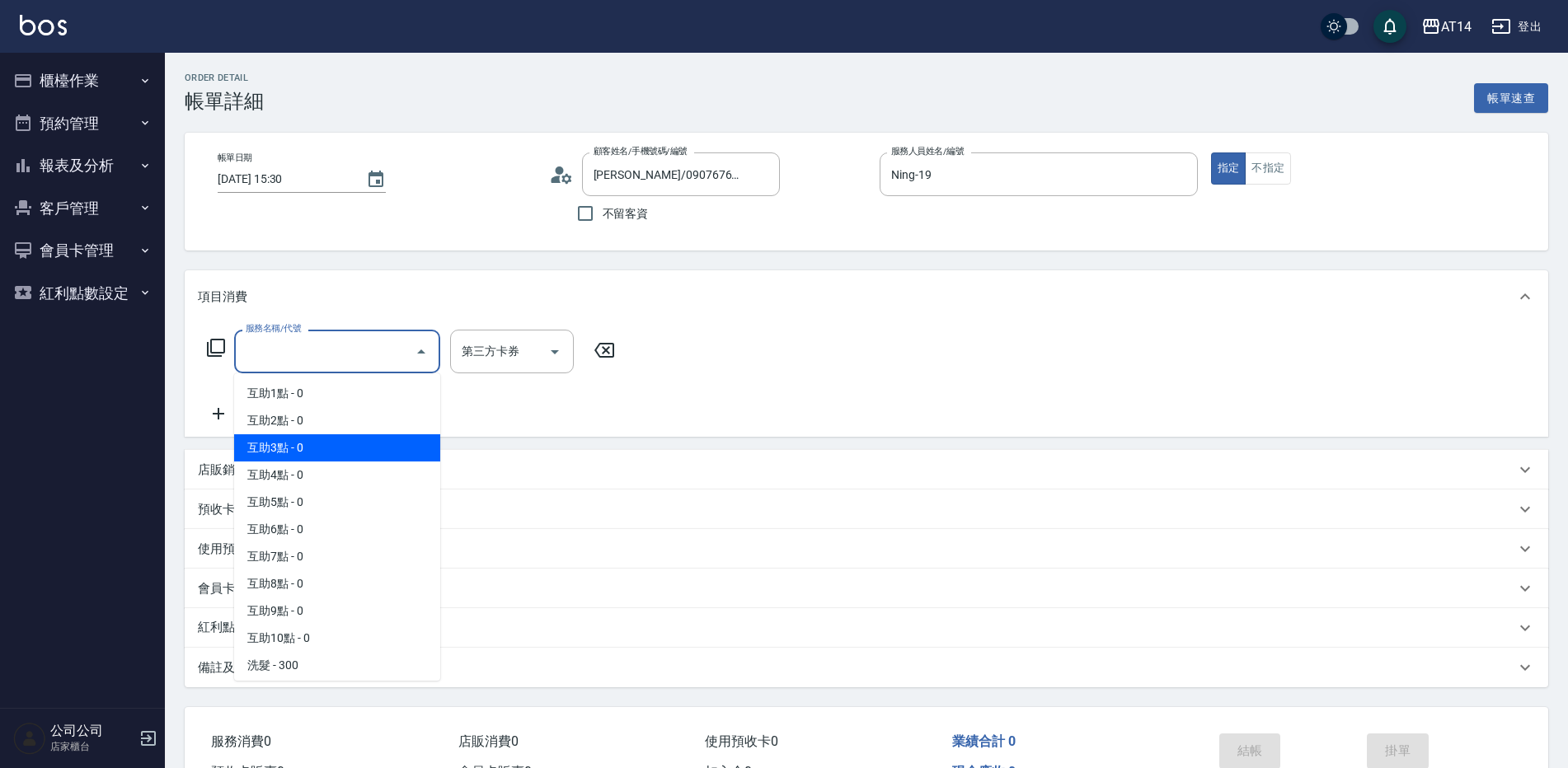
click at [333, 444] on span "互助3點 - 0" at bounding box center [336, 447] width 206 height 27
type input "互助3點(003)"
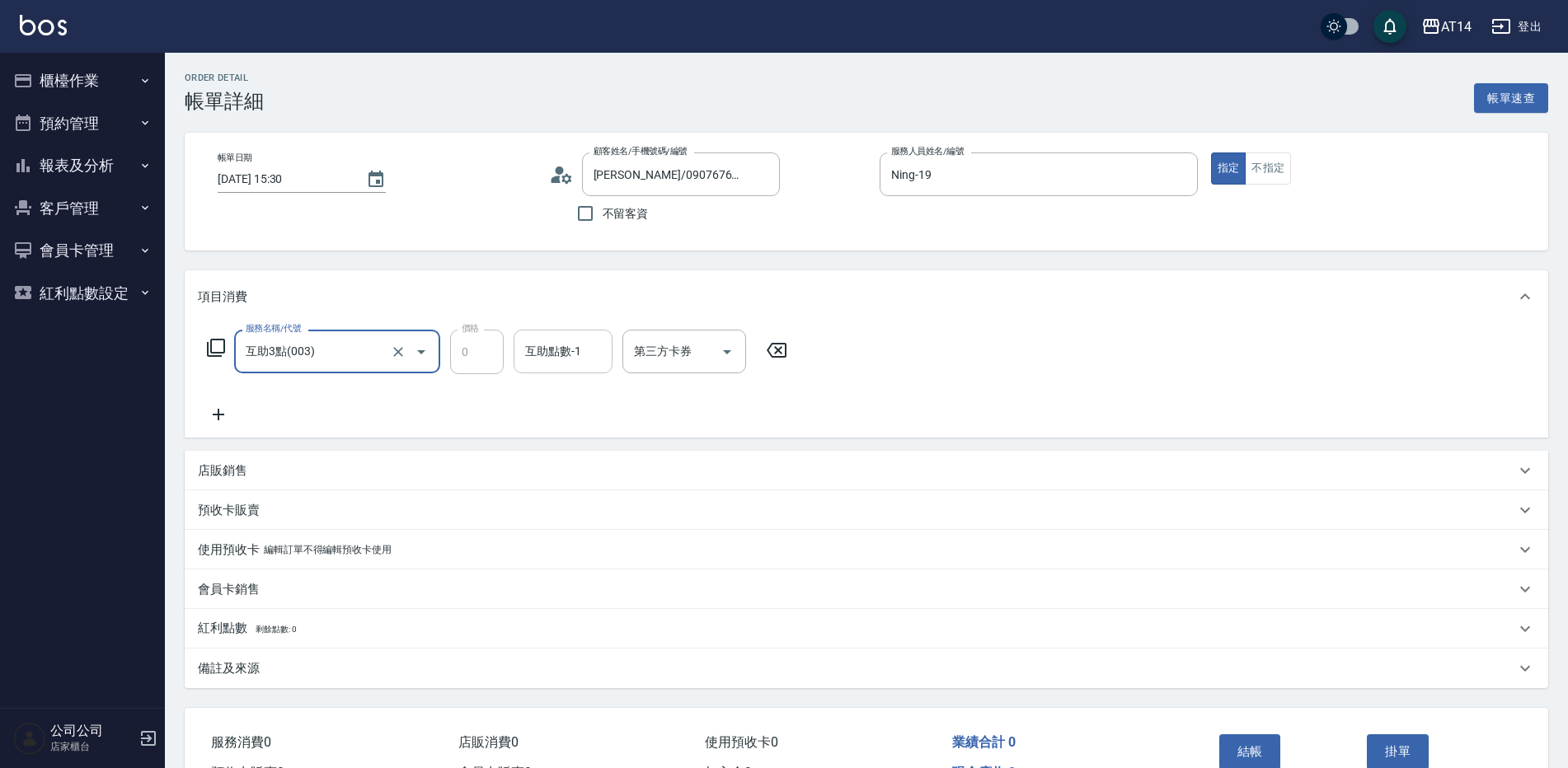
click at [542, 360] on input "互助點數-1" at bounding box center [563, 351] width 84 height 29
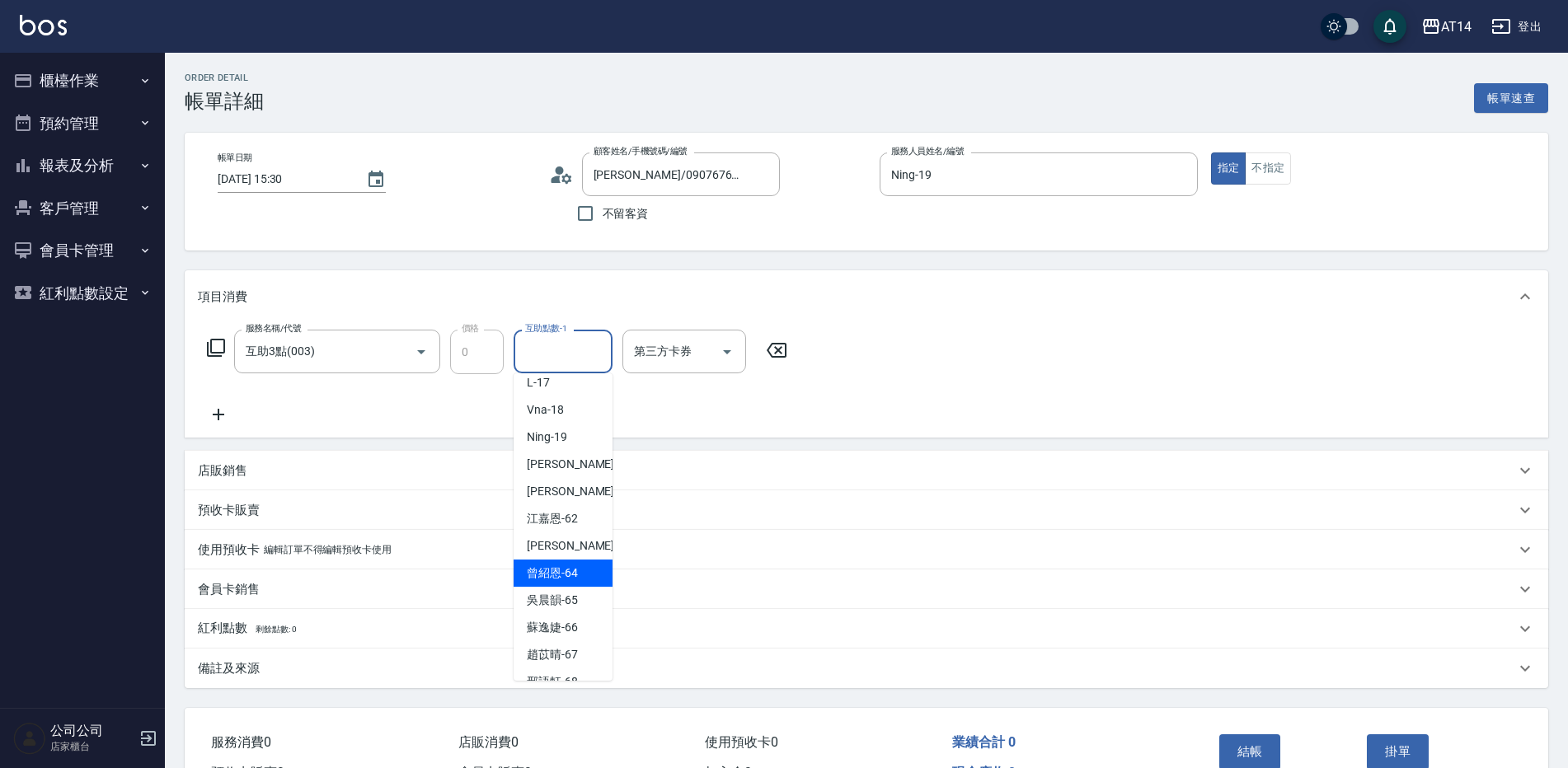
scroll to position [304, 0]
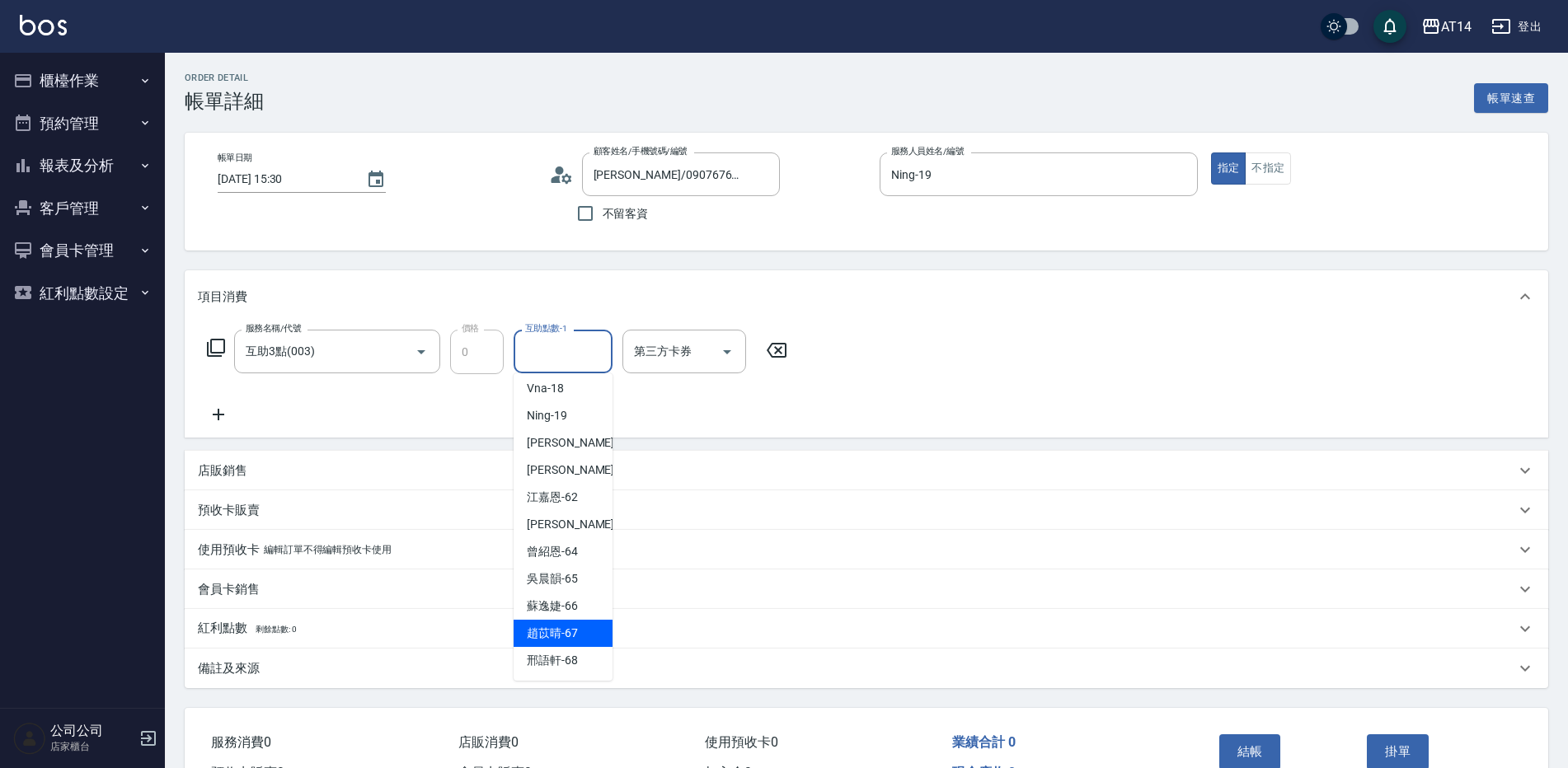
click at [562, 628] on span "趙苡晴 -67" at bounding box center [552, 633] width 51 height 18
type input "趙苡晴-67"
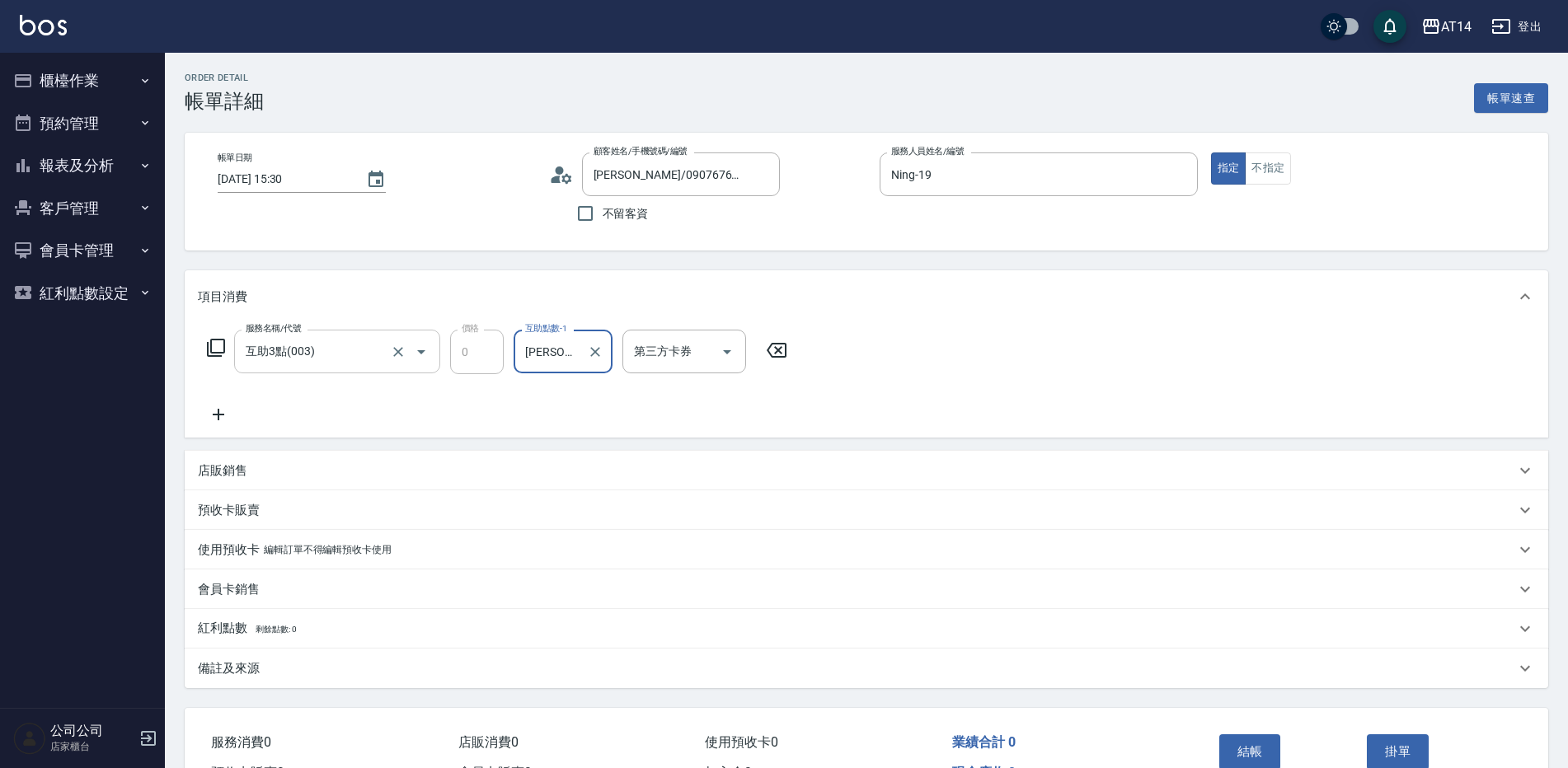
click at [349, 347] on input "互助3點(003)" at bounding box center [313, 351] width 145 height 29
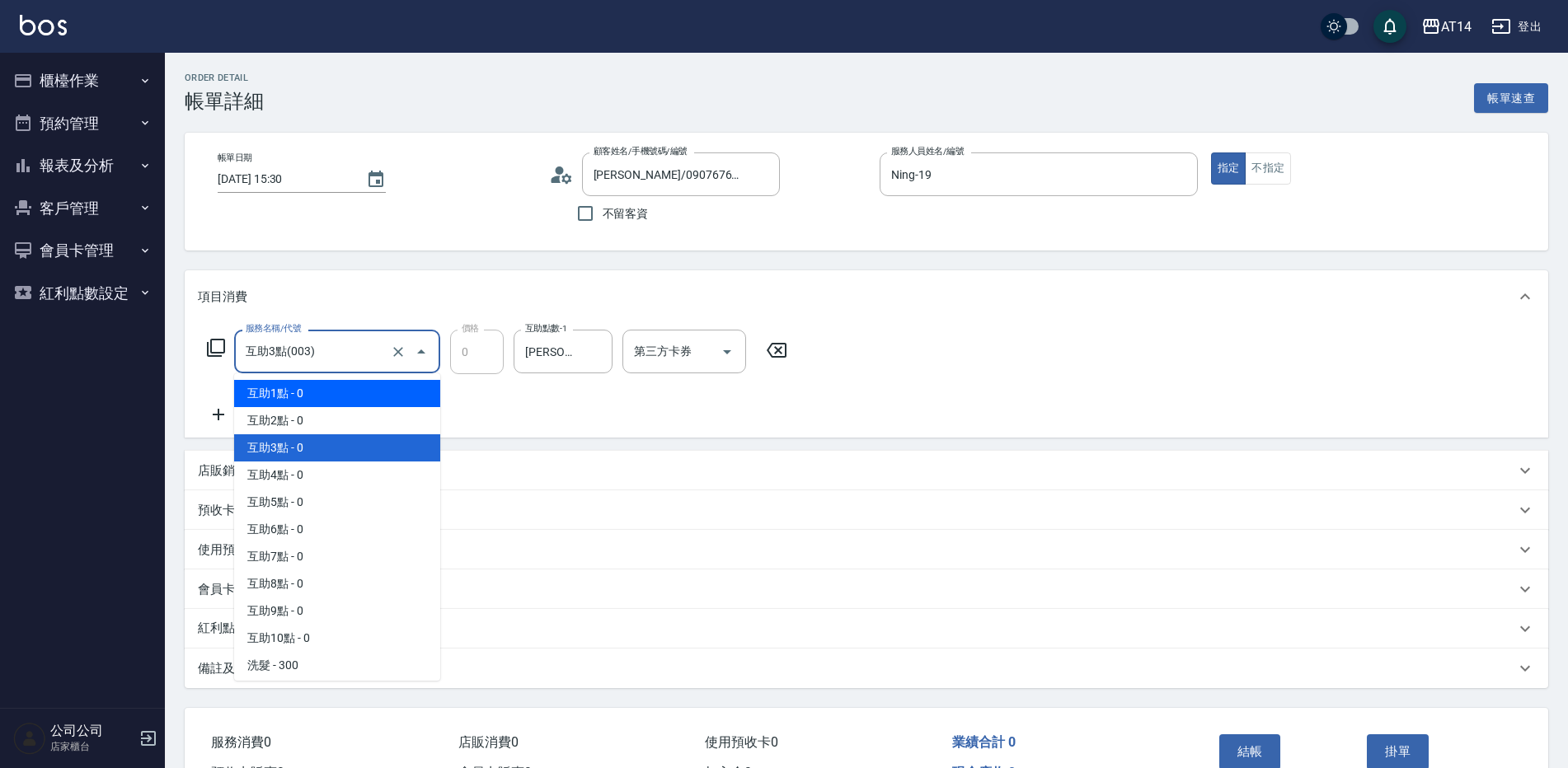
click at [345, 396] on span "互助1點 - 0" at bounding box center [336, 393] width 206 height 27
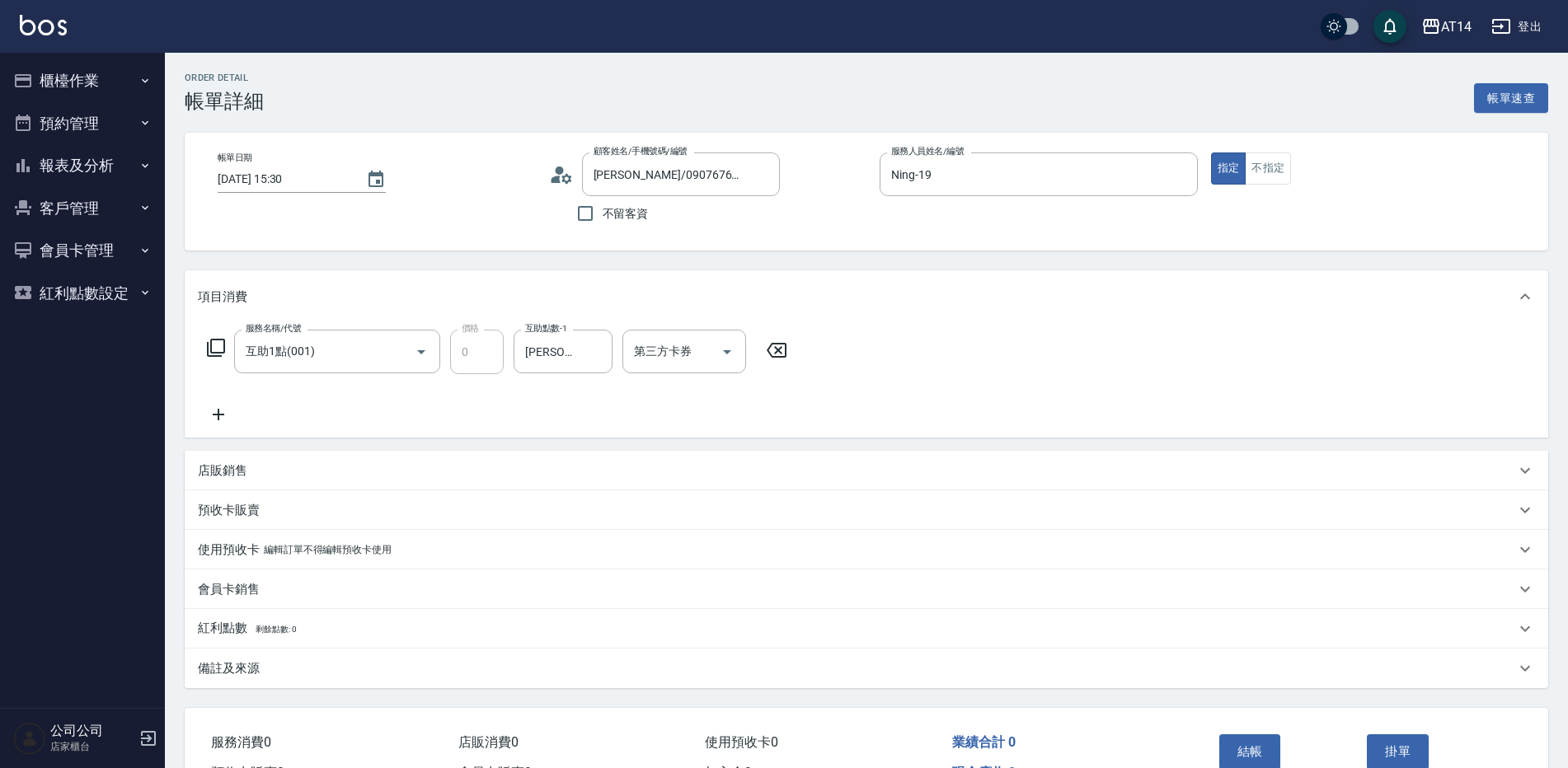
click at [222, 415] on icon at bounding box center [218, 414] width 11 height 11
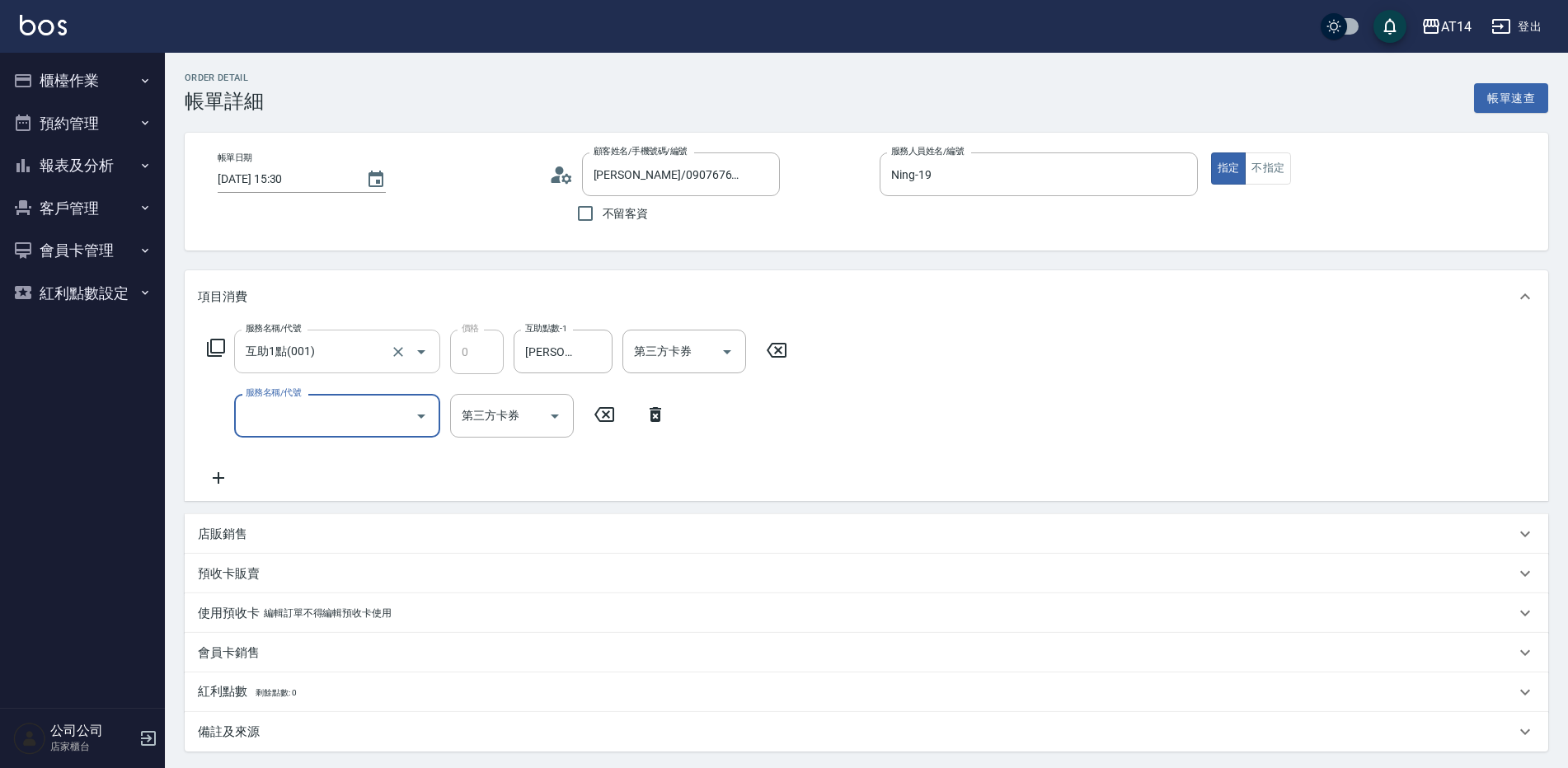
click at [363, 363] on input "互助1點(001)" at bounding box center [313, 351] width 145 height 29
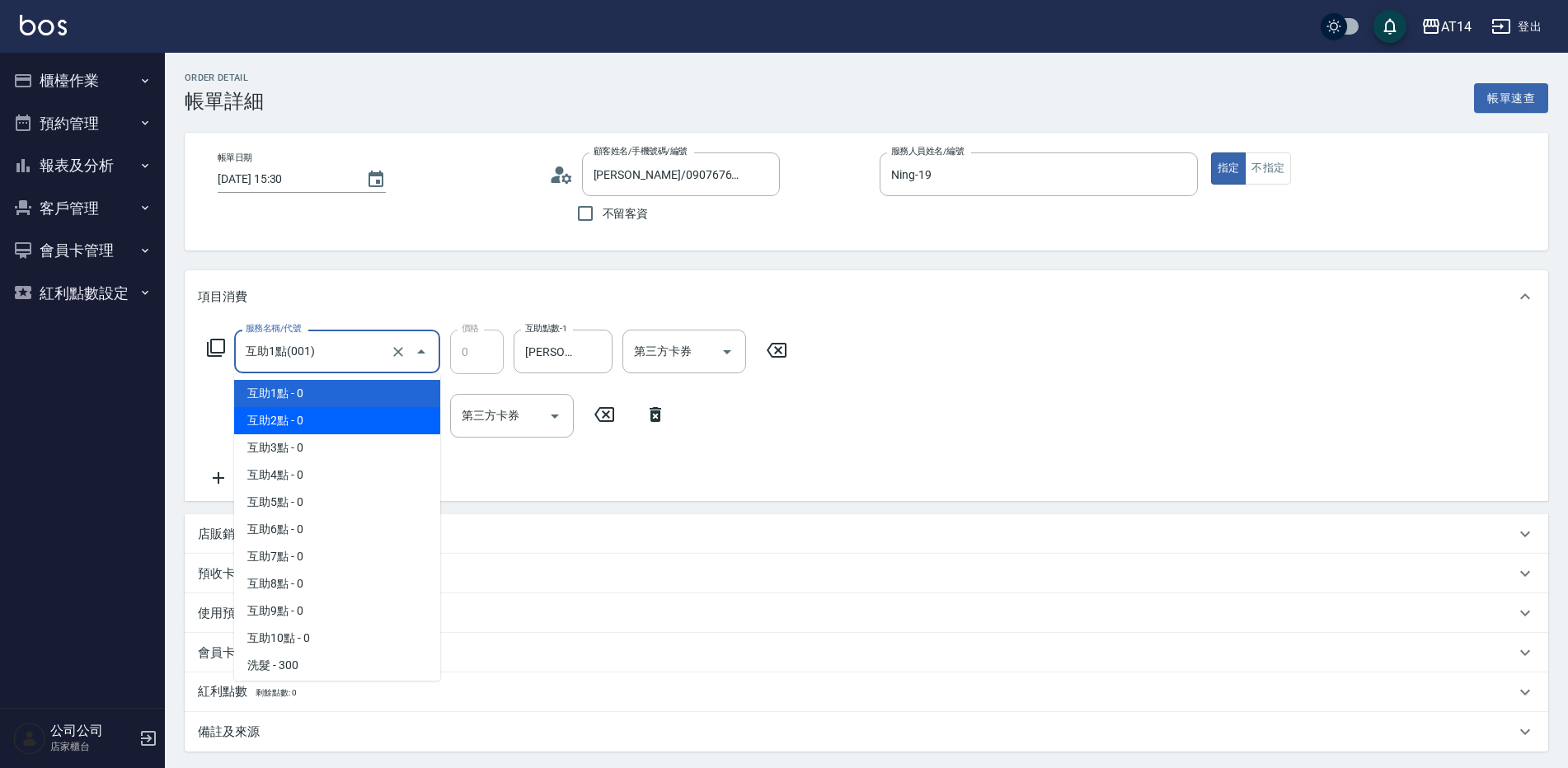
click at [360, 428] on span "互助2點 - 0" at bounding box center [336, 421] width 206 height 27
type input "互助2點(002)"
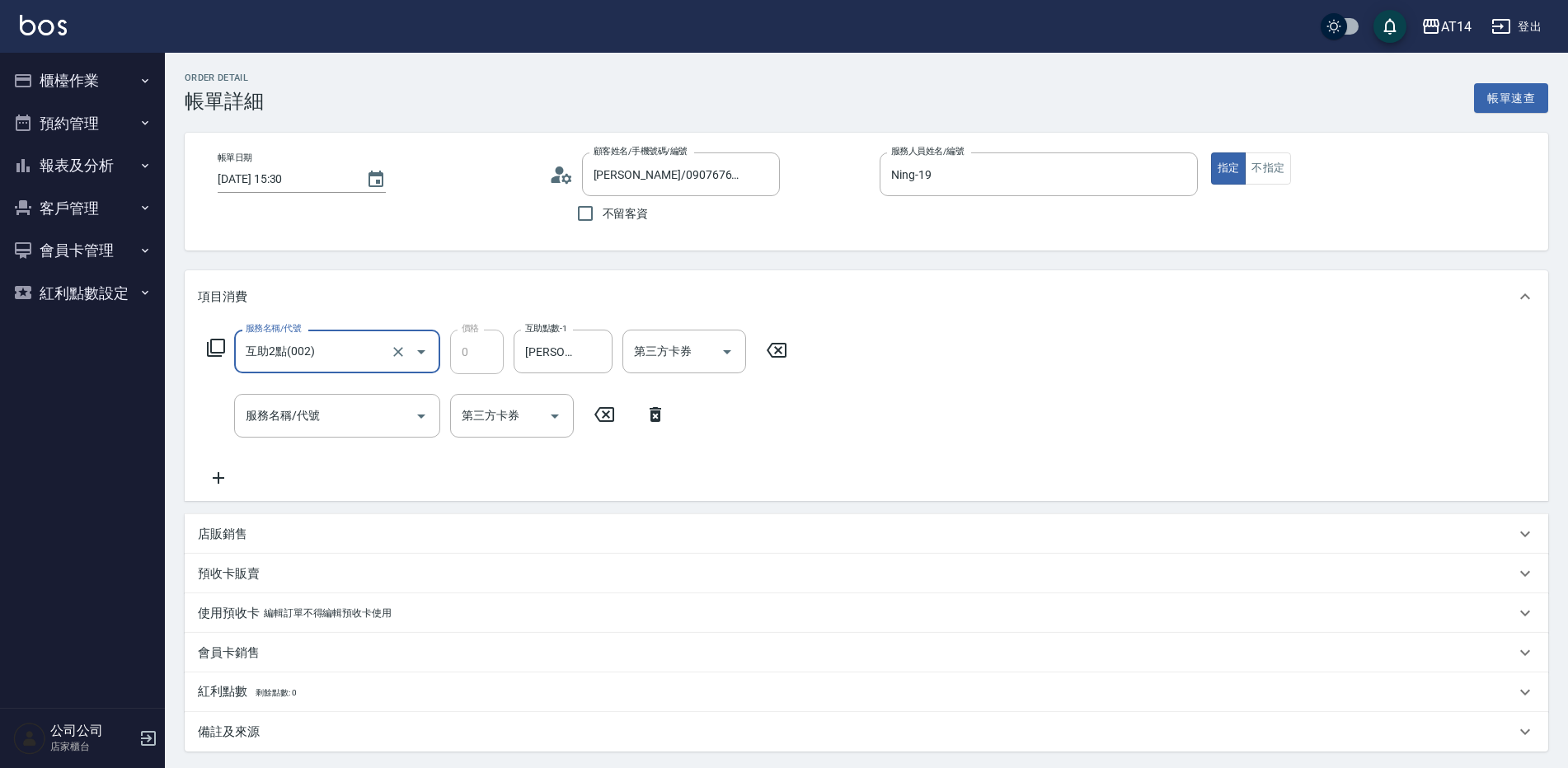
click at [294, 419] on input "服務名稱/代號" at bounding box center [324, 415] width 166 height 29
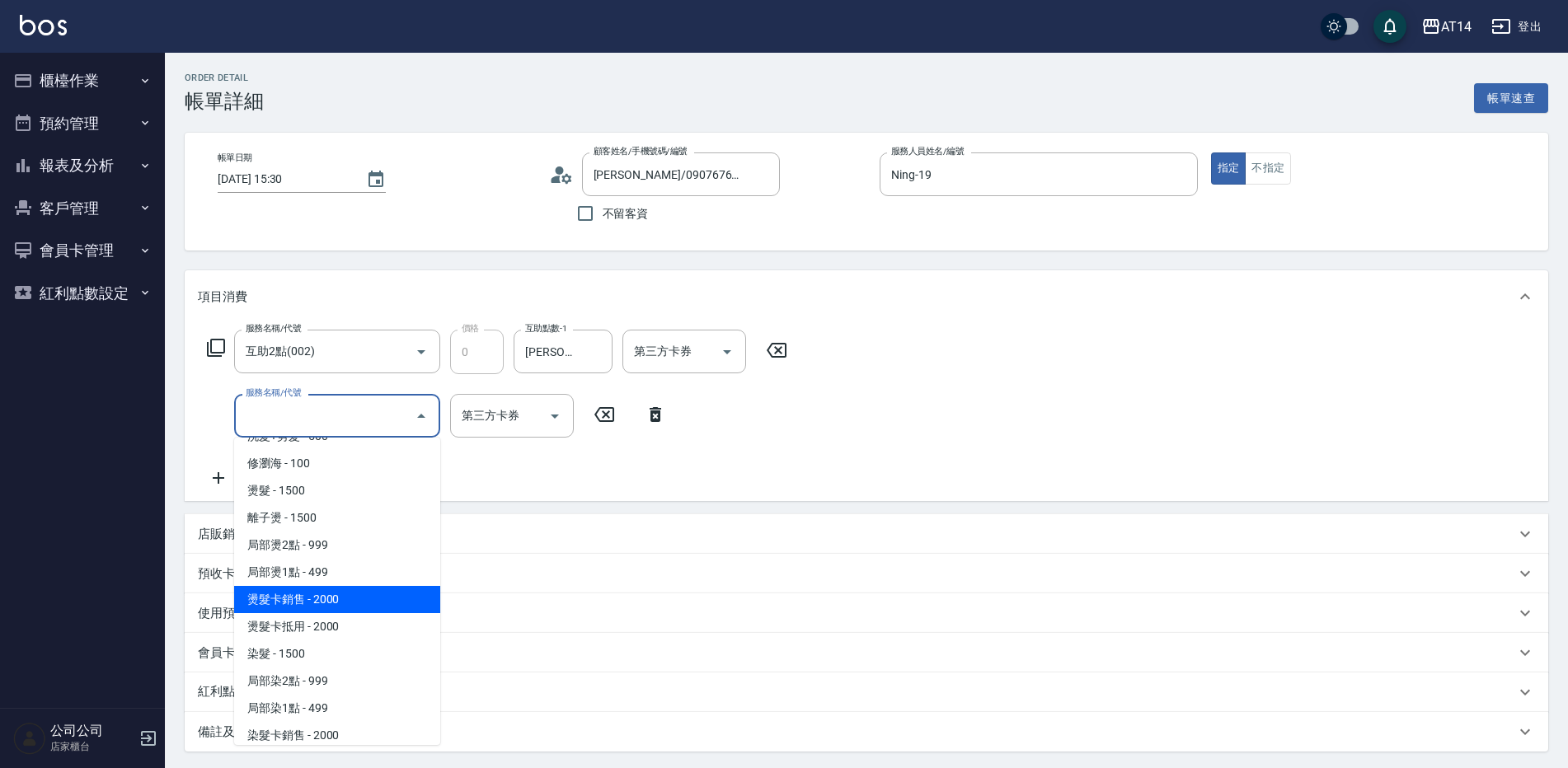
scroll to position [412, 0]
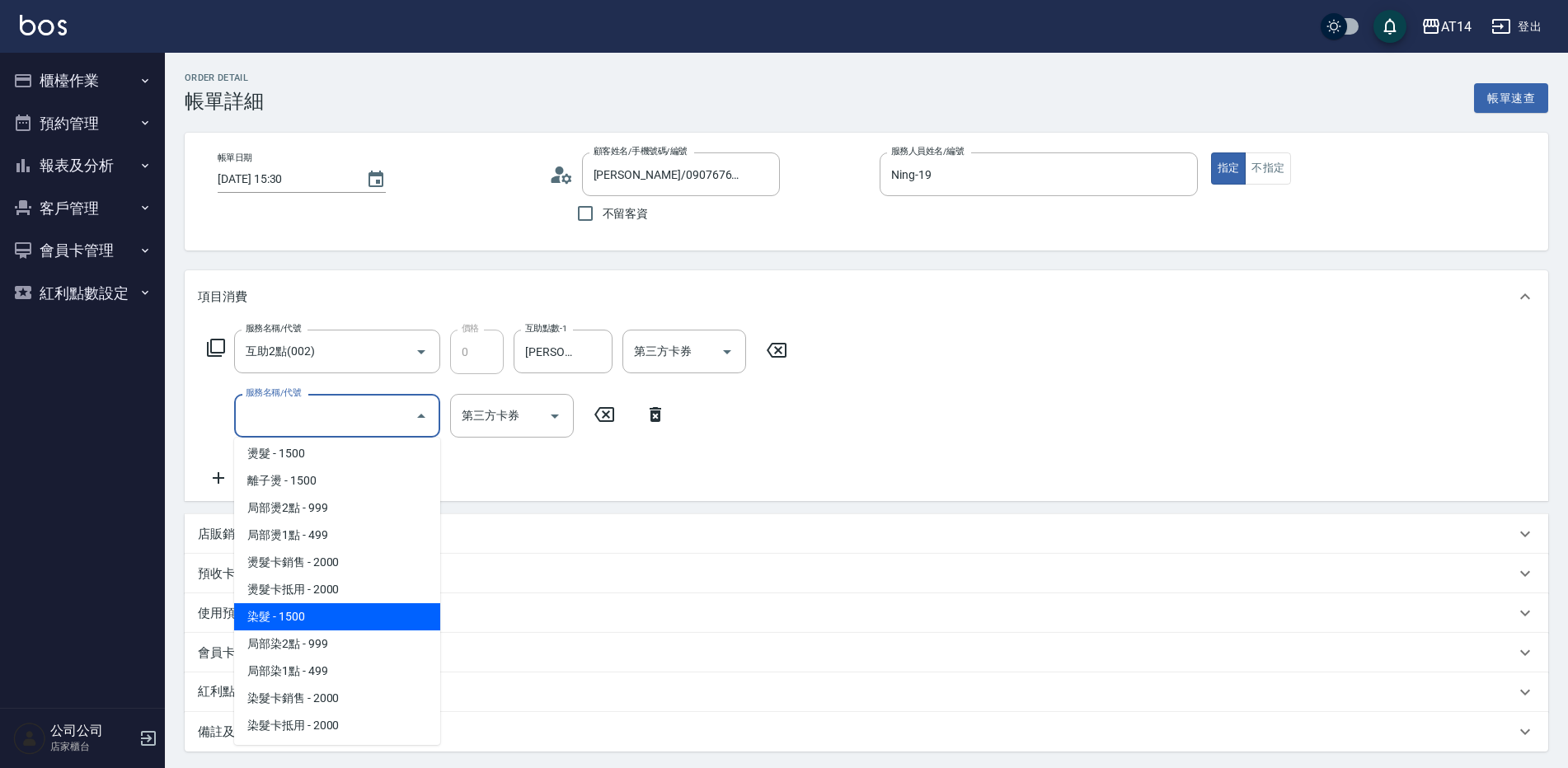
click at [317, 613] on span "染髮 - 1500" at bounding box center [336, 616] width 206 height 27
type input "3"
type input "染髮(041)"
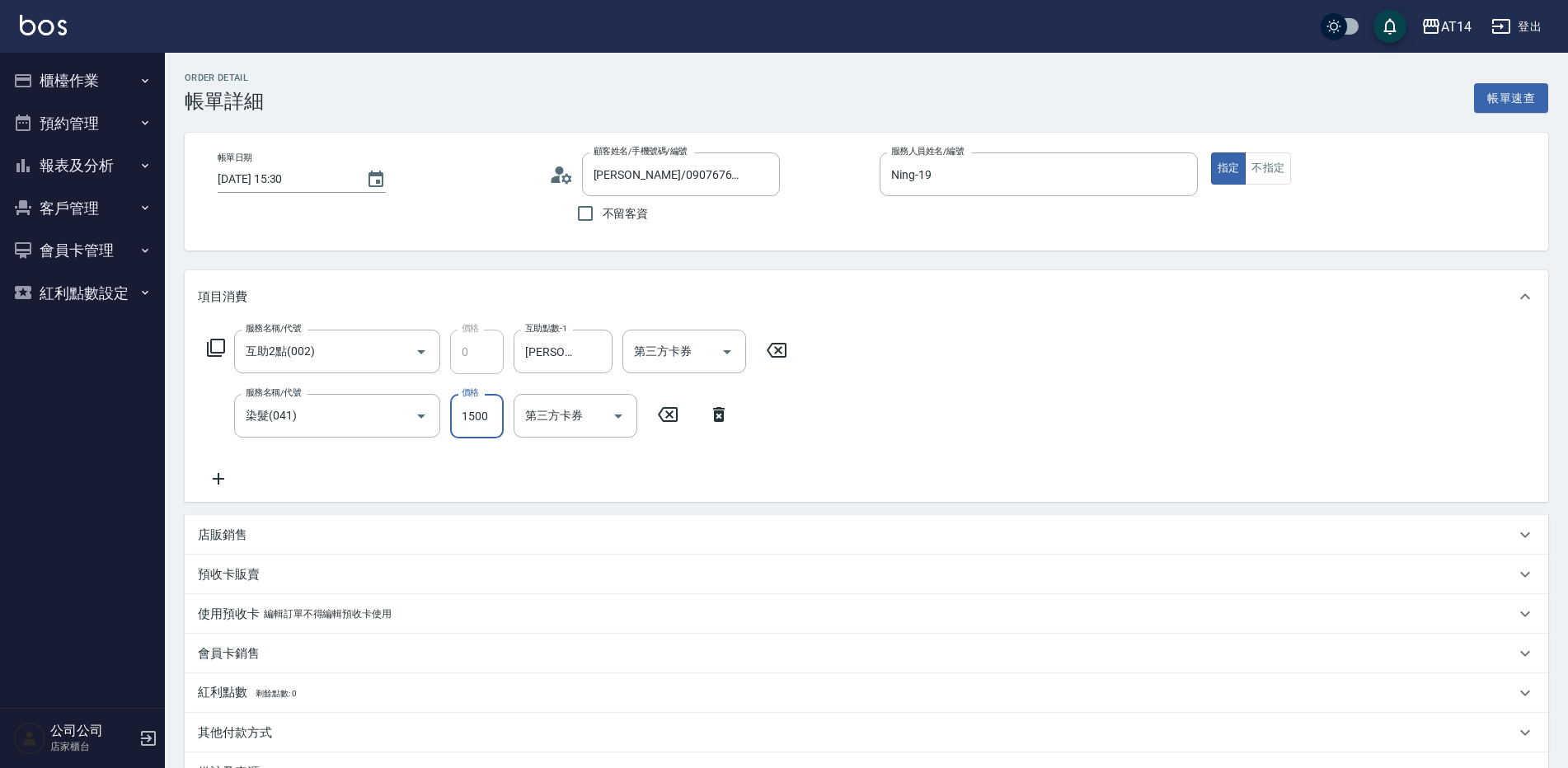
click at [466, 420] on input "1500" at bounding box center [477, 416] width 54 height 44
type input "1"
type input "0"
type input "1649"
type input "3"
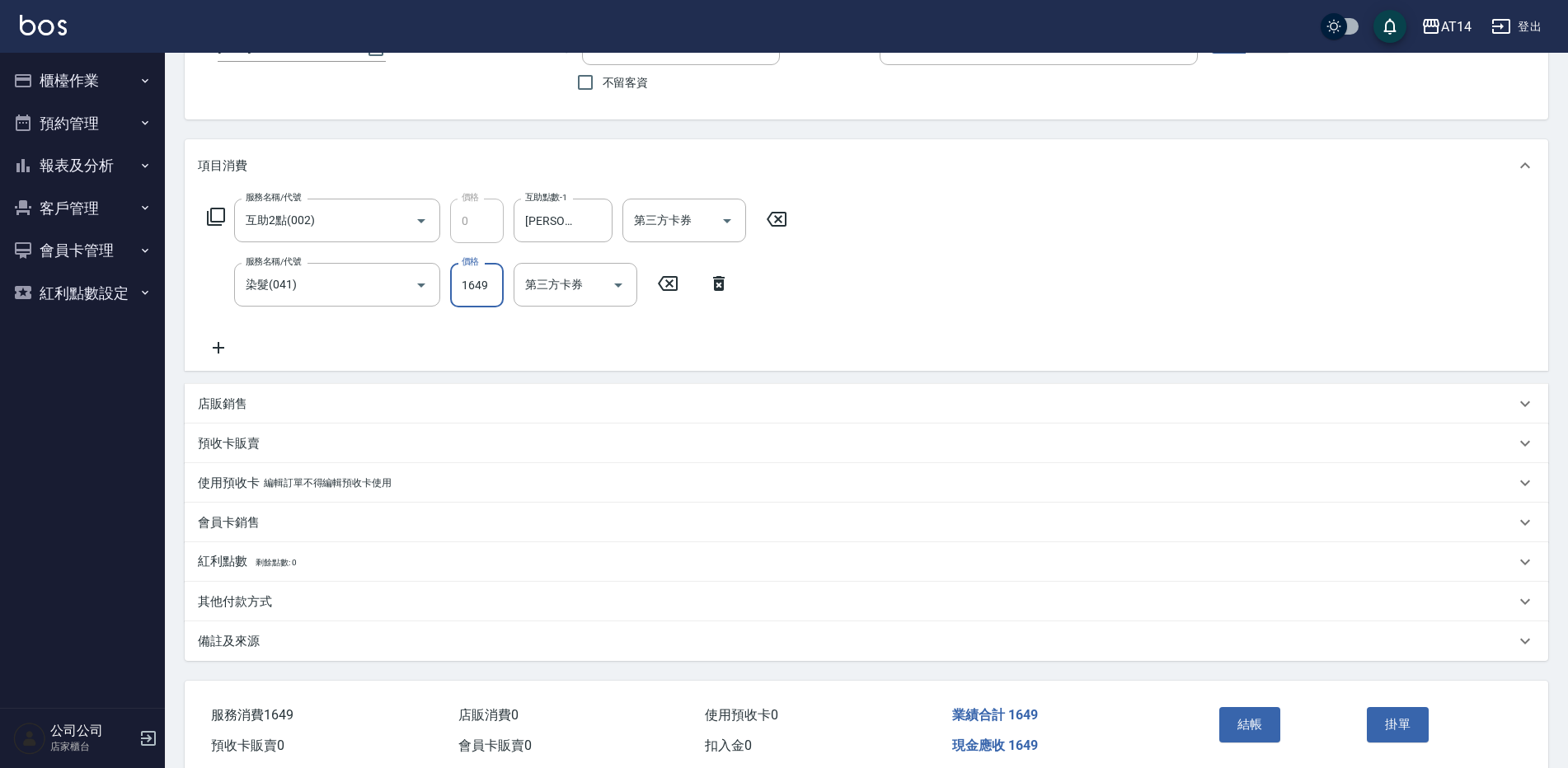
scroll to position [165, 0]
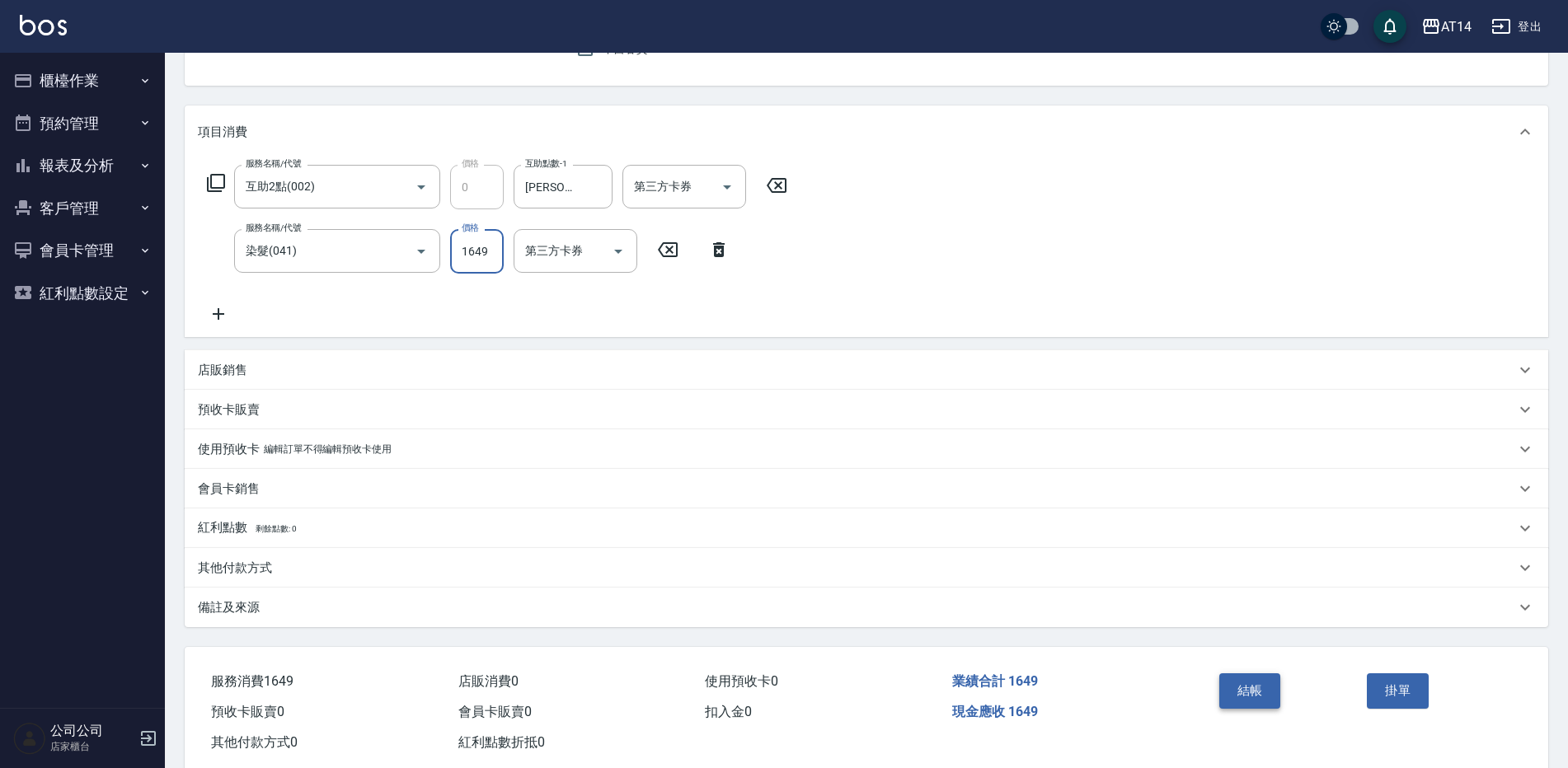
type input "1649"
click at [1264, 694] on button "結帳" at bounding box center [1249, 690] width 62 height 34
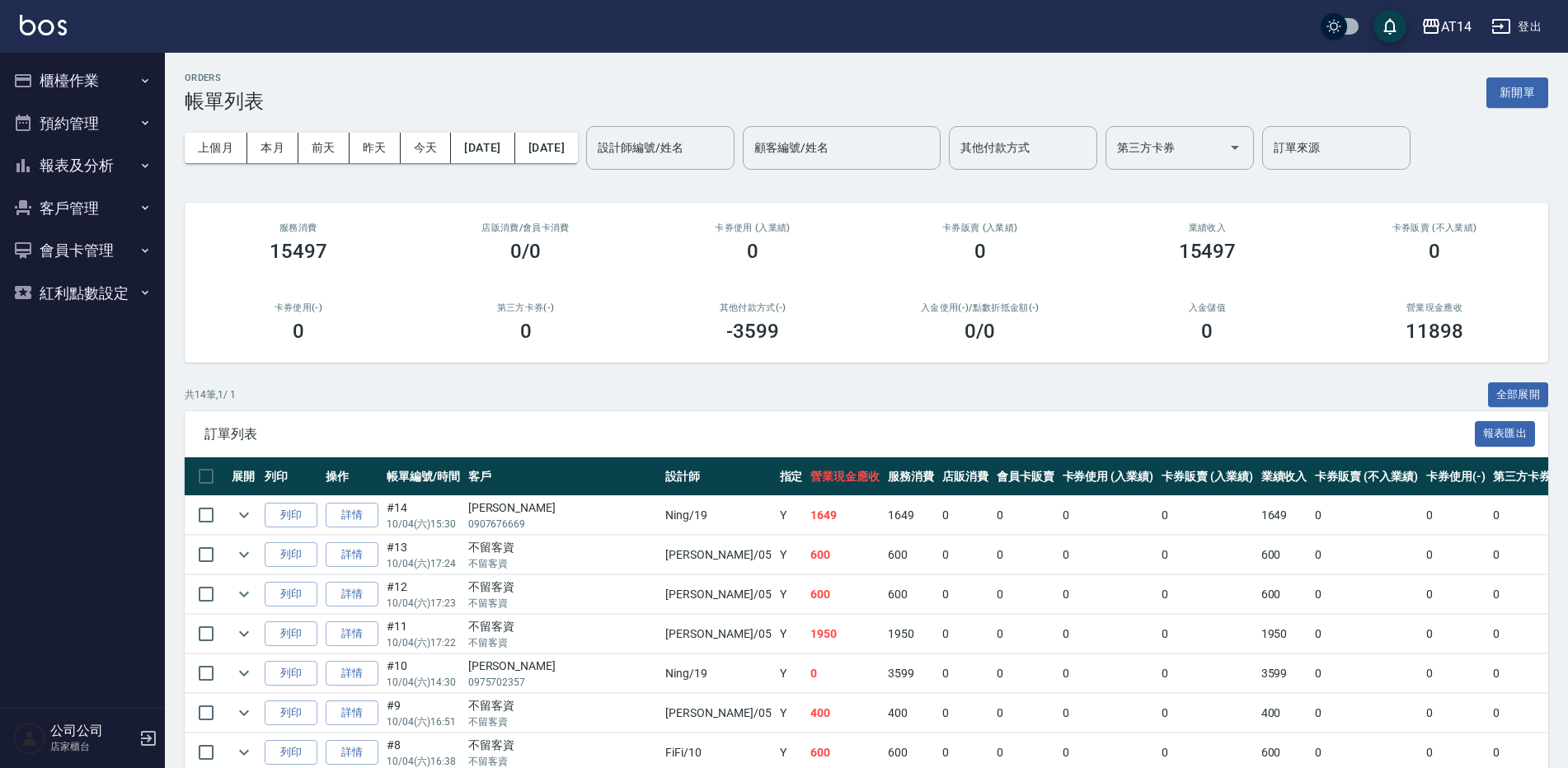
click at [85, 158] on button "報表及分析" at bounding box center [82, 165] width 152 height 43
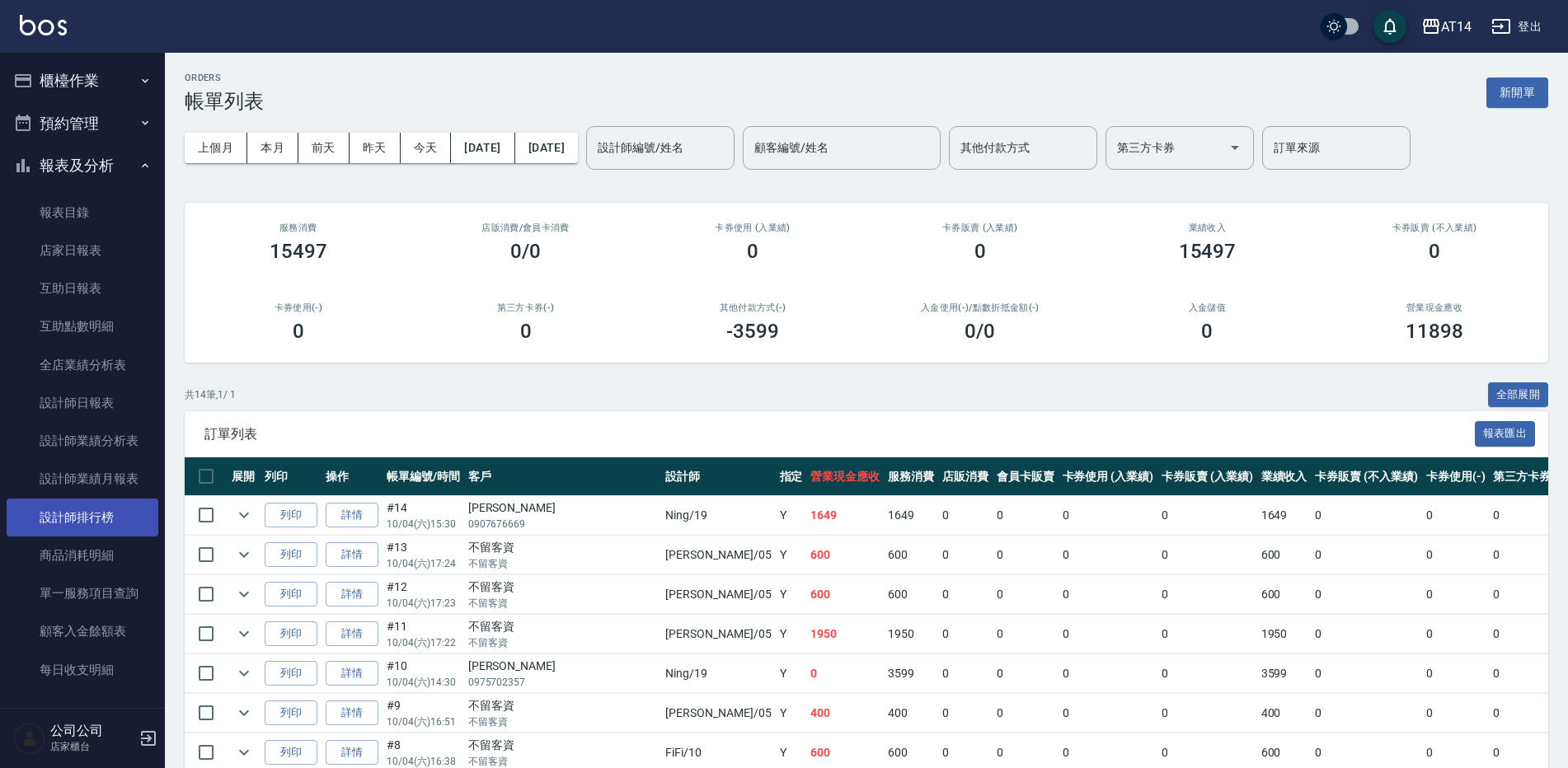
click at [88, 519] on link "設計師排行榜" at bounding box center [82, 518] width 152 height 38
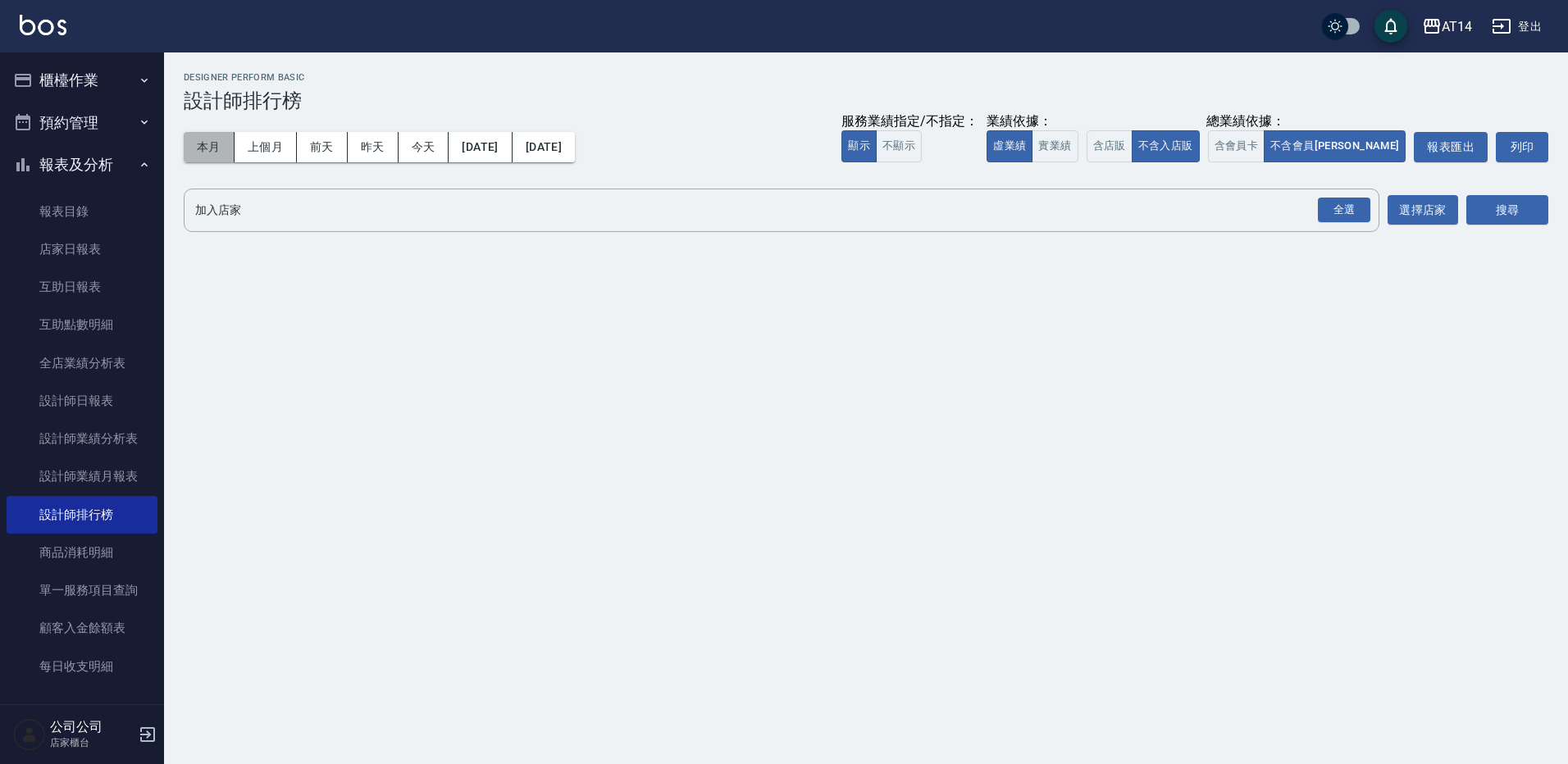
click at [221, 148] on button "本月" at bounding box center [209, 147] width 51 height 30
click at [1364, 215] on div "全選" at bounding box center [1344, 211] width 52 height 26
click at [1473, 212] on button "搜尋" at bounding box center [1506, 211] width 82 height 30
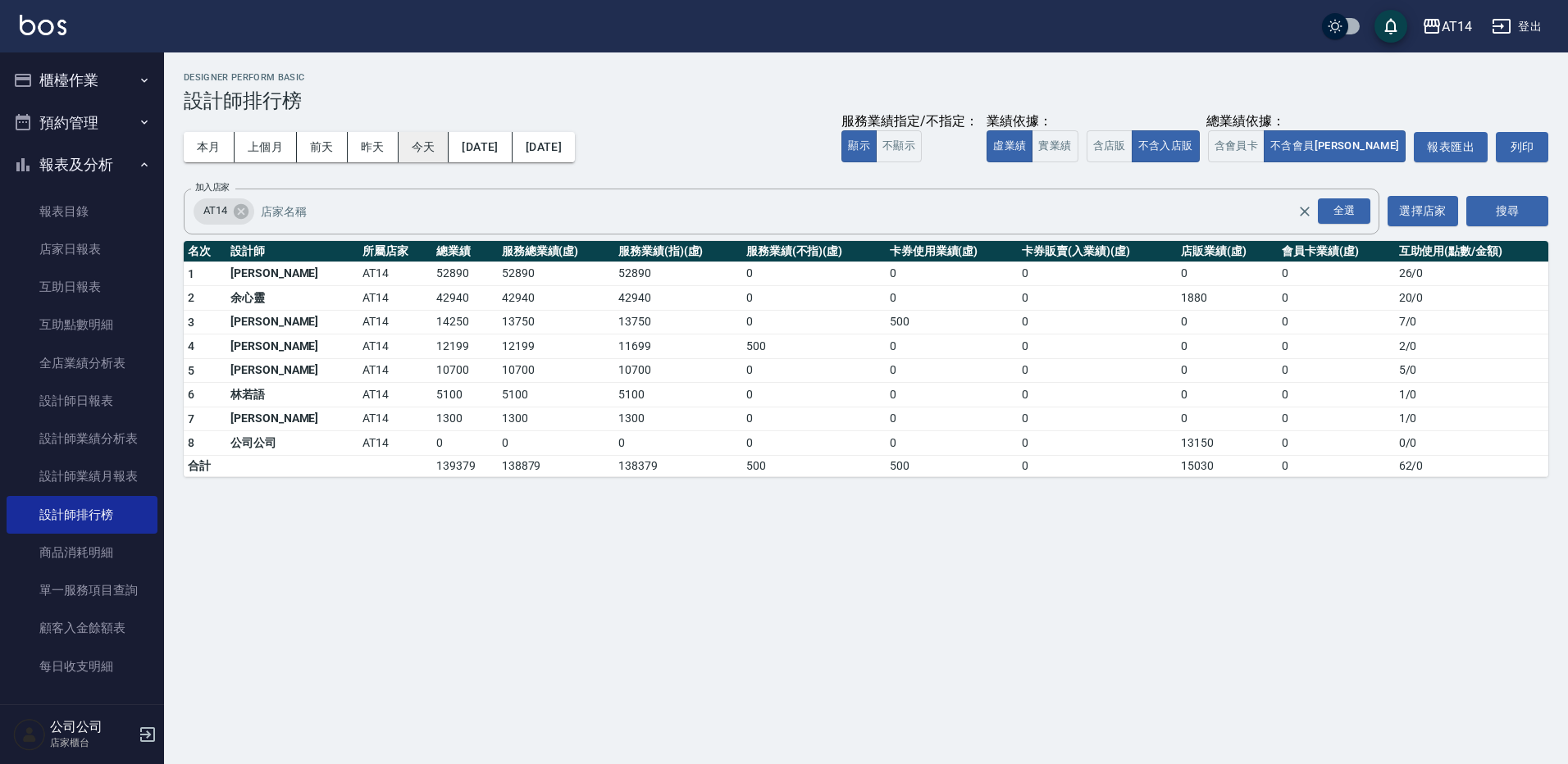
click at [426, 150] on button "今天" at bounding box center [424, 147] width 51 height 30
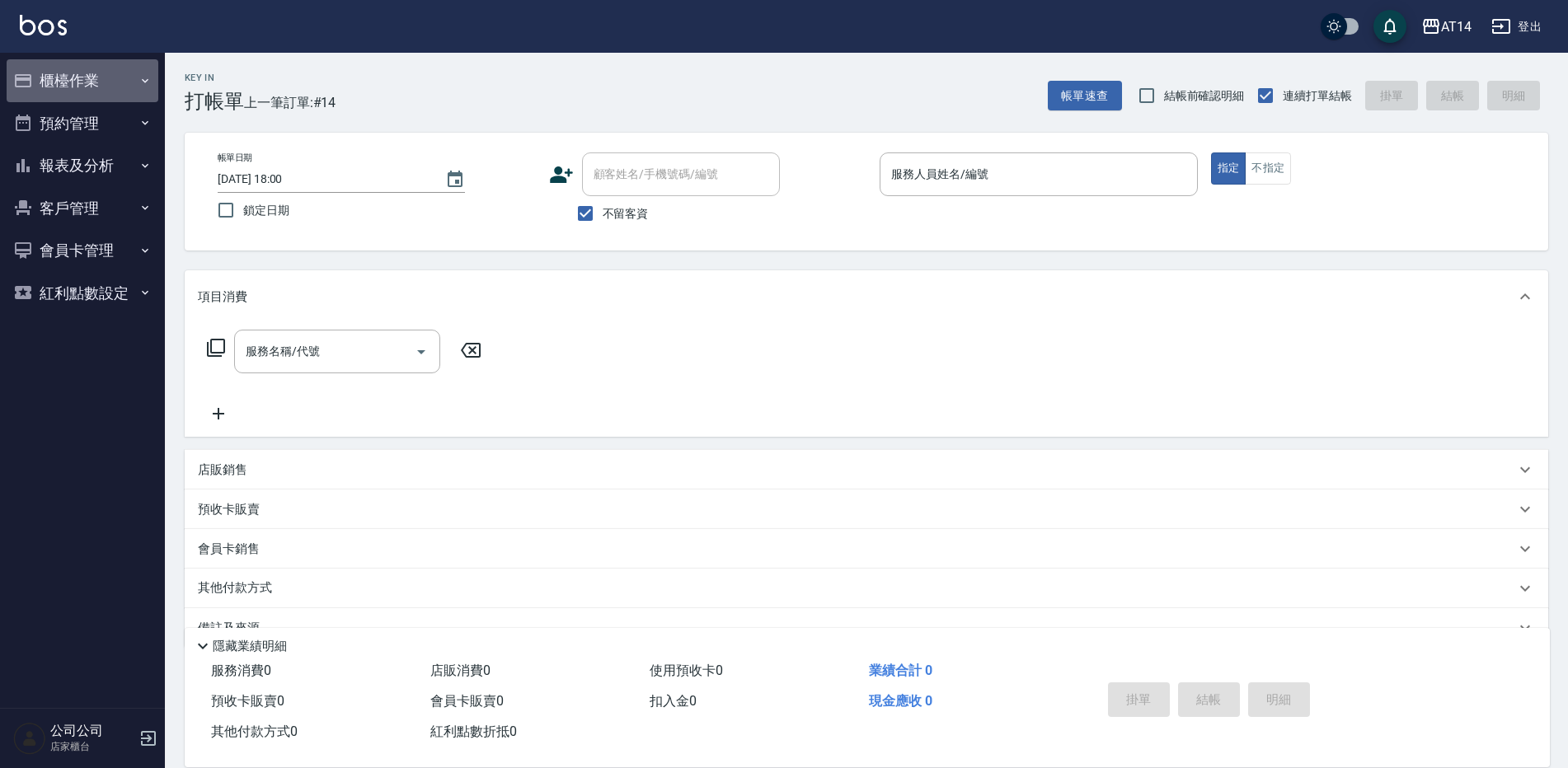
click at [121, 88] on button "櫃檯作業" at bounding box center [82, 80] width 152 height 43
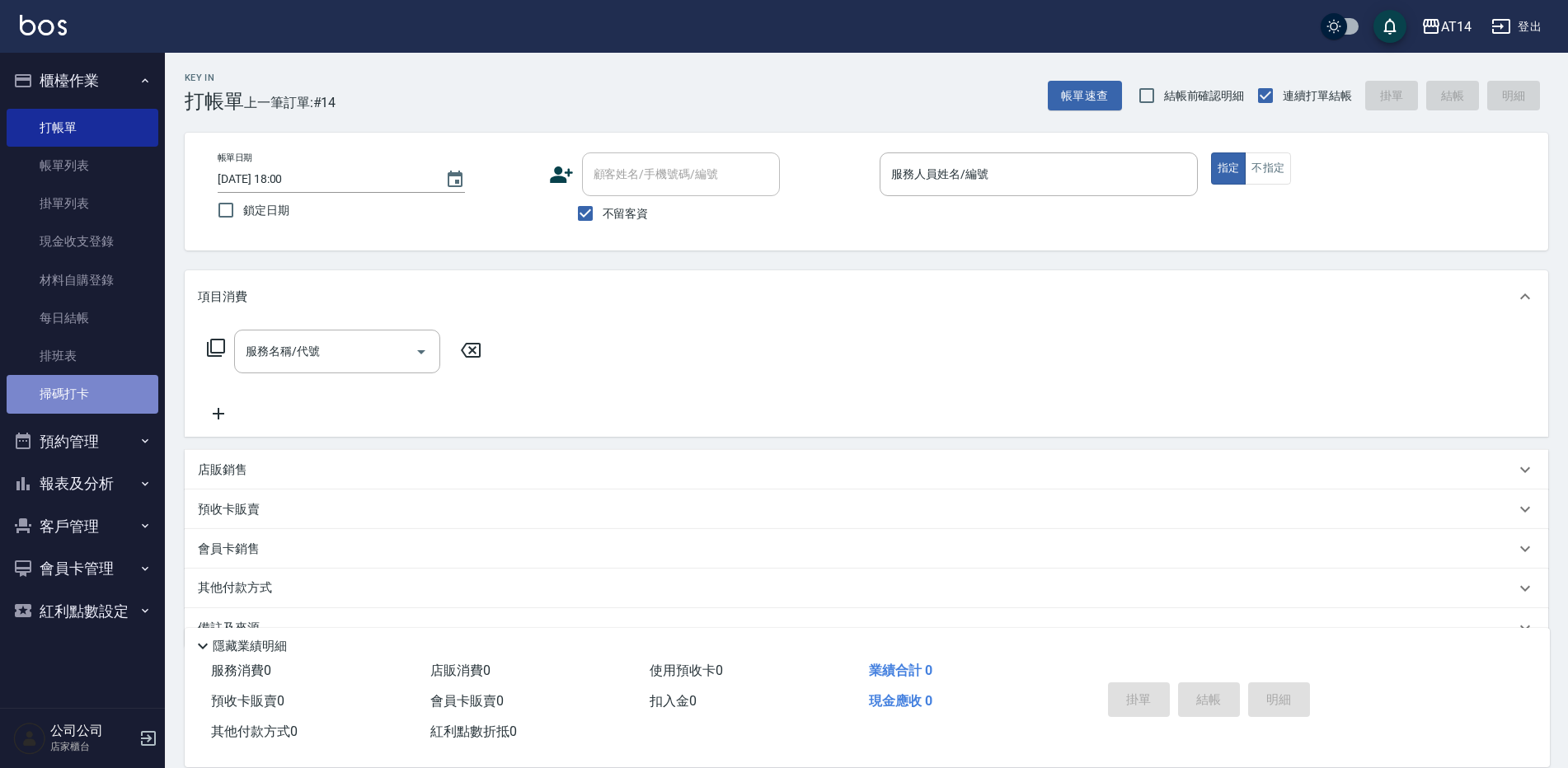
click at [72, 393] on link "掃碼打卡" at bounding box center [82, 394] width 152 height 38
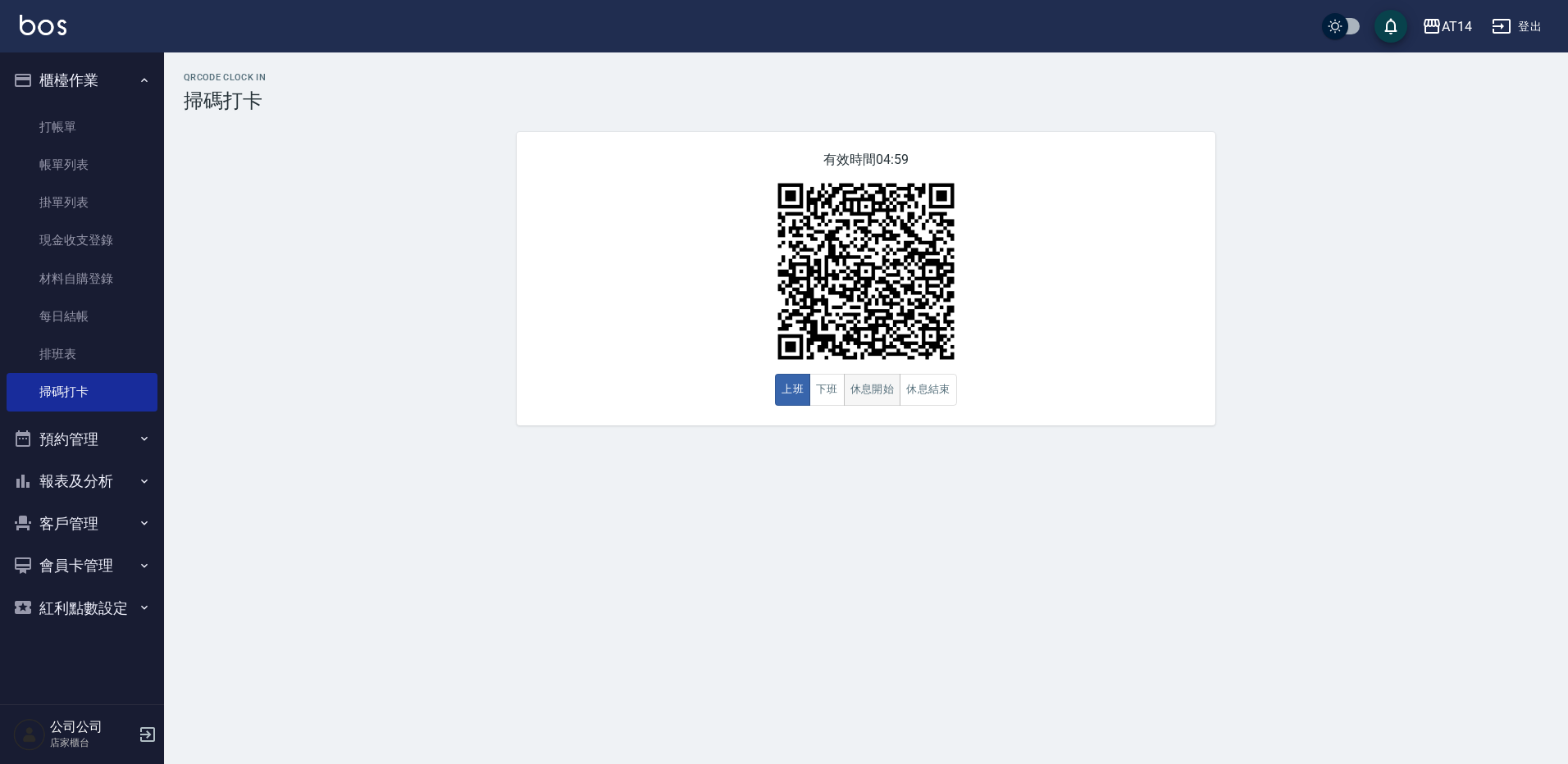
click at [869, 395] on button "休息開始" at bounding box center [872, 390] width 57 height 32
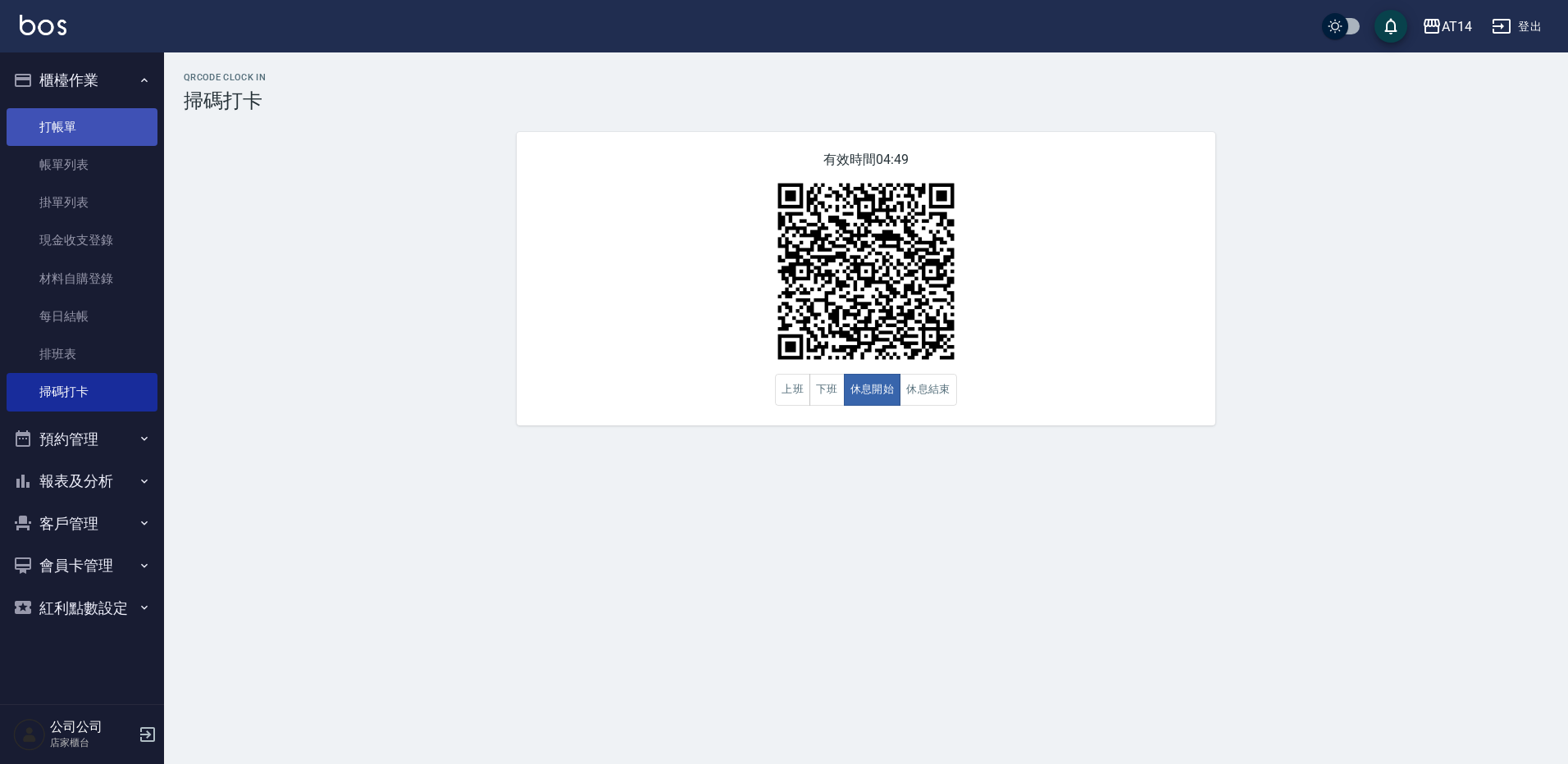
click at [82, 120] on link "打帳單" at bounding box center [82, 127] width 151 height 38
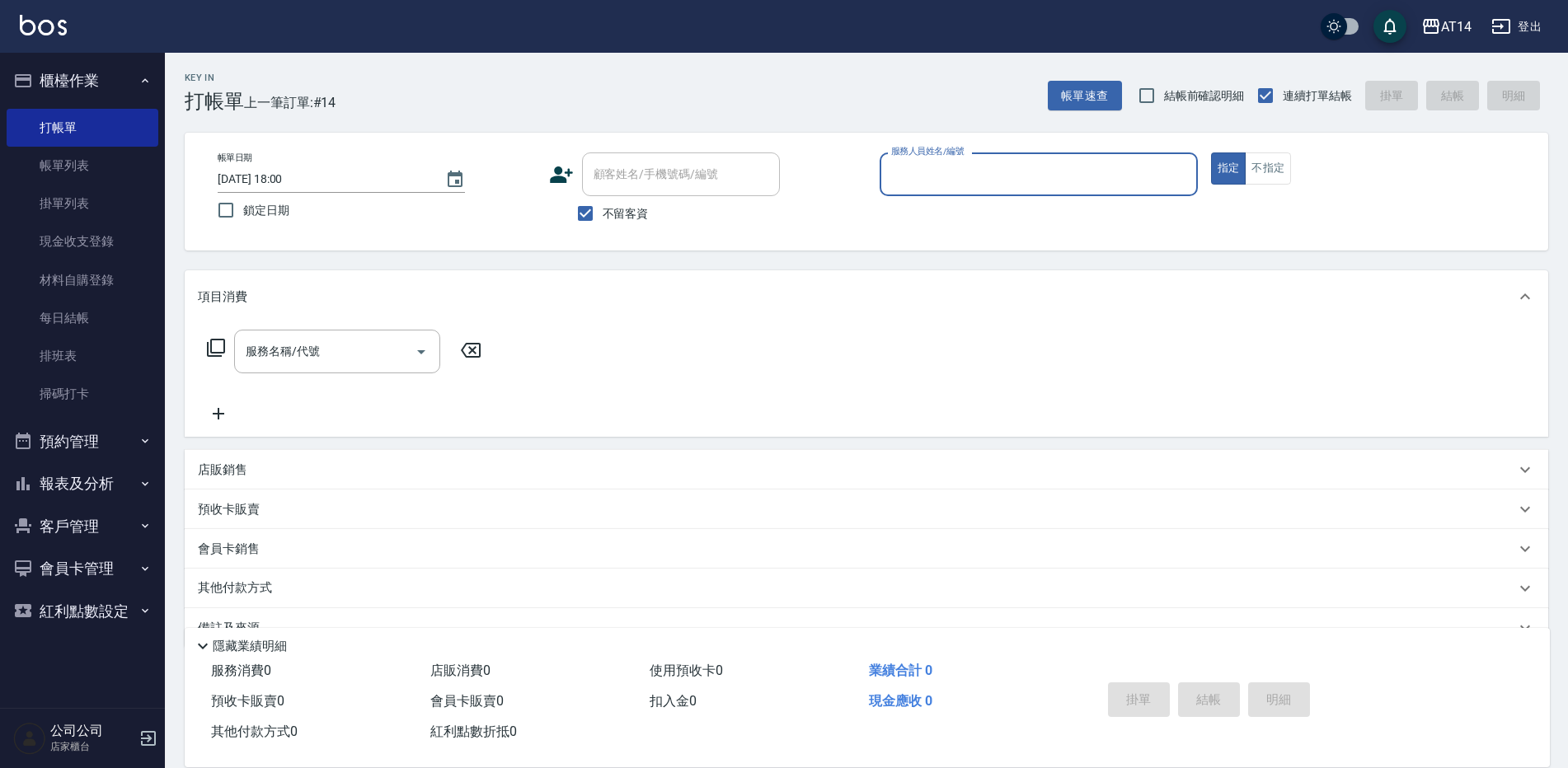
click at [936, 172] on input "服務人員姓名/編號" at bounding box center [1039, 174] width 303 height 29
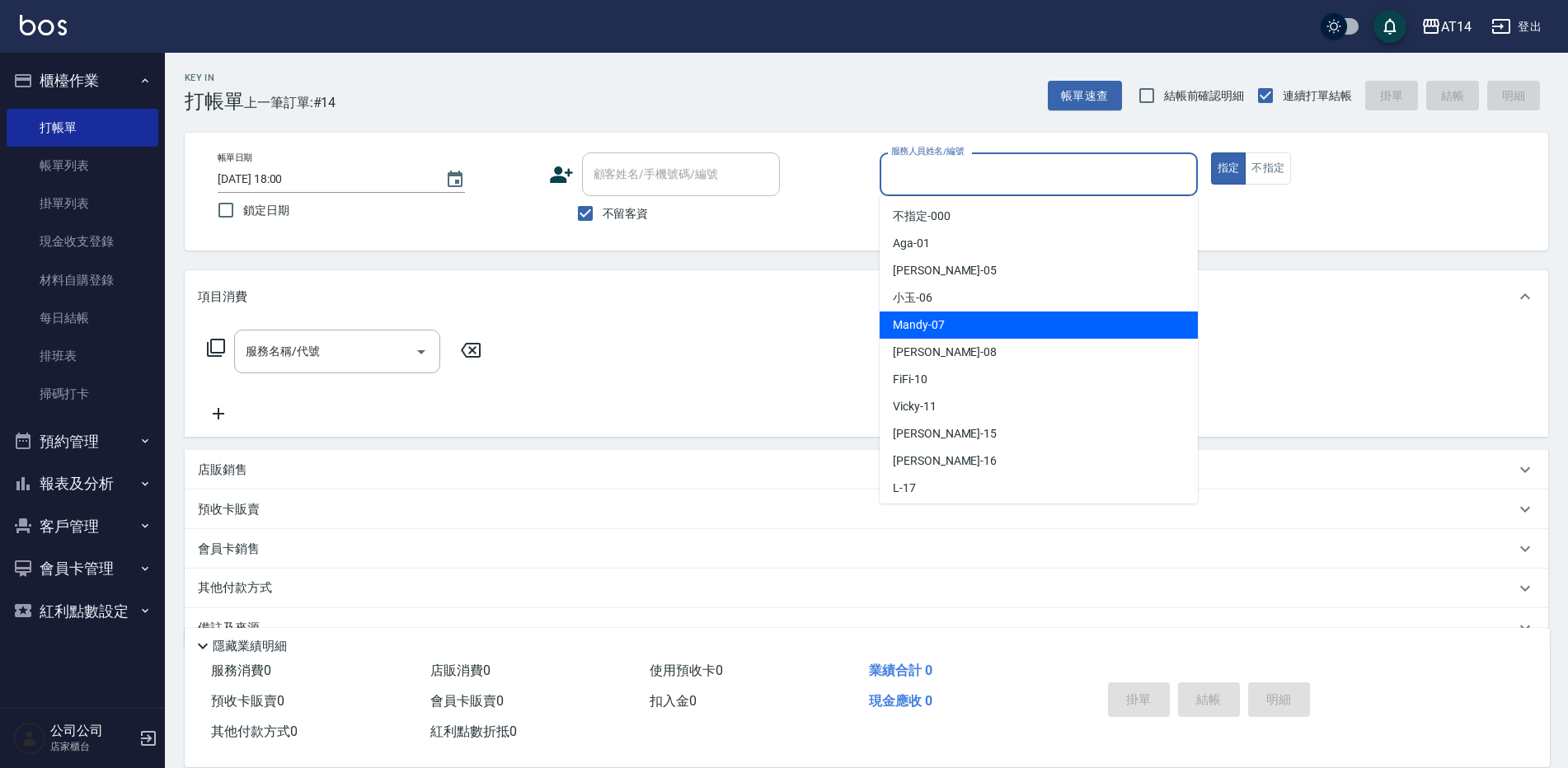
click at [930, 320] on span "Mandy -07" at bounding box center [918, 325] width 52 height 18
type input "Mandy-07"
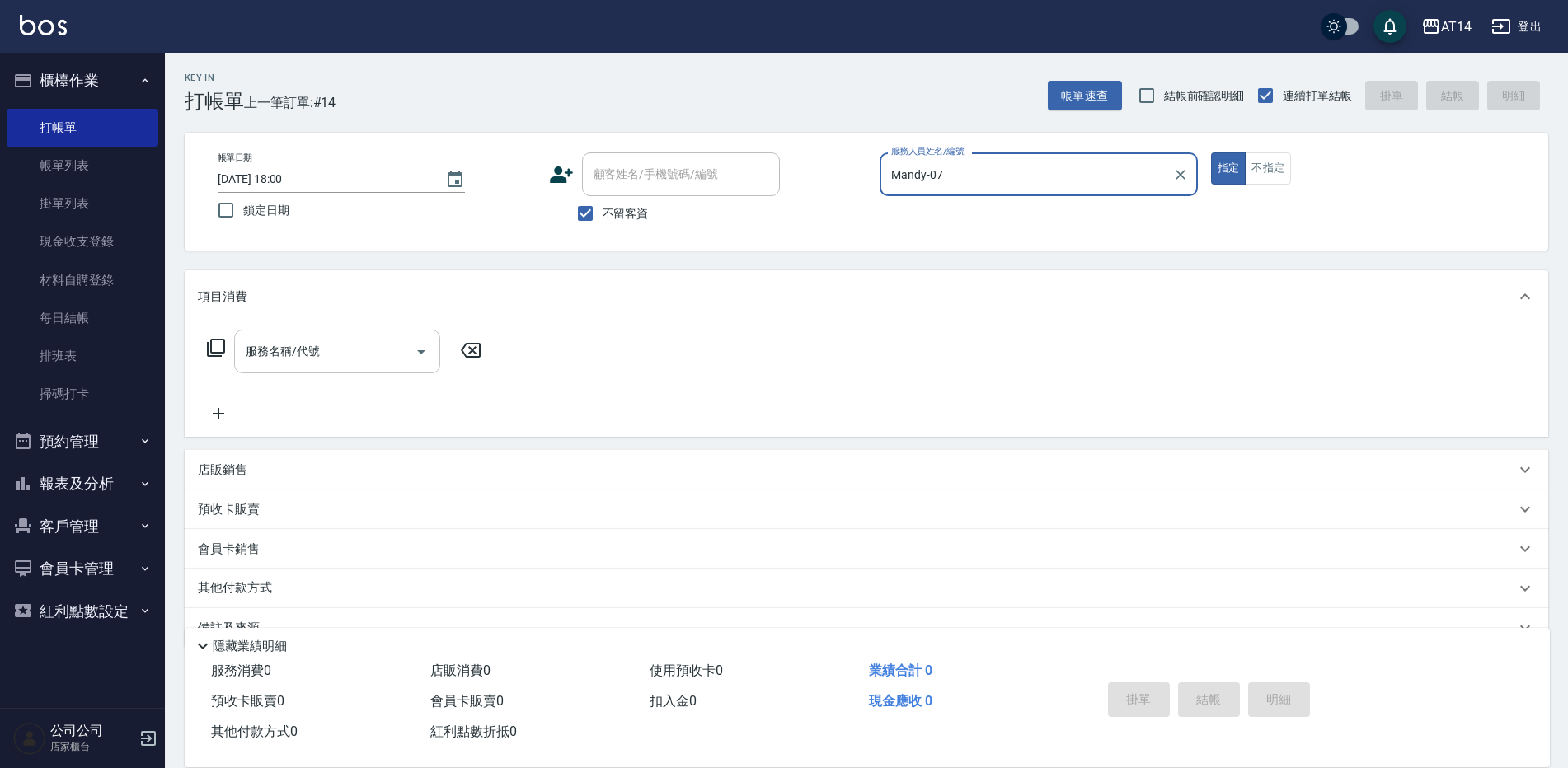
click at [420, 347] on icon "Open" at bounding box center [420, 351] width 19 height 19
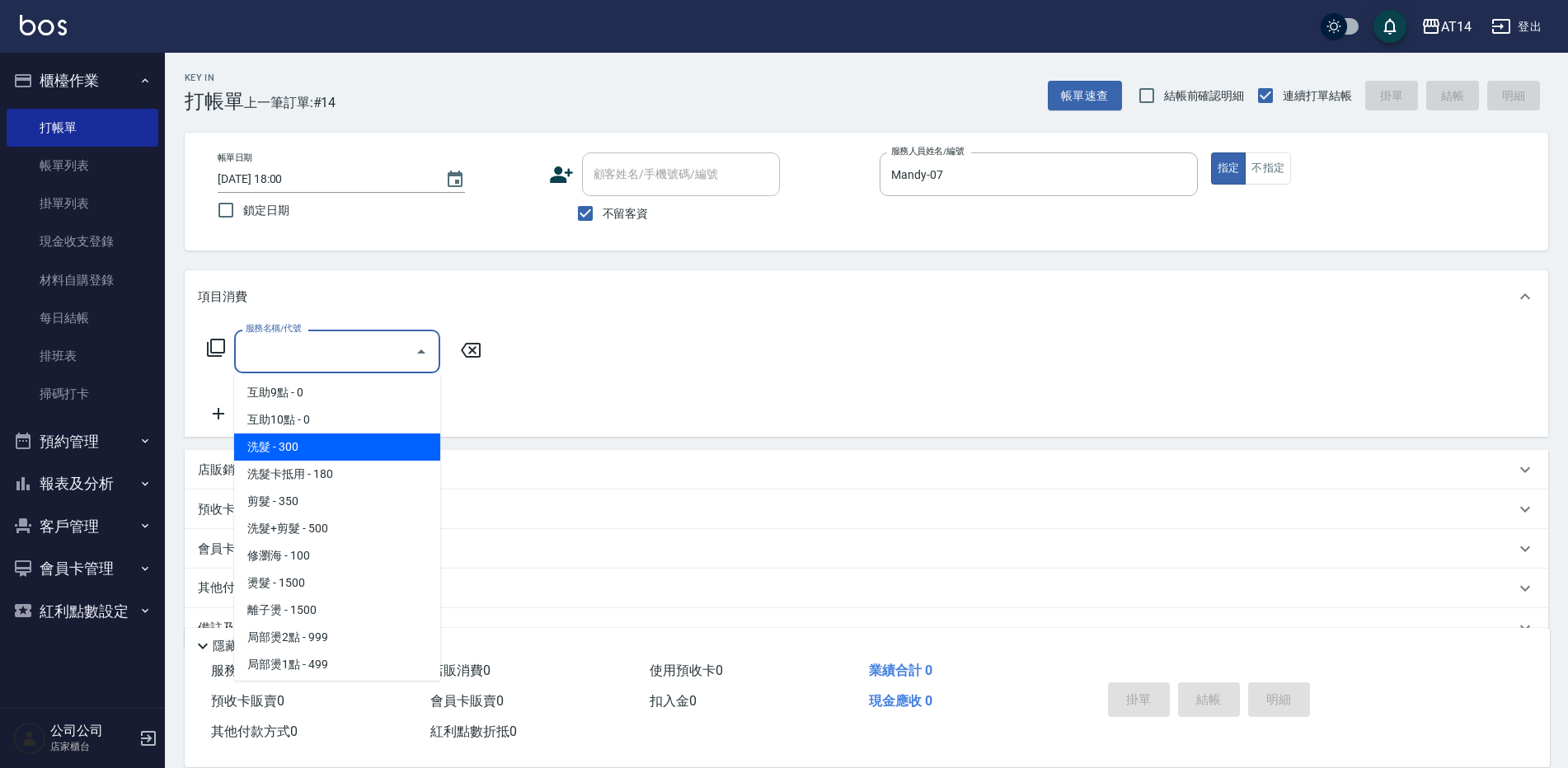
scroll to position [248, 0]
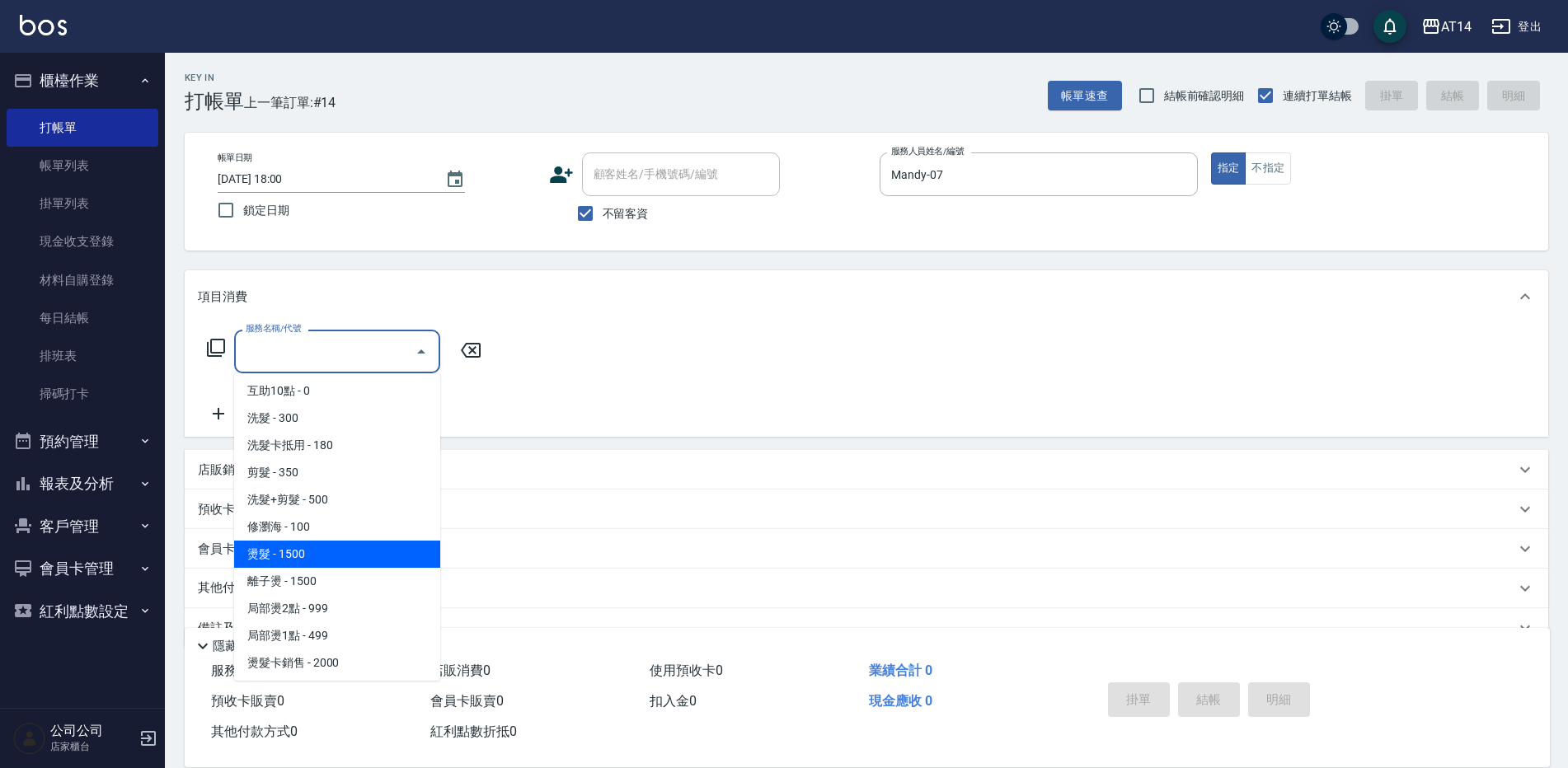
click at [297, 555] on span "燙髮 - 1500" at bounding box center [336, 554] width 206 height 27
type input "燙髮(031)"
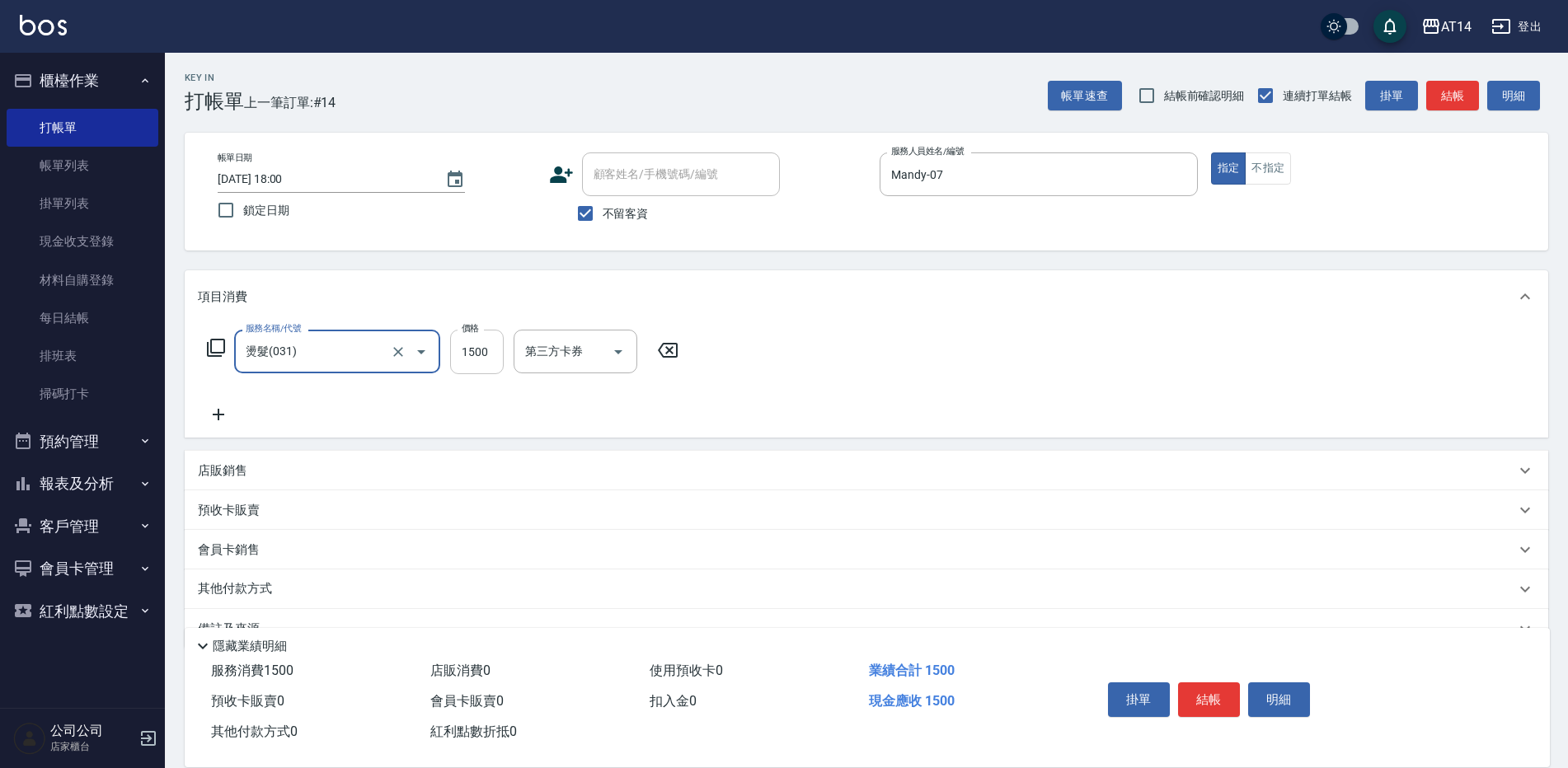
click at [480, 360] on input "1500" at bounding box center [477, 352] width 54 height 44
type input "3500"
click at [1206, 697] on button "結帳" at bounding box center [1209, 700] width 62 height 34
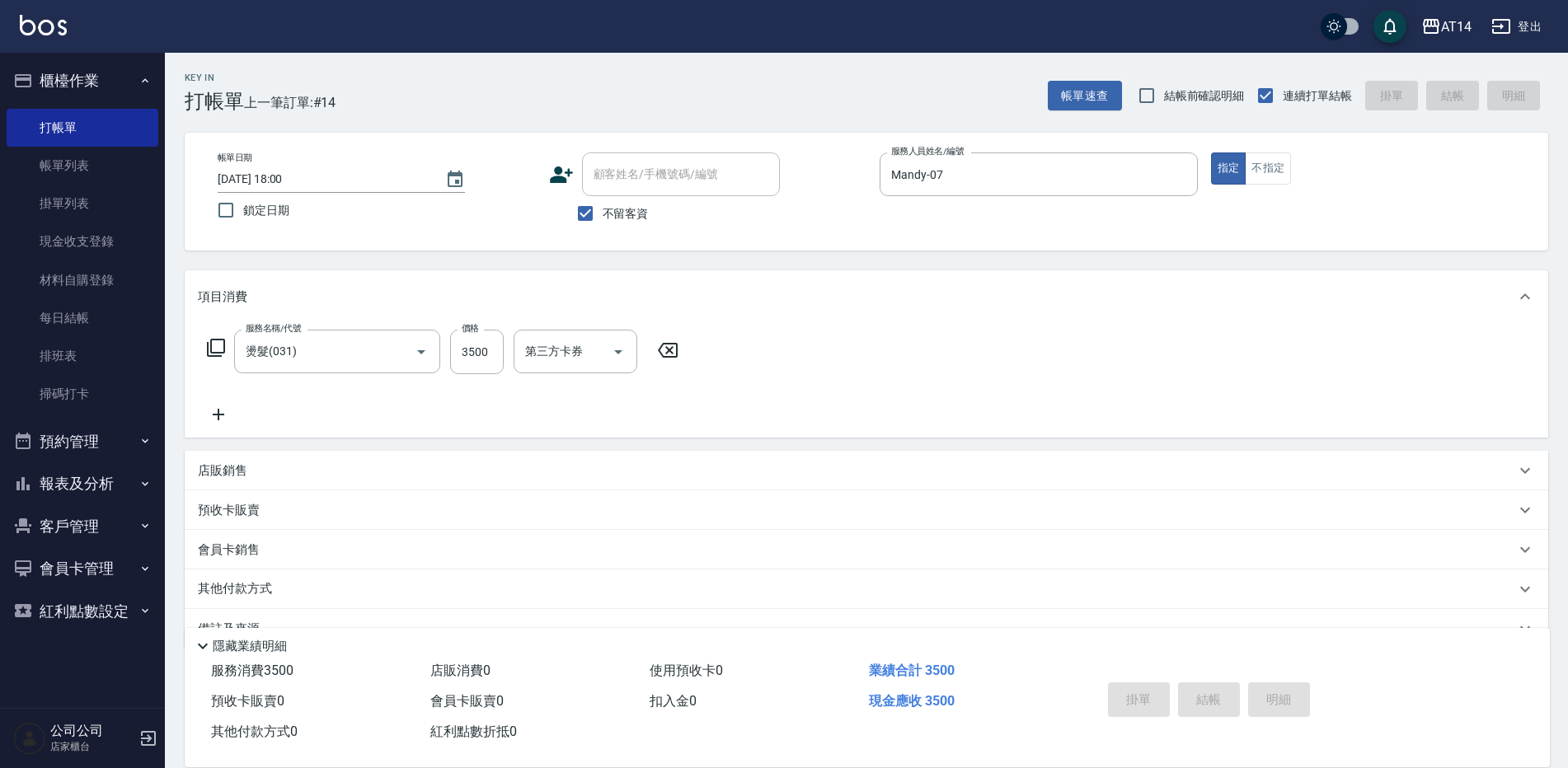
type input "2025/10/04 18:01"
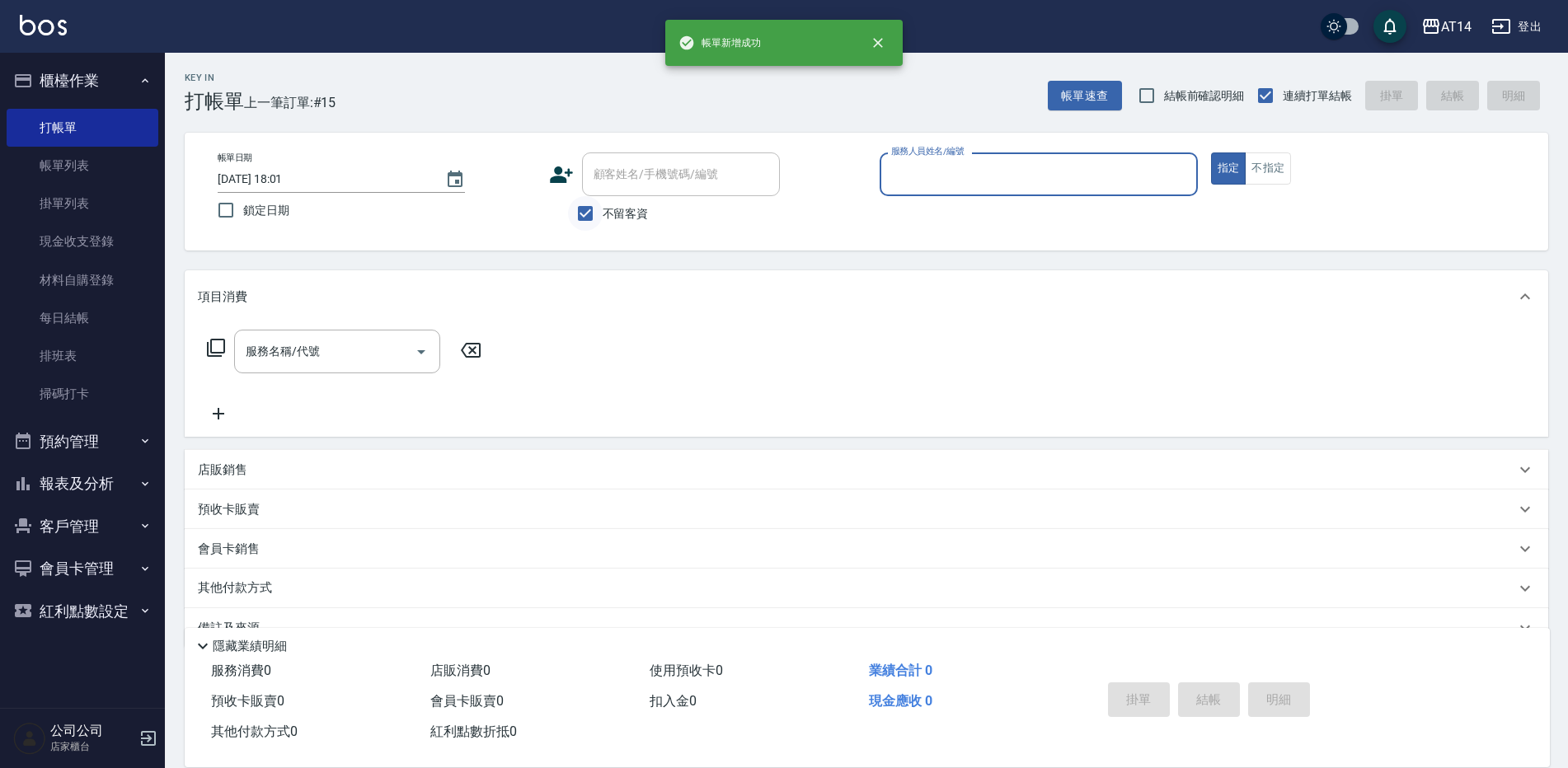
click at [582, 211] on input "不留客資" at bounding box center [585, 213] width 34 height 34
checkbox input "false"
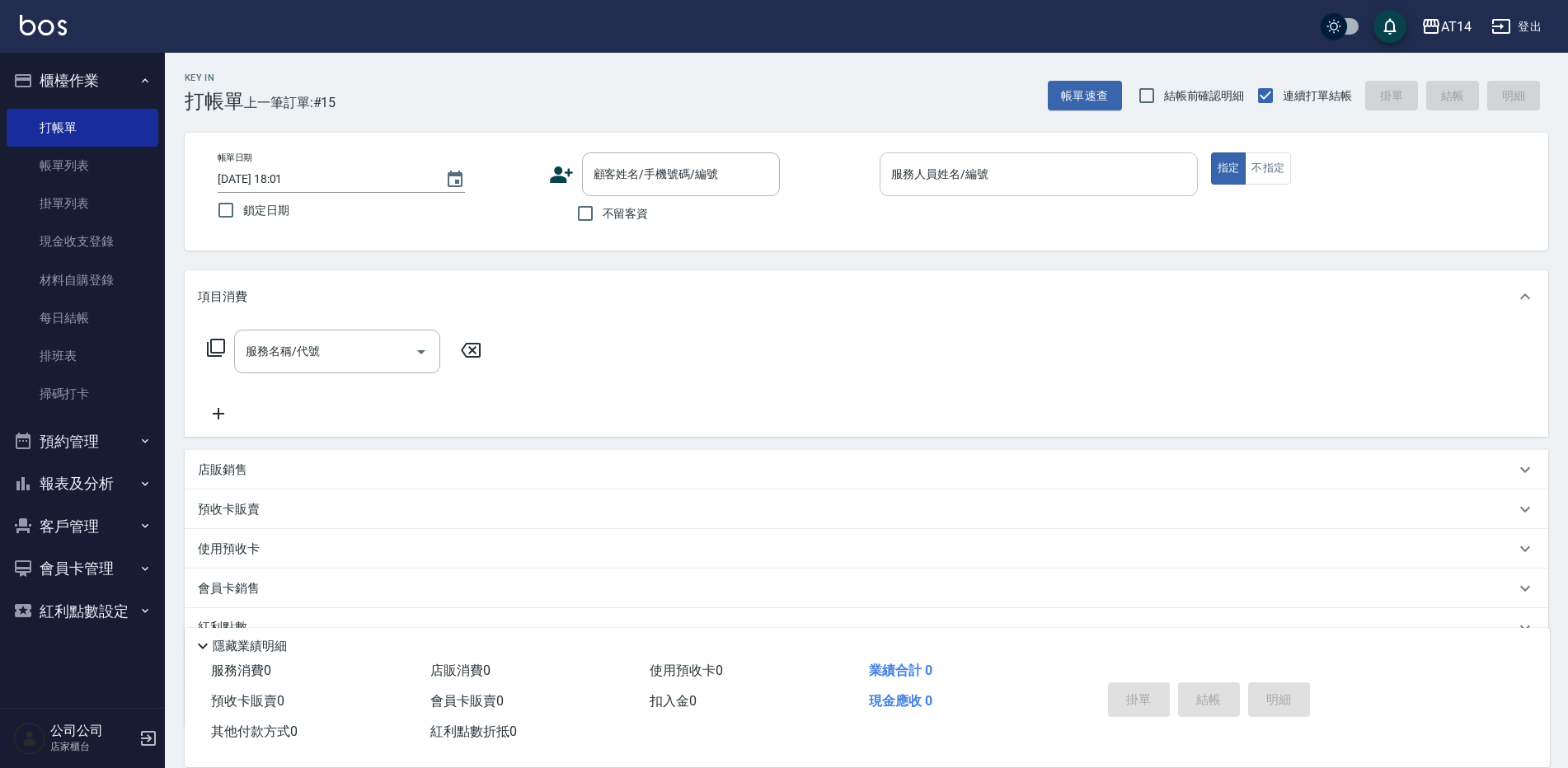
drag, startPoint x: 1093, startPoint y: 178, endPoint x: 1080, endPoint y: 188, distance: 16.4
click at [1093, 177] on input "服務人員姓名/編號" at bounding box center [1039, 174] width 303 height 29
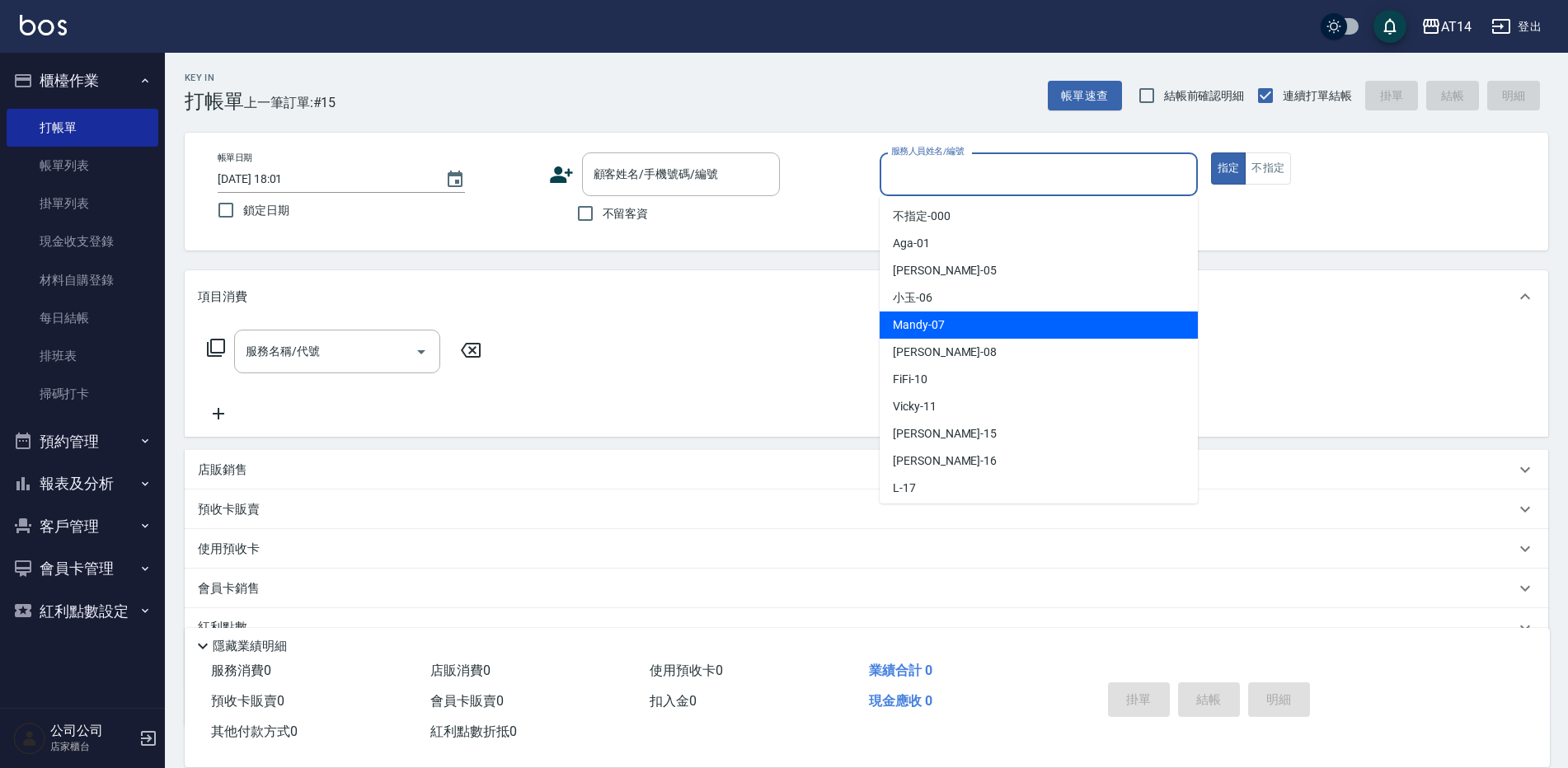
click at [899, 324] on span "Mandy -07" at bounding box center [918, 325] width 52 height 18
type input "Mandy-07"
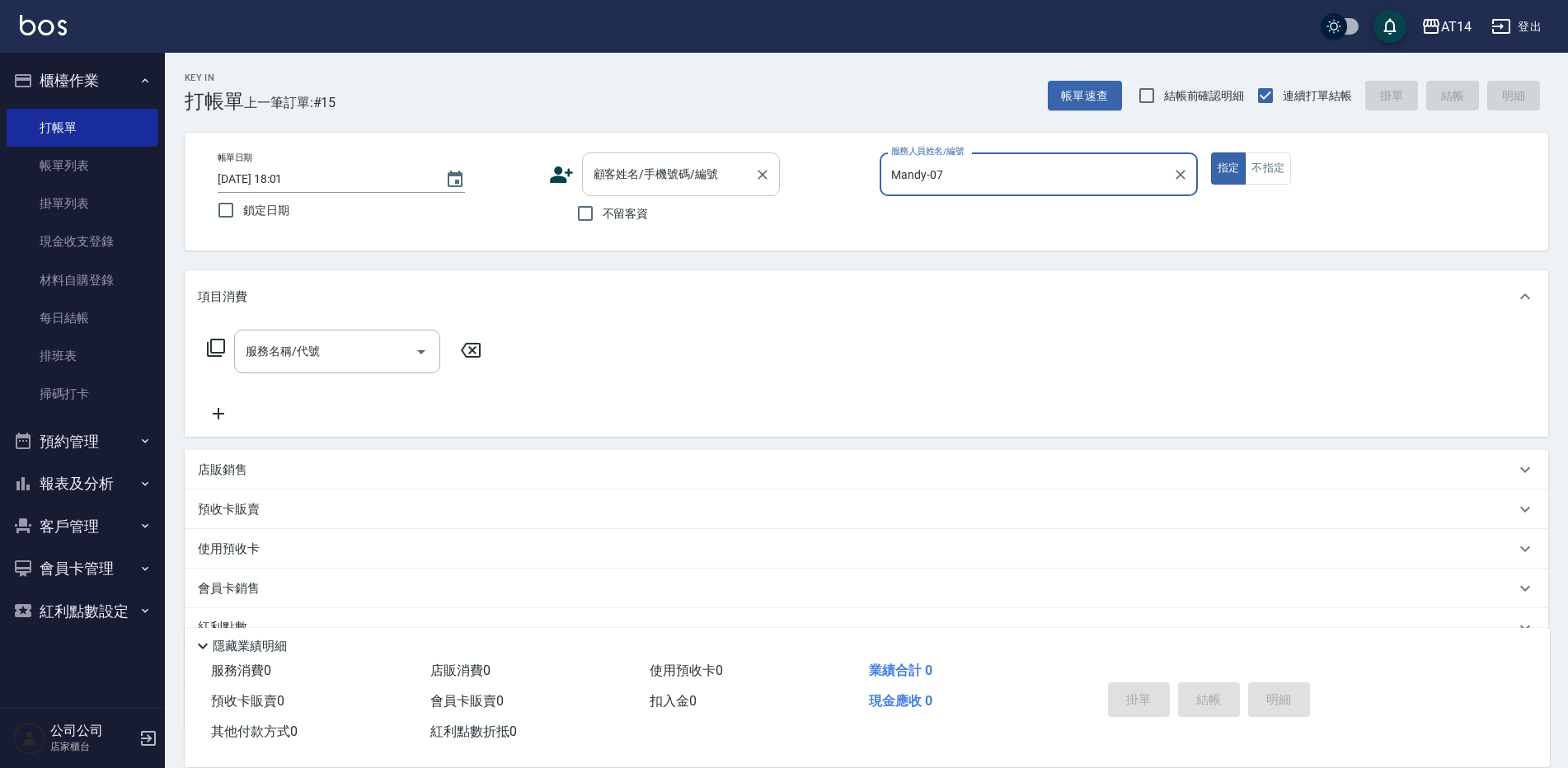
click at [656, 172] on div "顧客姓名/手機號碼/編號 顧客姓名/手機號碼/編號" at bounding box center [681, 174] width 198 height 43
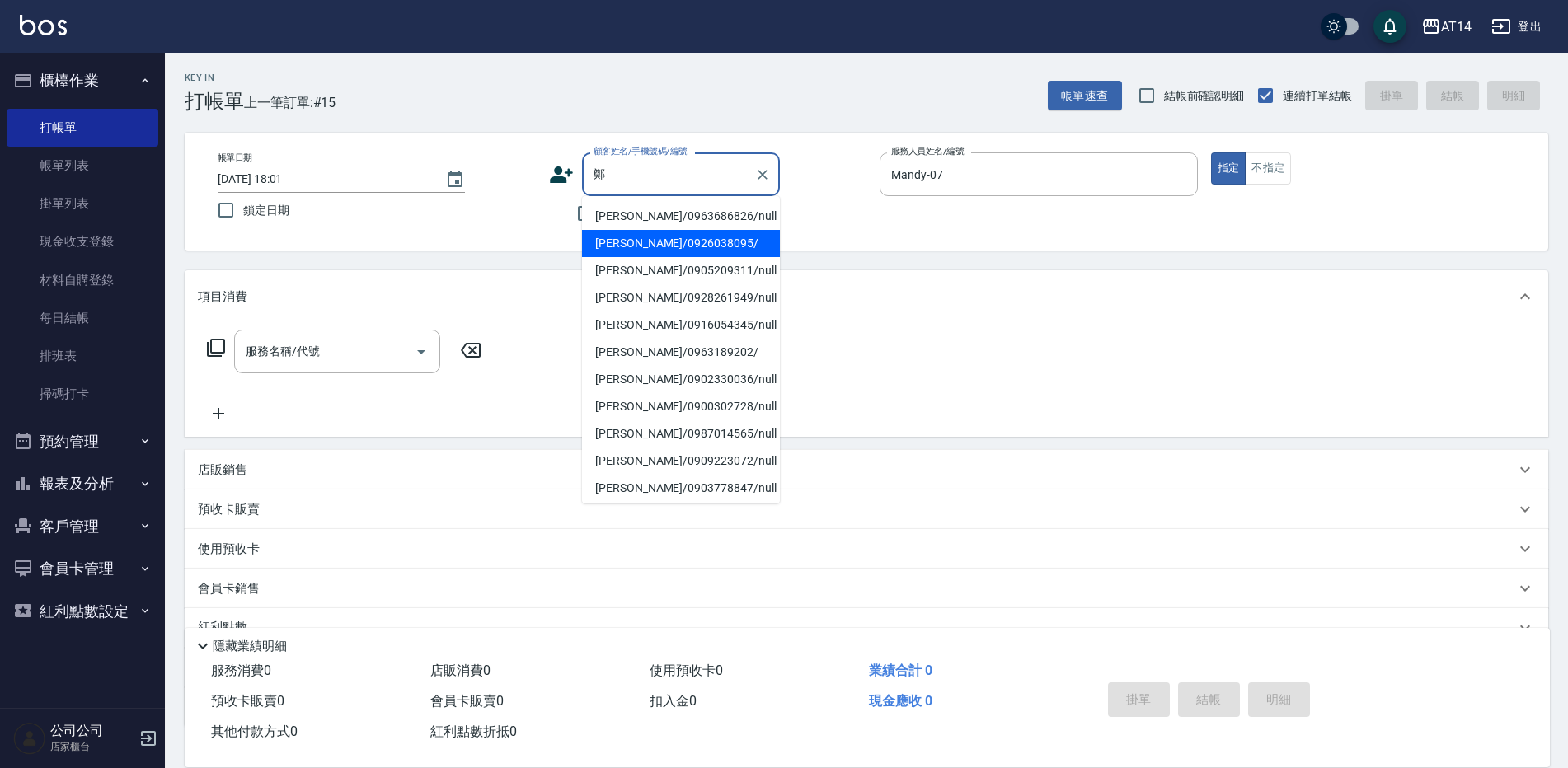
click at [642, 235] on li "鄭玉玲/0926038095/" at bounding box center [681, 243] width 198 height 27
type input "鄭玉玲/0926038095/"
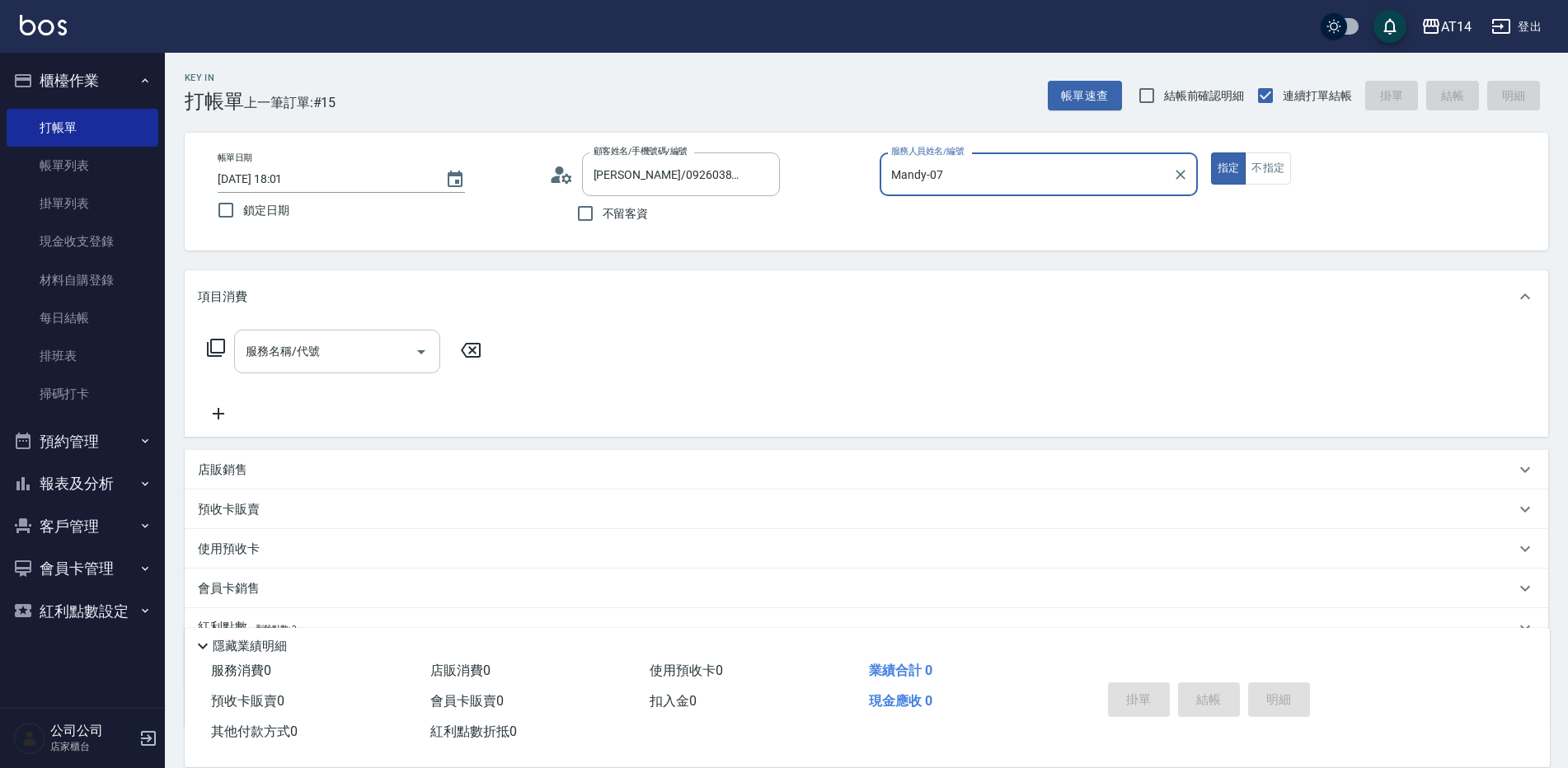
click at [432, 355] on button "Open" at bounding box center [421, 352] width 27 height 27
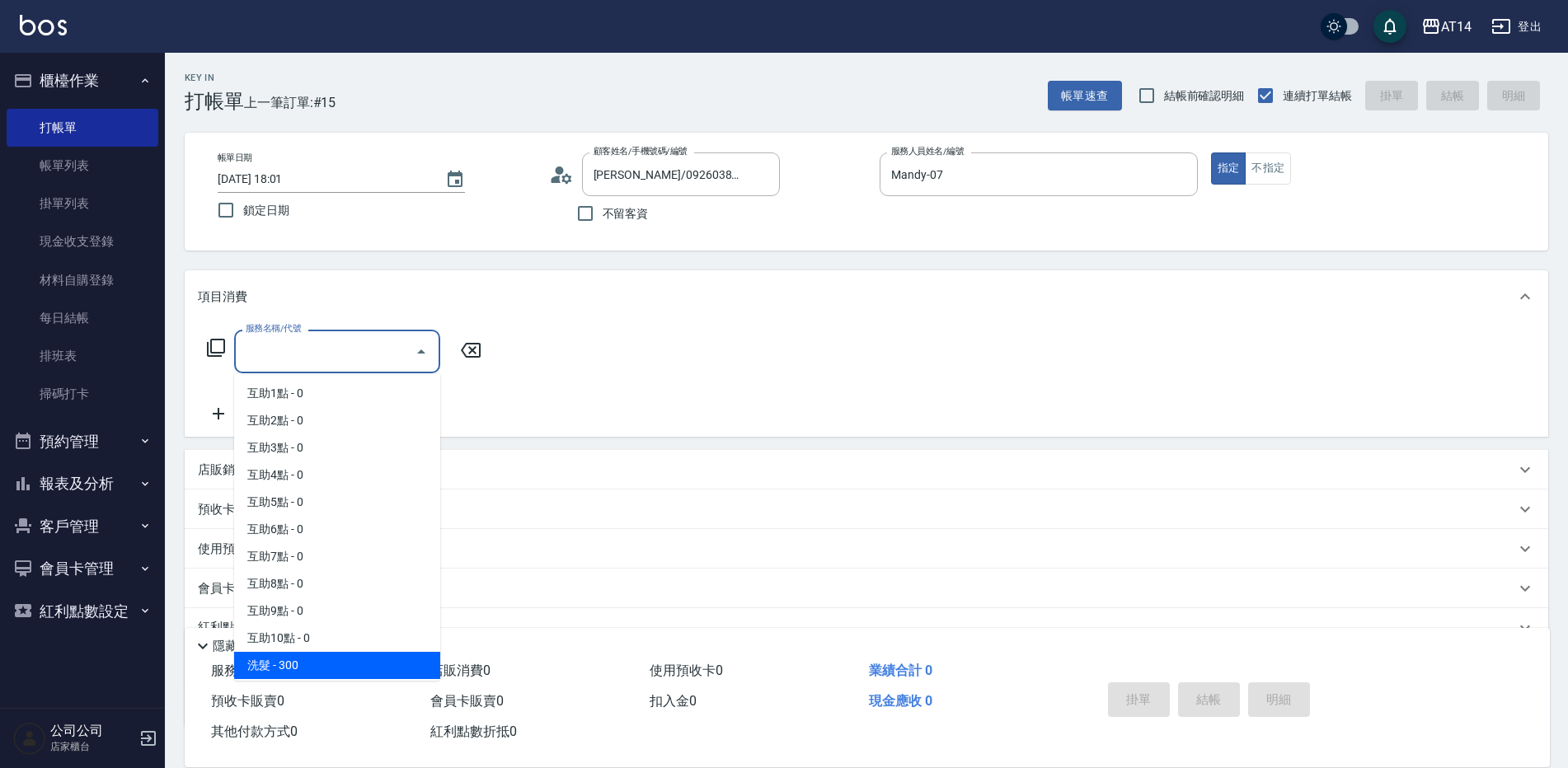
click at [346, 664] on span "洗髮 - 300" at bounding box center [336, 665] width 206 height 27
type input "洗髮(011)"
type input "1"
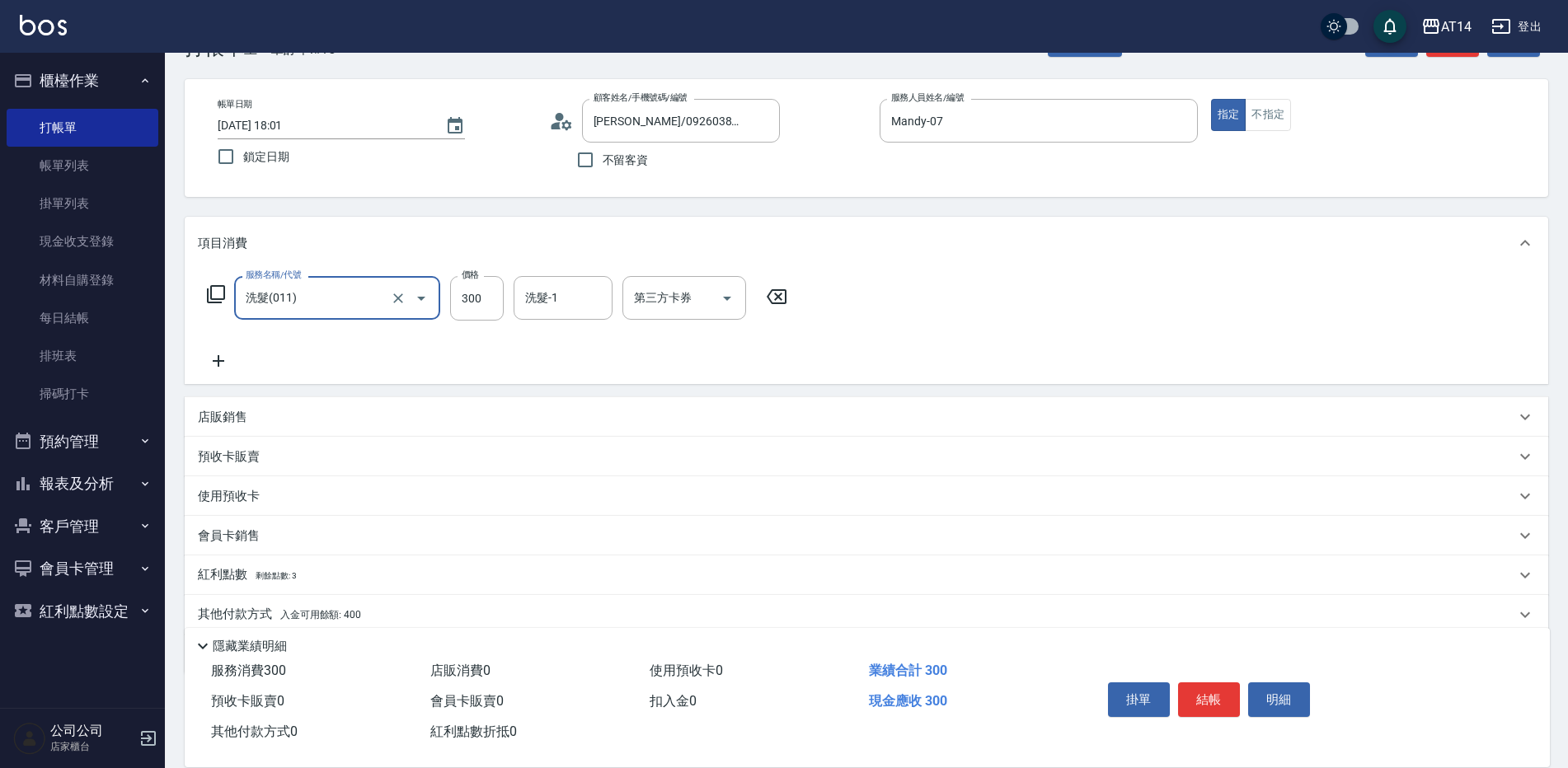
scroll to position [82, 0]
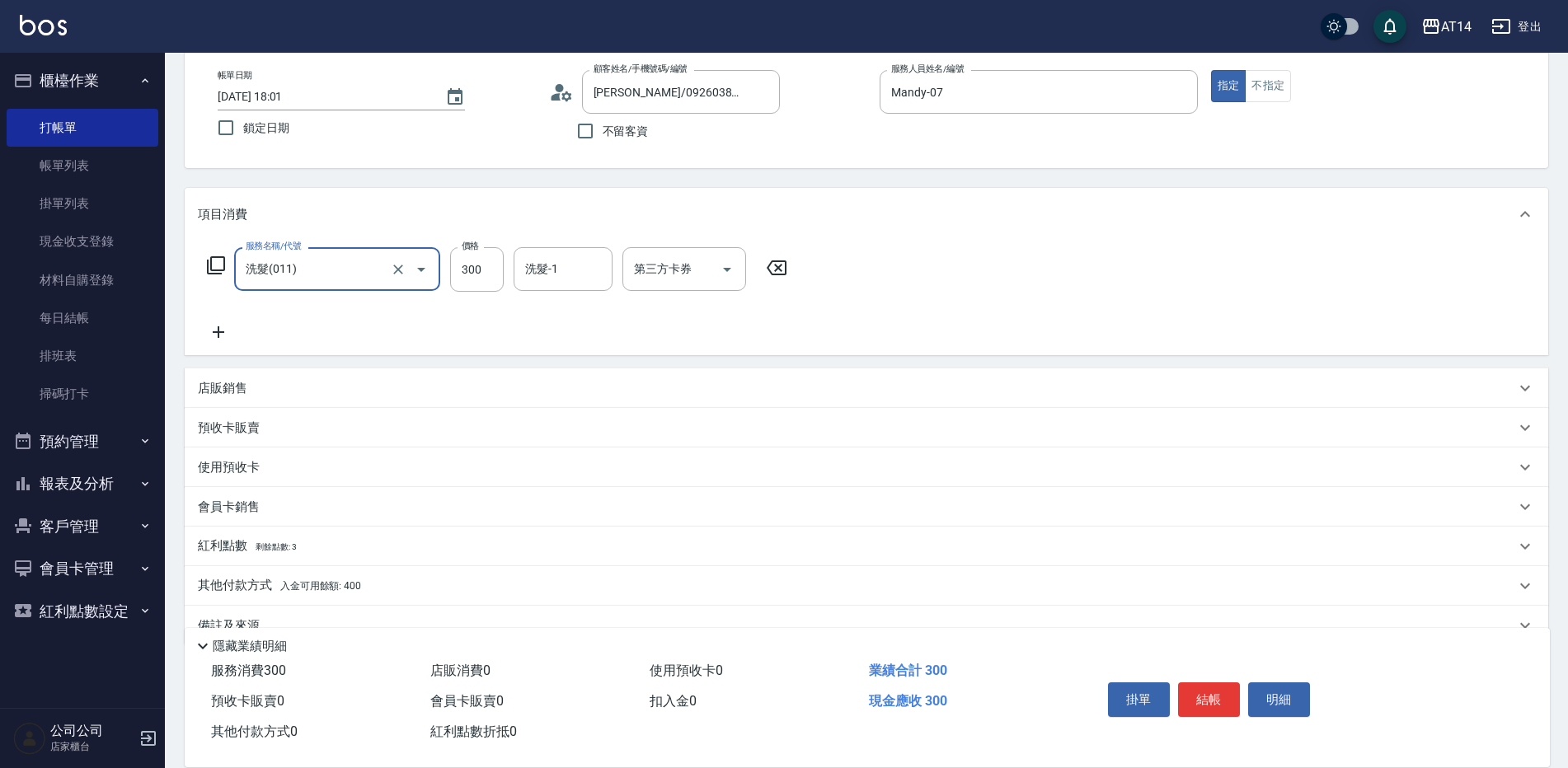
click at [391, 588] on div "其他付款方式 入金可用餘額: 400" at bounding box center [857, 586] width 1318 height 18
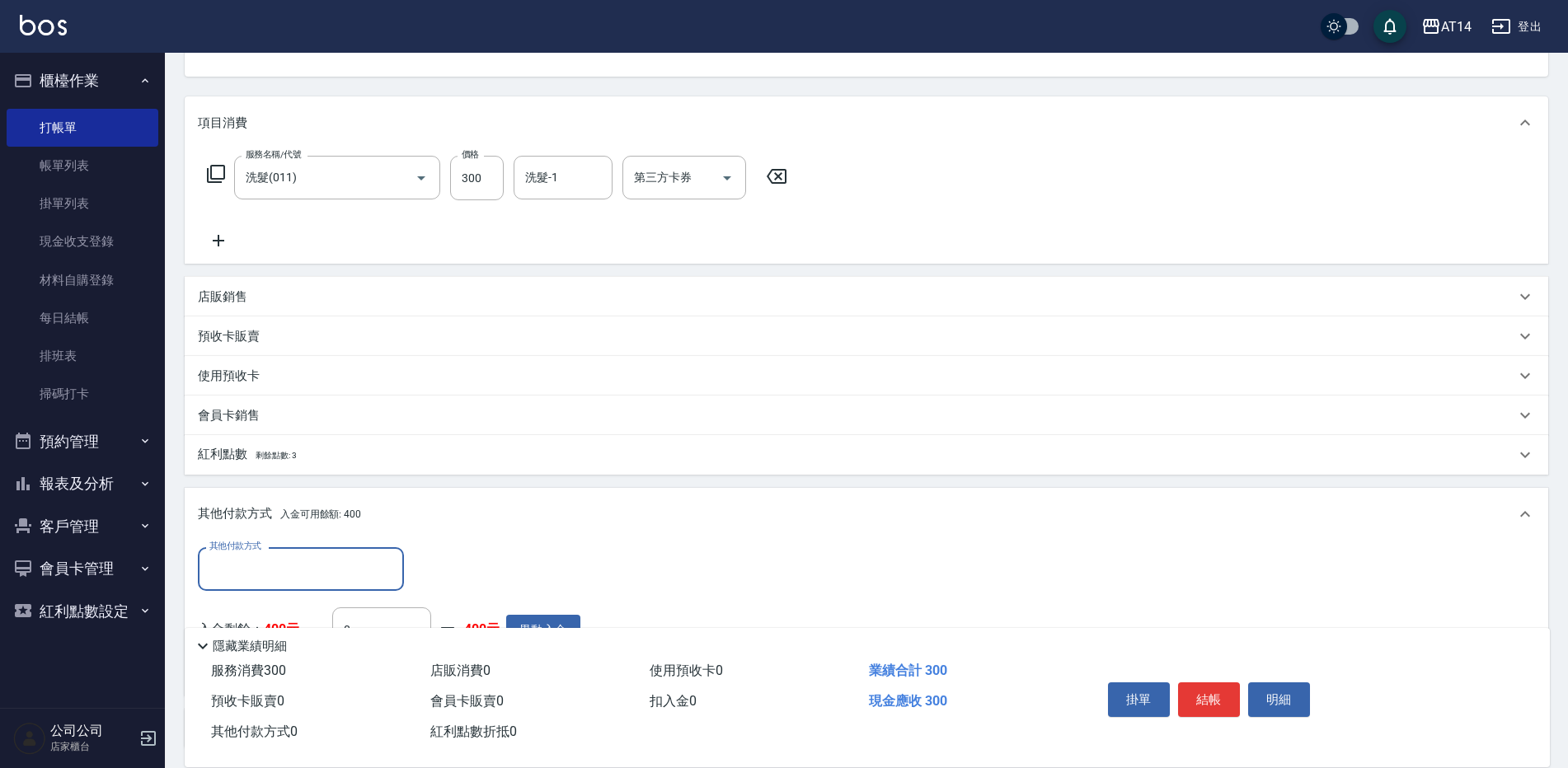
scroll to position [248, 0]
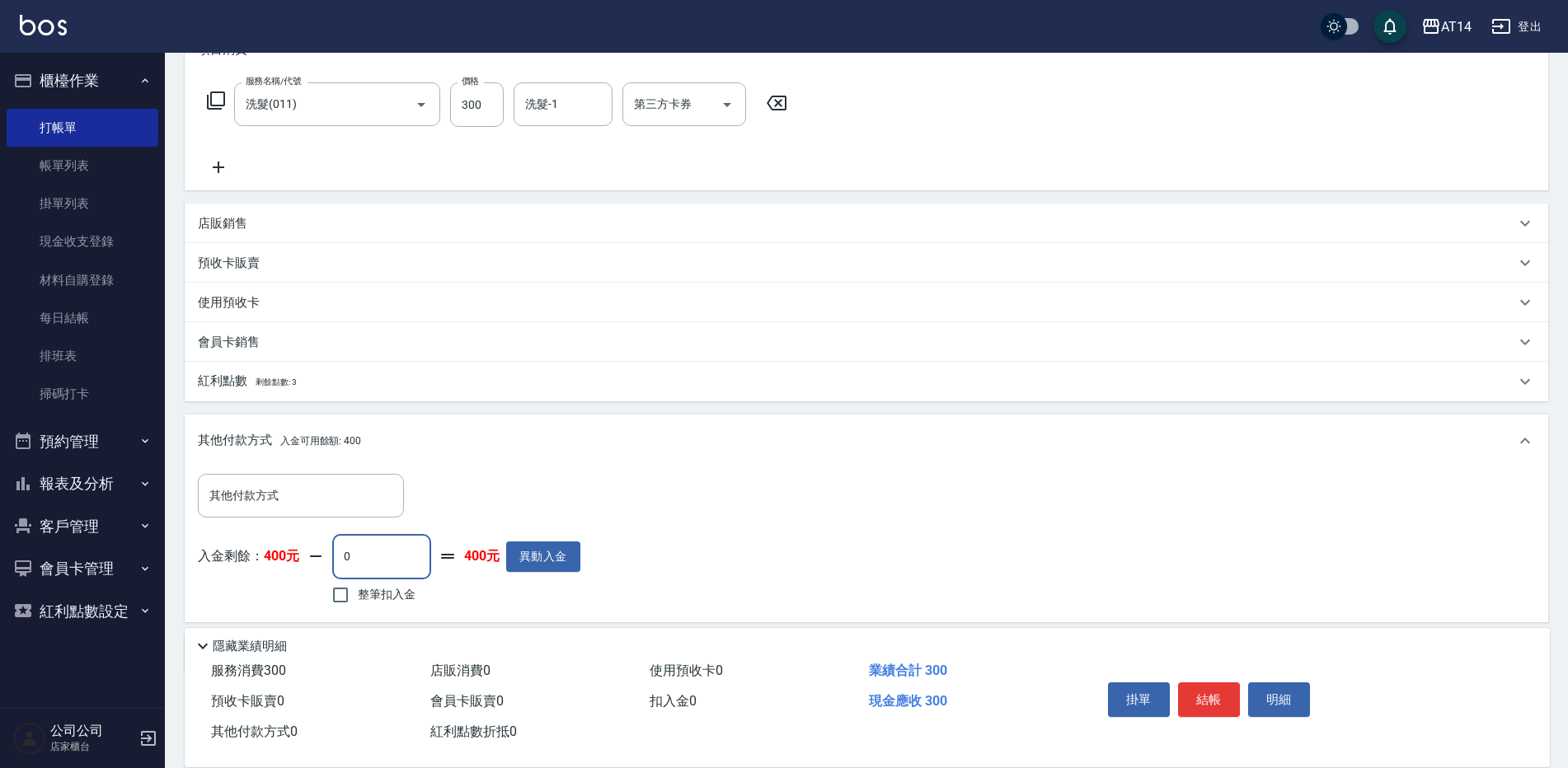
drag, startPoint x: 337, startPoint y: 555, endPoint x: 346, endPoint y: 555, distance: 9.0
click at [339, 555] on input "0" at bounding box center [382, 556] width 99 height 44
type input "300"
type input "0"
type input "300"
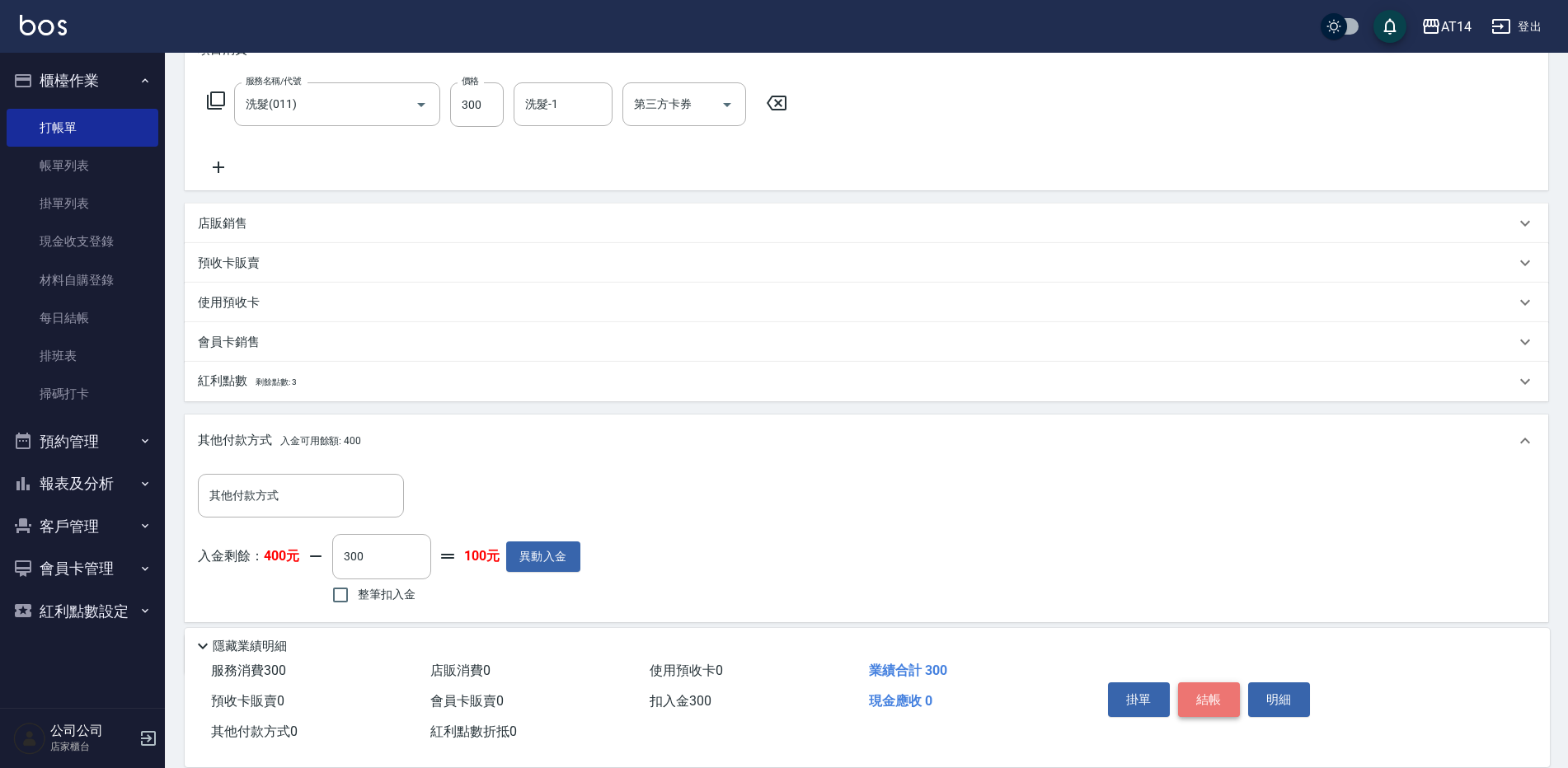
click at [1215, 691] on button "結帳" at bounding box center [1209, 700] width 62 height 34
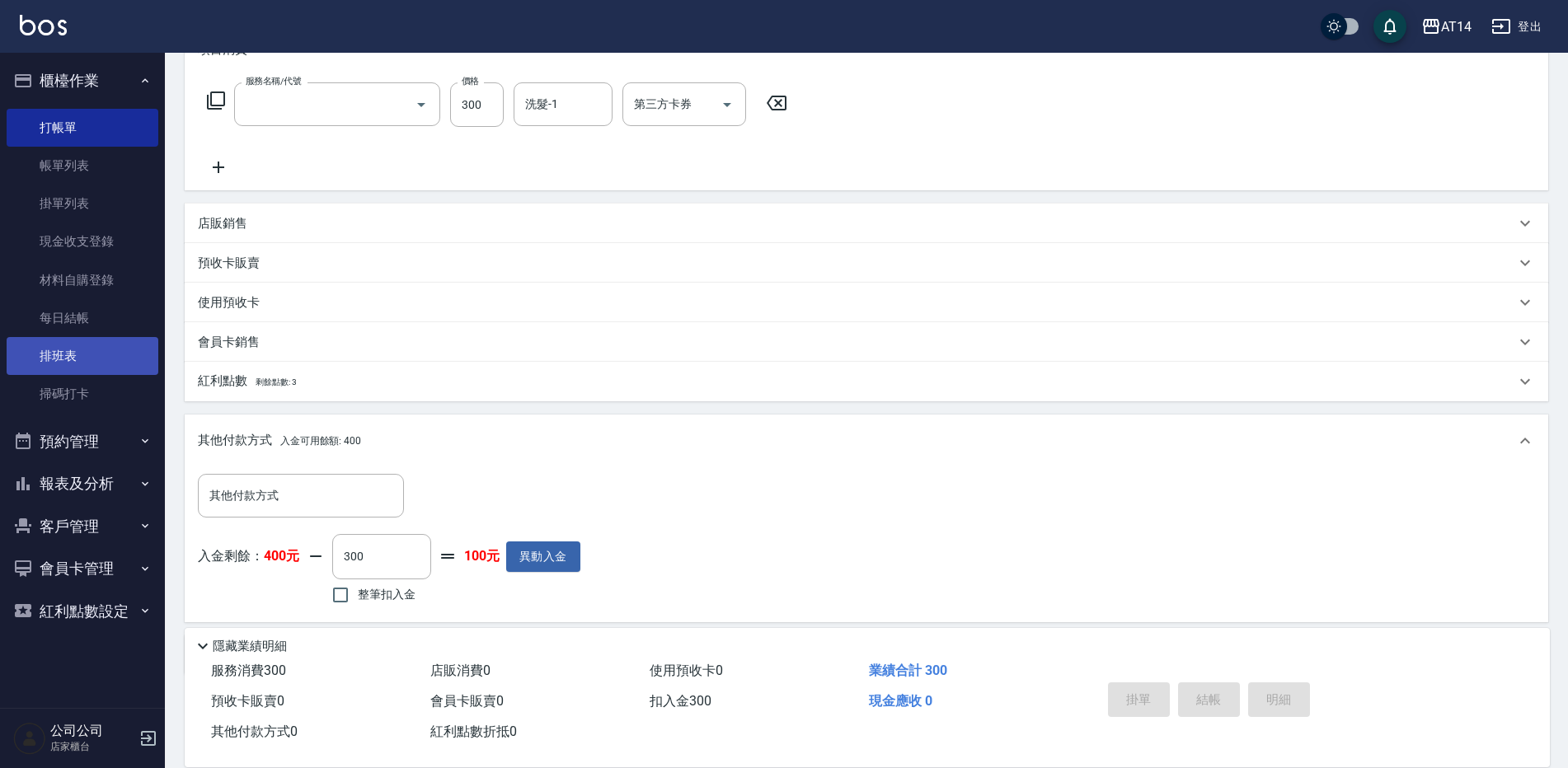
scroll to position [0, 0]
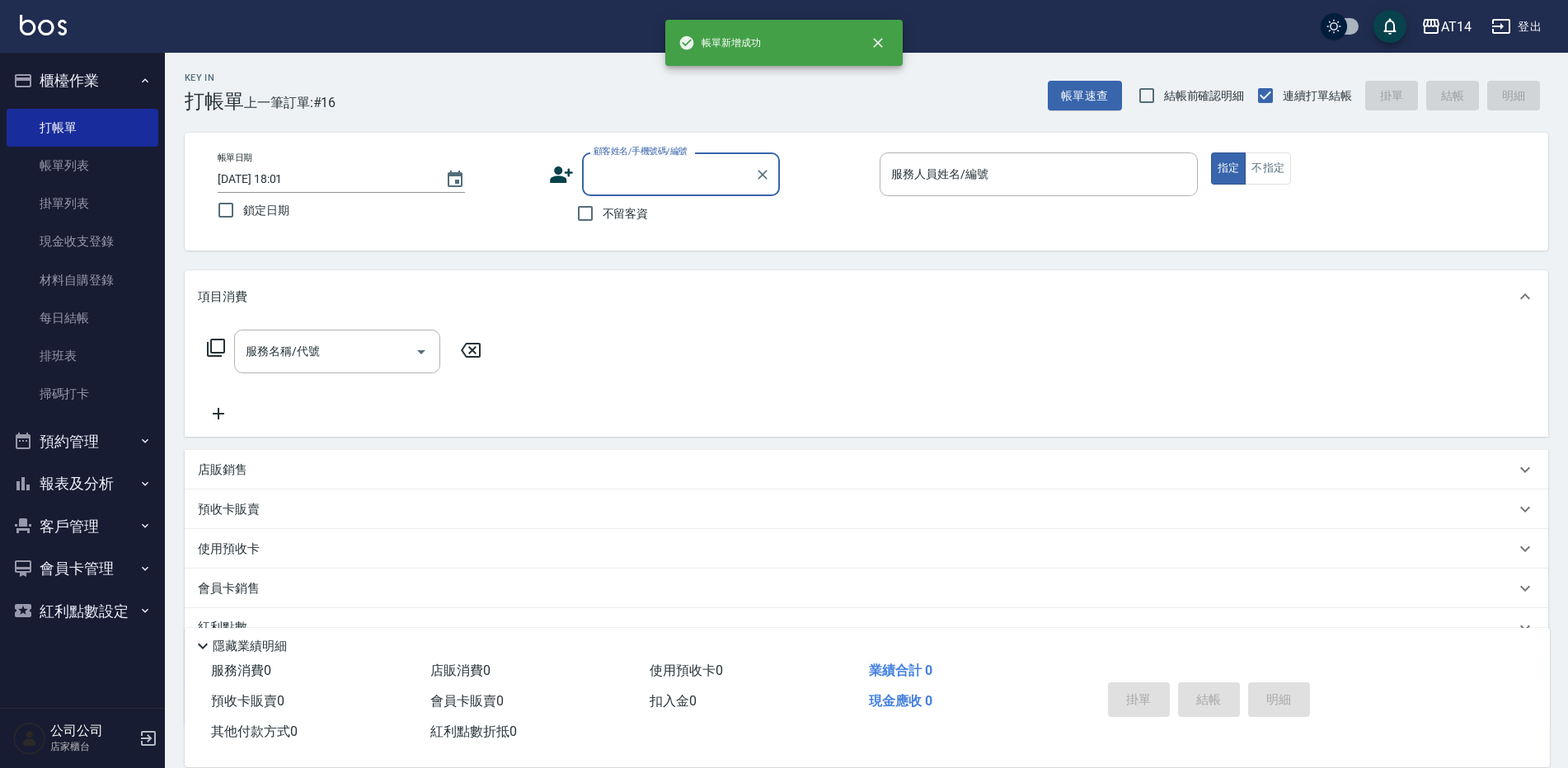
drag, startPoint x: 88, startPoint y: 482, endPoint x: 80, endPoint y: 486, distance: 8.9
click at [88, 483] on button "報表及分析" at bounding box center [82, 483] width 152 height 43
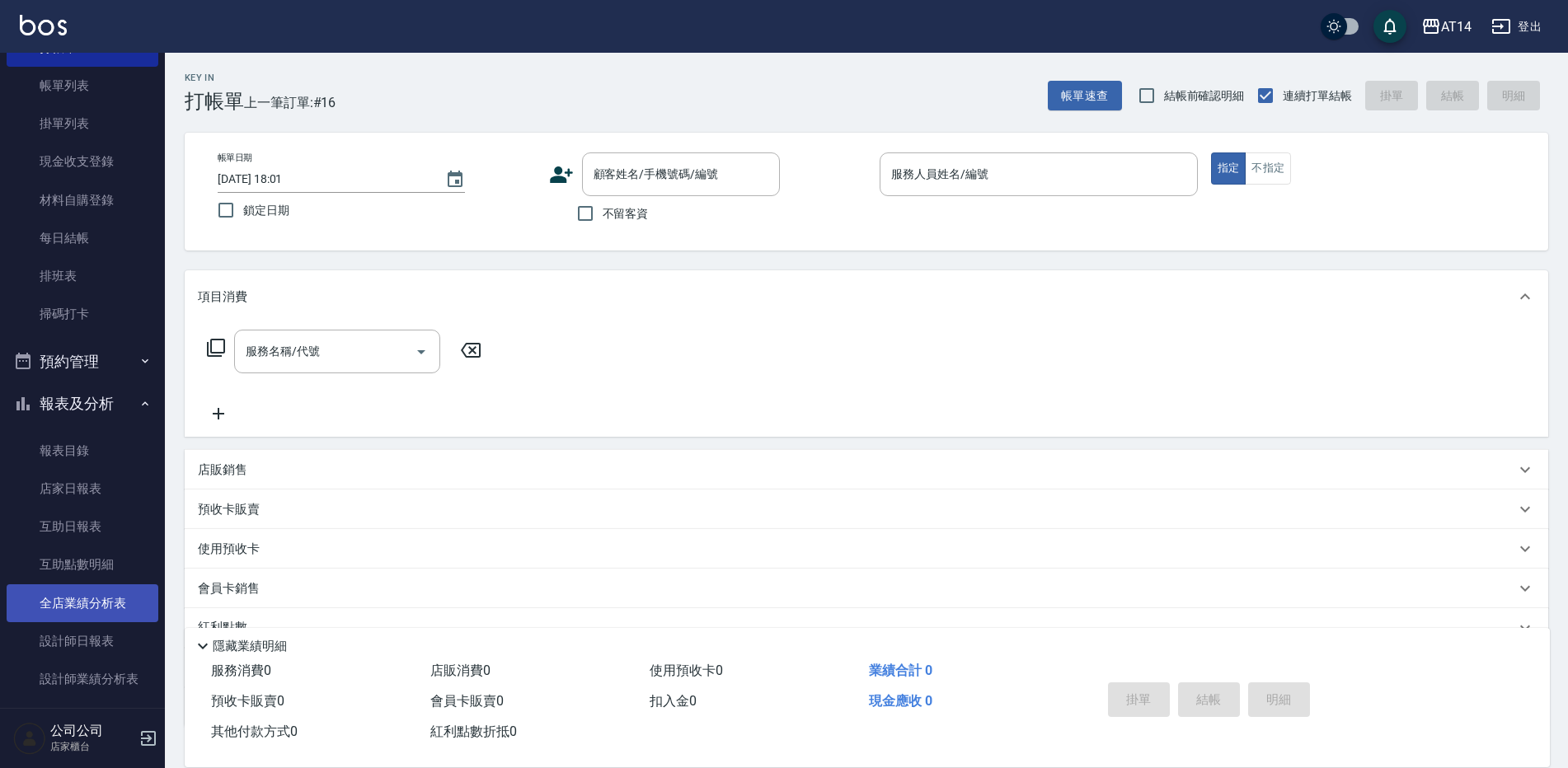
scroll to position [165, 0]
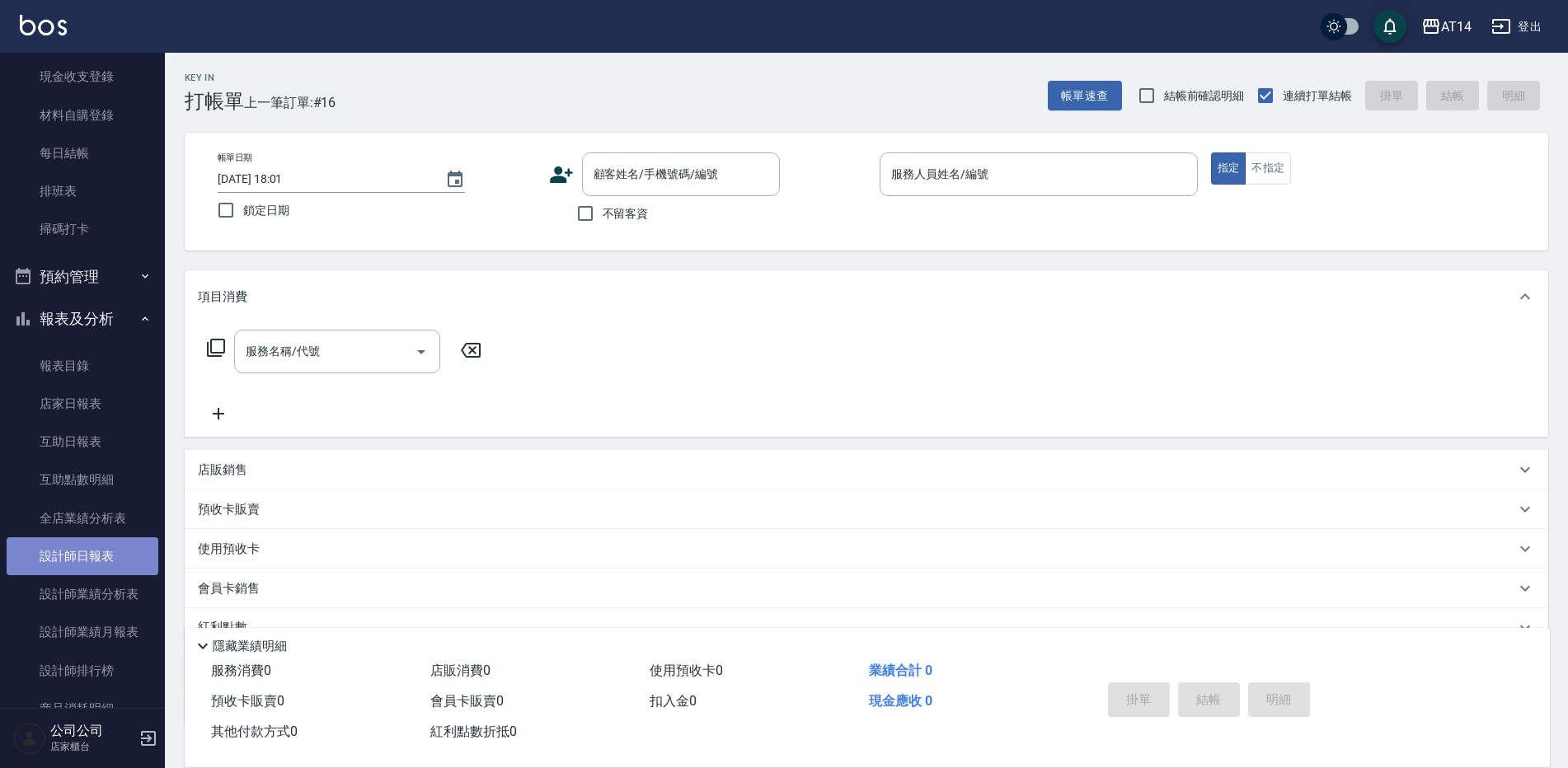
click at [90, 562] on link "設計師日報表" at bounding box center [82, 556] width 152 height 38
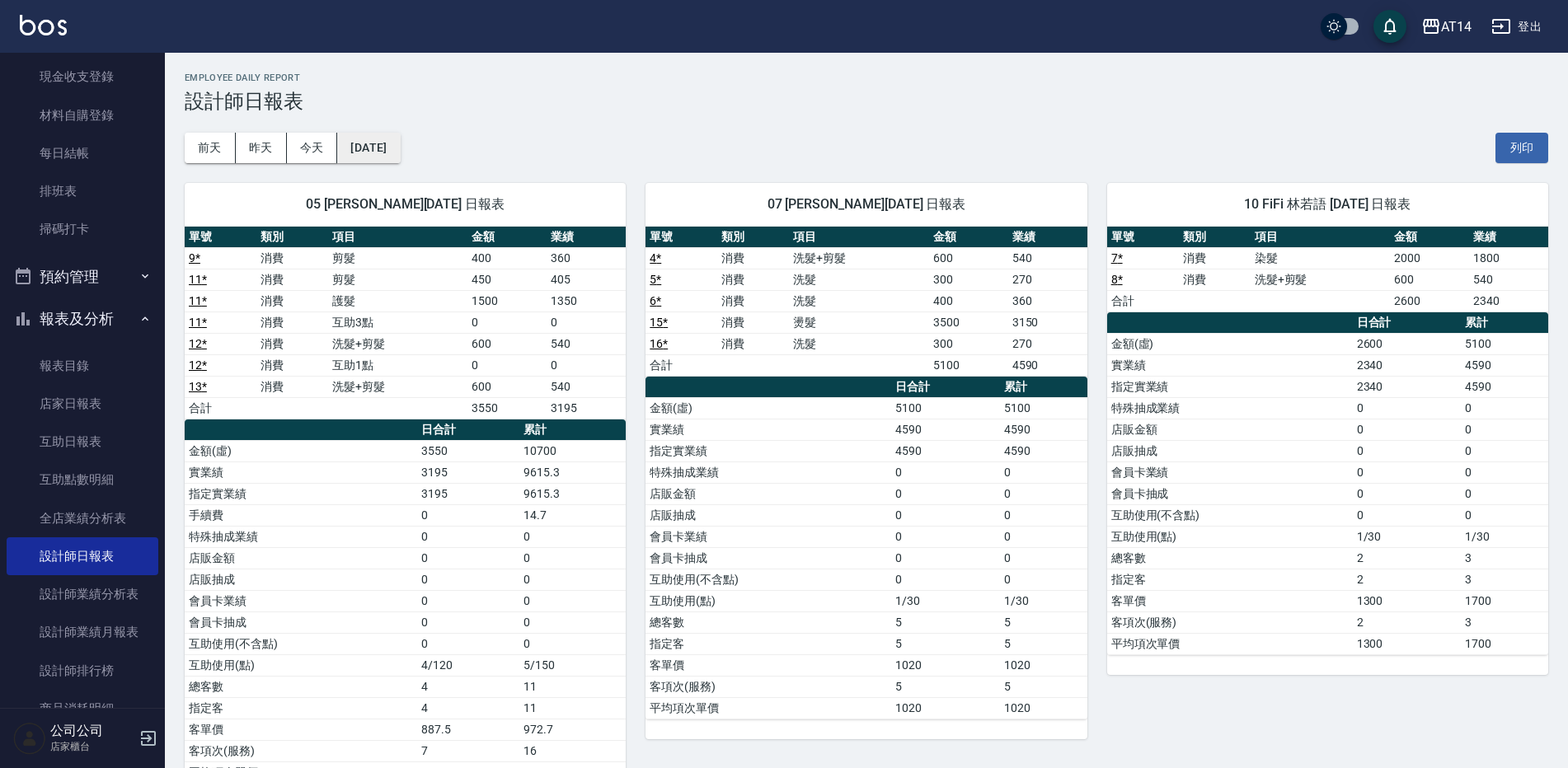
click at [400, 145] on button "2025/10/04" at bounding box center [369, 148] width 63 height 30
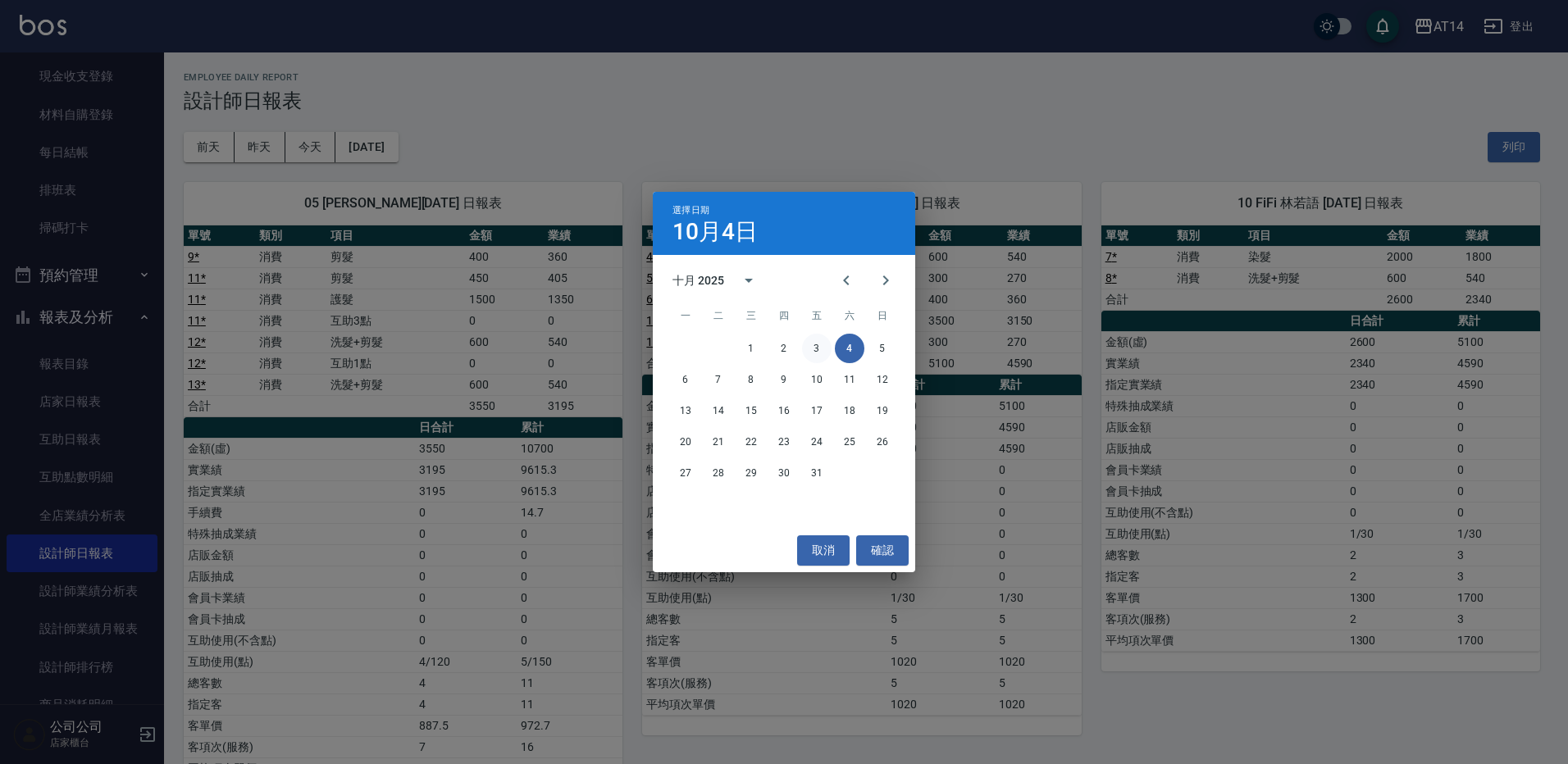
click at [815, 345] on button "3" at bounding box center [816, 348] width 29 height 29
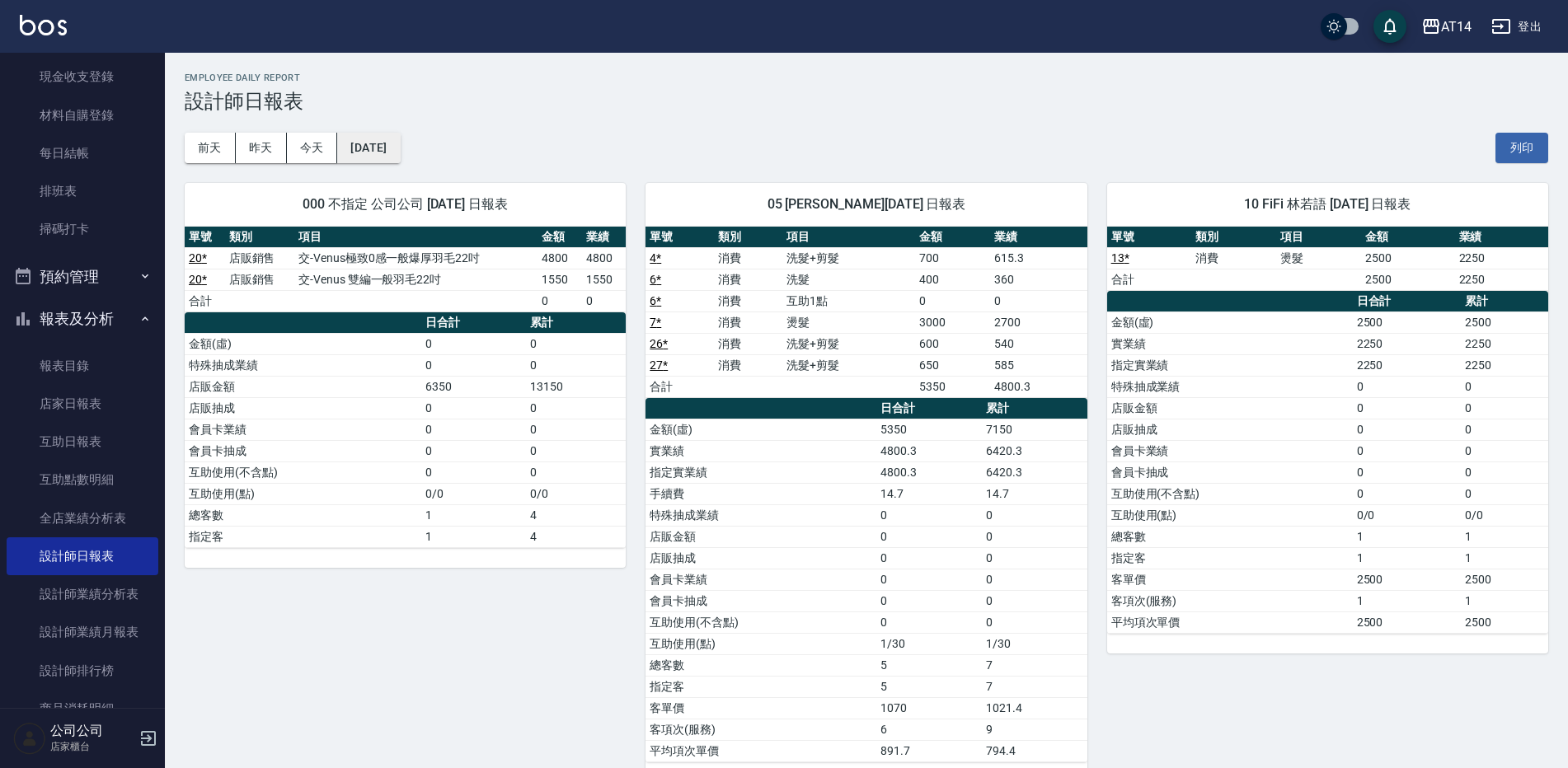
click at [400, 154] on button "2025/10/03" at bounding box center [369, 148] width 63 height 30
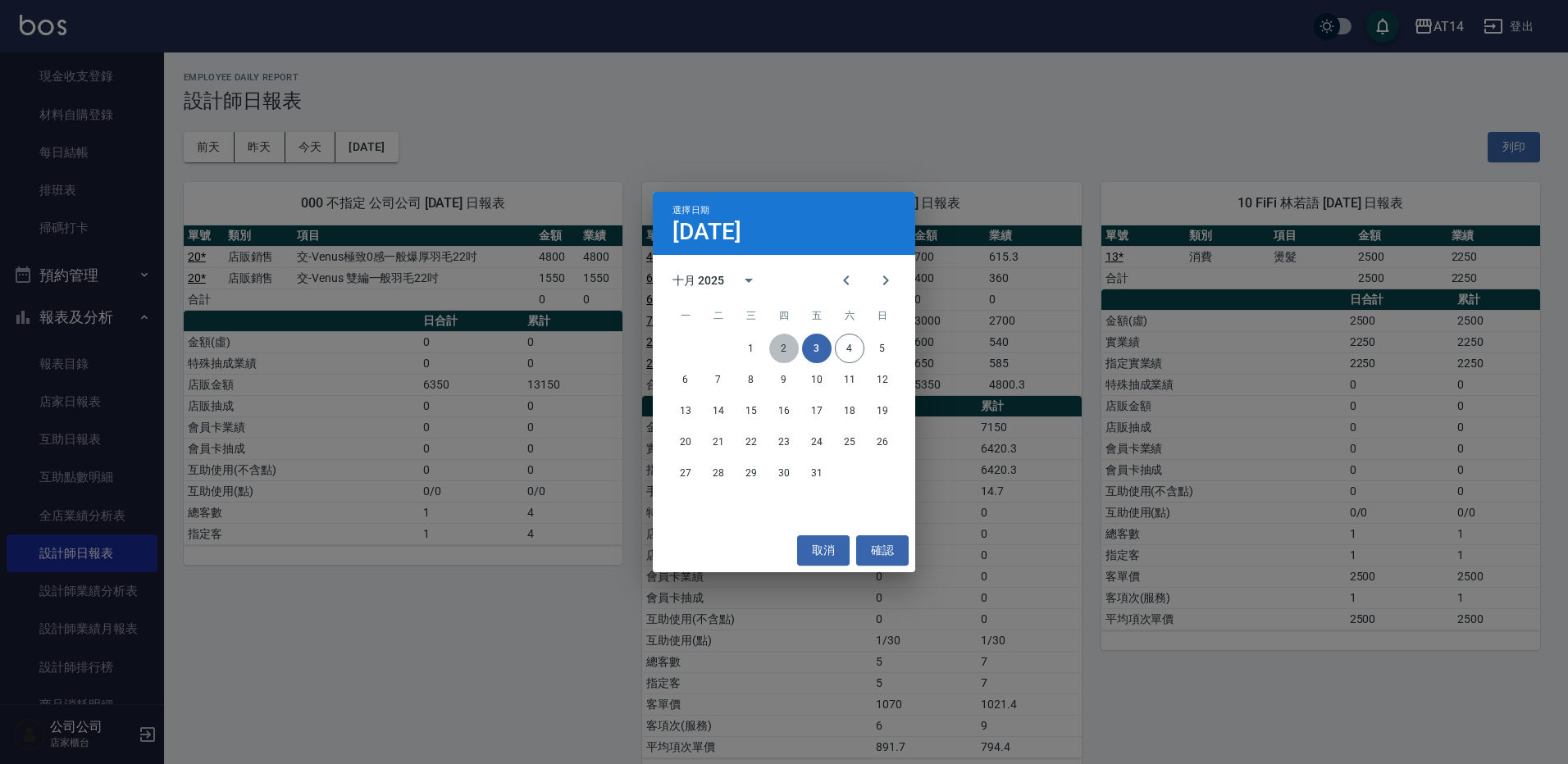
click at [786, 349] on button "2" at bounding box center [784, 348] width 29 height 29
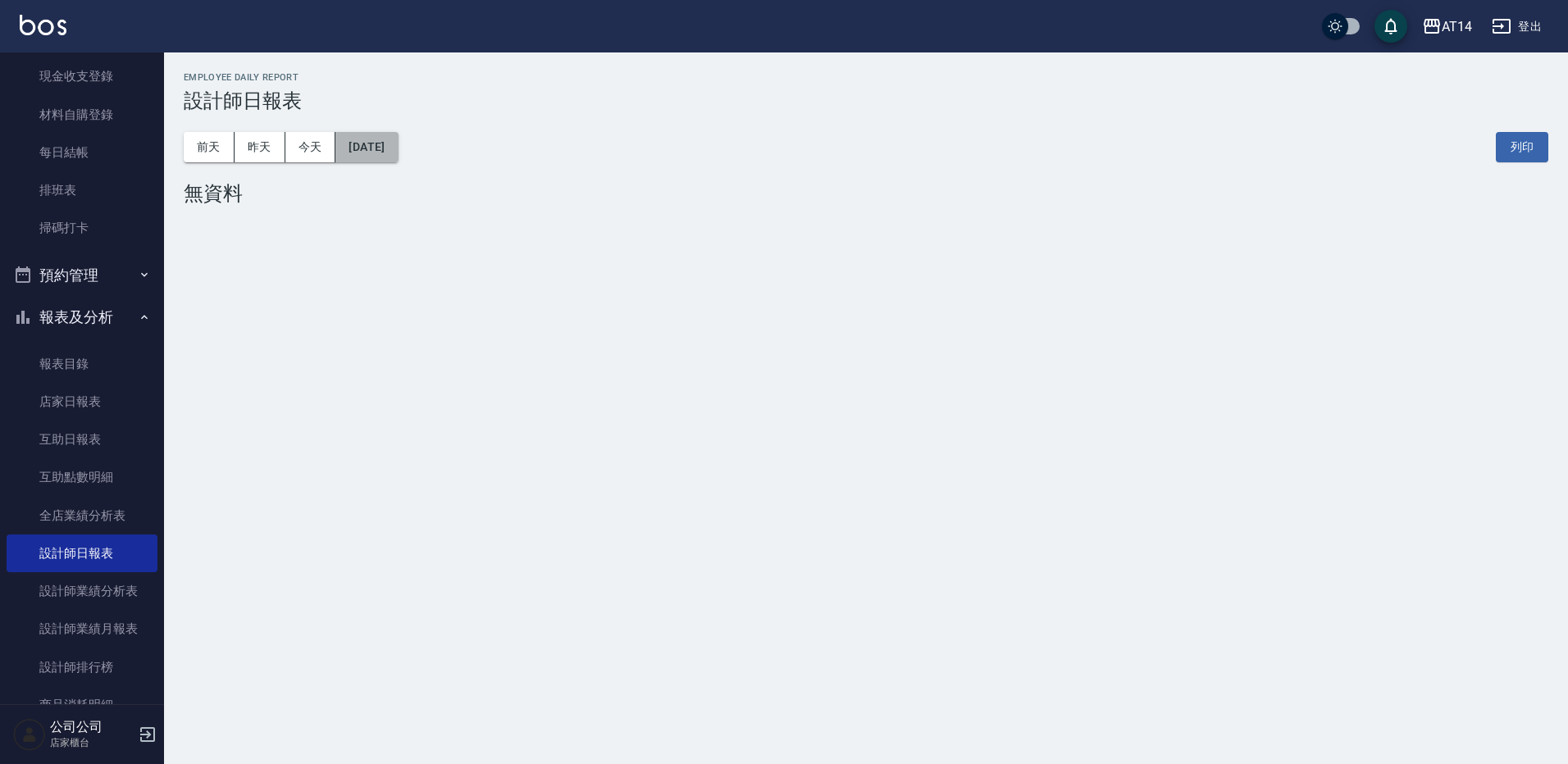
click at [398, 148] on button "2025/10/02" at bounding box center [367, 147] width 62 height 30
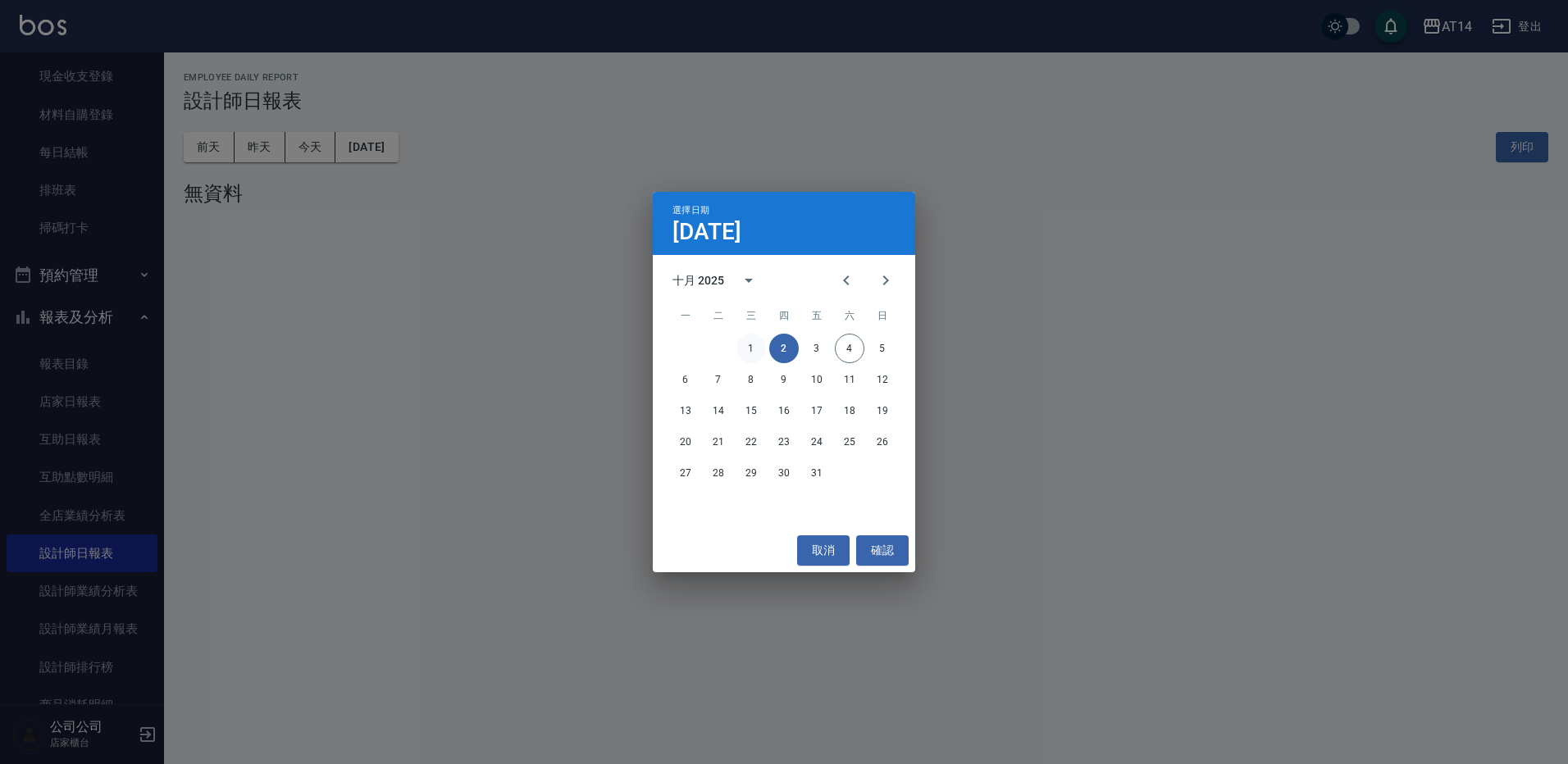
click at [749, 347] on button "1" at bounding box center [751, 348] width 29 height 29
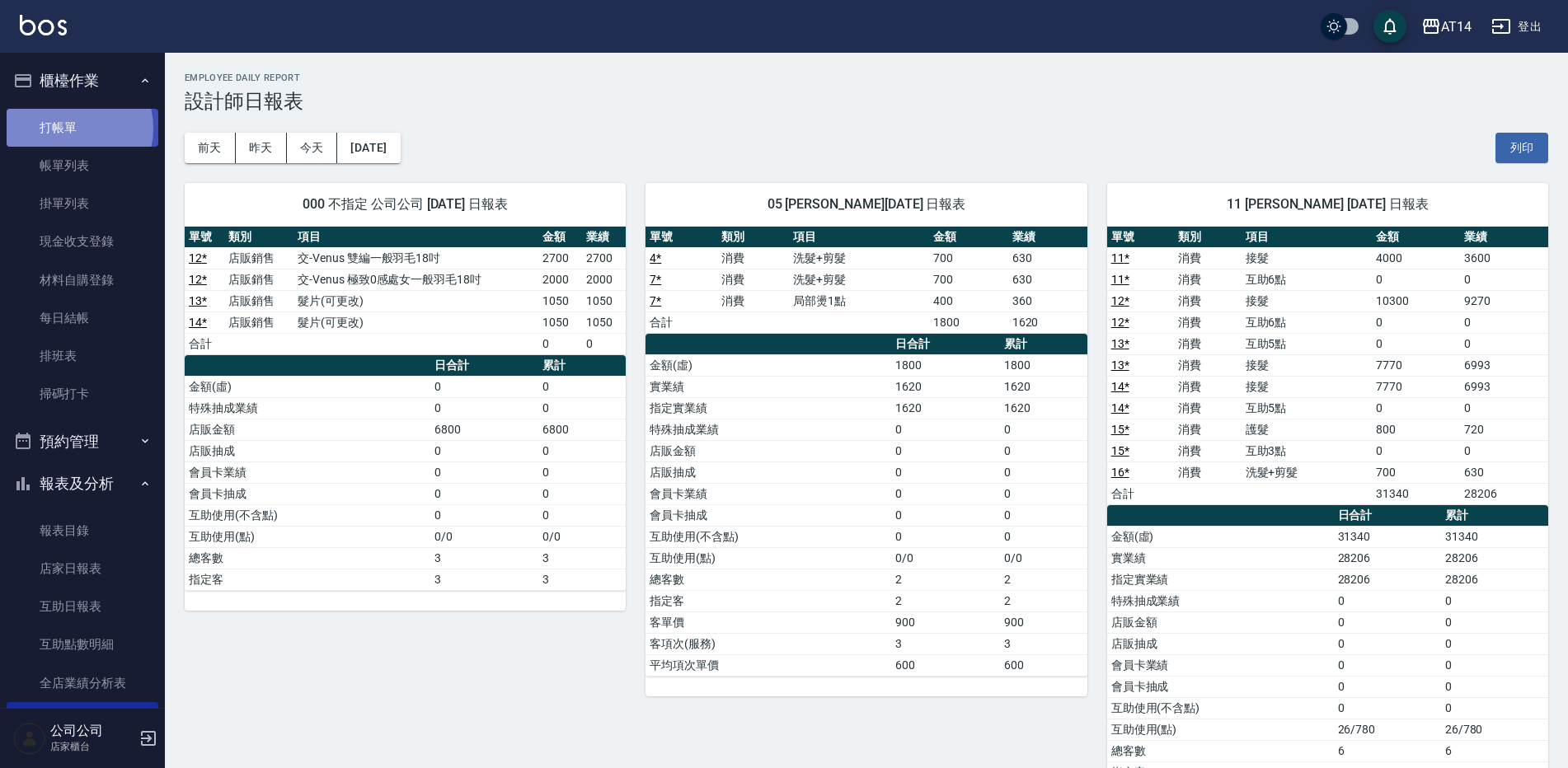
click at [73, 128] on link "打帳單" at bounding box center [82, 128] width 152 height 38
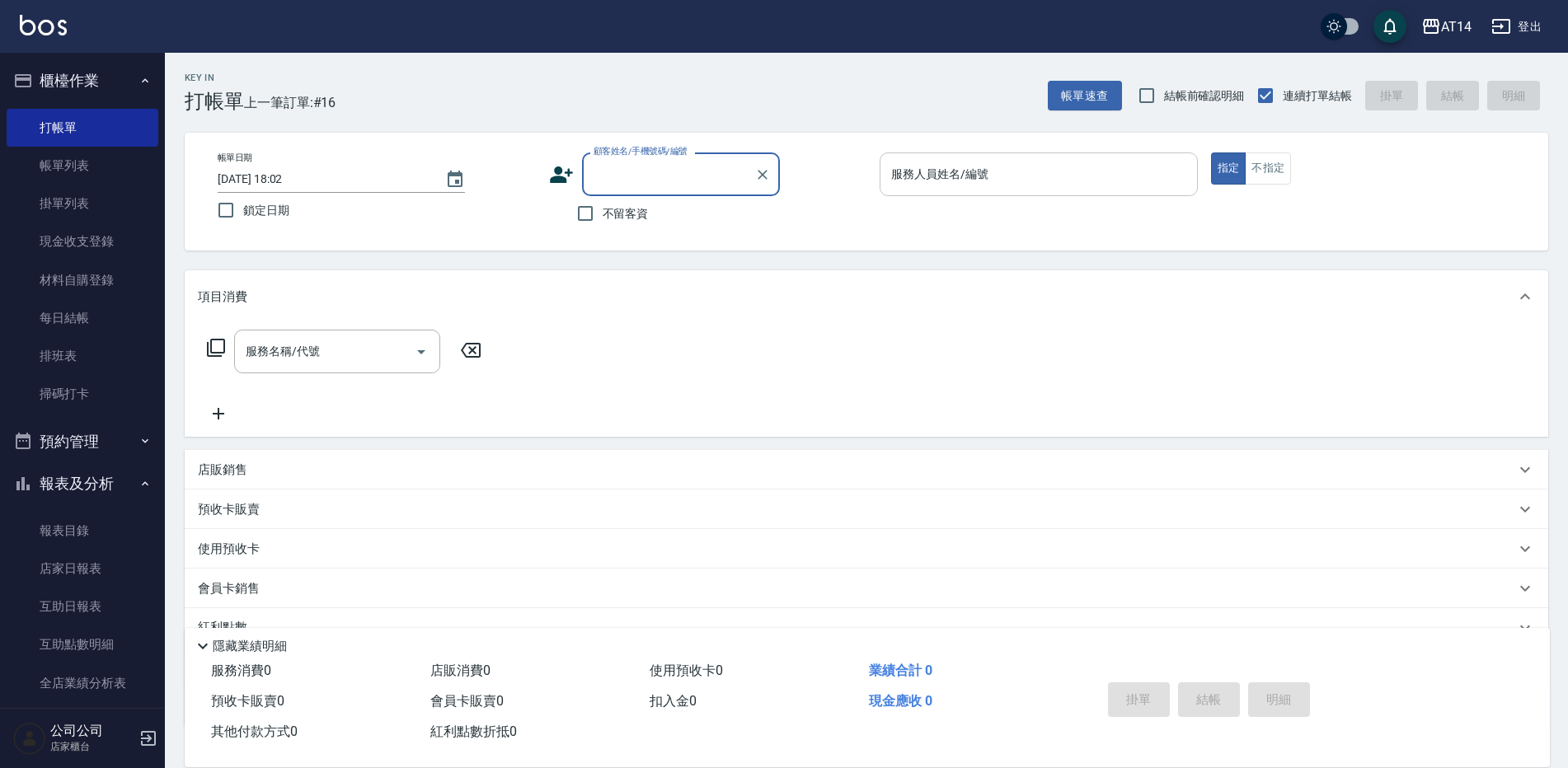
click at [947, 167] on div "服務人員姓名/編號 服務人員姓名/編號" at bounding box center [1039, 174] width 318 height 43
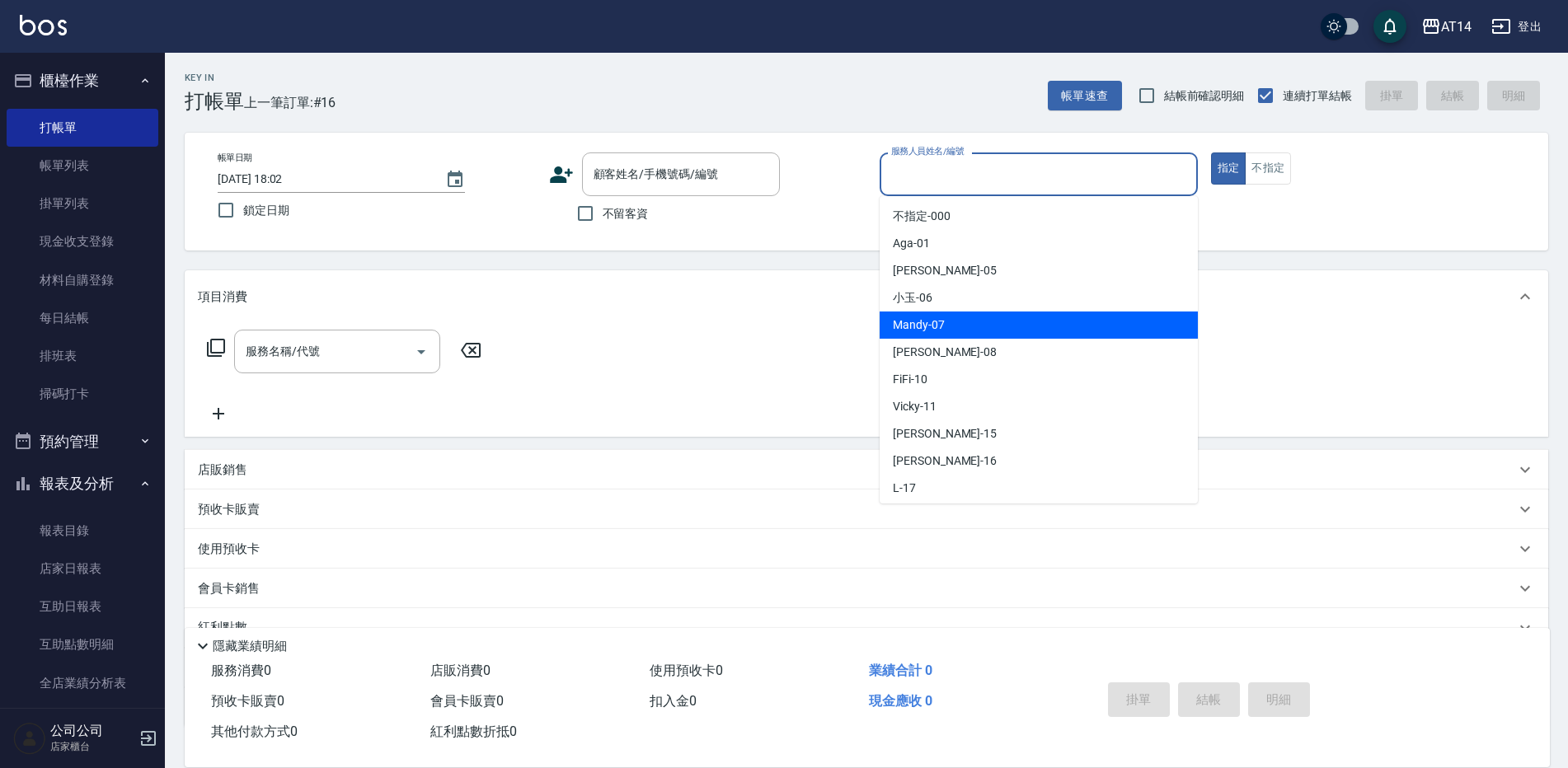
click at [935, 318] on span "Mandy -07" at bounding box center [918, 325] width 52 height 18
type input "Mandy-07"
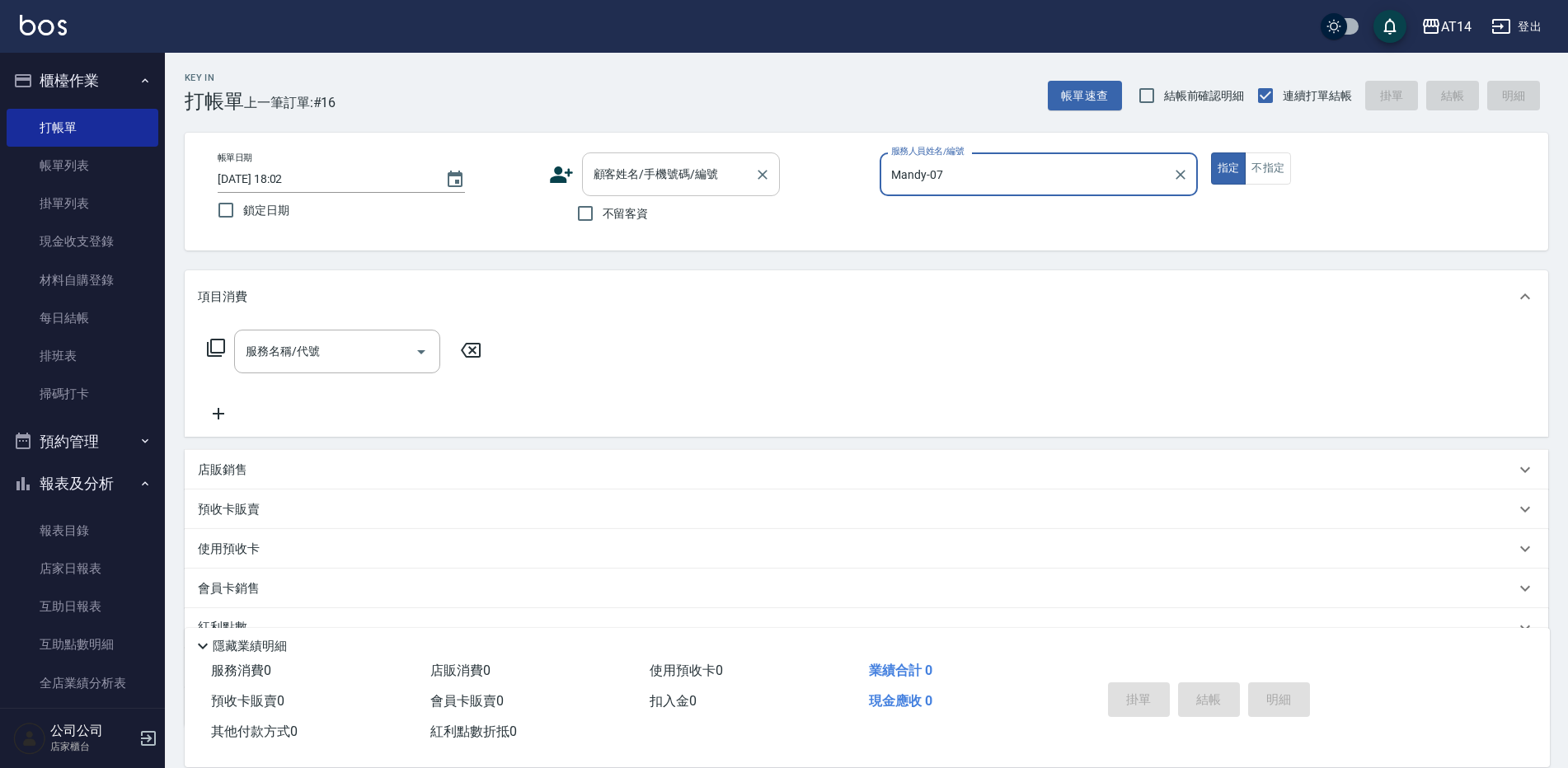
click at [610, 172] on div "顧客姓名/手機號碼/編號 顧客姓名/手機號碼/編號" at bounding box center [681, 174] width 198 height 43
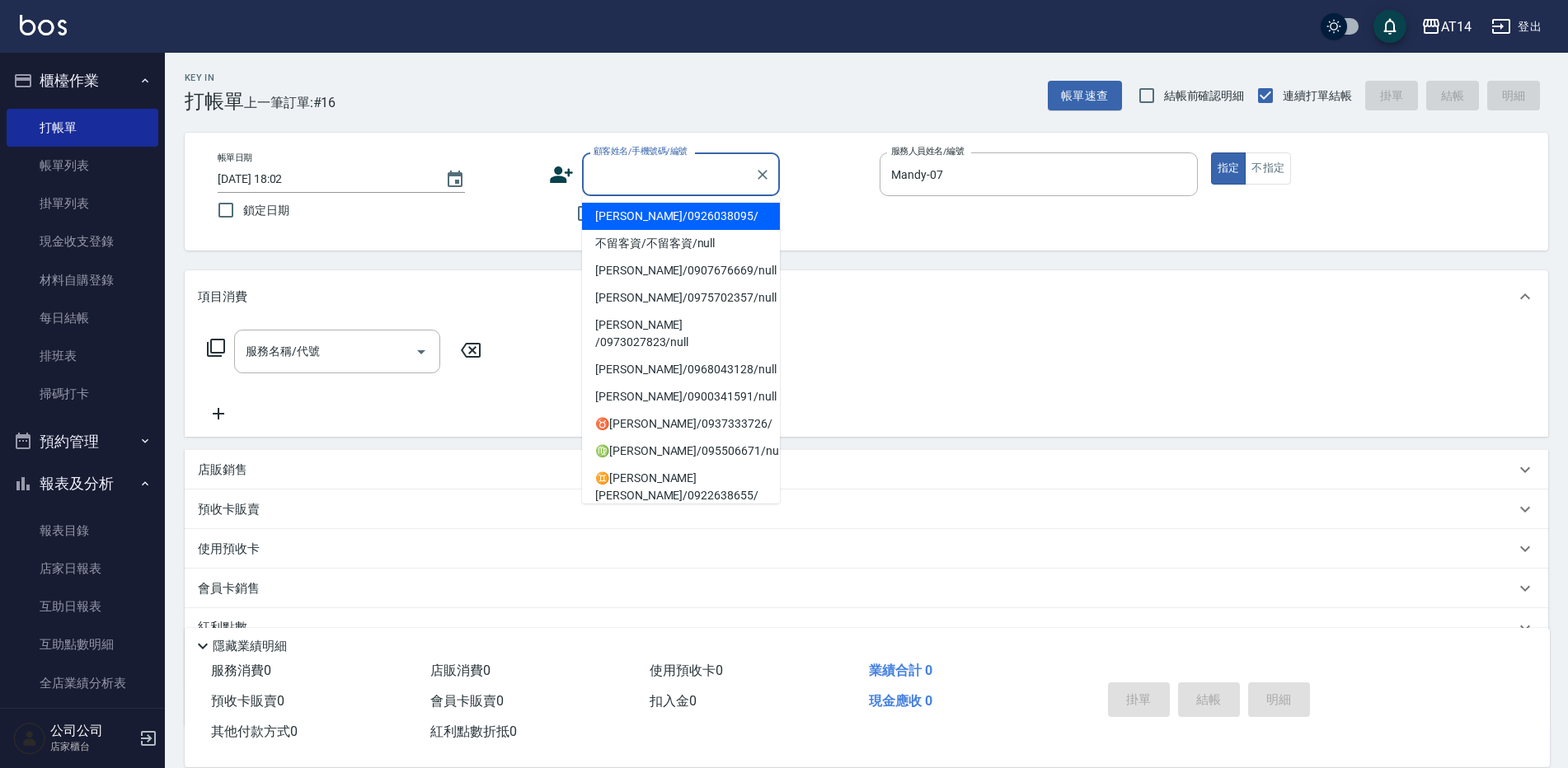
click at [555, 172] on icon at bounding box center [561, 175] width 23 height 17
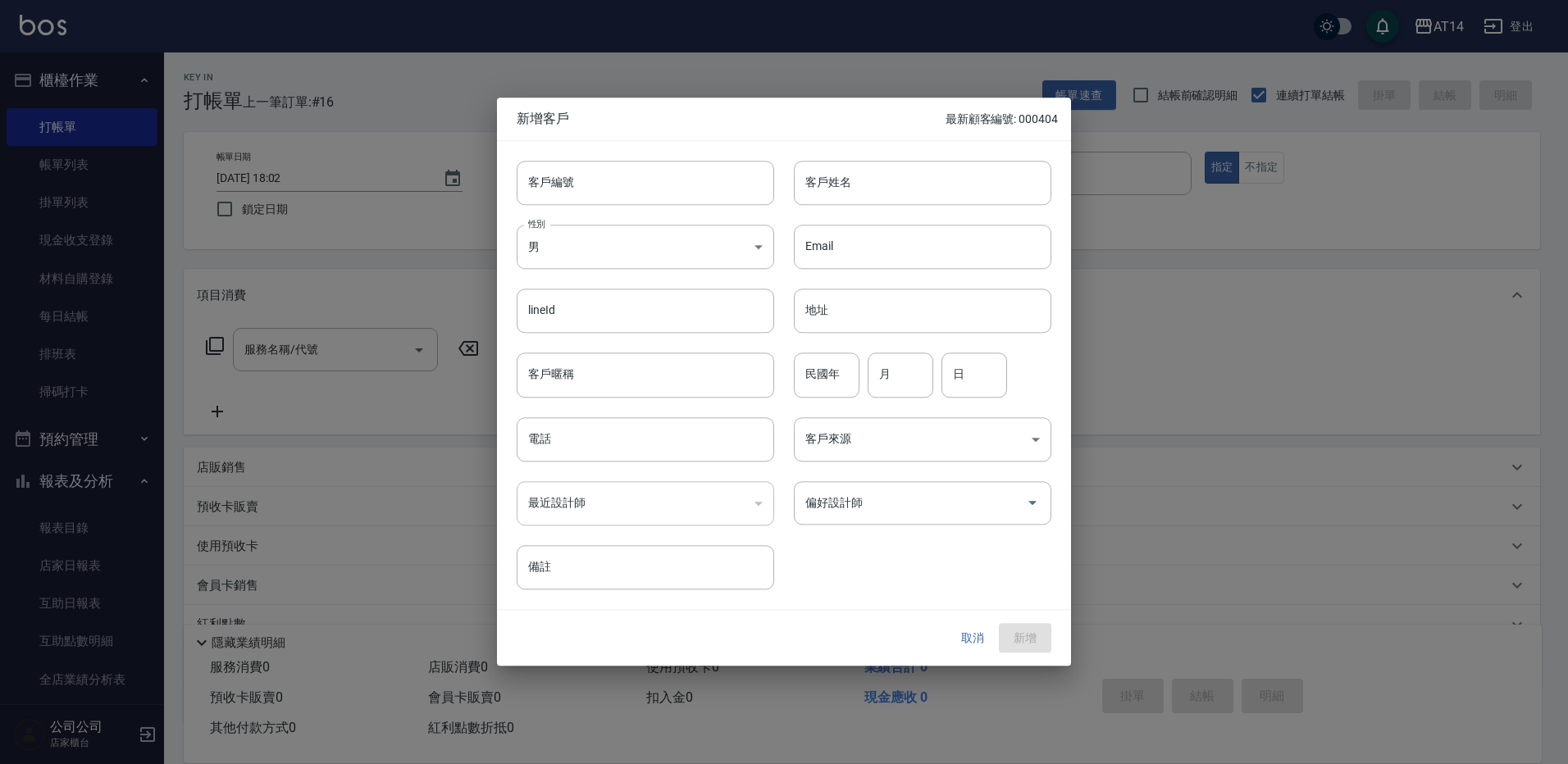
click at [1225, 331] on div at bounding box center [784, 382] width 1568 height 764
click at [972, 639] on button "取消" at bounding box center [971, 638] width 52 height 30
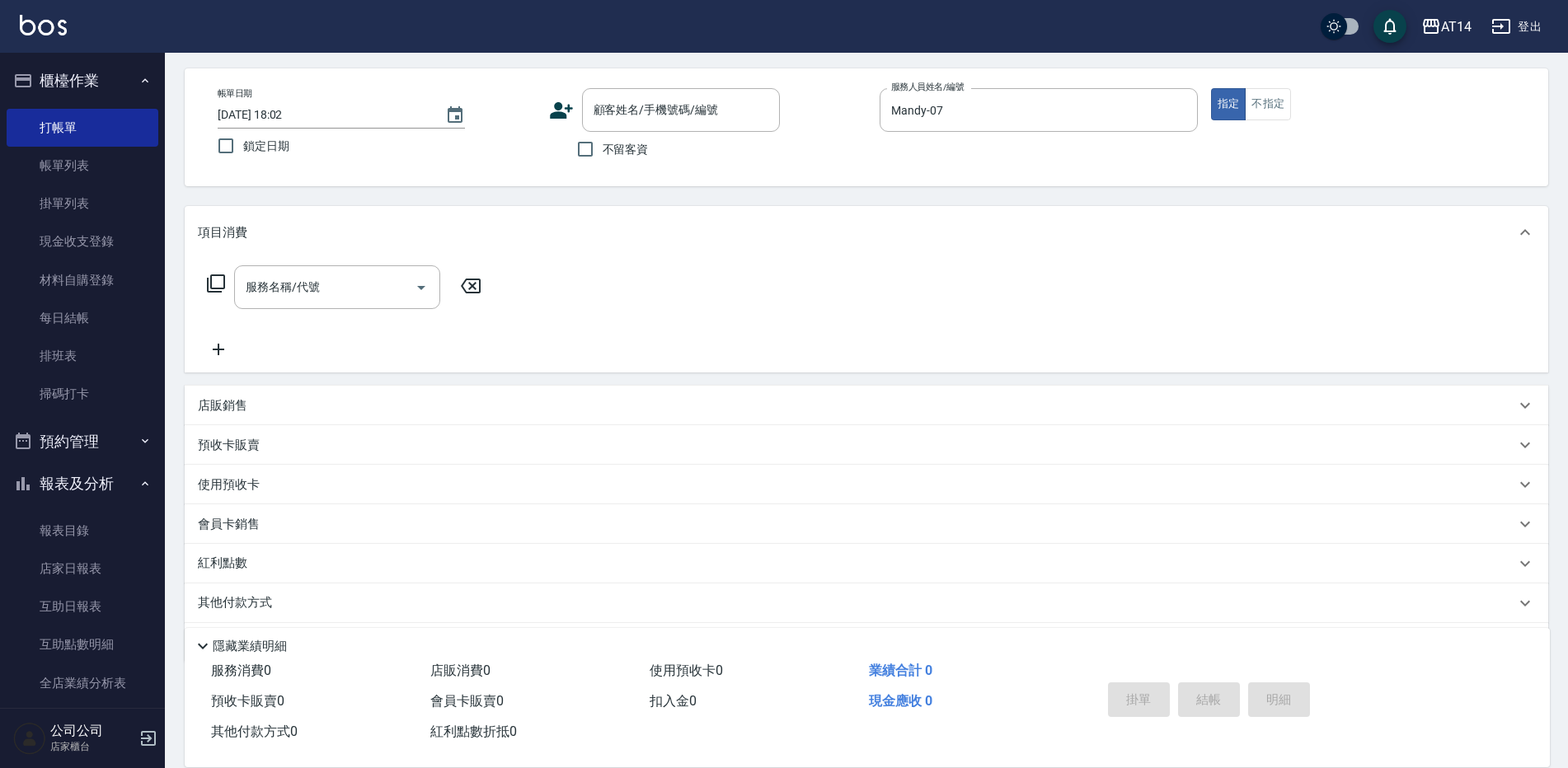
scroll to position [34, 0]
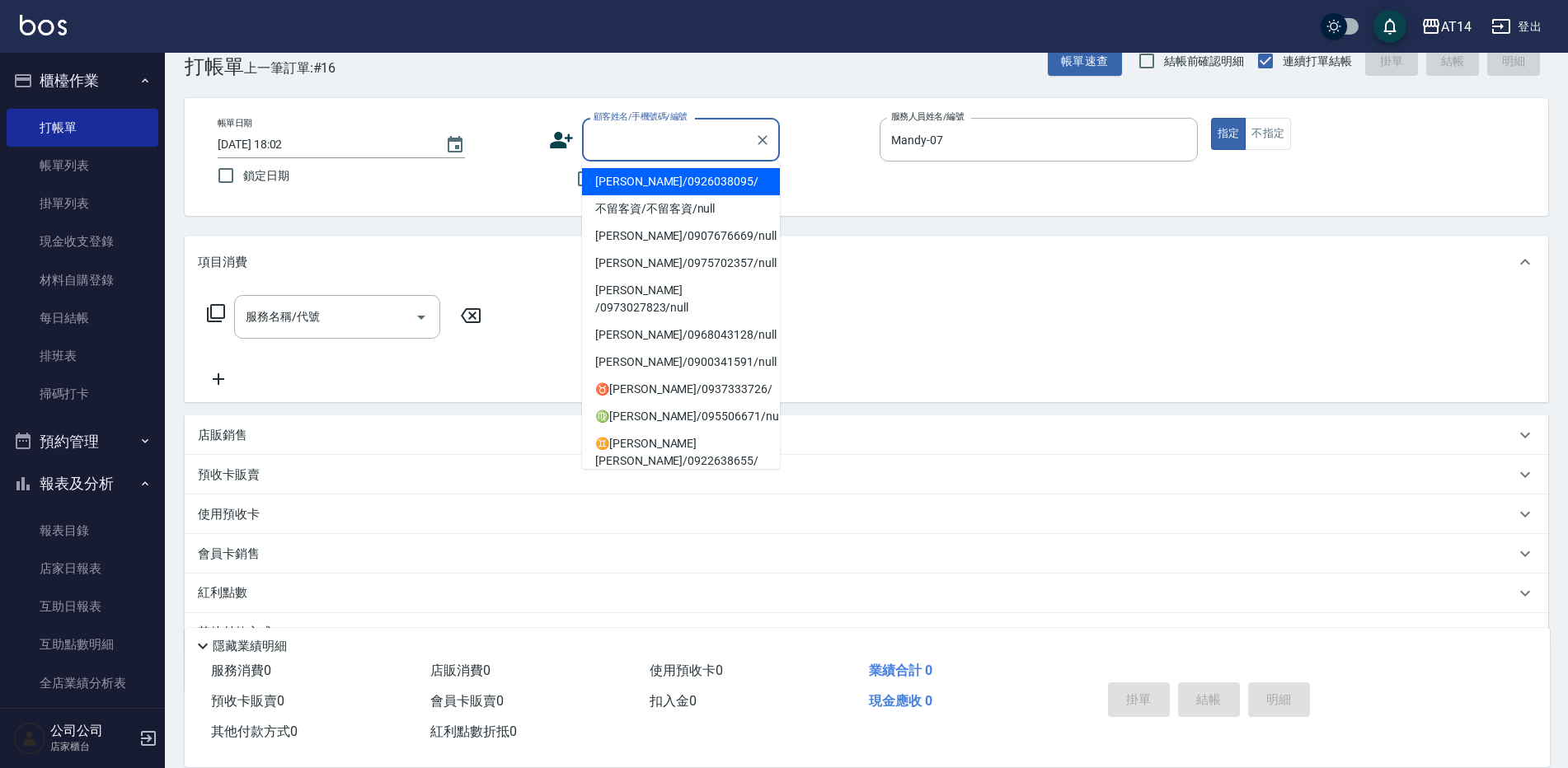
click at [676, 140] on input "顧客姓名/手機號碼/編號" at bounding box center [668, 140] width 158 height 29
click at [649, 179] on li "鄭玉玲/0926038095/" at bounding box center [681, 181] width 198 height 27
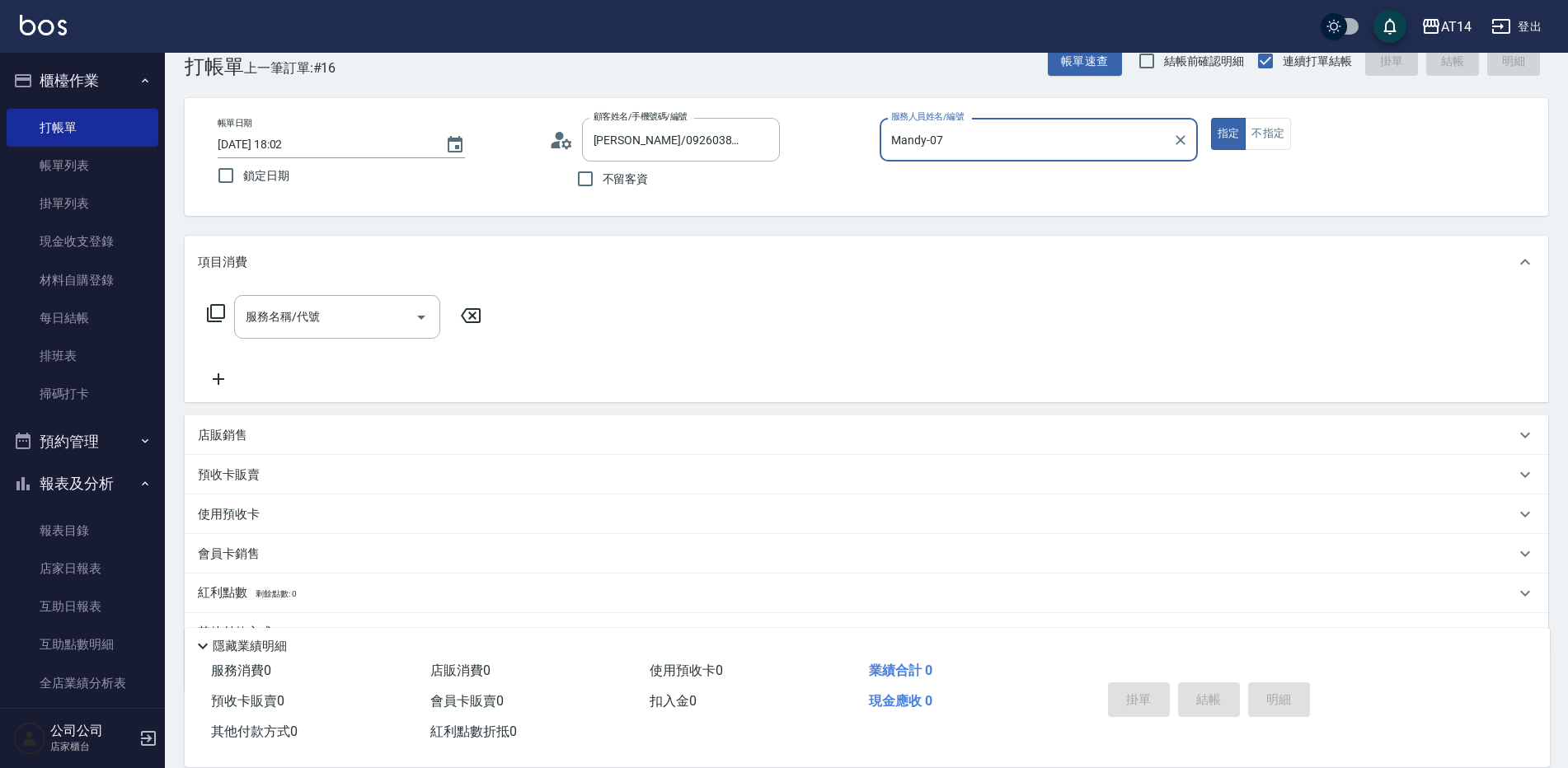
type input "鄭玉玲/0926038095/"
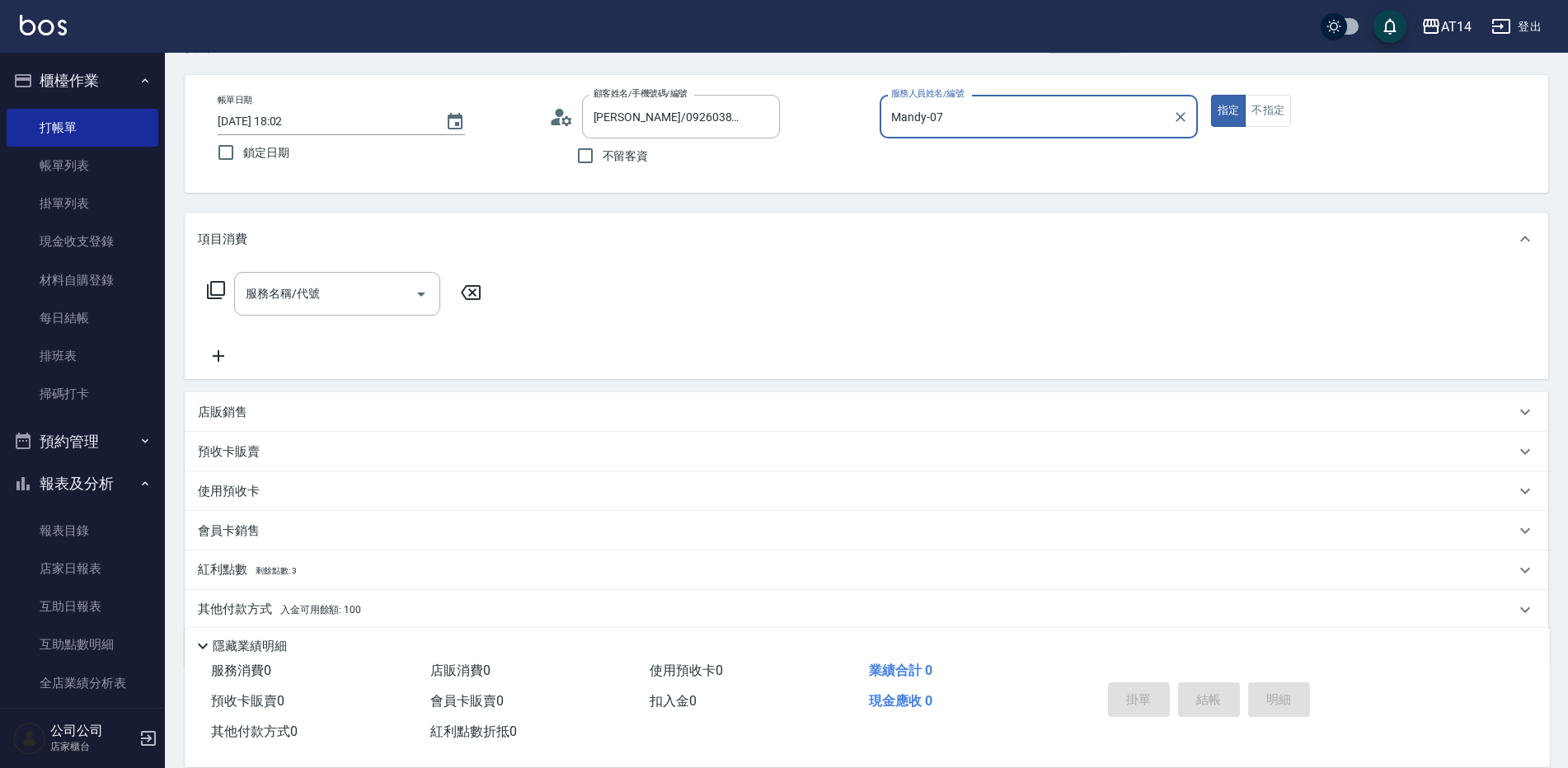
scroll to position [117, 0]
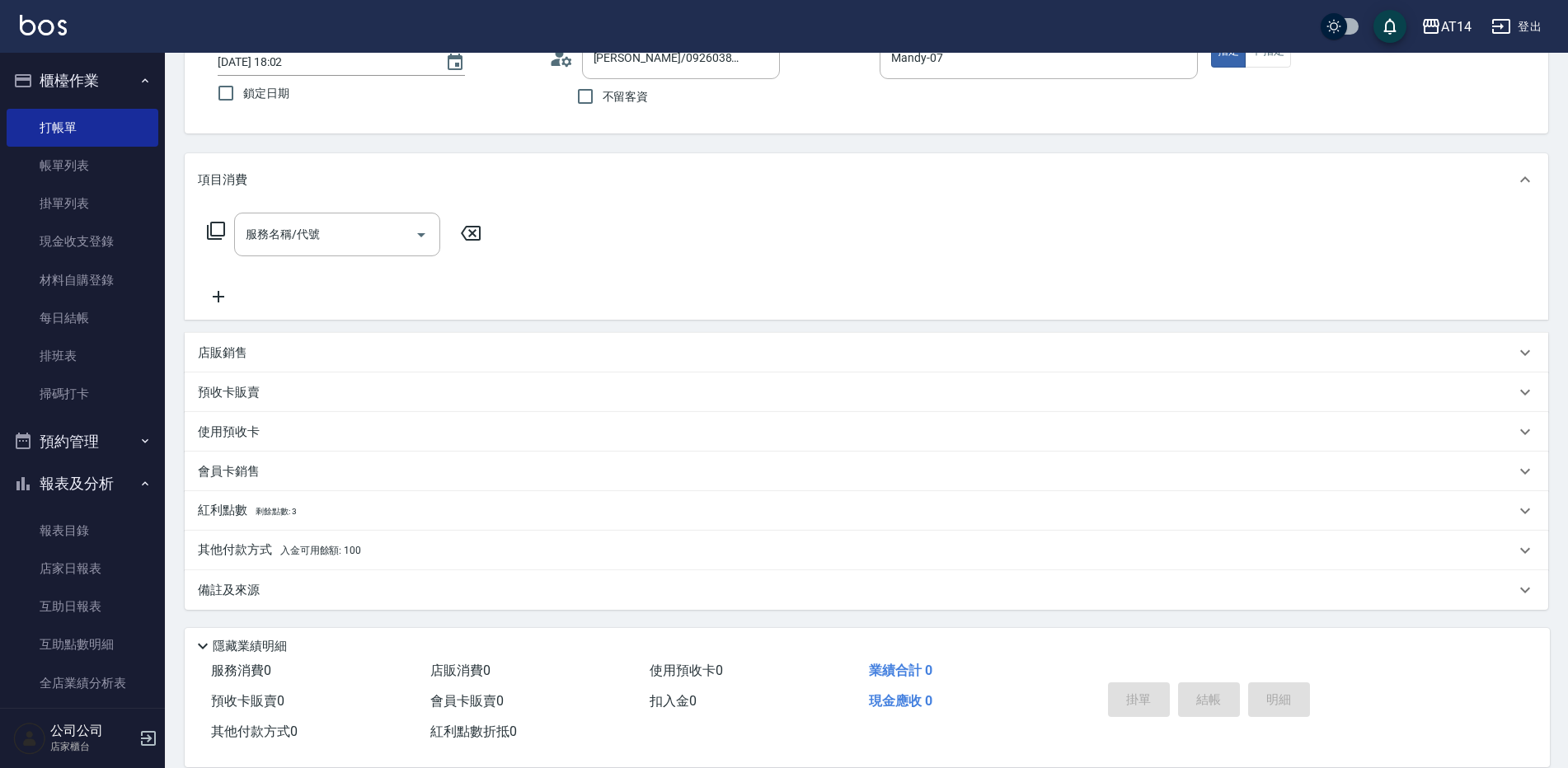
click at [368, 548] on div "其他付款方式 入金可用餘額: 100" at bounding box center [857, 551] width 1318 height 18
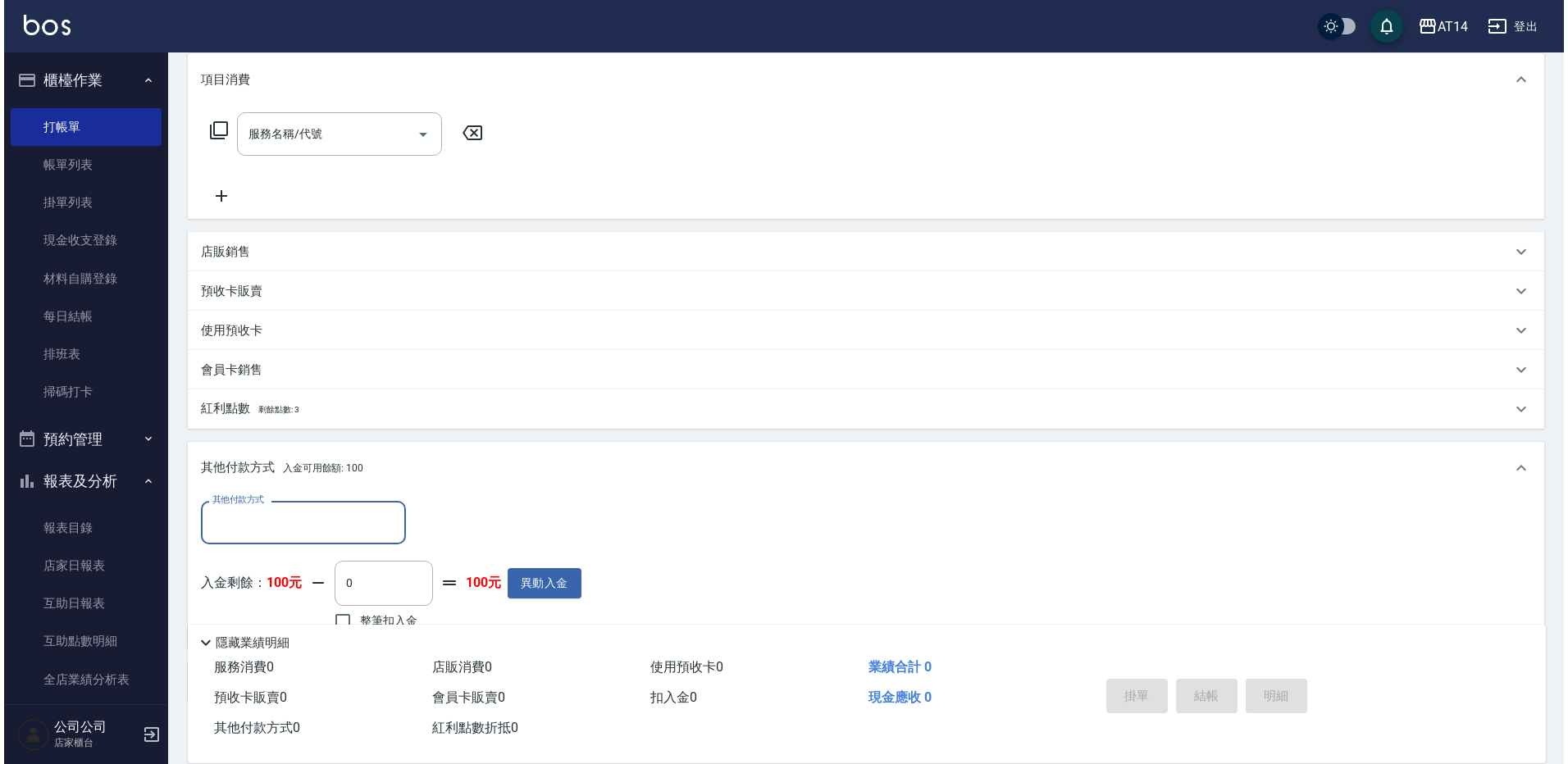
scroll to position [310, 0]
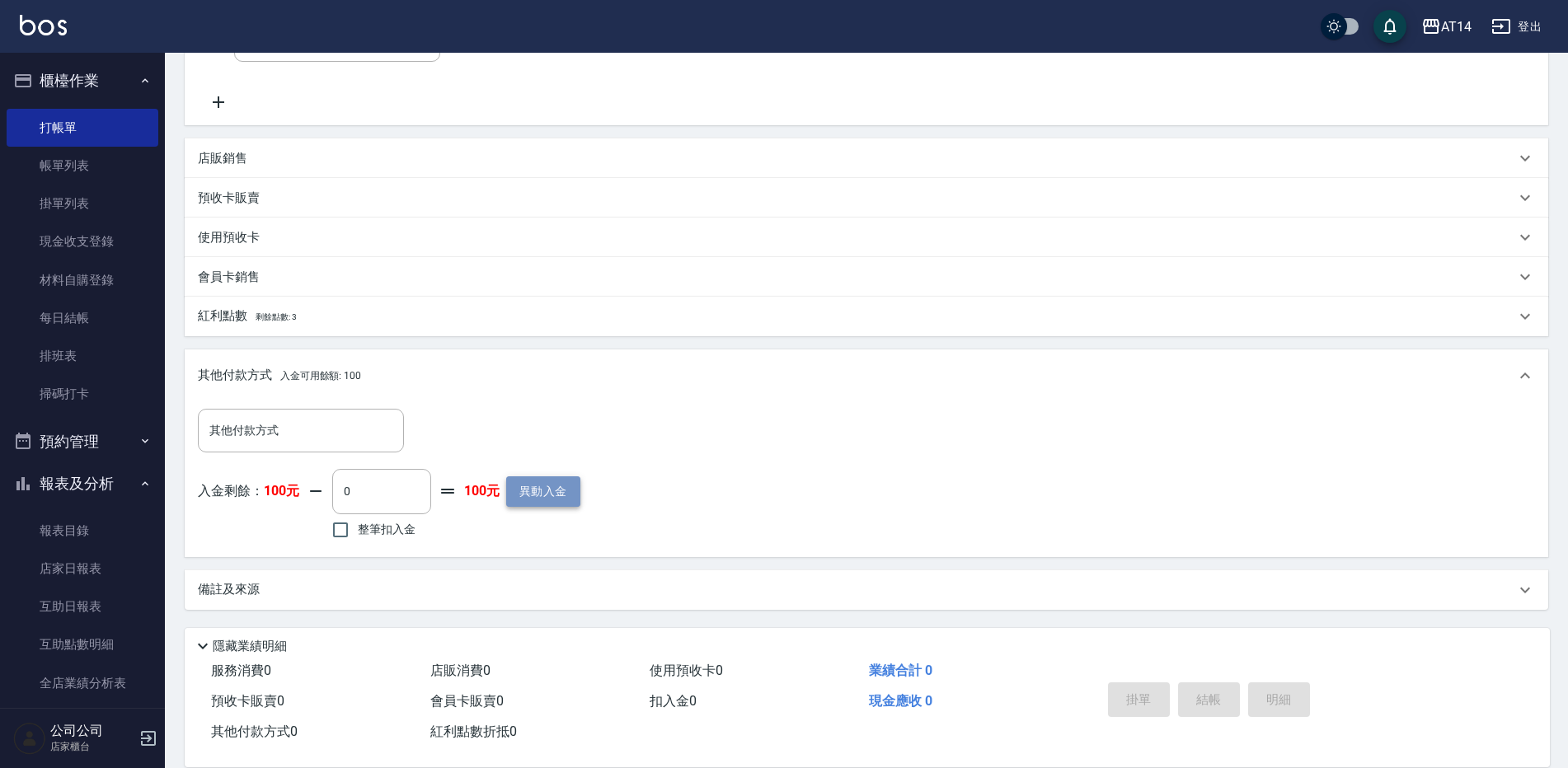
click at [534, 488] on button "異動入金" at bounding box center [543, 492] width 74 height 30
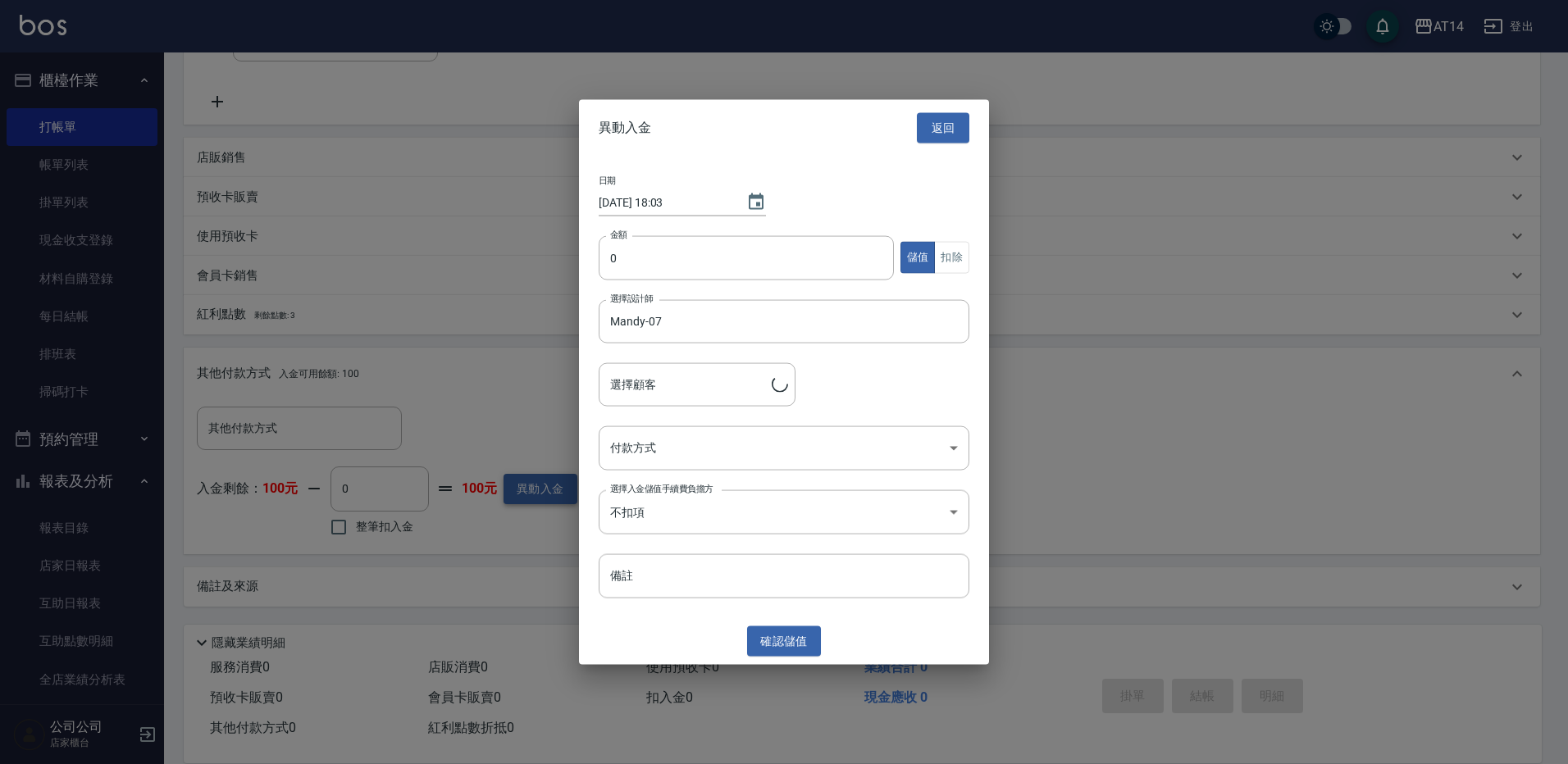
type input "鄭玉玲/0926038095/"
click at [608, 261] on input "0" at bounding box center [745, 257] width 295 height 44
type input "3000"
click at [957, 445] on body "AT14 登出 櫃檯作業 打帳單 帳單列表 掛單列表 現金收支登錄 材料自購登錄 每日結帳 排班表 掃碼打卡 預約管理 預約管理 單日預約紀錄 單週預約紀錄 …" at bounding box center [784, 227] width 1568 height 1075
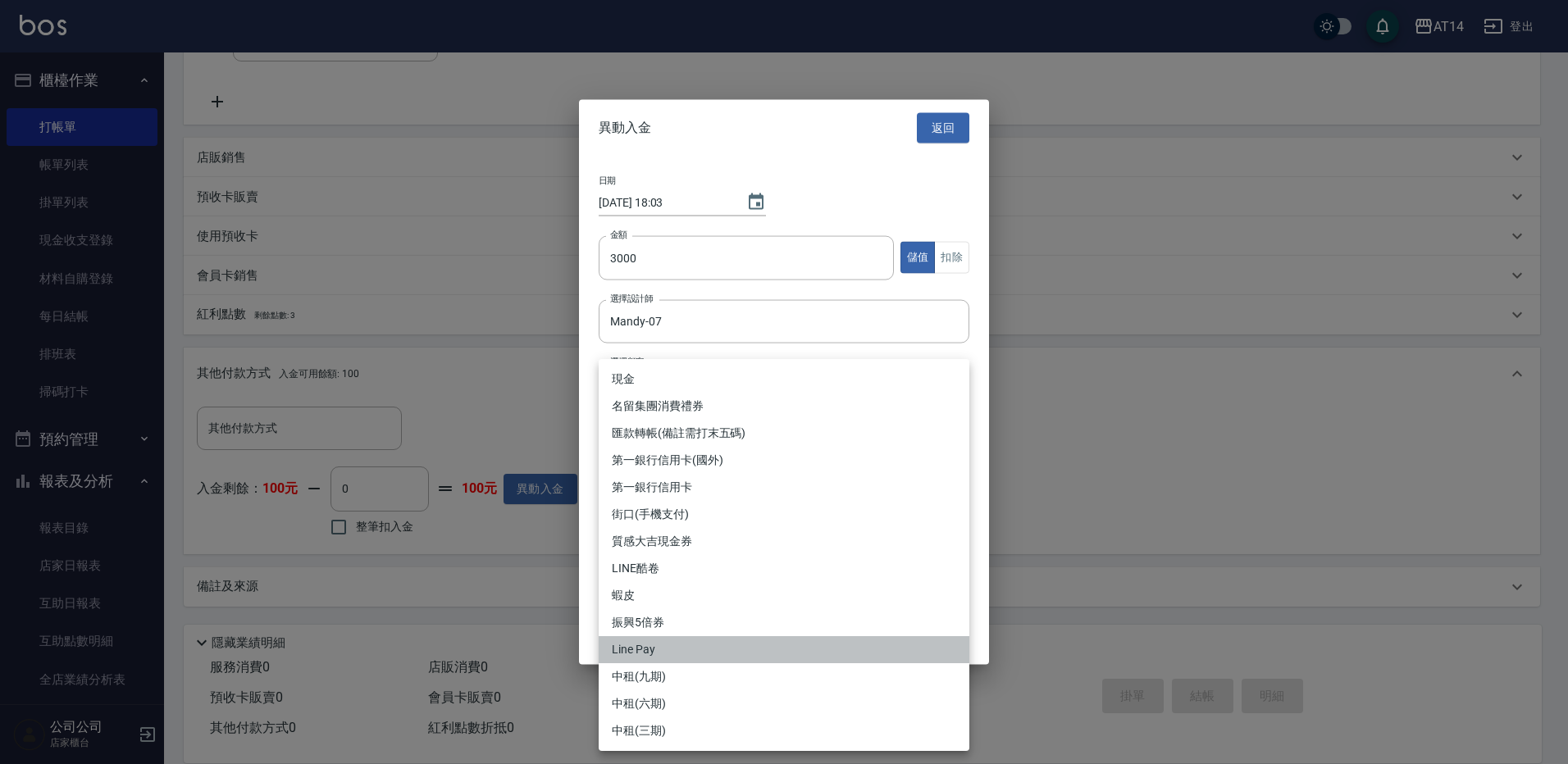
click at [756, 650] on li "Line Pay" at bounding box center [783, 649] width 370 height 27
type input "Line Pay"
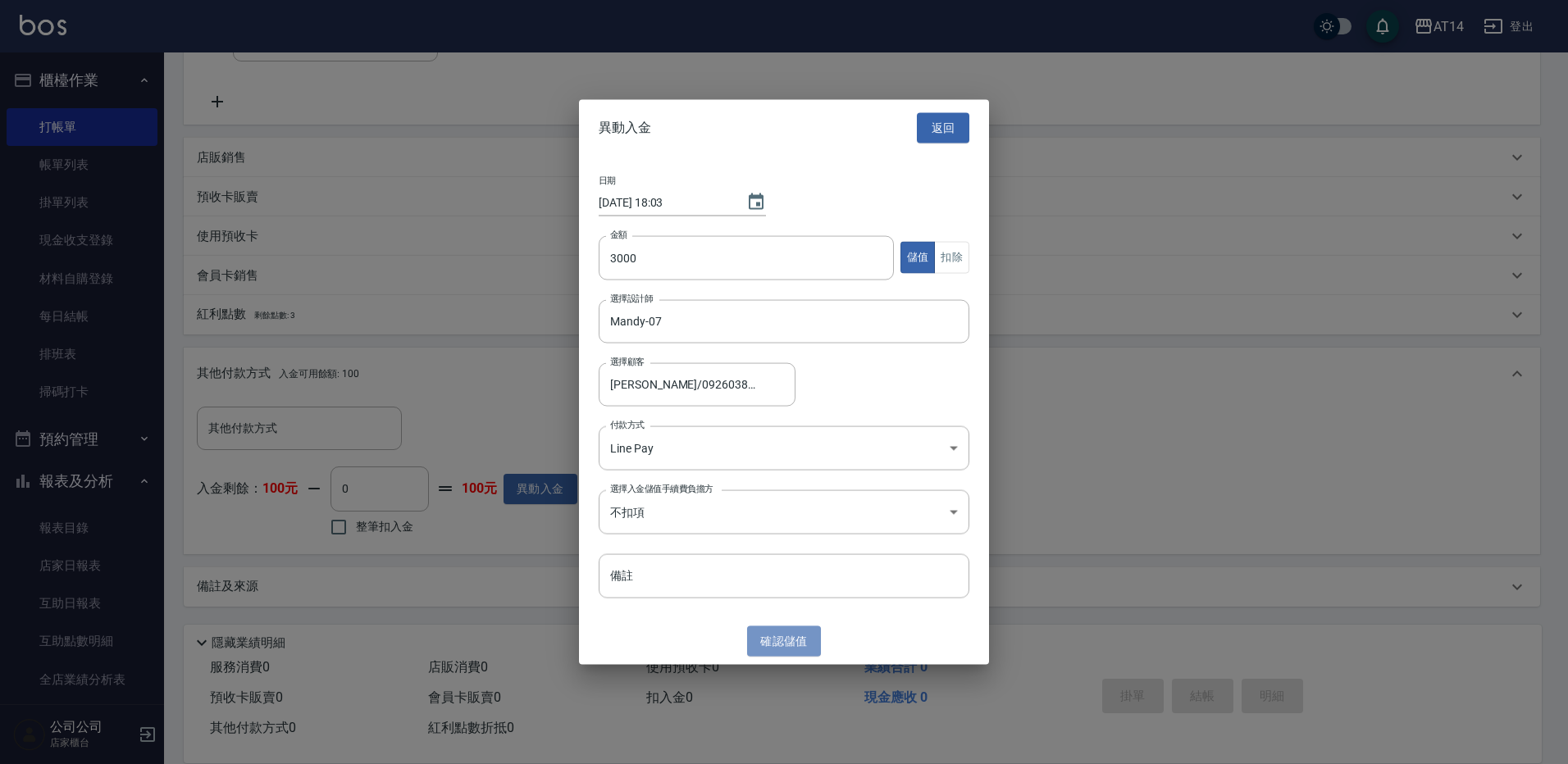
click at [788, 640] on button "確認 儲值" at bounding box center [784, 642] width 74 height 30
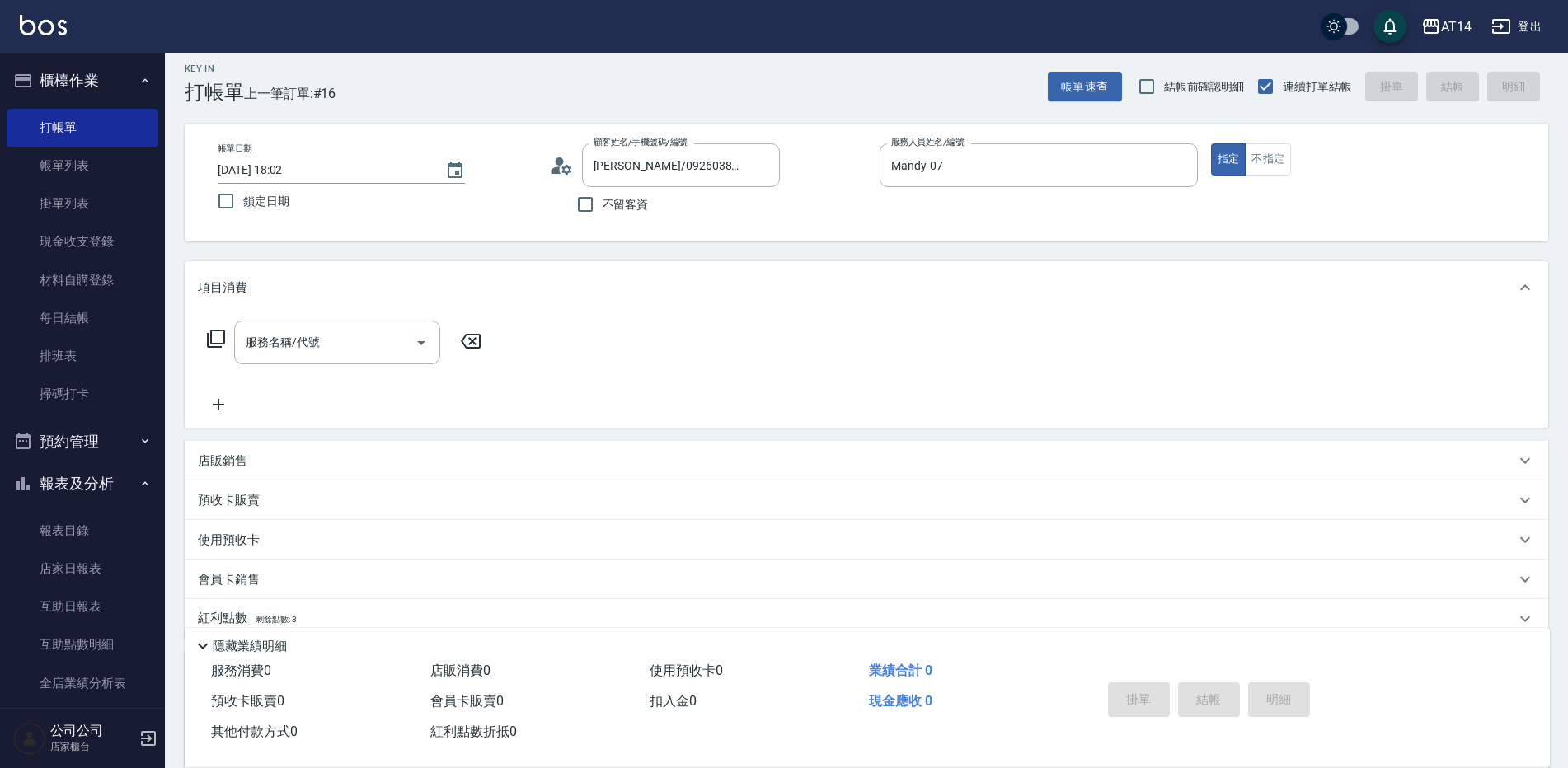
scroll to position [0, 0]
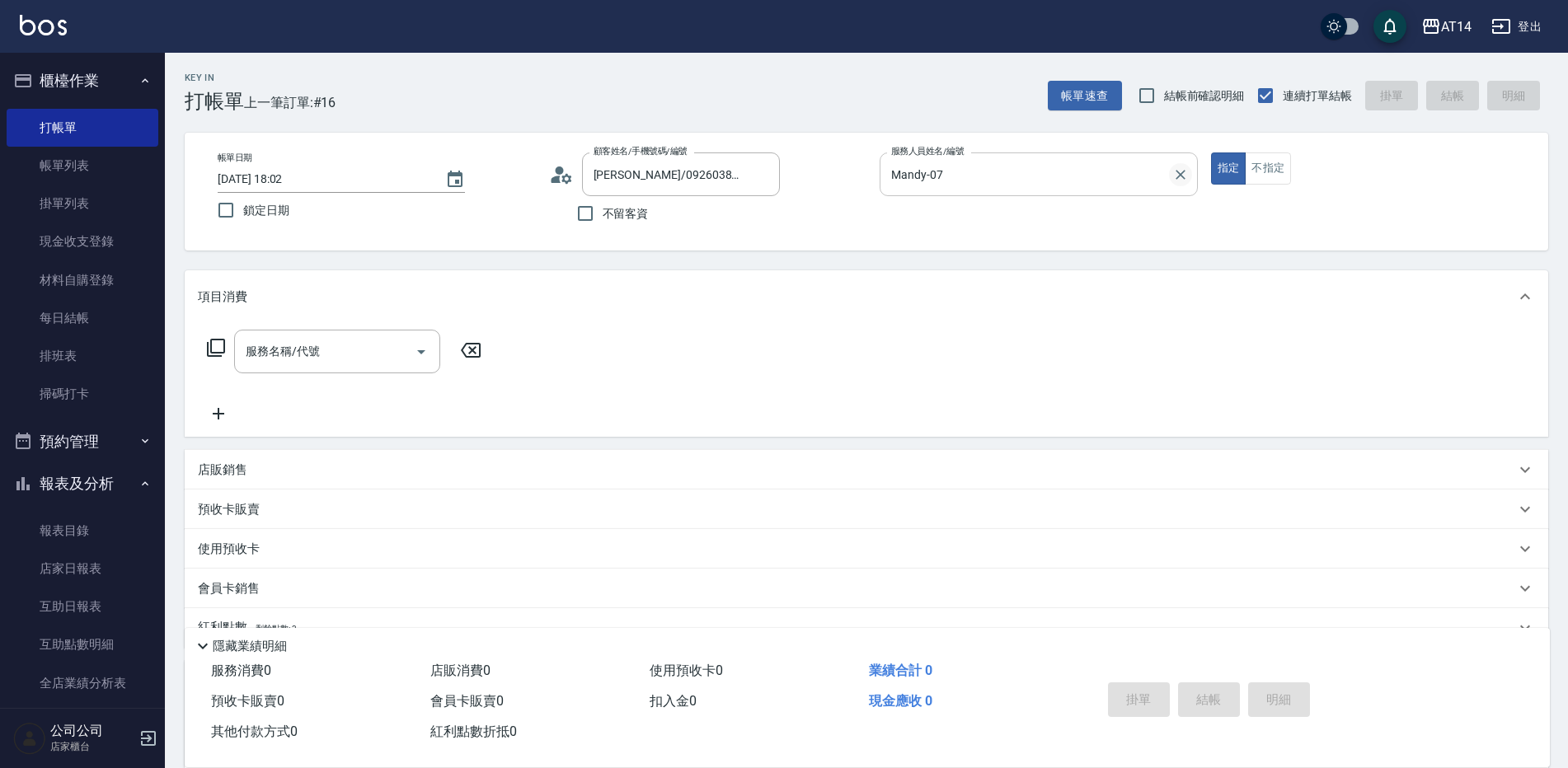
click at [1178, 172] on icon "Clear" at bounding box center [1180, 175] width 10 height 10
click at [768, 176] on icon "Clear" at bounding box center [762, 175] width 17 height 17
click at [967, 180] on div "服務人員姓名/編號 服務人員姓名/編號" at bounding box center [1039, 174] width 318 height 43
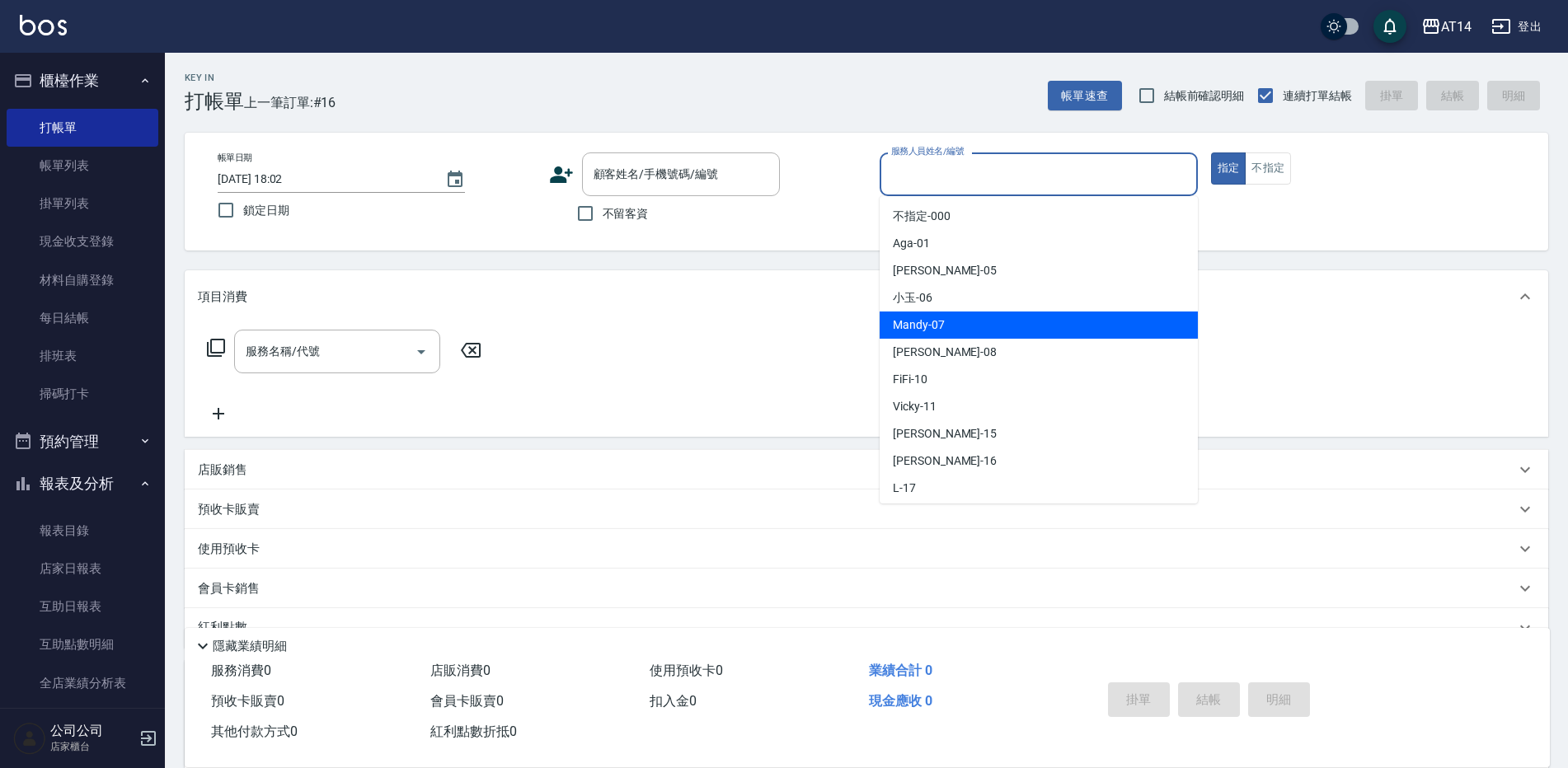
click at [905, 324] on span "Mandy -07" at bounding box center [918, 325] width 52 height 18
type input "Mandy-07"
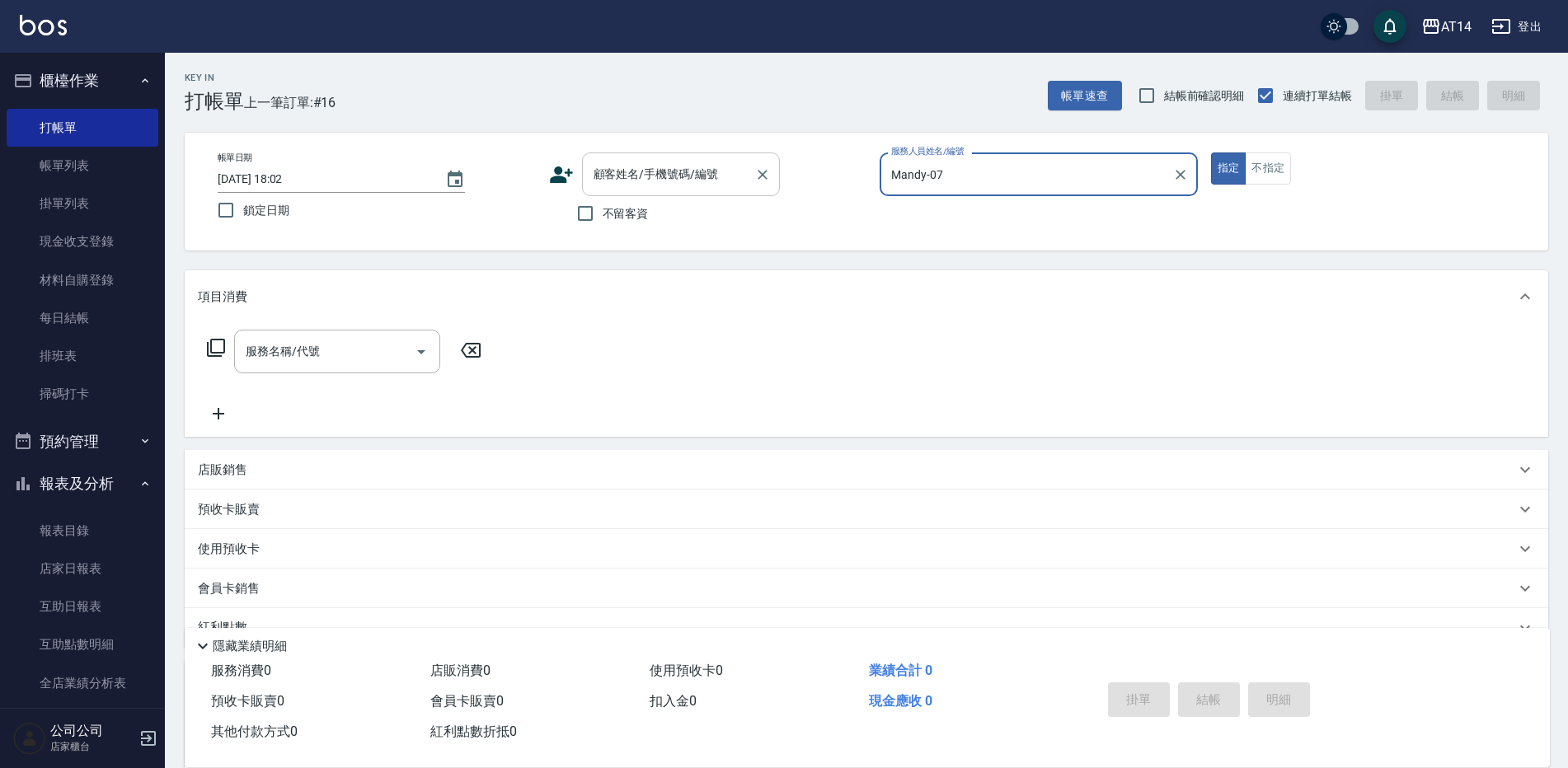
click at [724, 184] on input "顧客姓名/手機號碼/編號" at bounding box center [668, 174] width 158 height 29
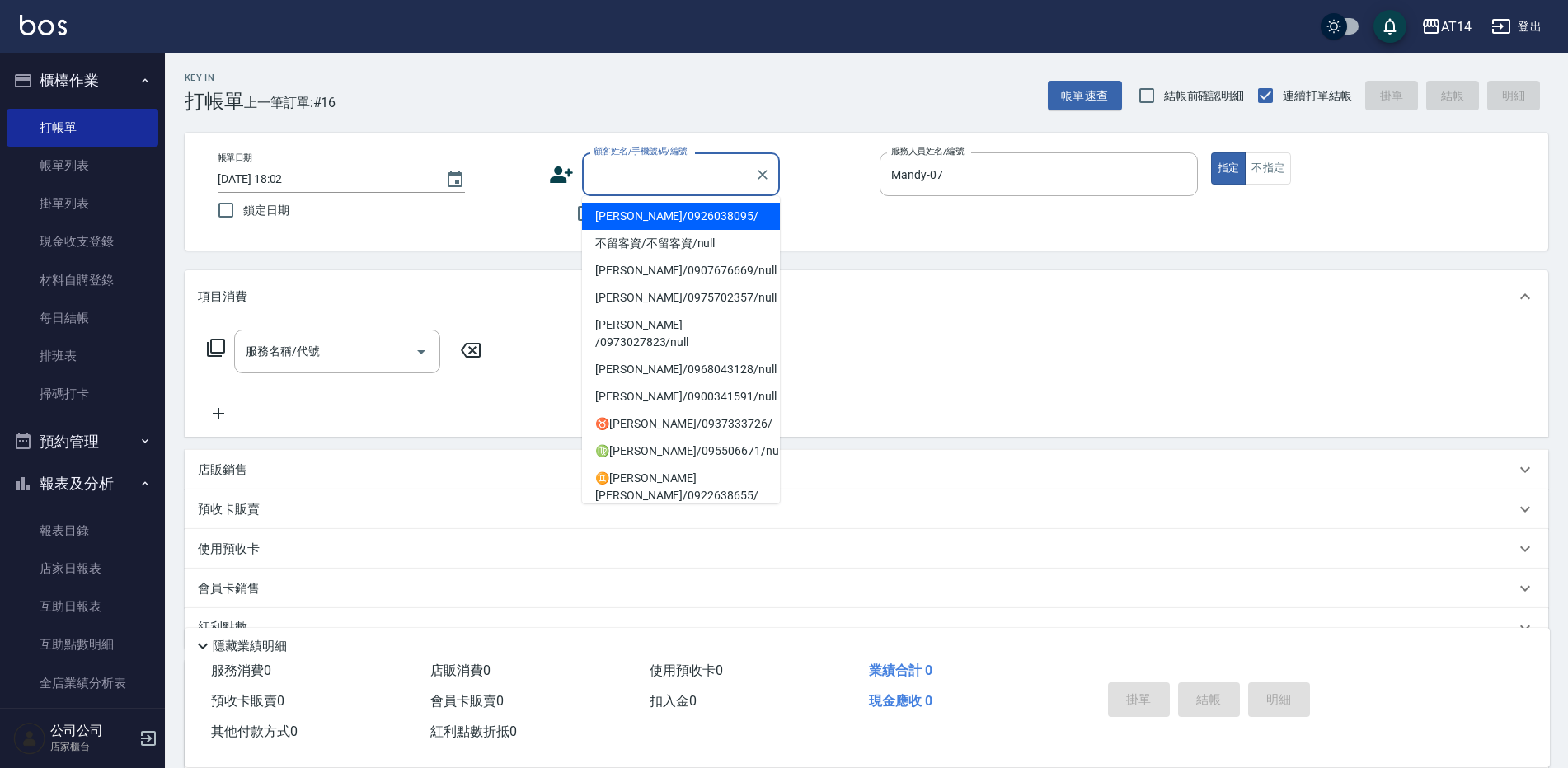
click at [683, 224] on li "鄭玉玲/0926038095/" at bounding box center [681, 215] width 198 height 27
type input "鄭玉玲/0926038095/"
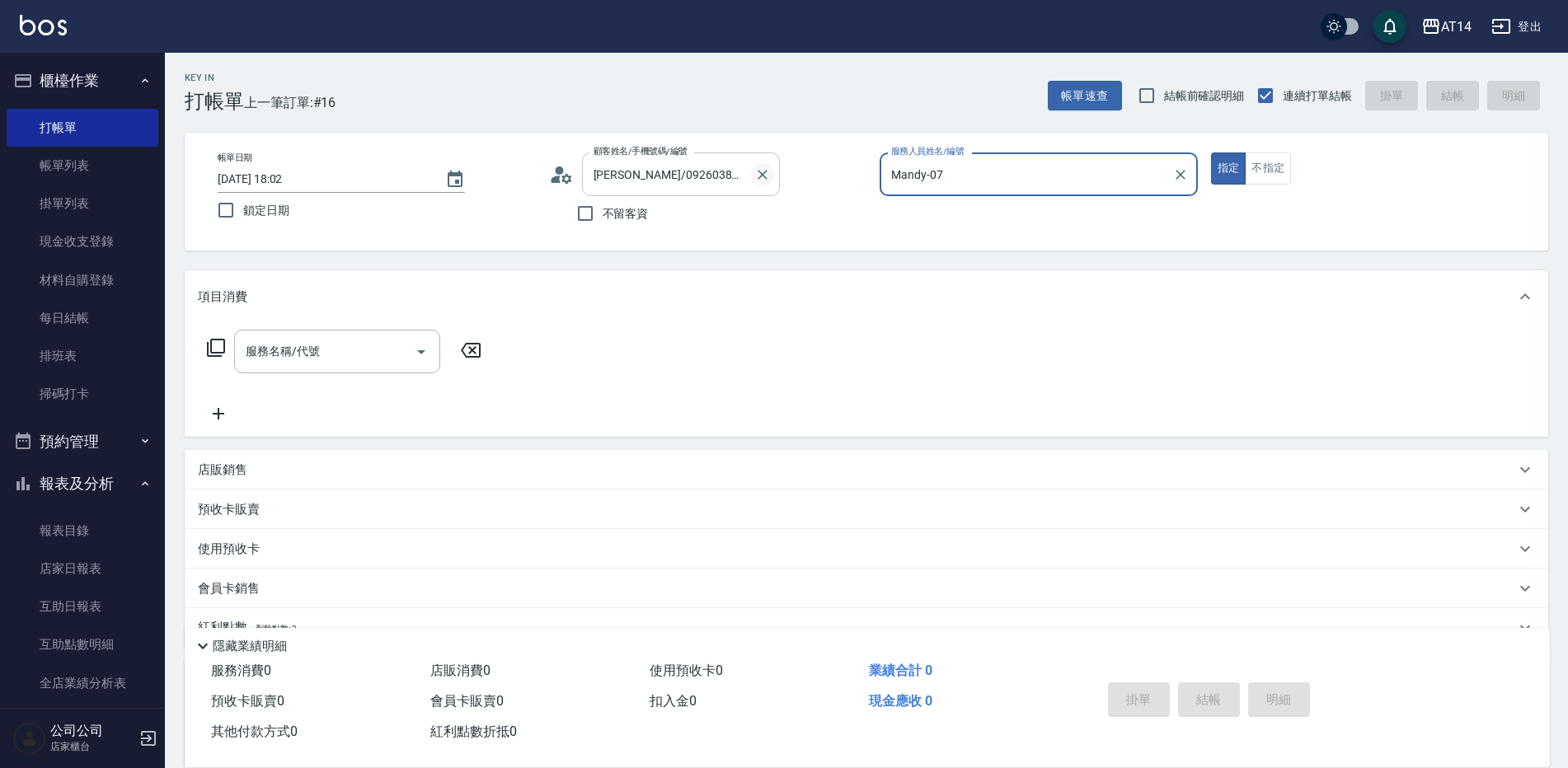
click at [765, 171] on icon "Clear" at bounding box center [762, 175] width 10 height 10
click at [1178, 167] on icon "Clear" at bounding box center [1181, 175] width 17 height 17
click at [27, 410] on link "掃碼打卡" at bounding box center [82, 394] width 152 height 38
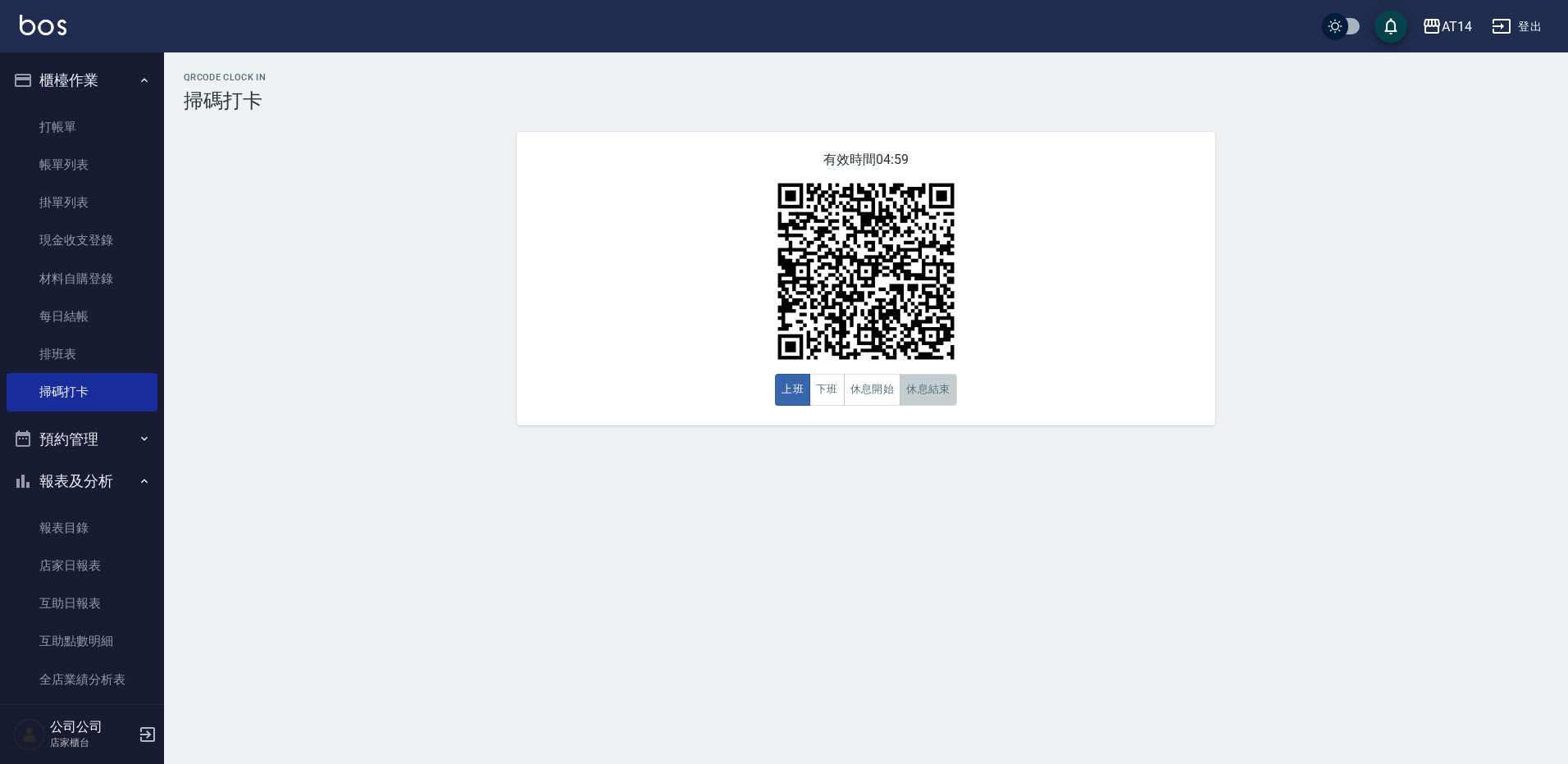
click at [921, 393] on button "休息結束" at bounding box center [928, 390] width 57 height 32
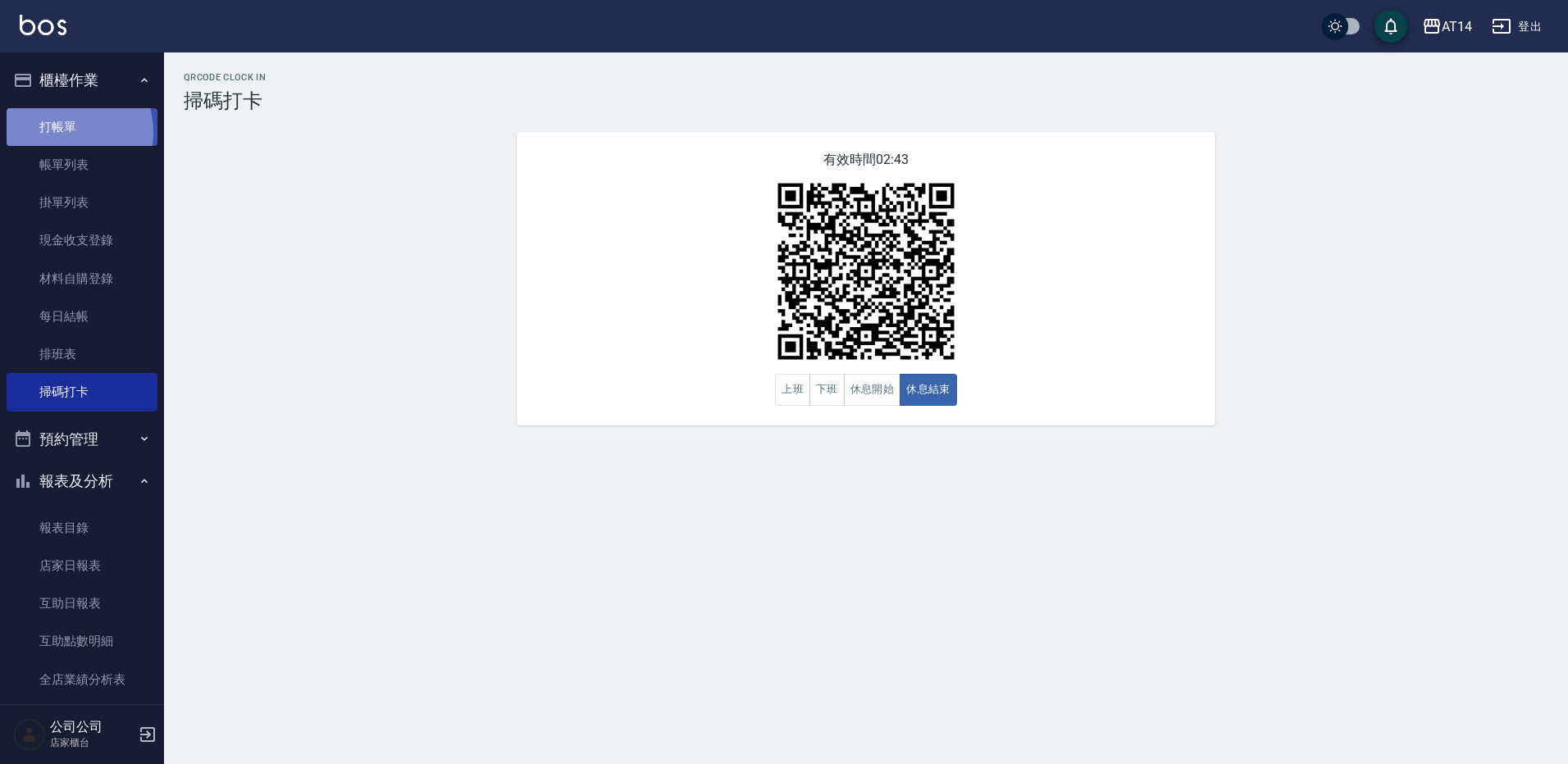
click at [57, 132] on link "打帳單" at bounding box center [82, 127] width 151 height 38
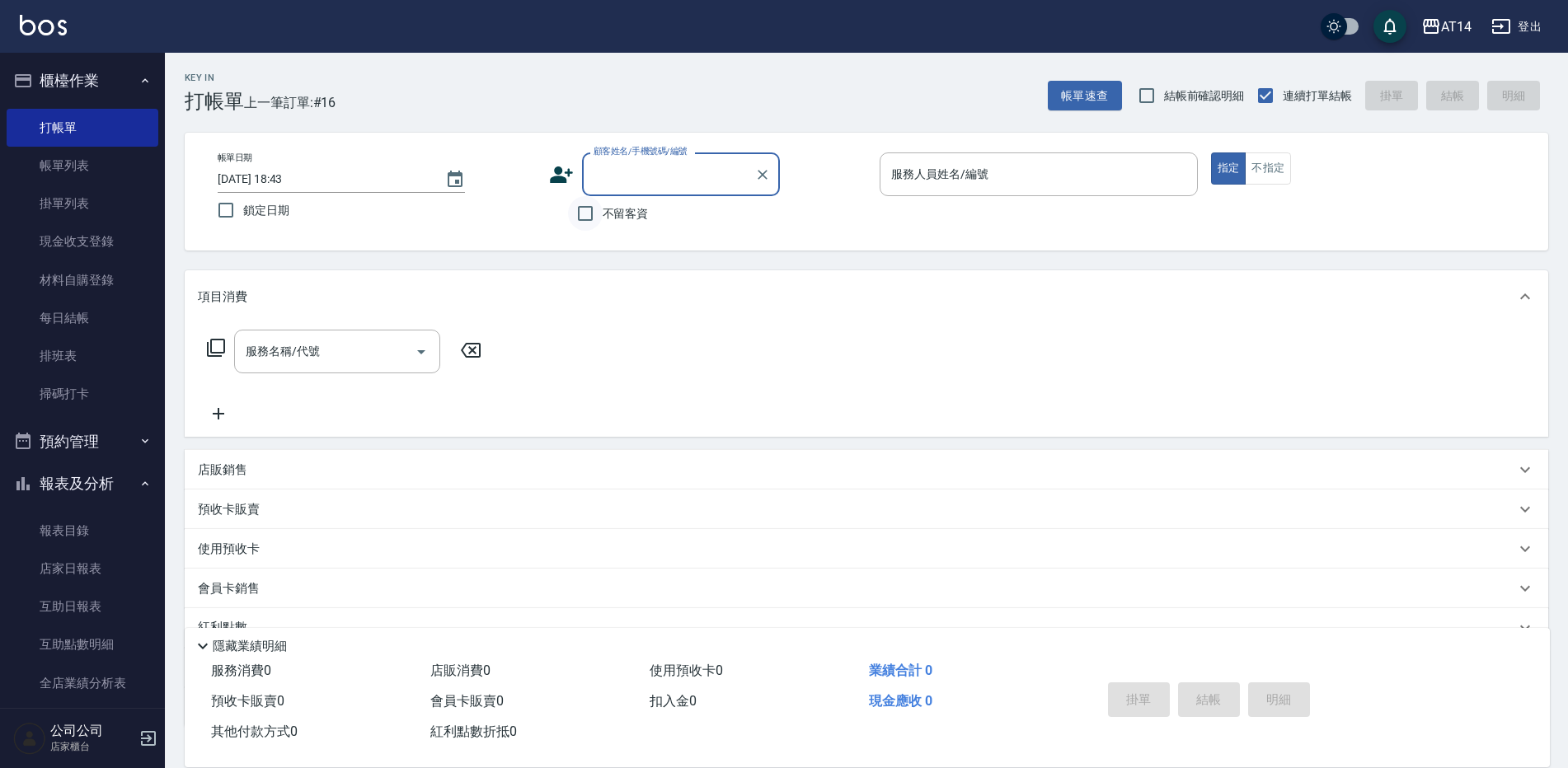
click at [593, 220] on input "不留客資" at bounding box center [585, 213] width 34 height 34
checkbox input "true"
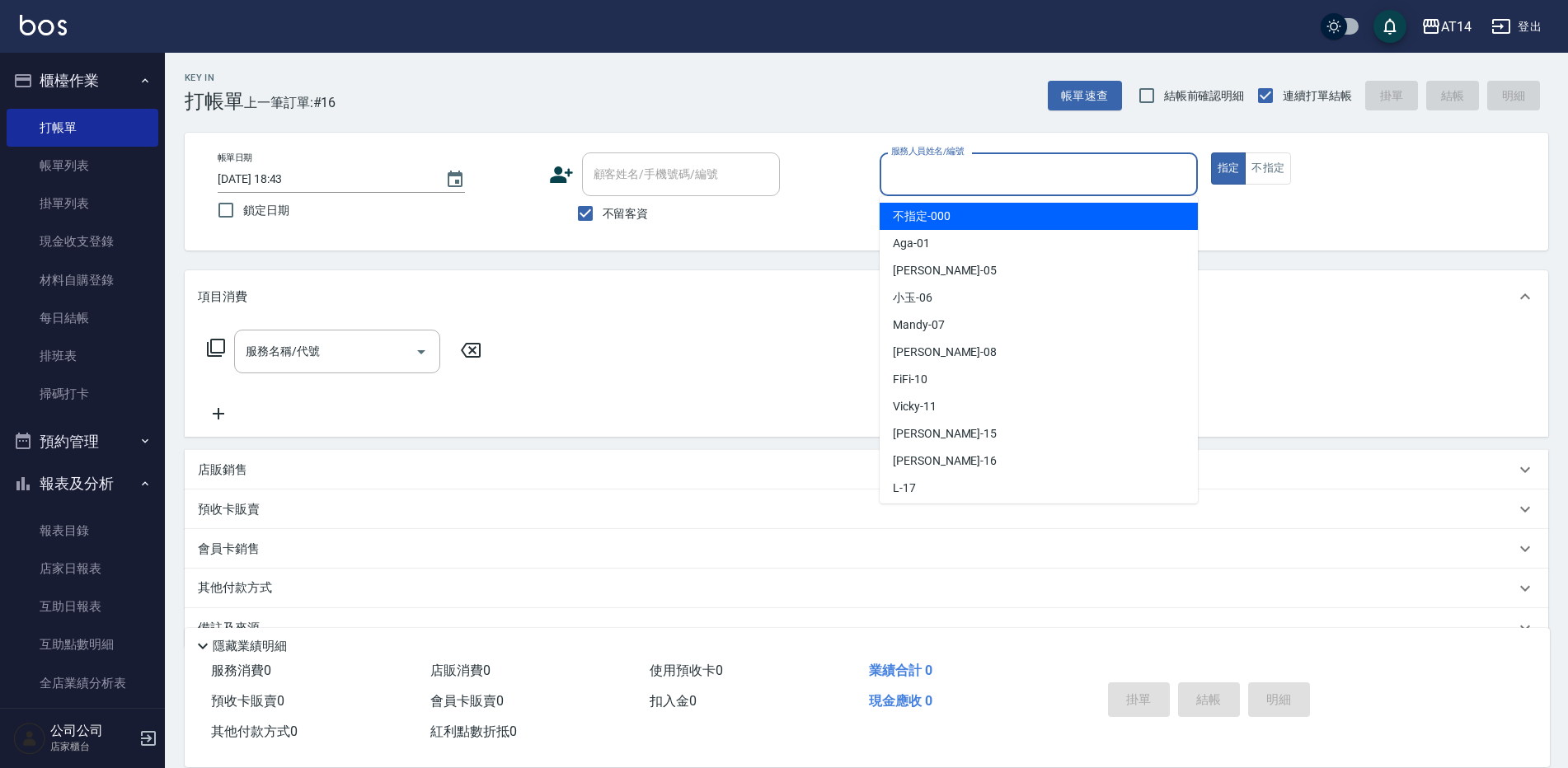
click at [1040, 184] on input "服務人員姓名/編號" at bounding box center [1039, 174] width 303 height 29
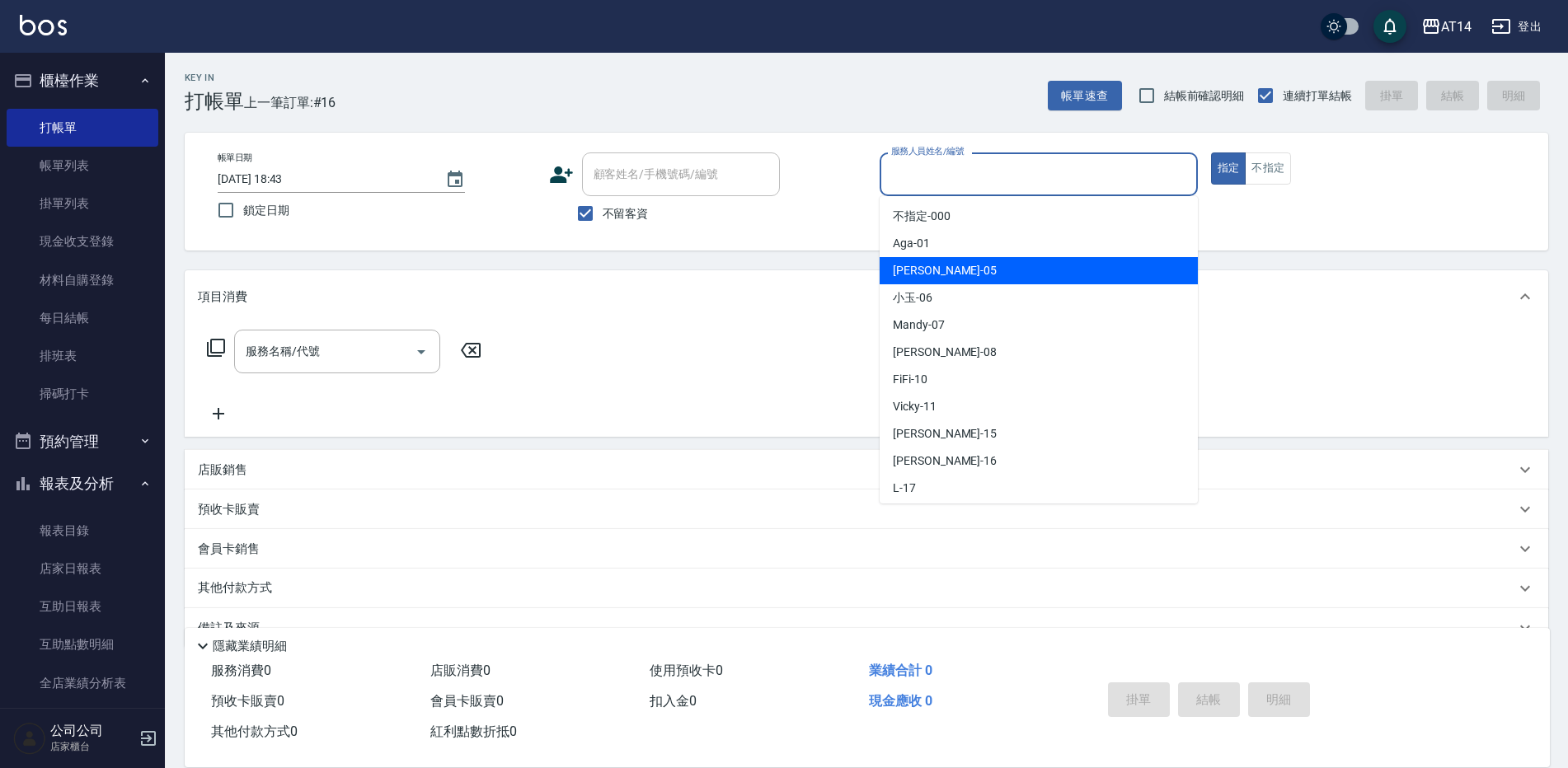
click at [965, 270] on div "Patty -05" at bounding box center [1039, 270] width 318 height 27
type input "Patty-05"
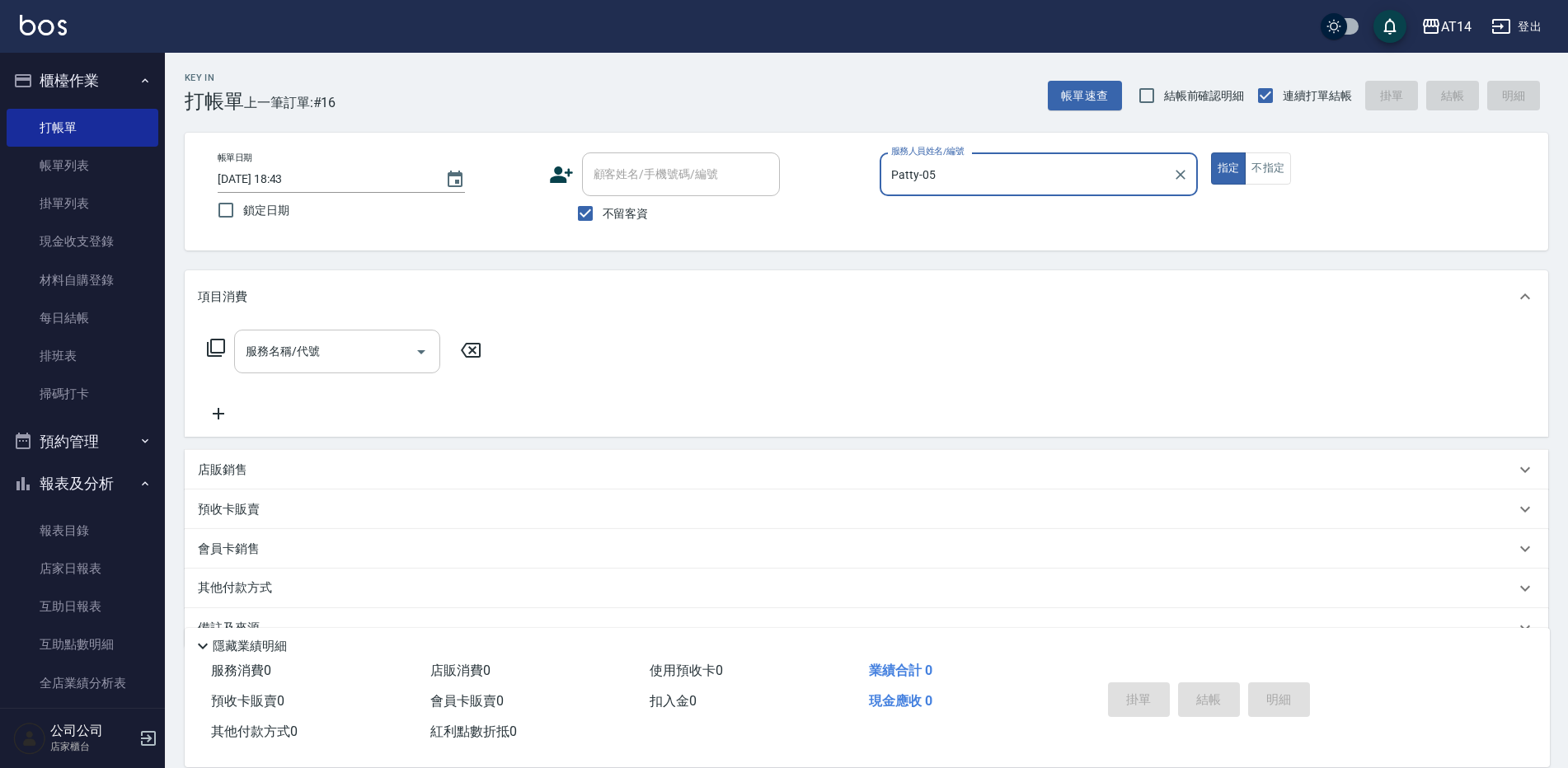
click at [285, 361] on input "服務名稱/代號" at bounding box center [324, 351] width 166 height 29
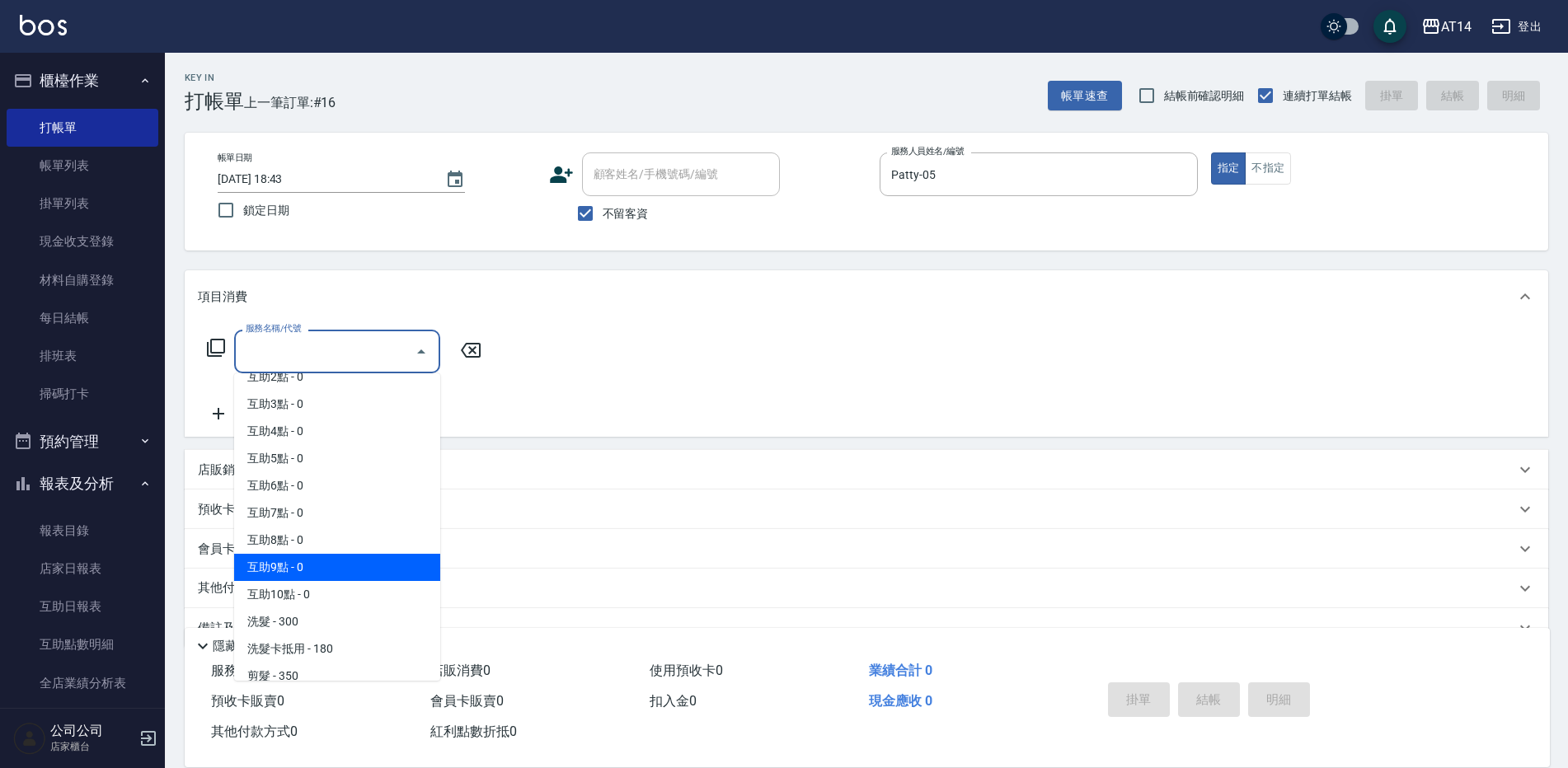
scroll to position [82, 0]
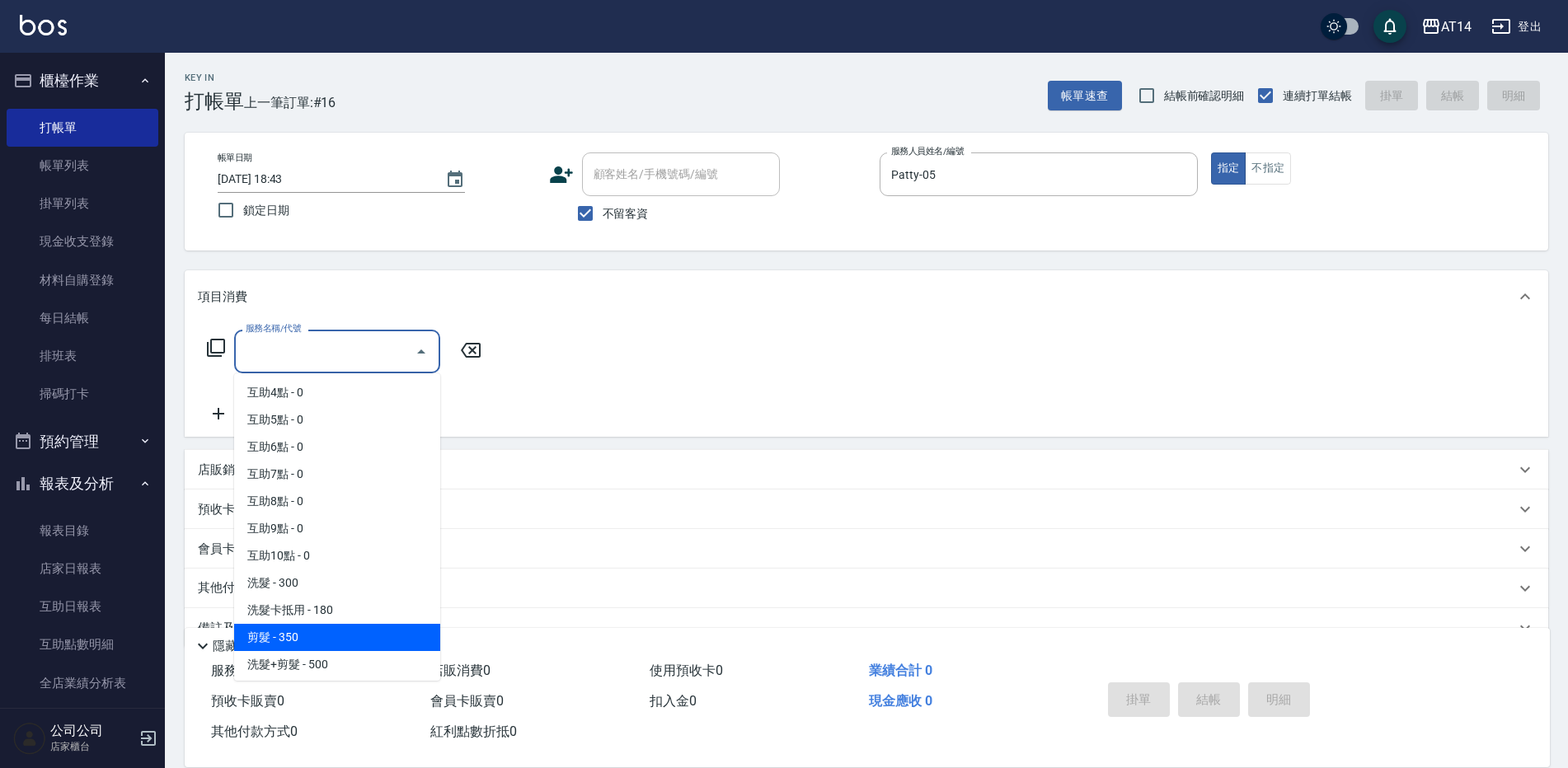
click at [302, 640] on span "剪髮 - 350" at bounding box center [336, 637] width 206 height 27
type input "剪髮(021)"
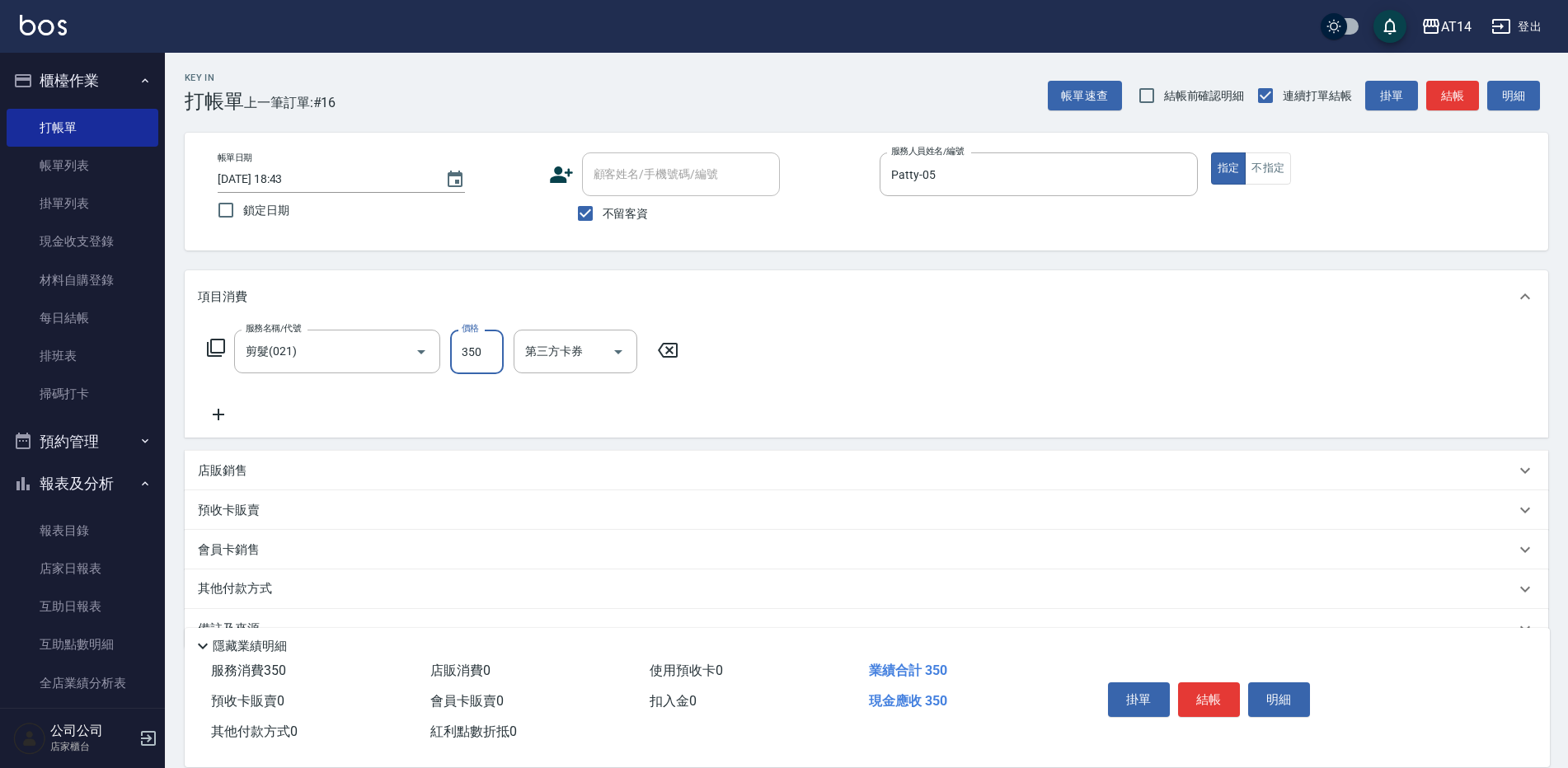
click at [484, 360] on input "350" at bounding box center [477, 352] width 54 height 44
type input "450"
click at [1219, 688] on button "結帳" at bounding box center [1209, 700] width 62 height 34
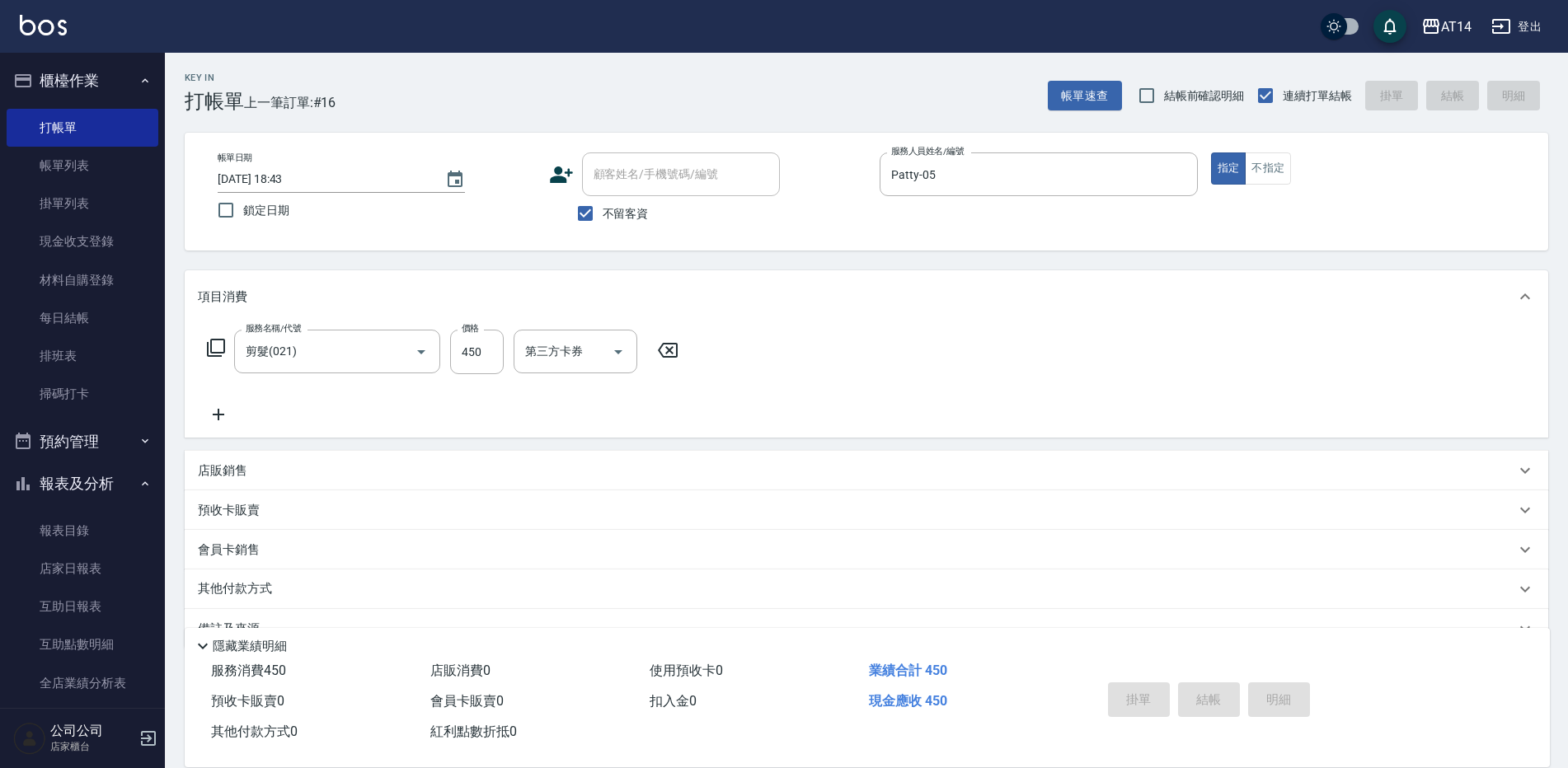
type input "2025/10/04 18:44"
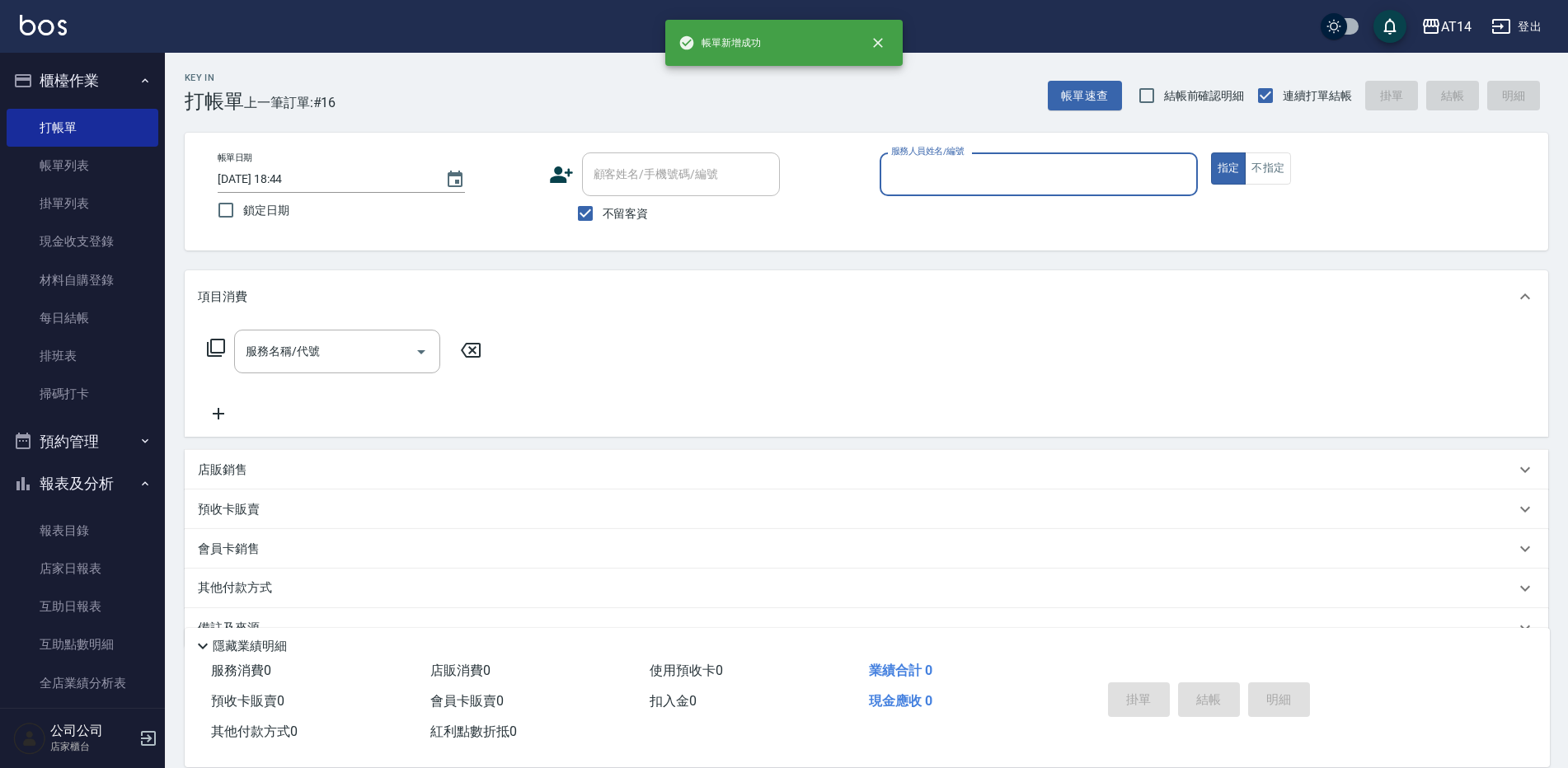
scroll to position [165, 0]
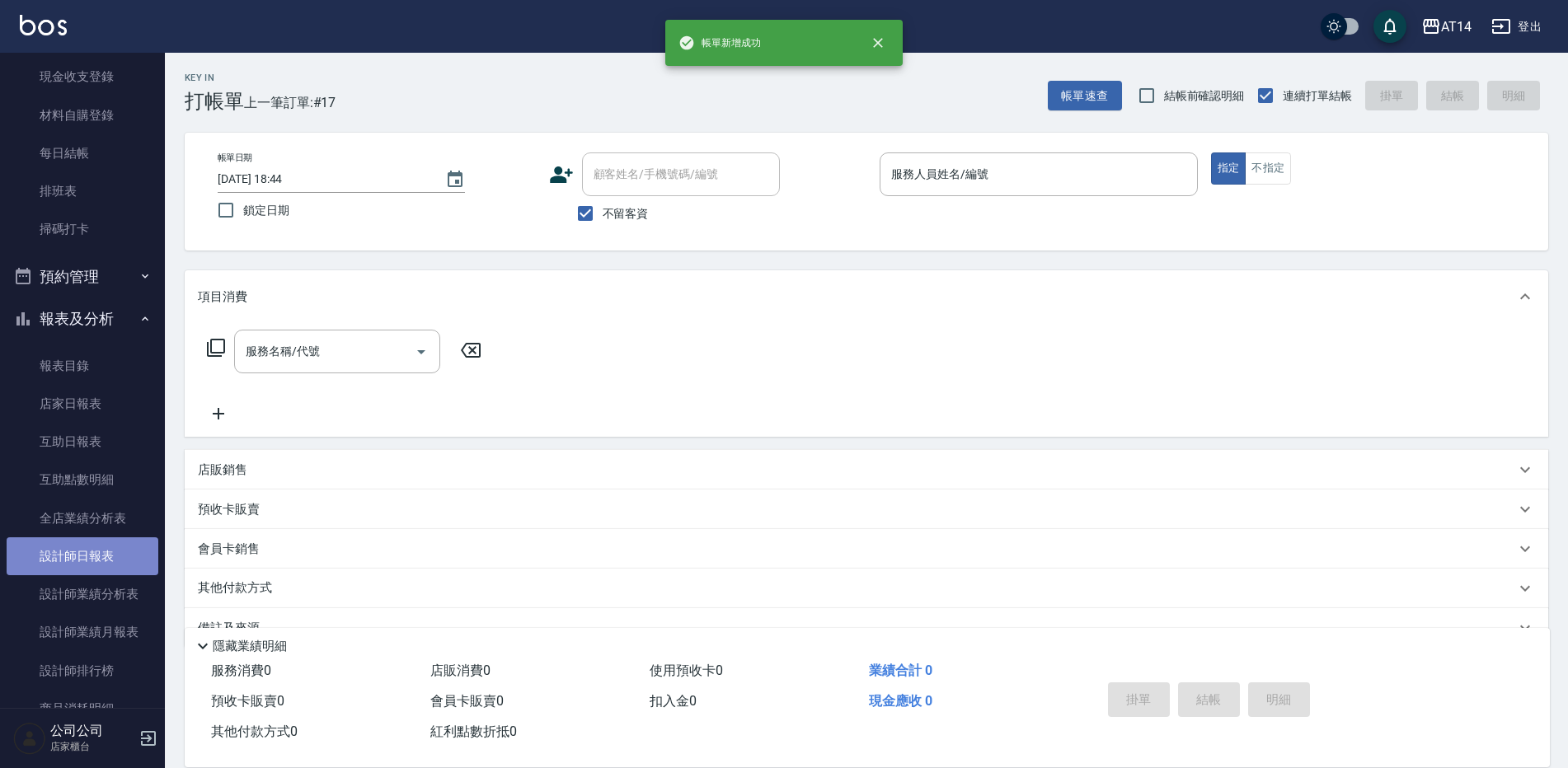
click at [102, 555] on link "設計師日報表" at bounding box center [82, 556] width 152 height 38
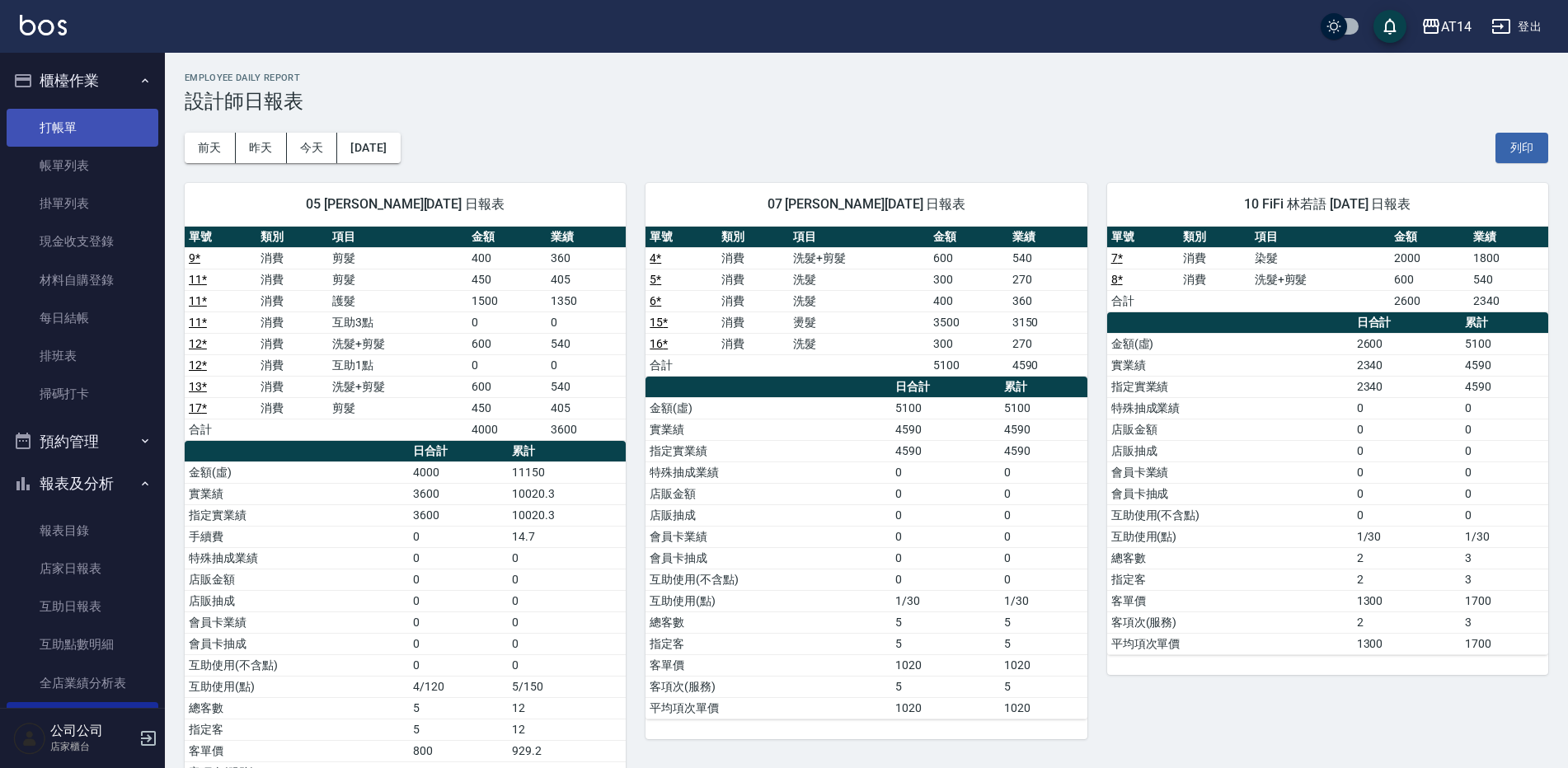
click at [53, 114] on link "打帳單" at bounding box center [82, 128] width 152 height 38
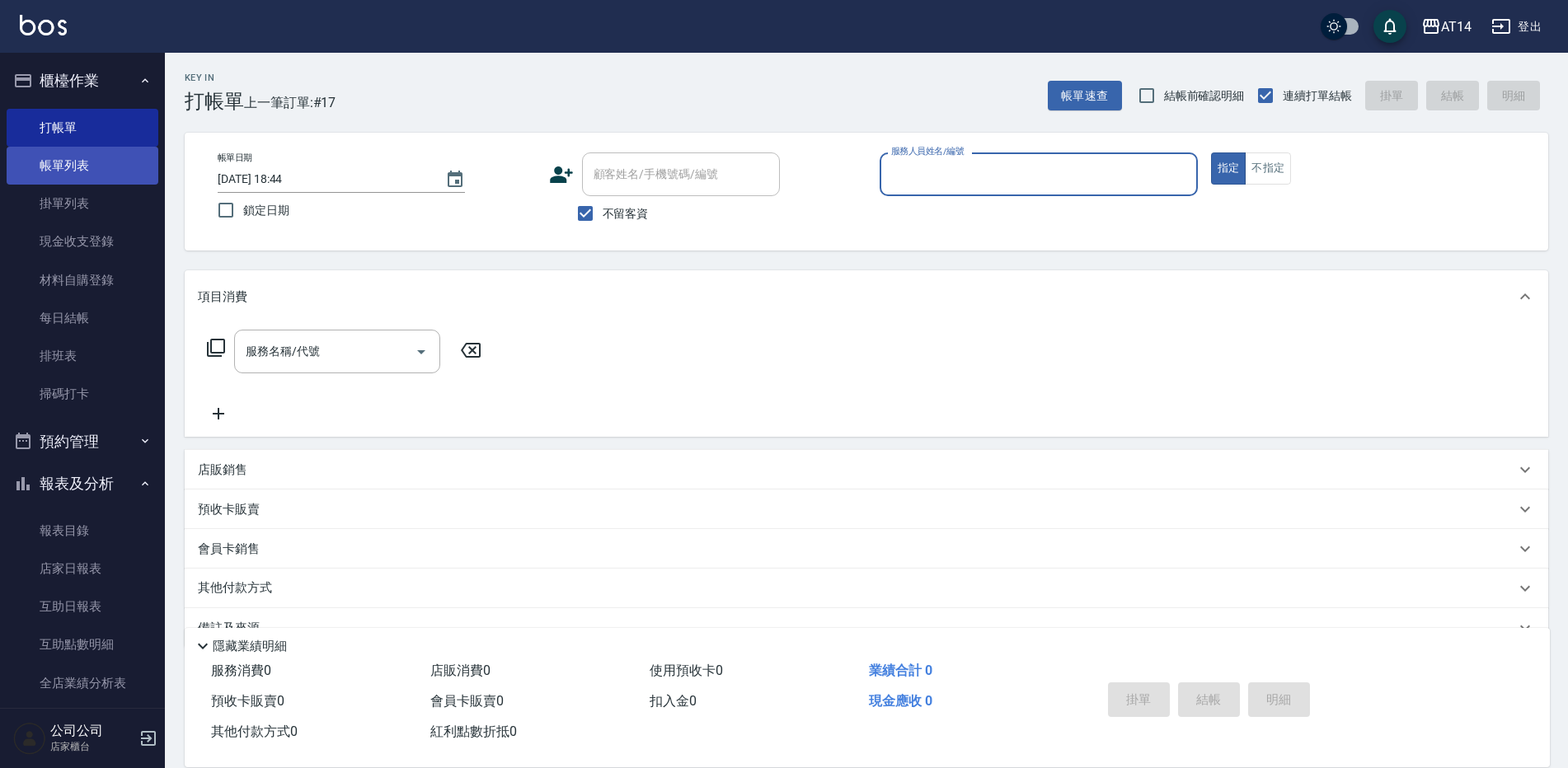
click at [94, 172] on link "帳單列表" at bounding box center [82, 165] width 152 height 38
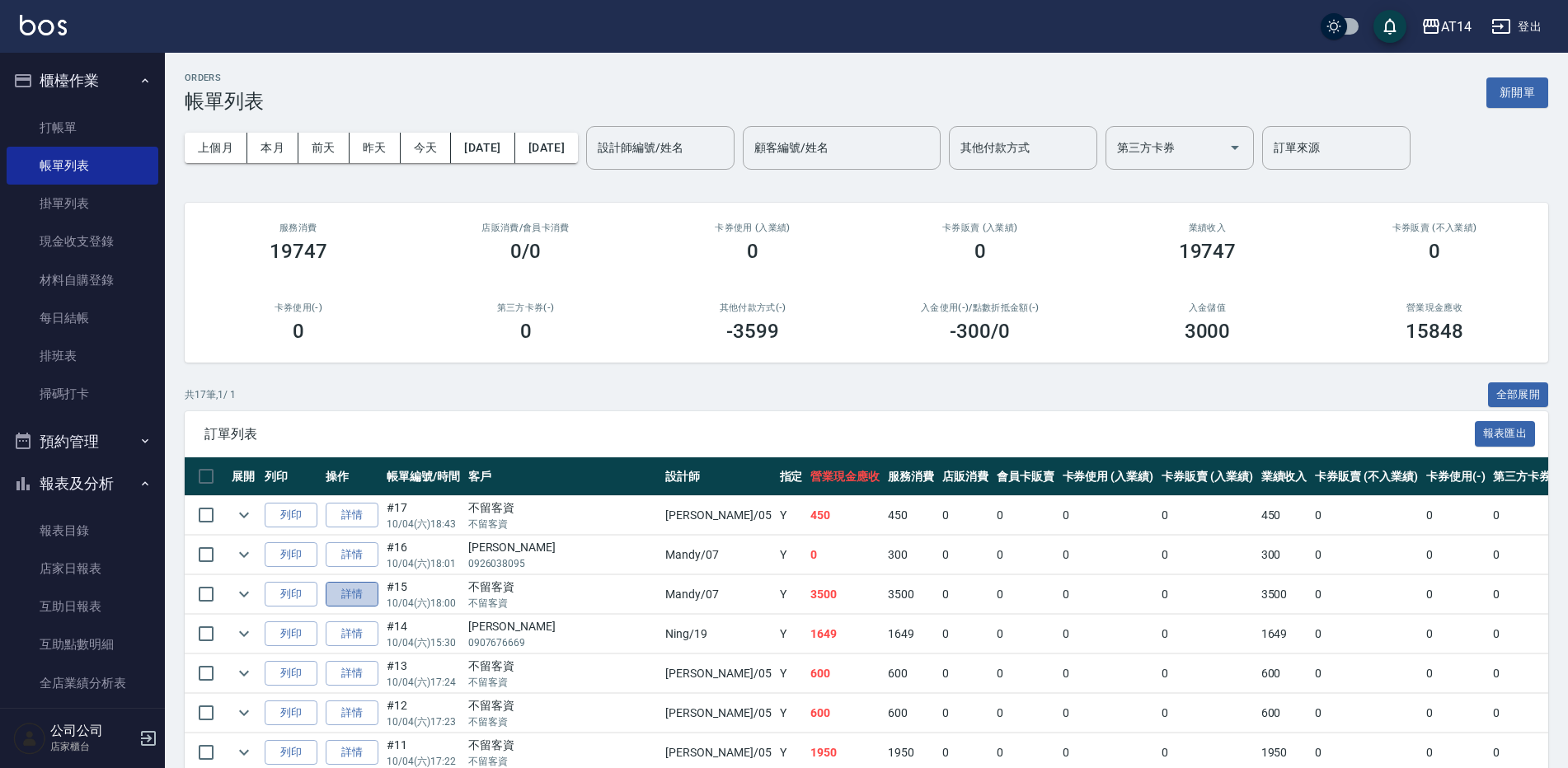
click at [345, 590] on link "詳情" at bounding box center [351, 595] width 53 height 26
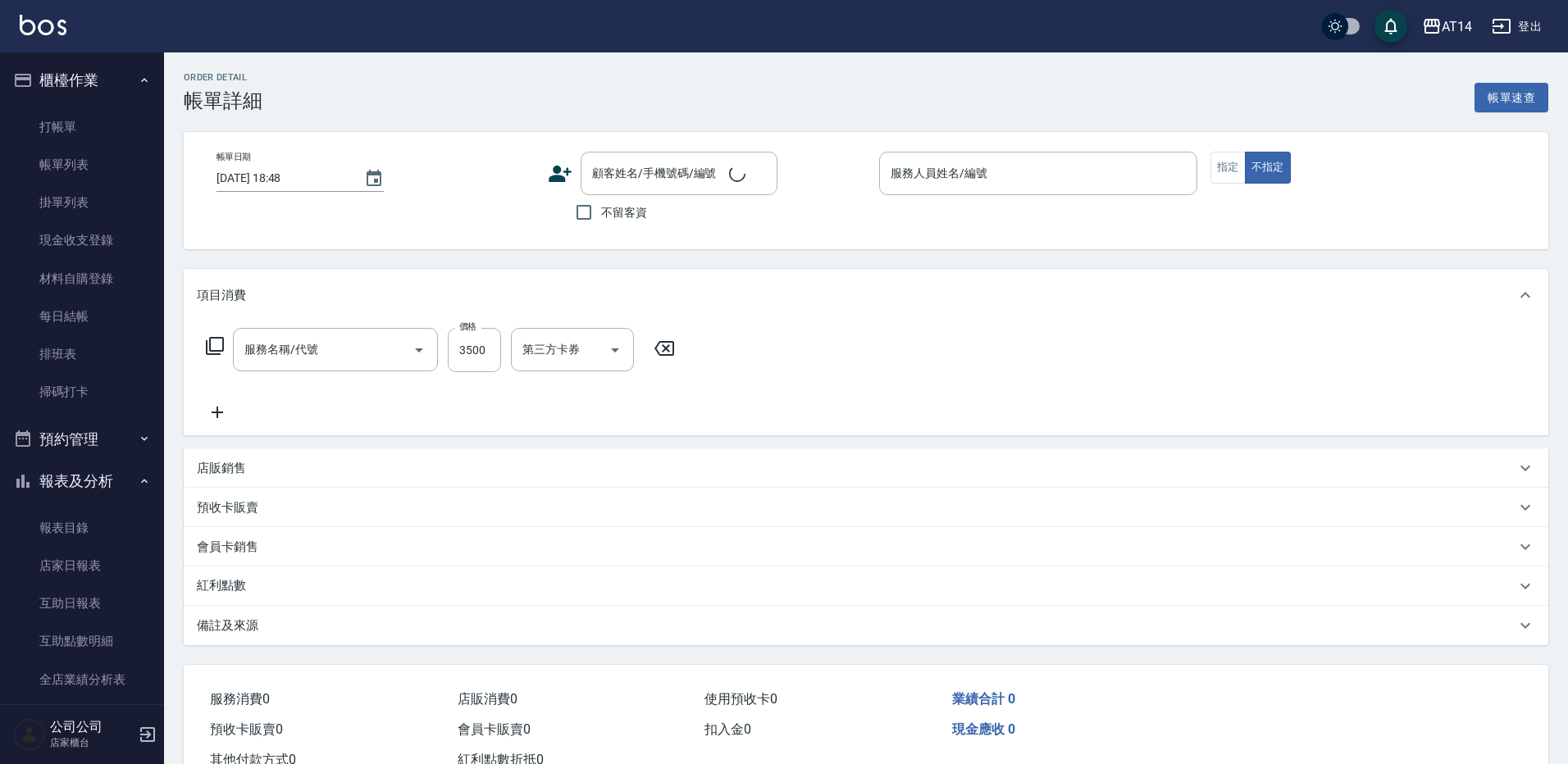
type input "2025/10/04 18:00"
checkbox input "true"
type input "Mandy-07"
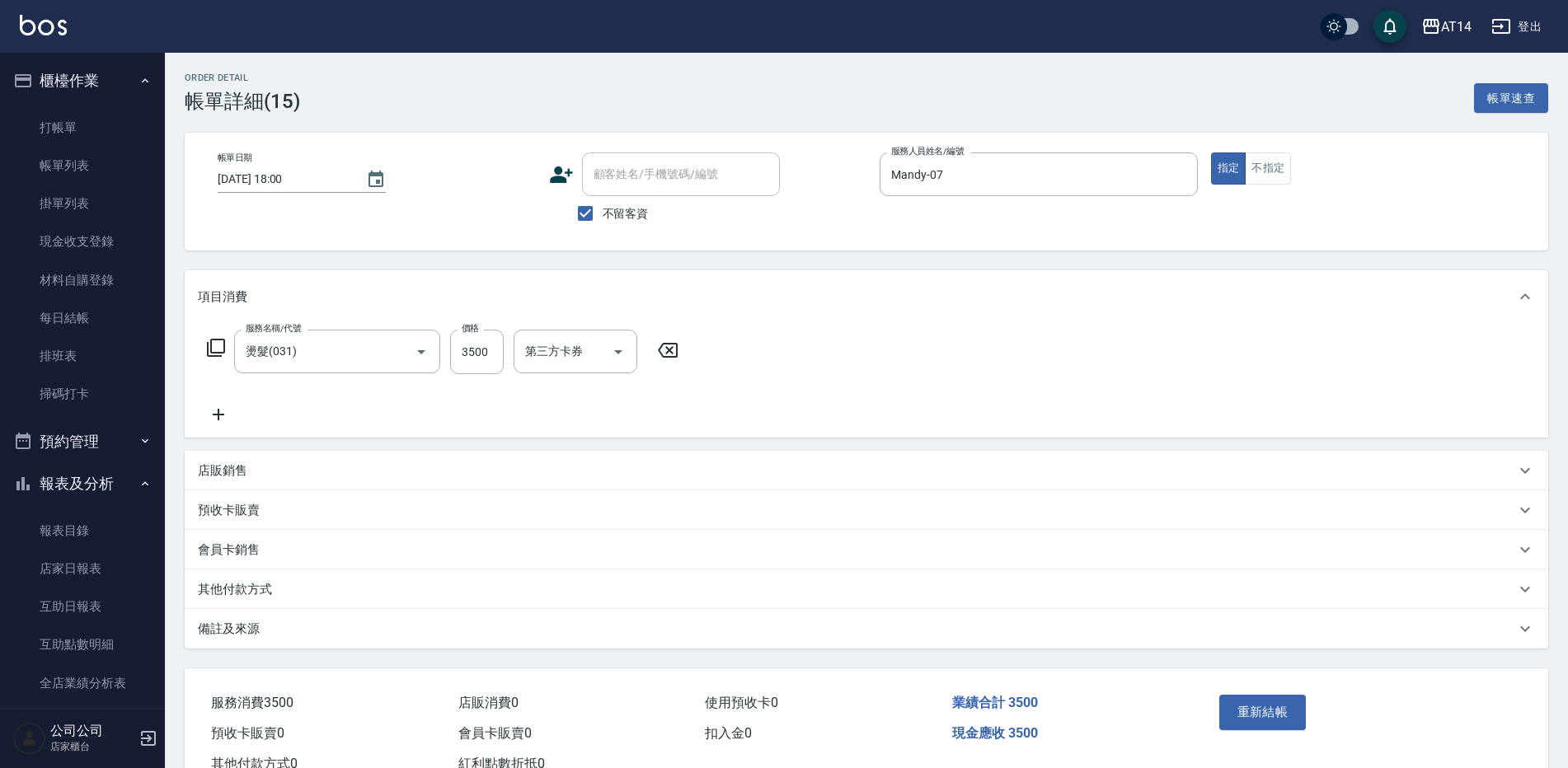
type input "燙髮(031)"
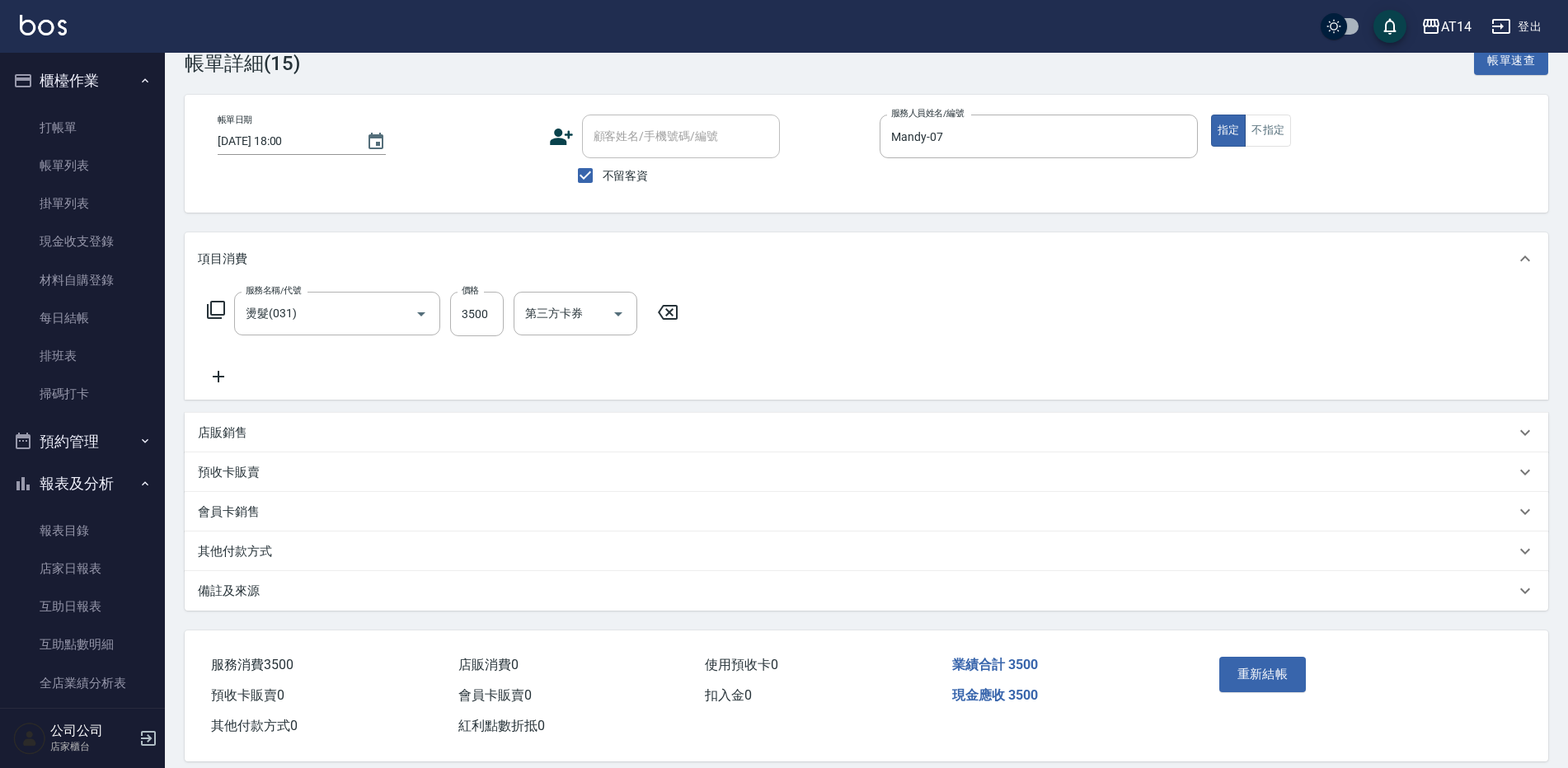
scroll to position [58, 0]
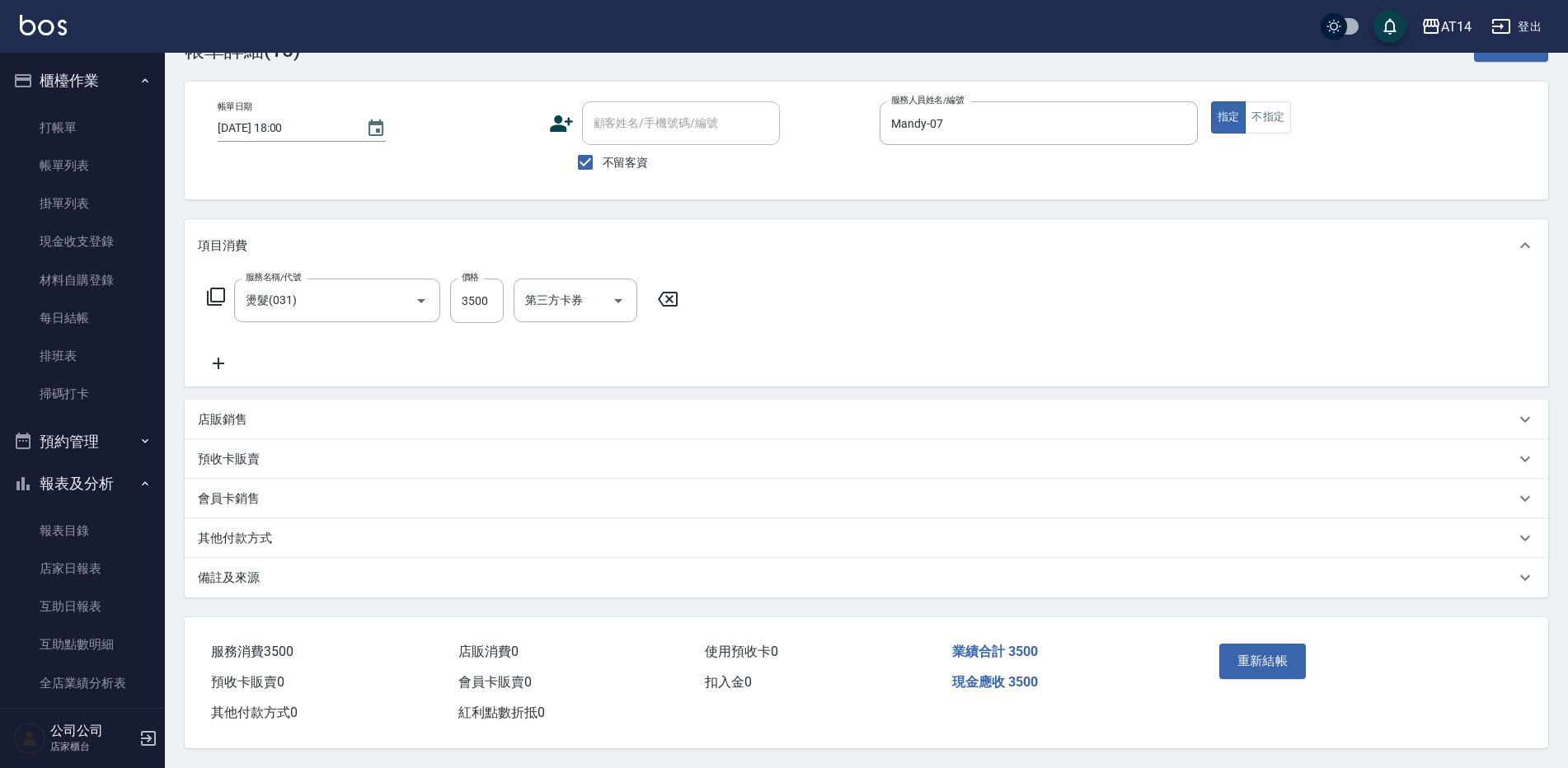
click at [380, 531] on div "其他付款方式" at bounding box center [857, 539] width 1318 height 18
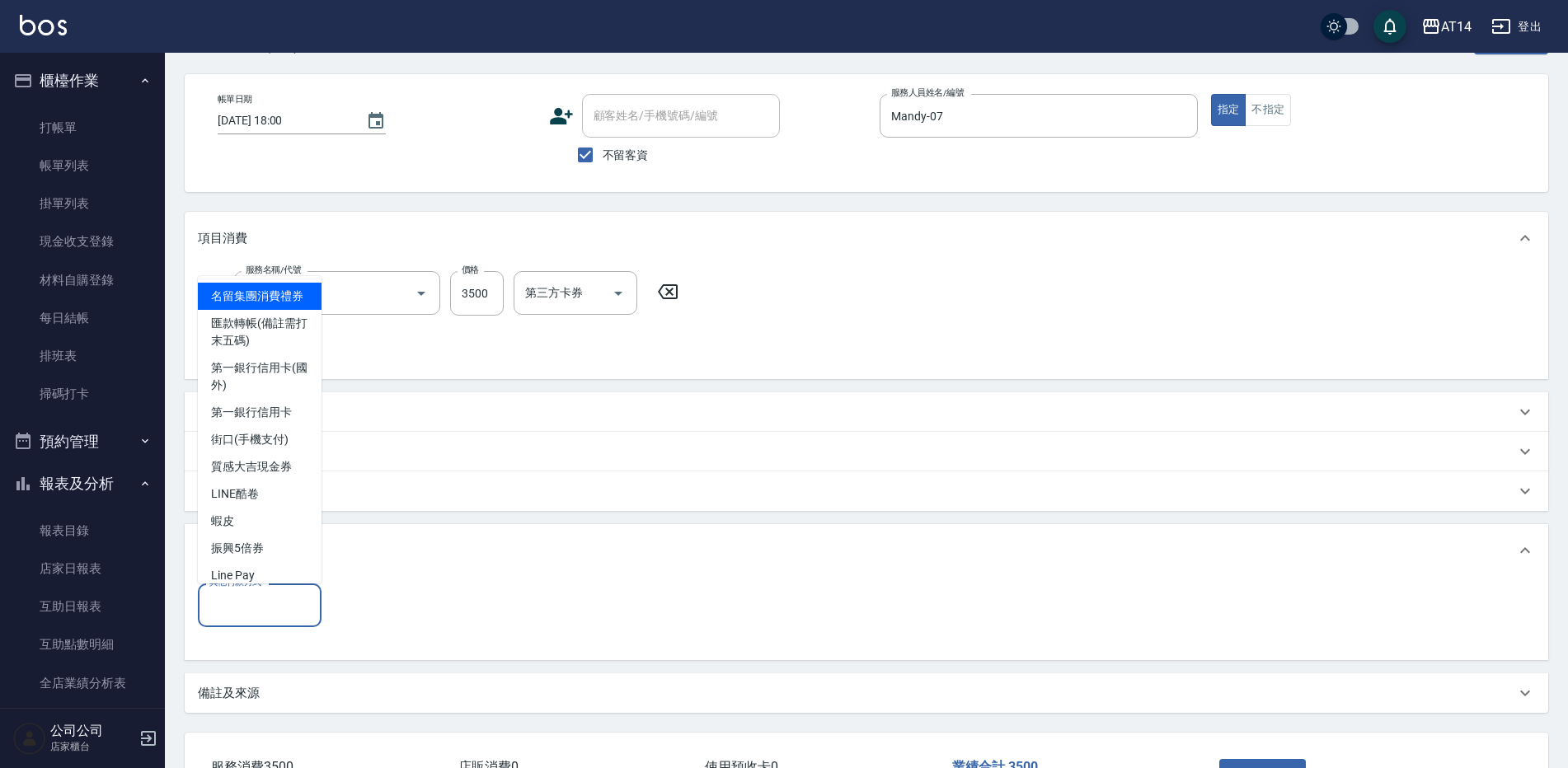
click at [266, 611] on input "其他付款方式" at bounding box center [260, 605] width 109 height 29
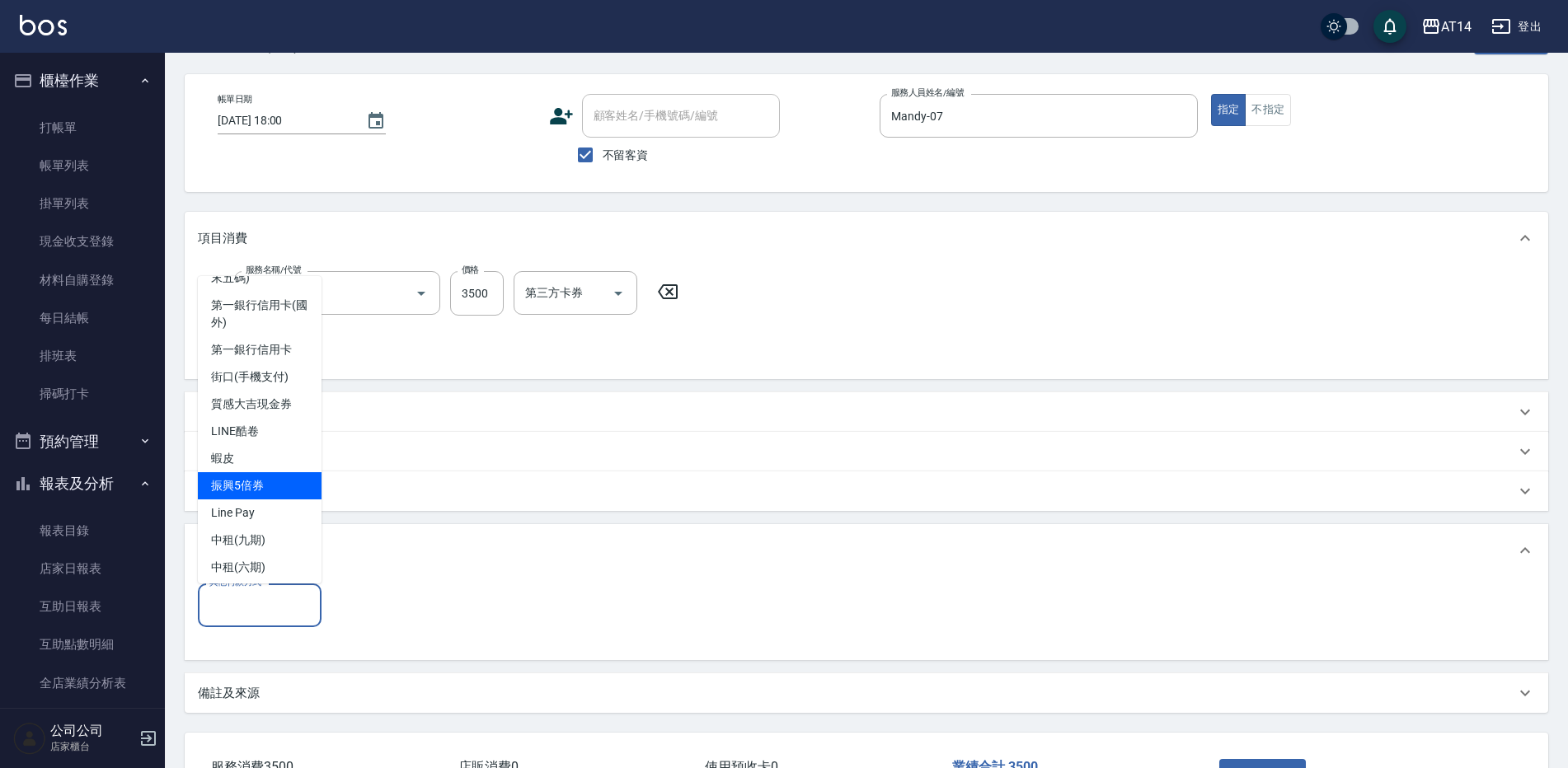
scroll to position [111, 0]
click at [229, 486] on span "Line Pay" at bounding box center [260, 482] width 124 height 27
type input "Line Pay"
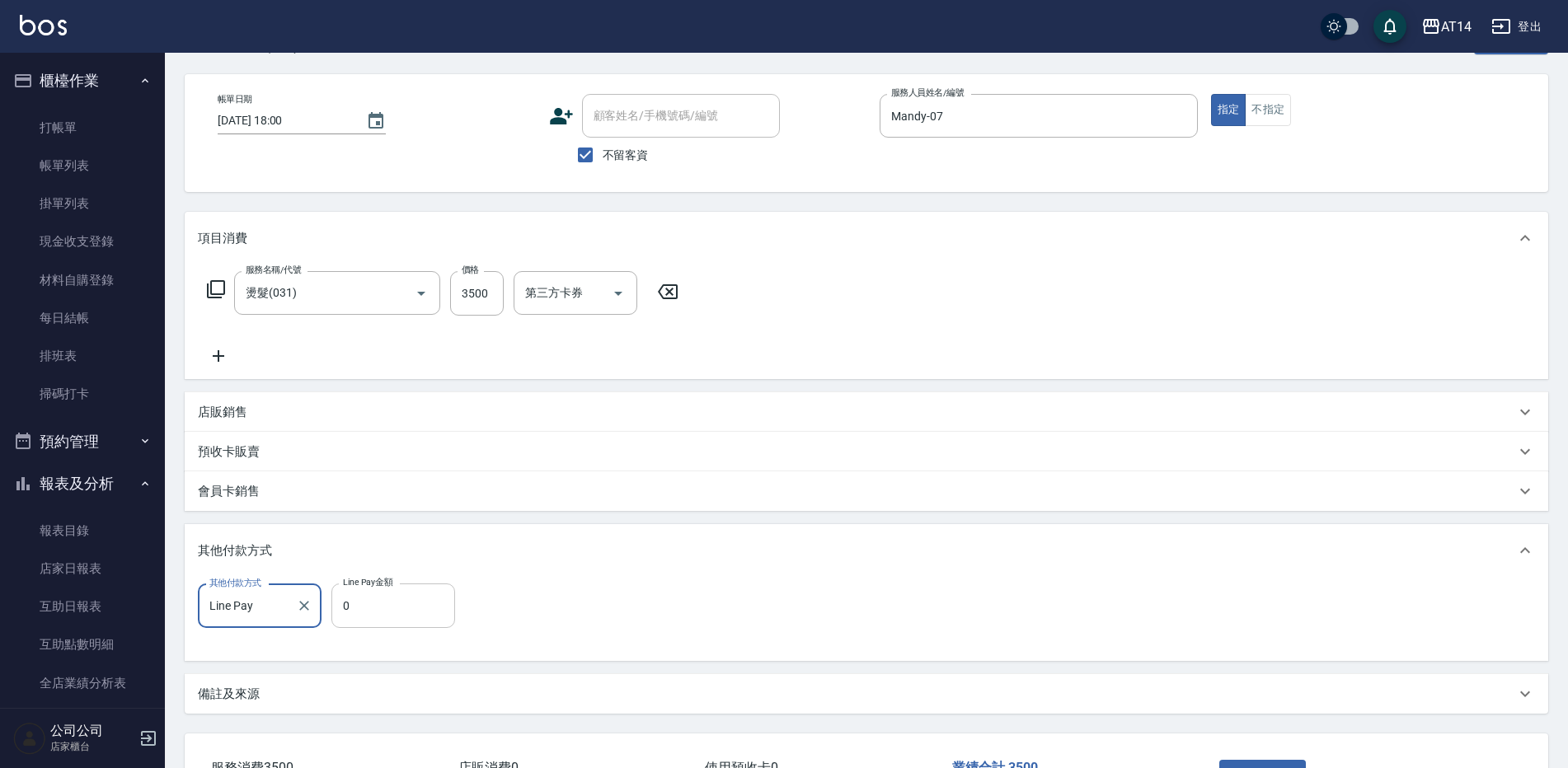
click at [340, 596] on input "0" at bounding box center [394, 606] width 124 height 44
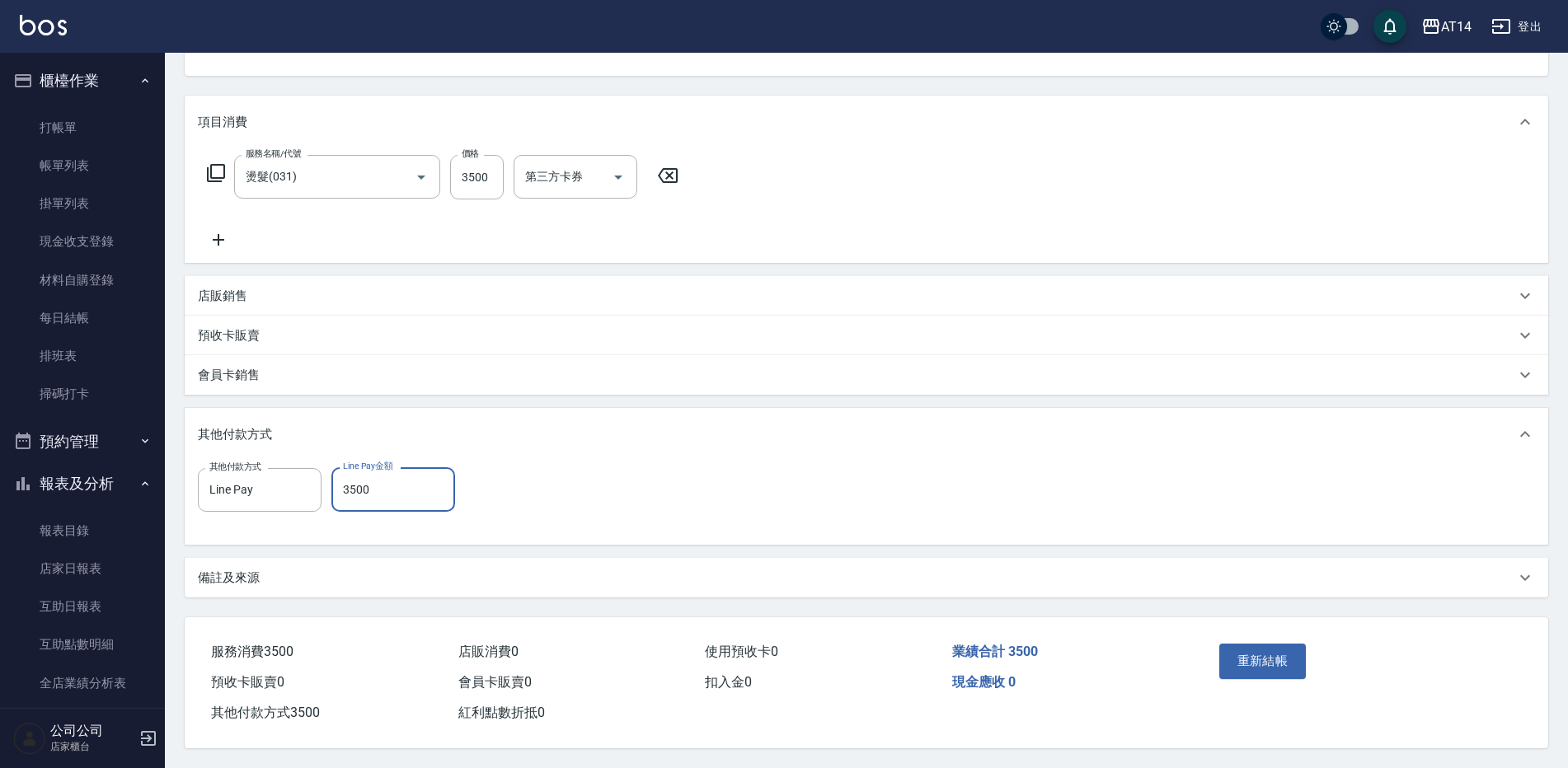
scroll to position [182, 0]
type input "3500"
click at [1265, 661] on button "重新結帳" at bounding box center [1262, 661] width 88 height 34
